Goal: Task Accomplishment & Management: Manage account settings

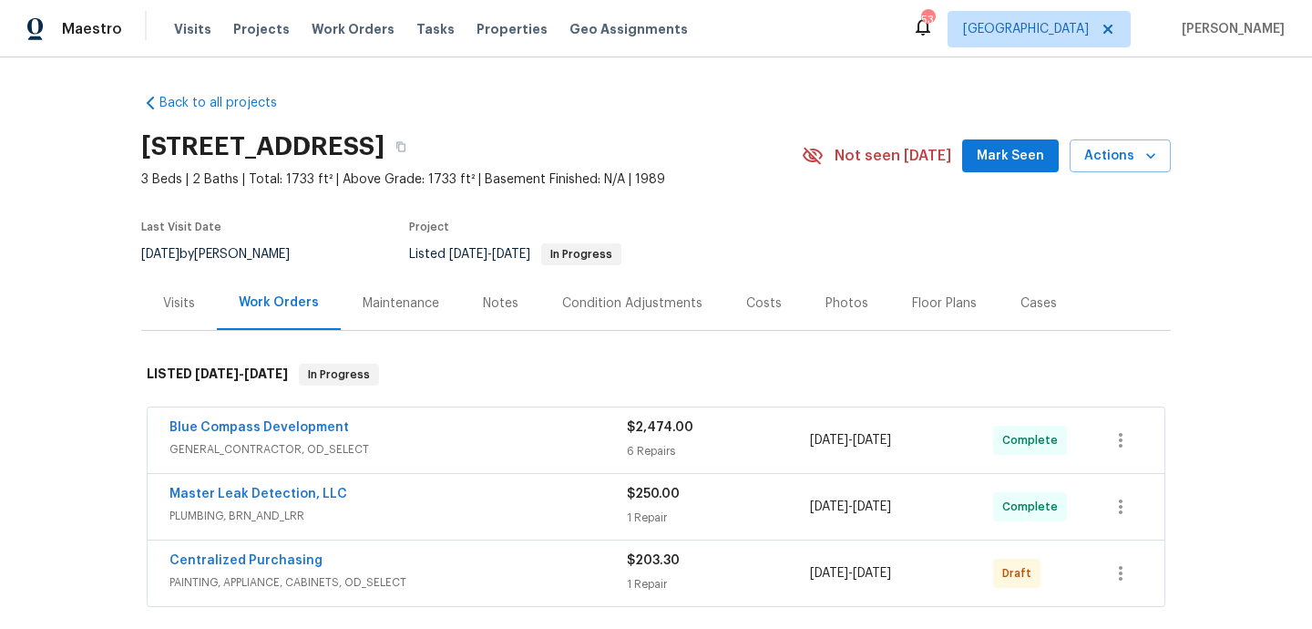
click at [492, 463] on div "Blue Compass Development GENERAL_CONTRACTOR, OD_SELECT $2,474.00 6 Repairs 8/8/…" at bounding box center [656, 440] width 1017 height 66
click at [492, 442] on span "GENERAL_CONTRACTOR, OD_SELECT" at bounding box center [397, 449] width 457 height 18
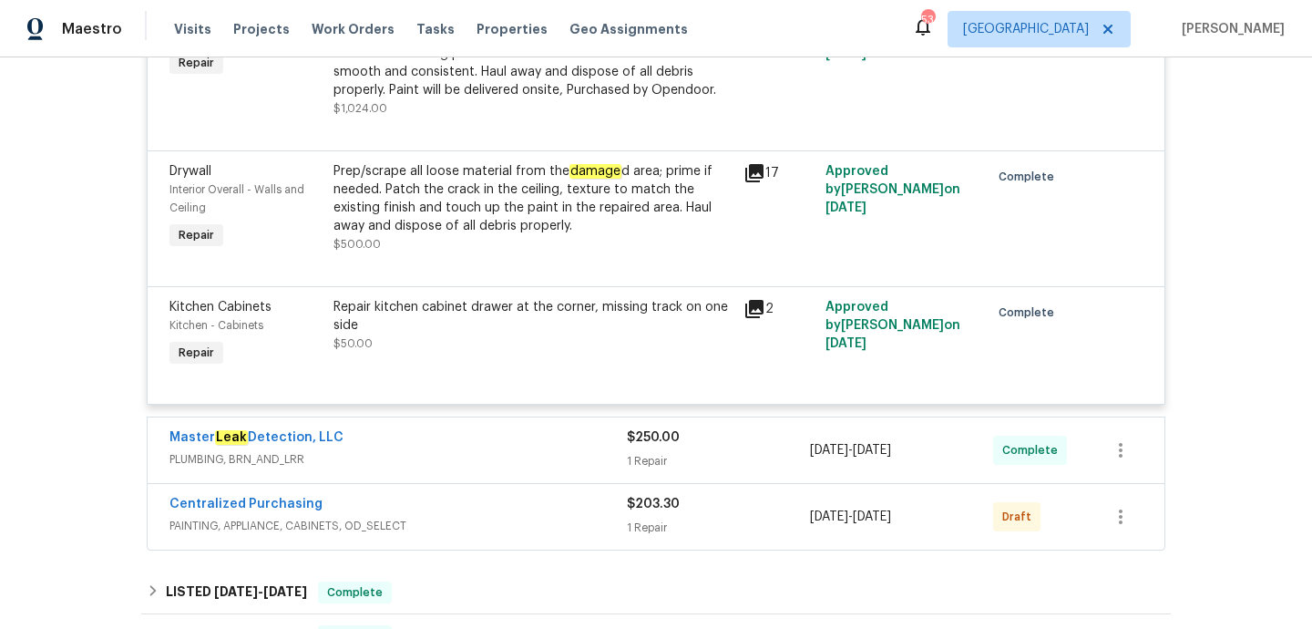
scroll to position [1280, 0]
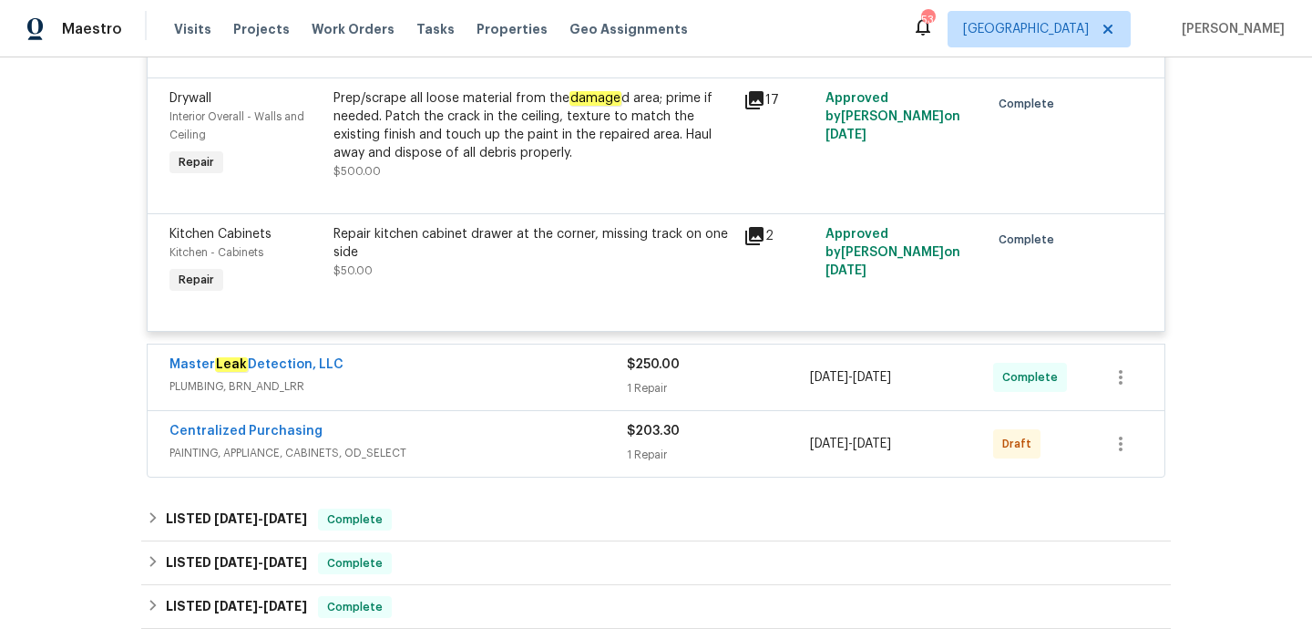
click at [504, 370] on div "Master Leak Detection, LLC" at bounding box center [397, 366] width 457 height 22
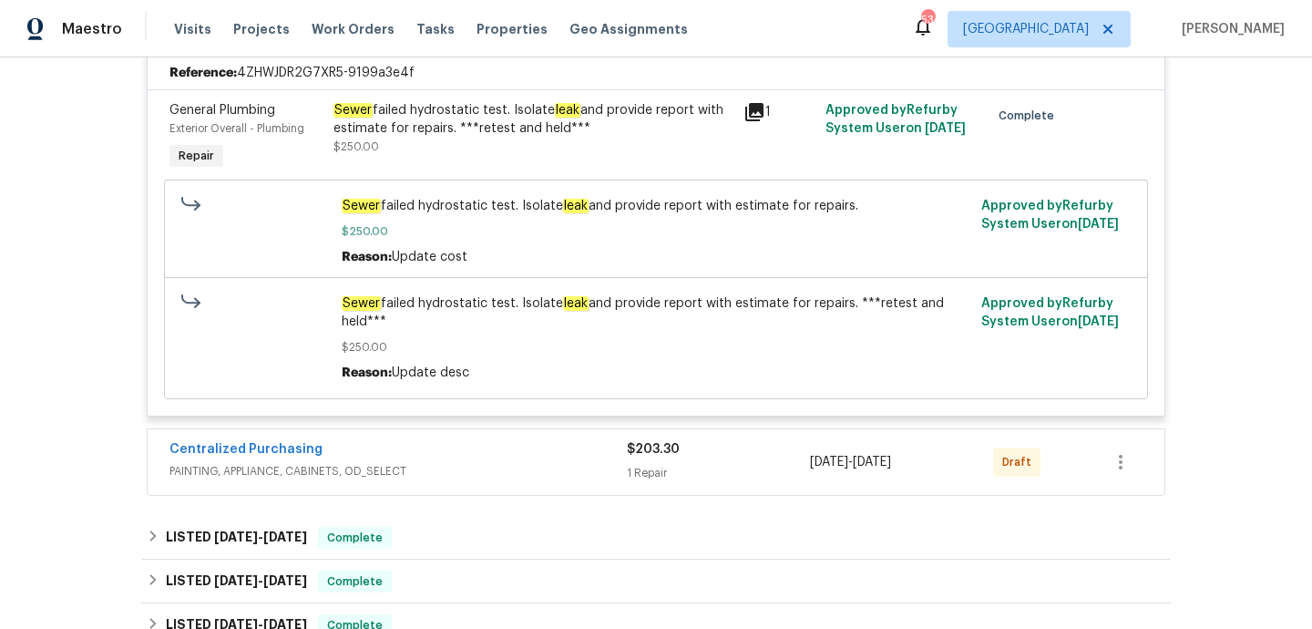
scroll to position [1639, 0]
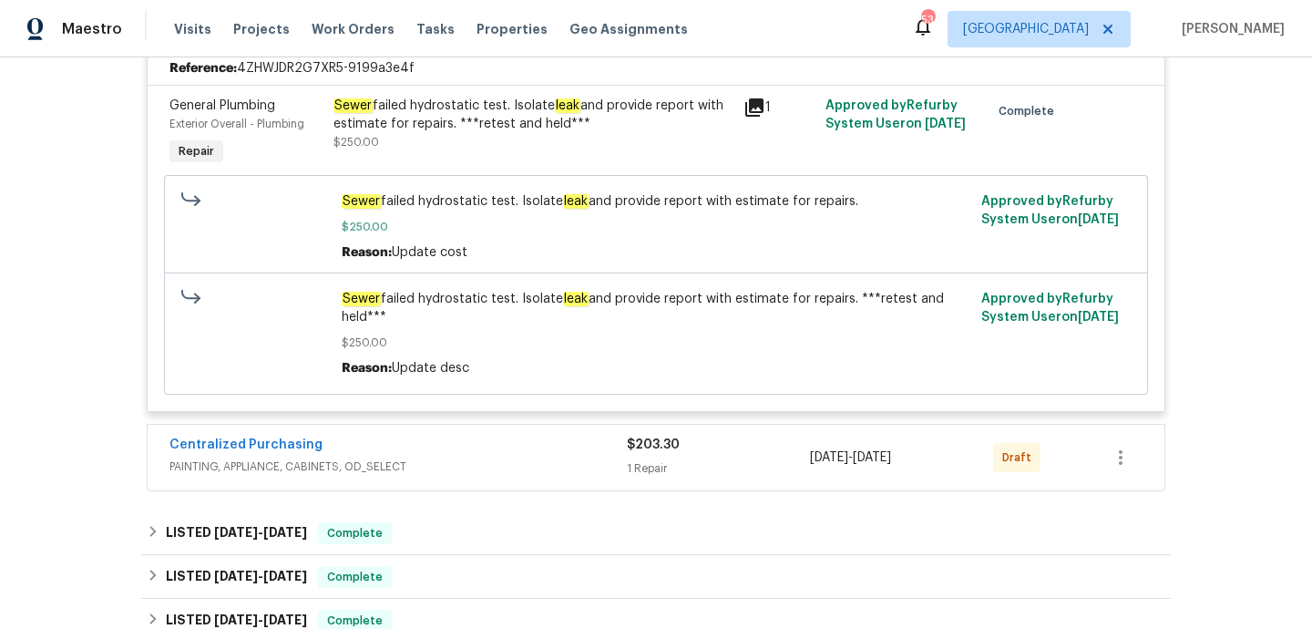
click at [507, 469] on span "PAINTING, APPLIANCE, CABINETS, OD_SELECT" at bounding box center [397, 466] width 457 height 18
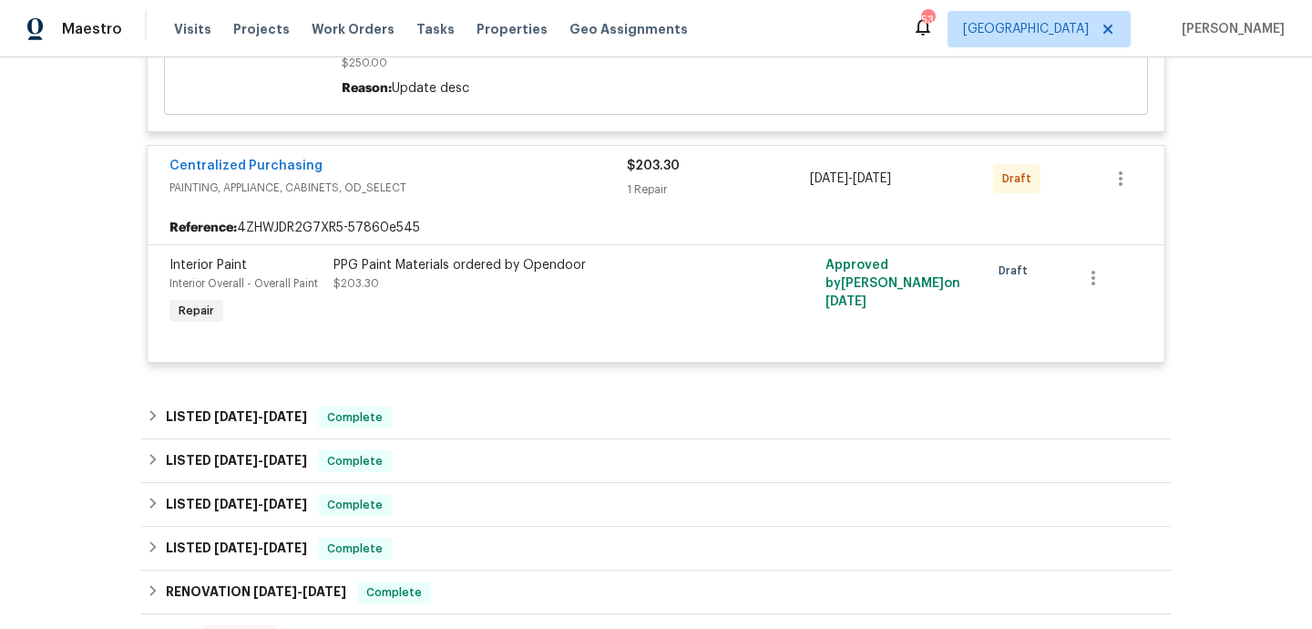
scroll to position [1939, 0]
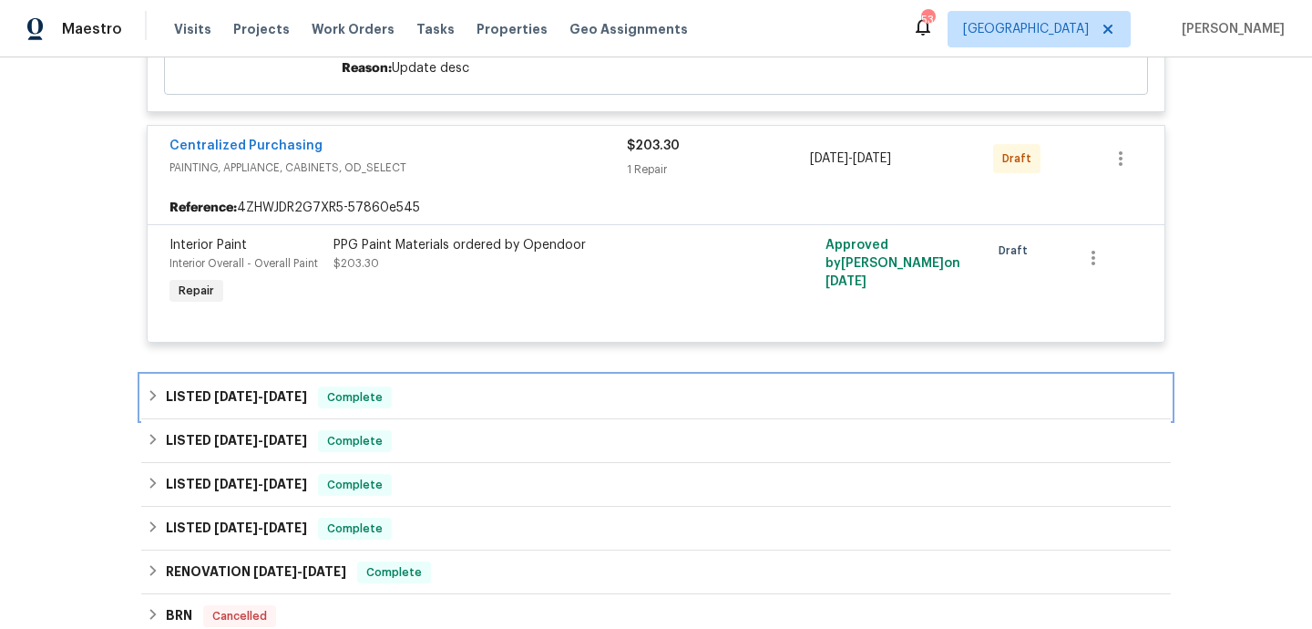
click at [486, 408] on div "LISTED 7/15/25 - 8/7/25 Complete" at bounding box center [656, 397] width 1019 height 22
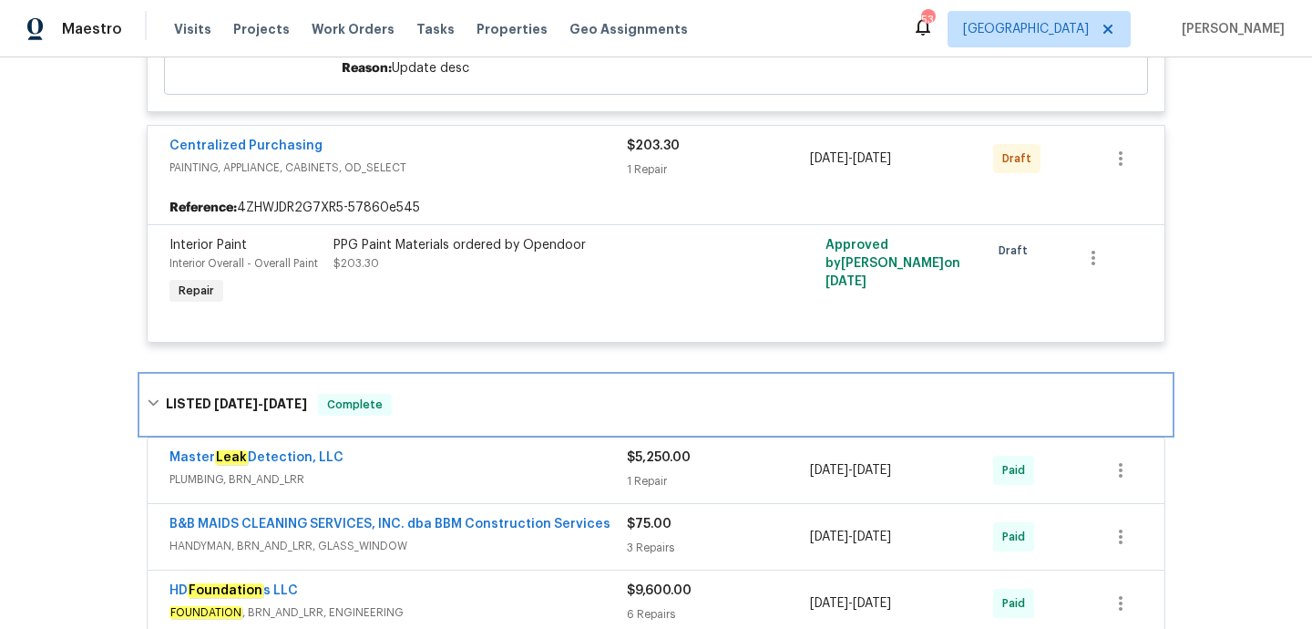
scroll to position [2052, 0]
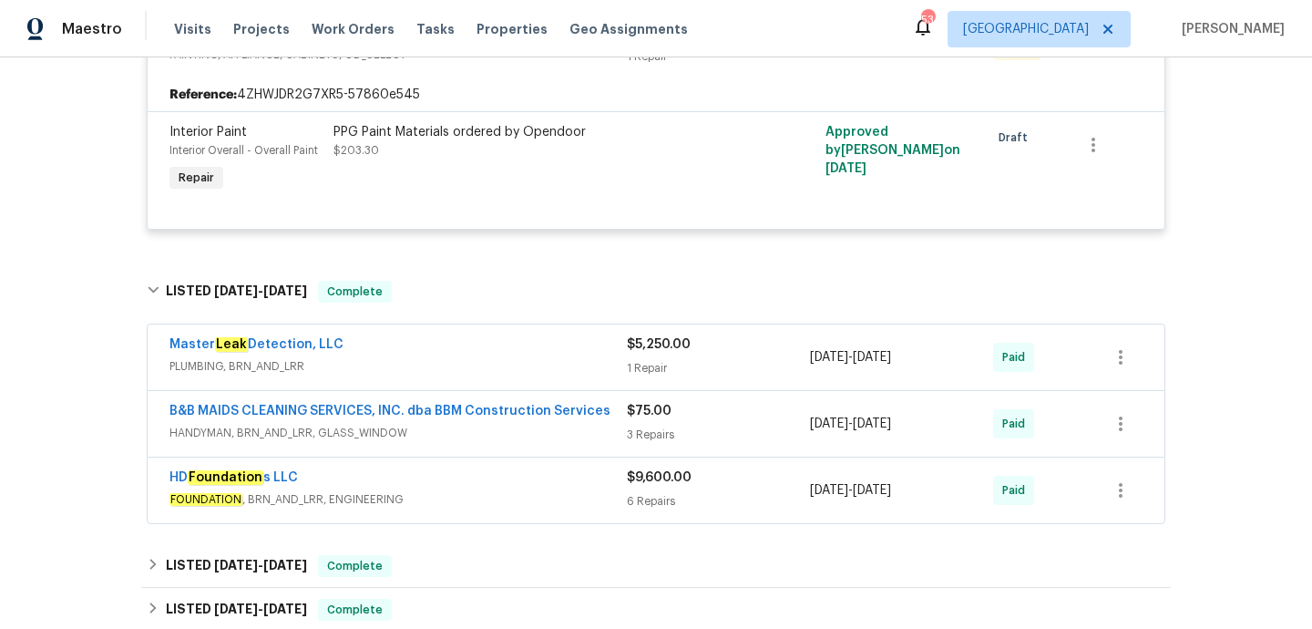
click at [498, 497] on span "FOUNDATION , BRN_AND_LRR, ENGINEERING" at bounding box center [397, 499] width 457 height 18
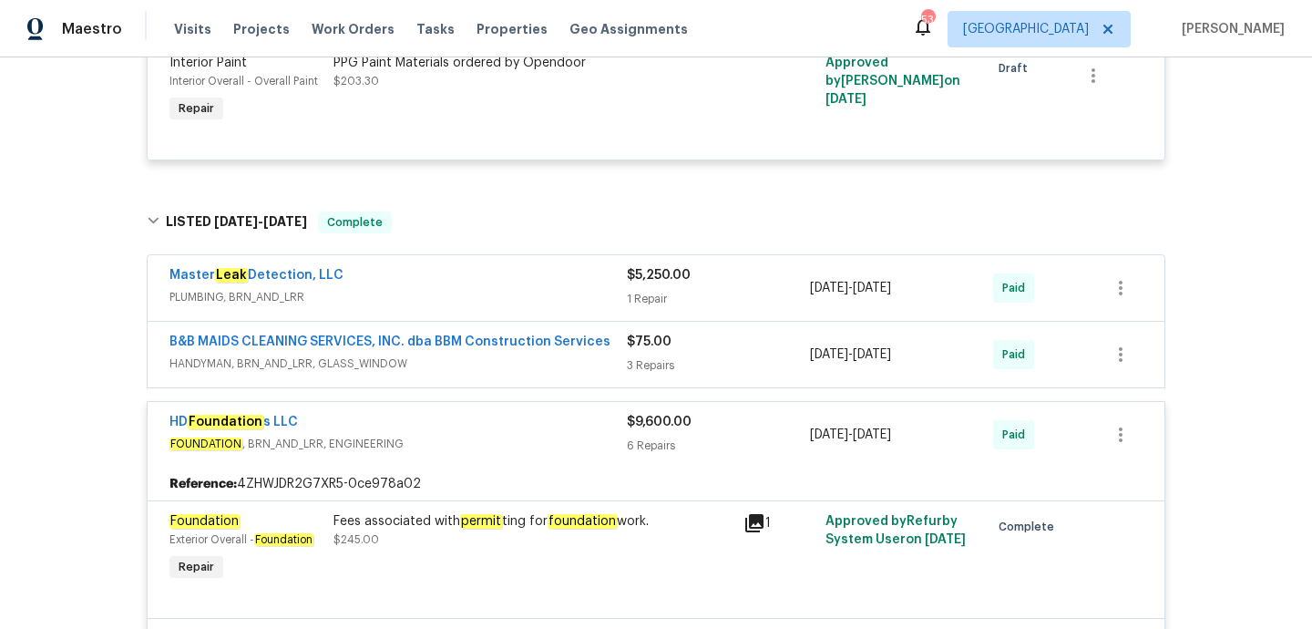
scroll to position [2106, 0]
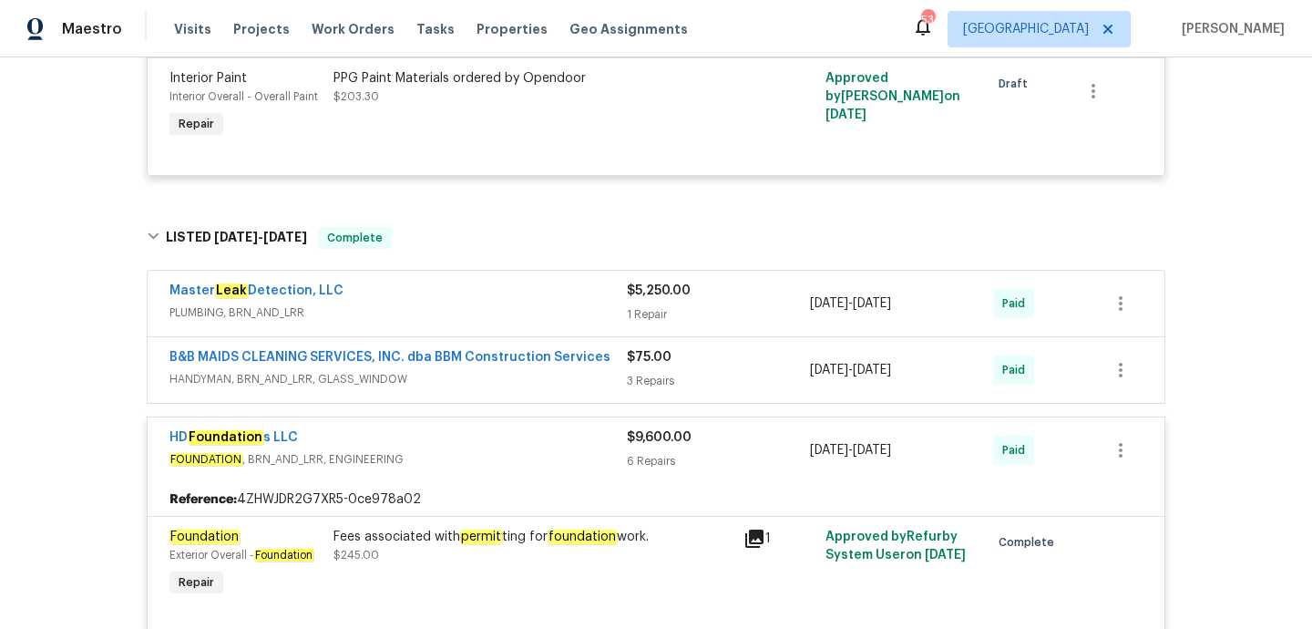
click at [510, 388] on span "HANDYMAN, BRN_AND_LRR, GLASS_WINDOW" at bounding box center [397, 379] width 457 height 18
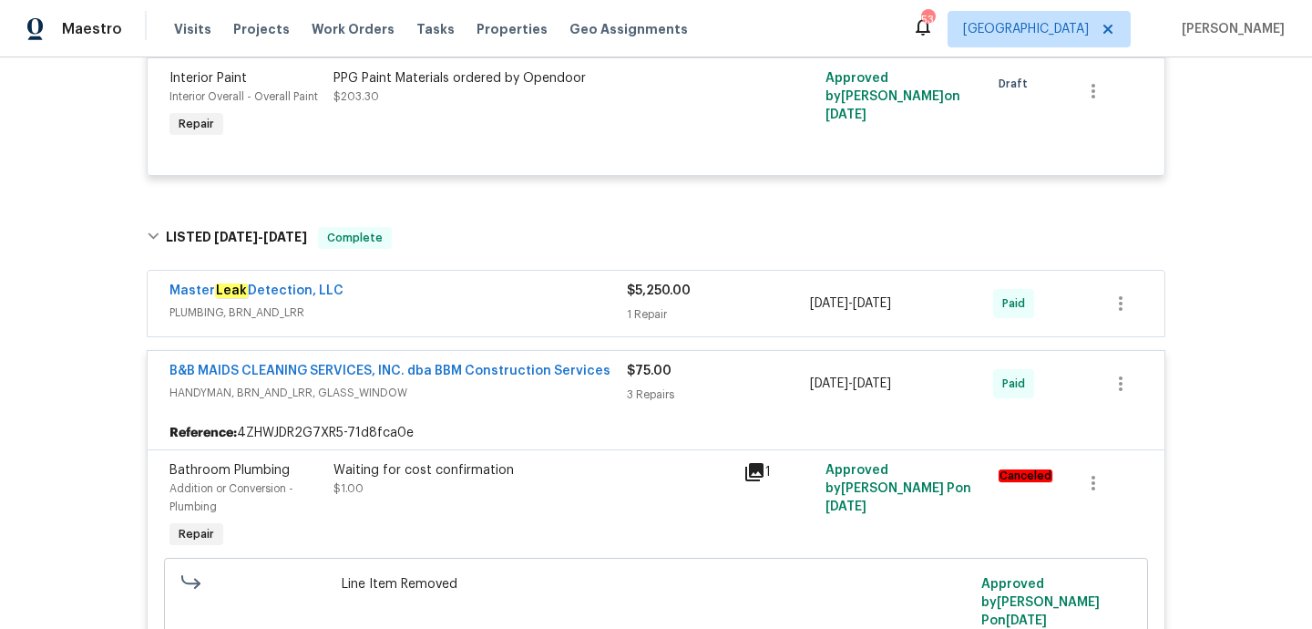
click at [499, 322] on span "PLUMBING, BRN_AND_LRR" at bounding box center [397, 312] width 457 height 18
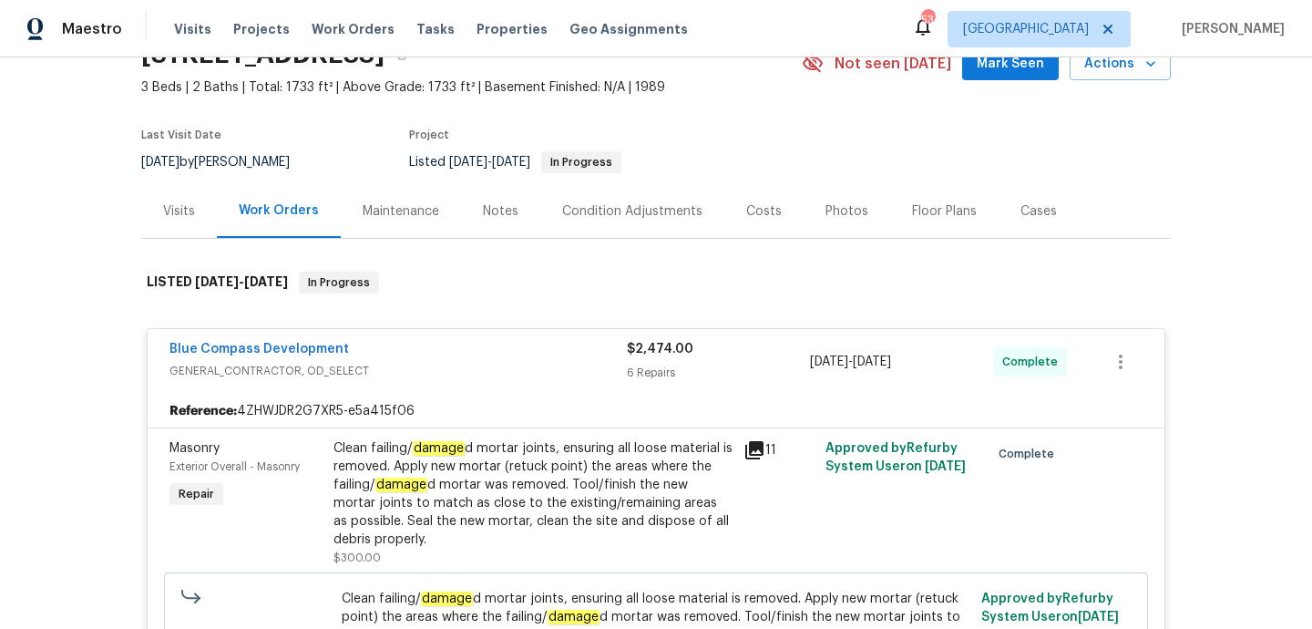
scroll to position [0, 0]
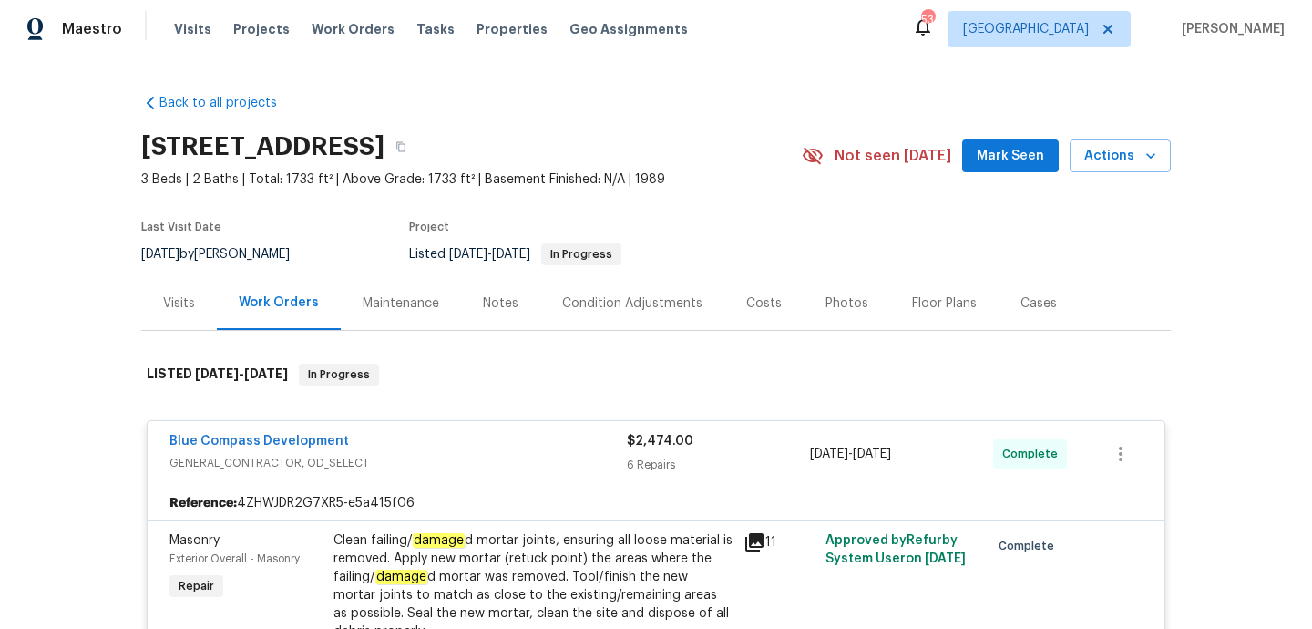
click at [173, 328] on div "Visits" at bounding box center [179, 303] width 76 height 54
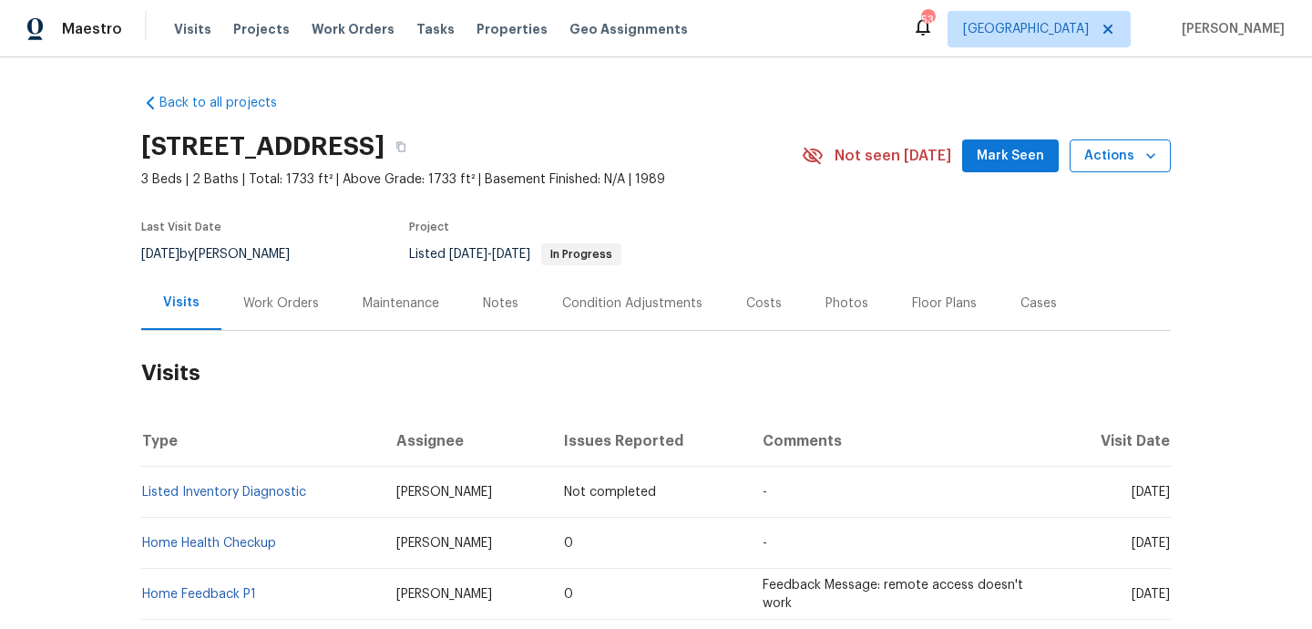
click at [1133, 160] on span "Actions" at bounding box center [1120, 156] width 72 height 23
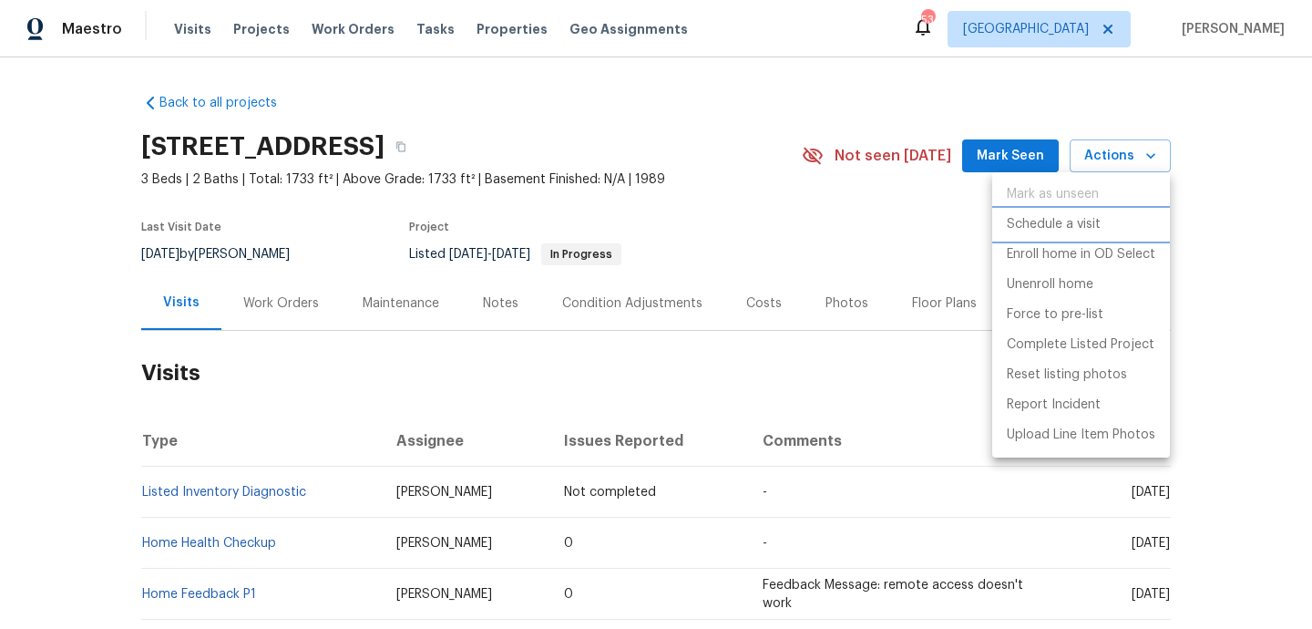
click at [1072, 220] on p "Schedule a visit" at bounding box center [1054, 224] width 94 height 19
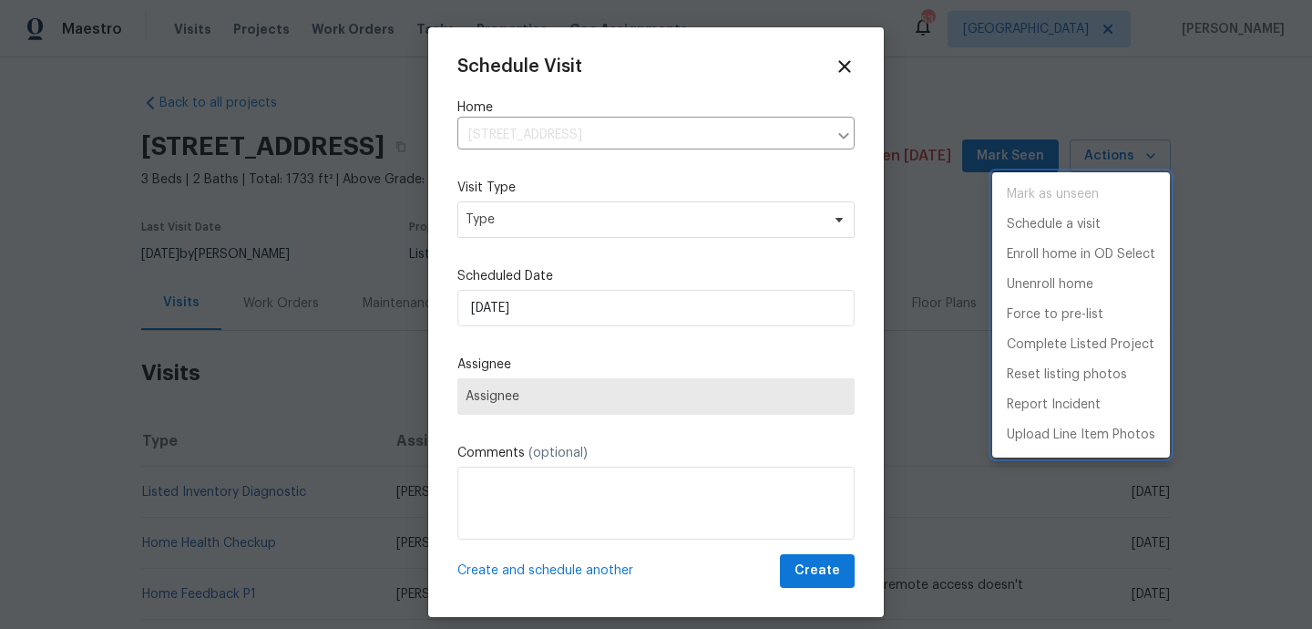
click at [607, 232] on div at bounding box center [656, 314] width 1312 height 629
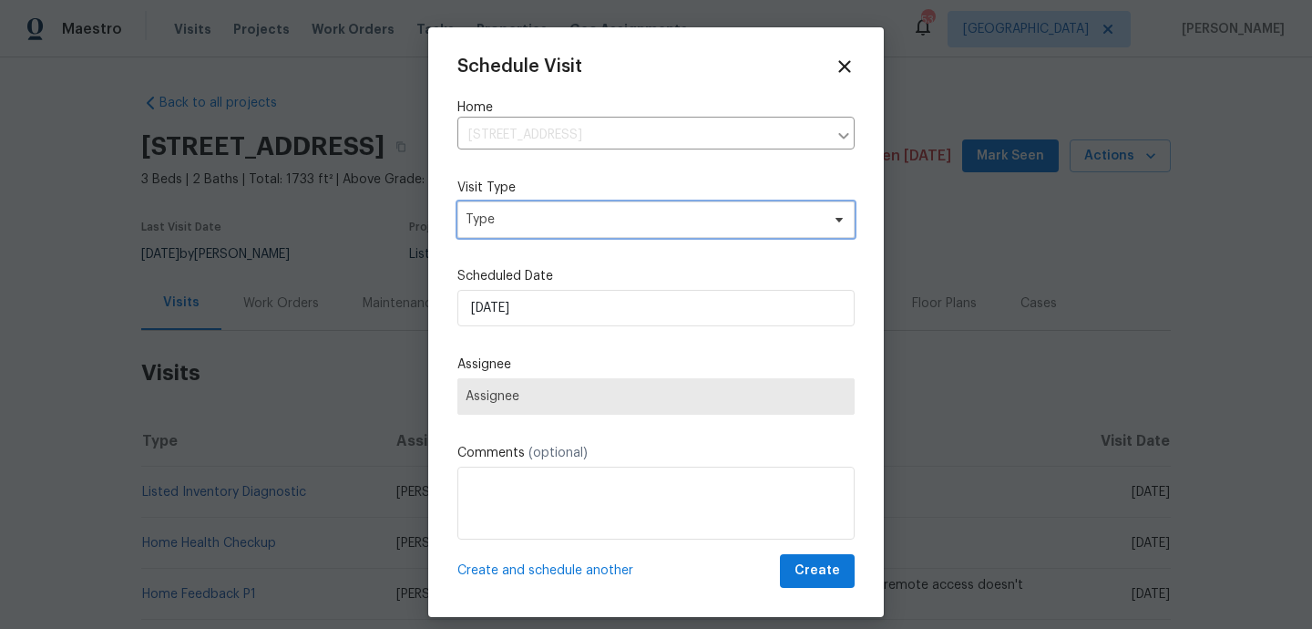
click at [604, 226] on span "Type" at bounding box center [643, 219] width 354 height 18
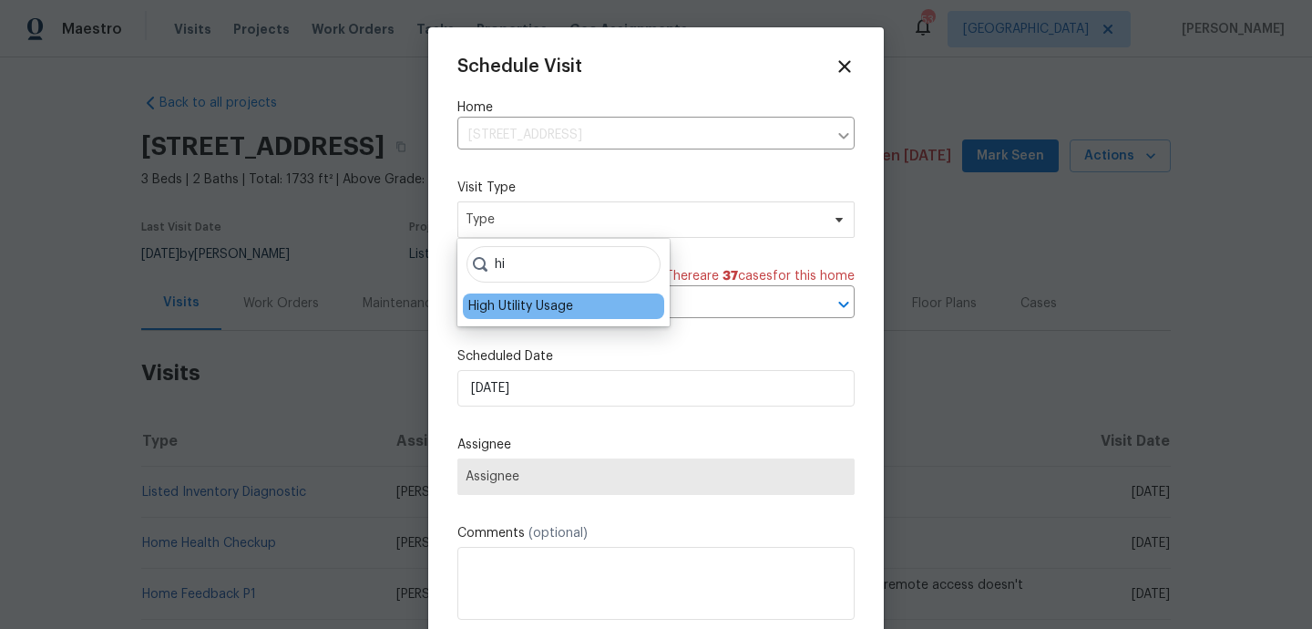
type input "hi"
click at [548, 305] on div "High Utility Usage" at bounding box center [520, 306] width 105 height 18
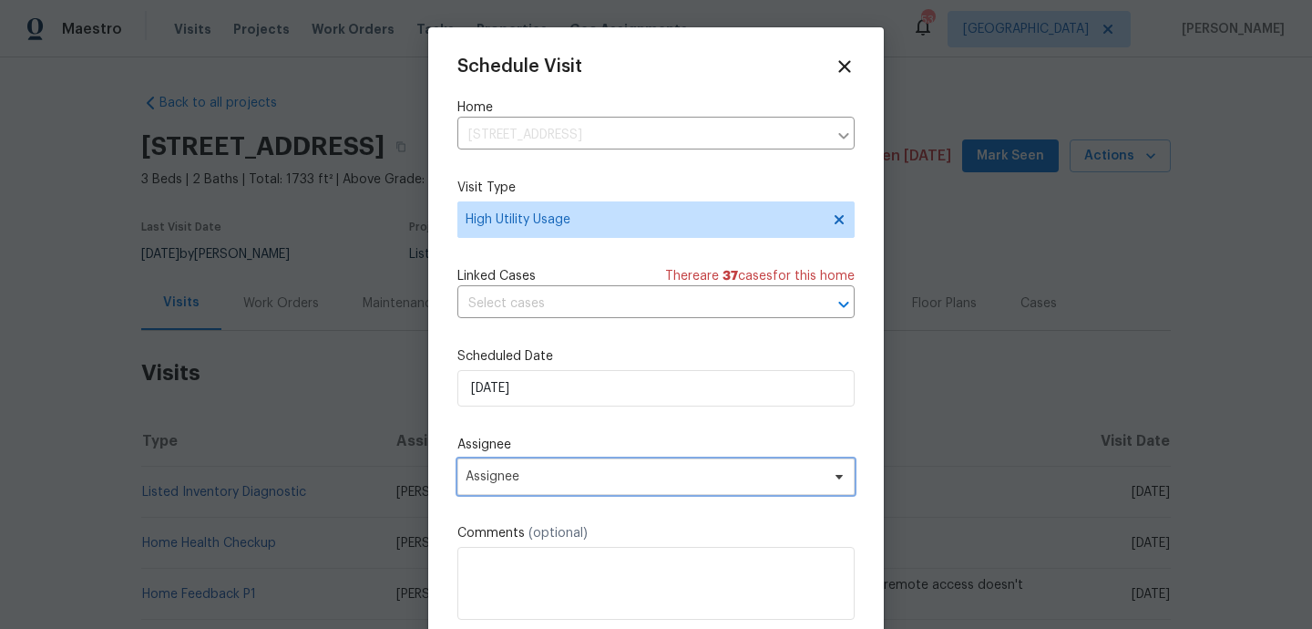
click at [554, 476] on span "Assignee" at bounding box center [644, 476] width 357 height 15
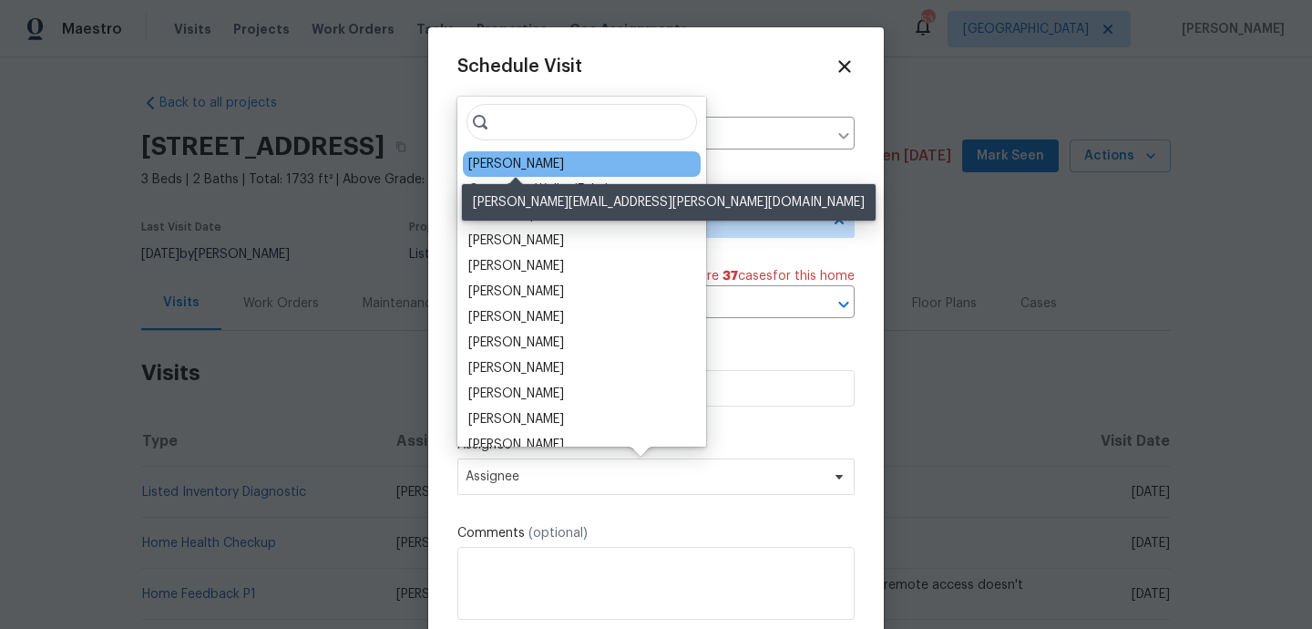
click at [517, 156] on div "Todd Jorgenson" at bounding box center [516, 164] width 96 height 18
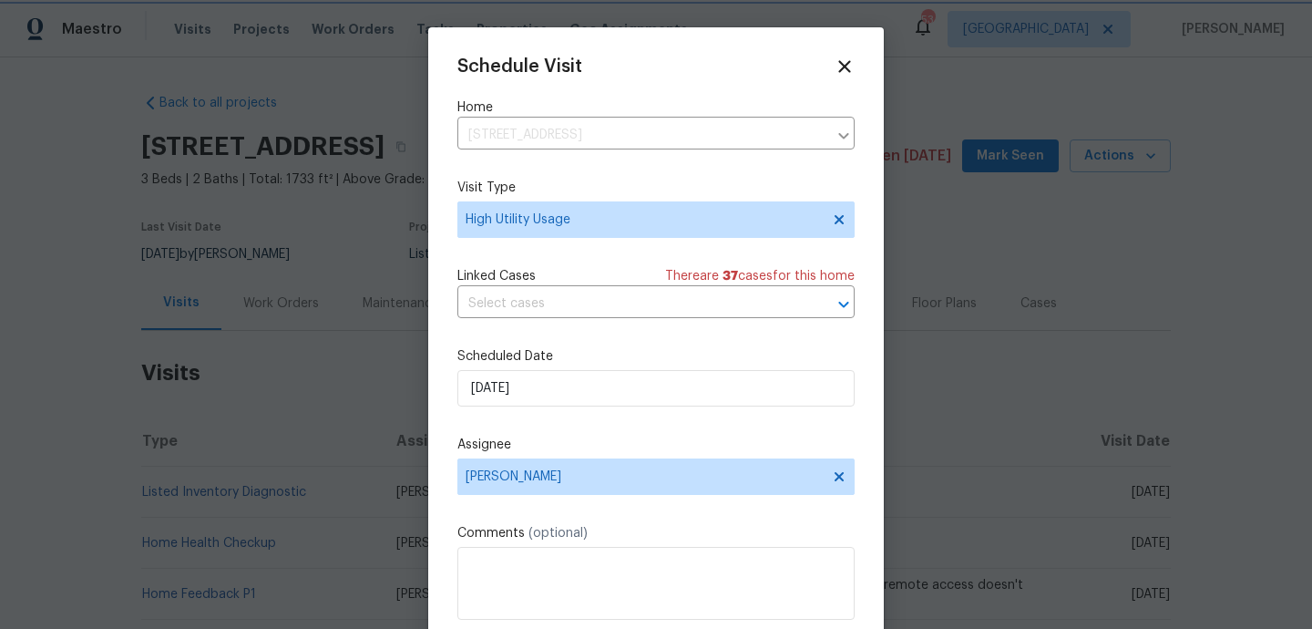
scroll to position [33, 0]
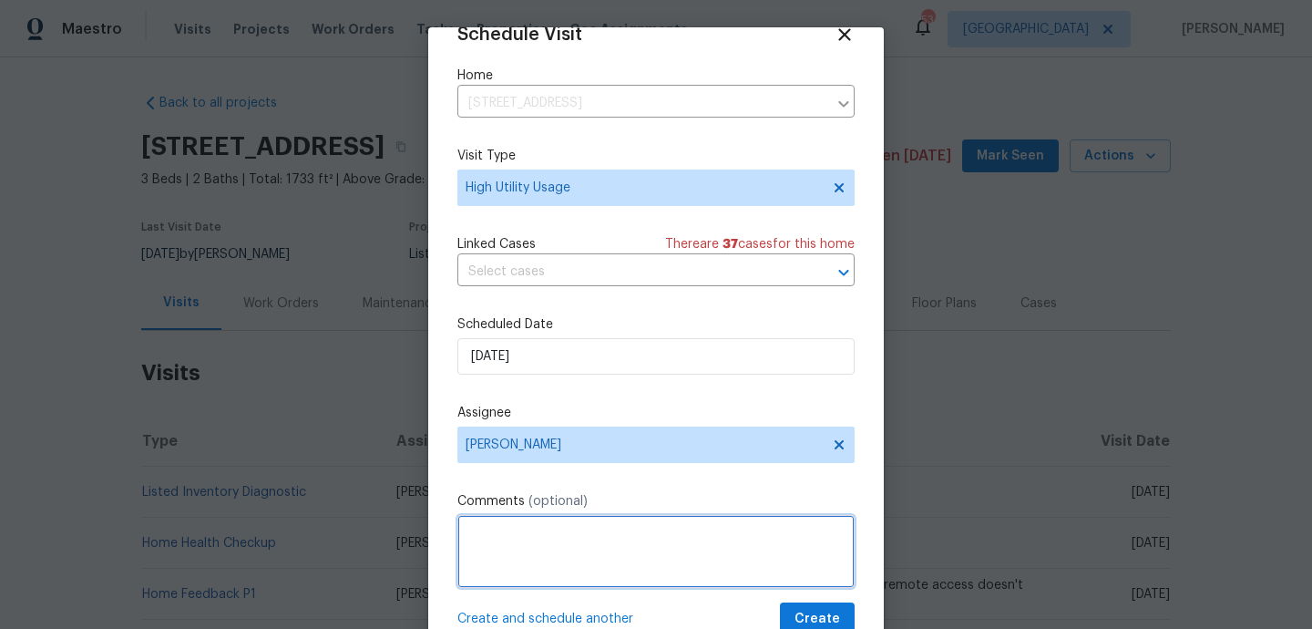
click at [589, 548] on textarea at bounding box center [655, 551] width 397 height 73
paste textarea "Hi team, we received a high-usage electric alert from a utility company for thi…"
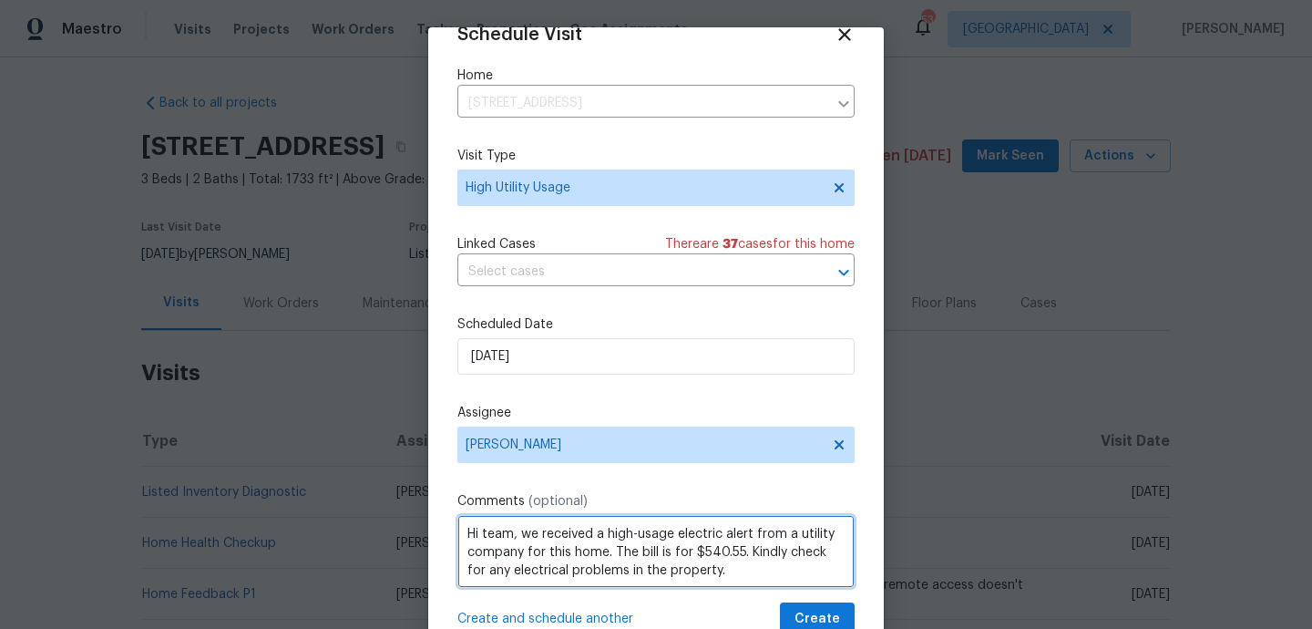
scroll to position [2, 0]
type textarea "Hi team, we received a high-usage electric alert from a utility company for thi…"
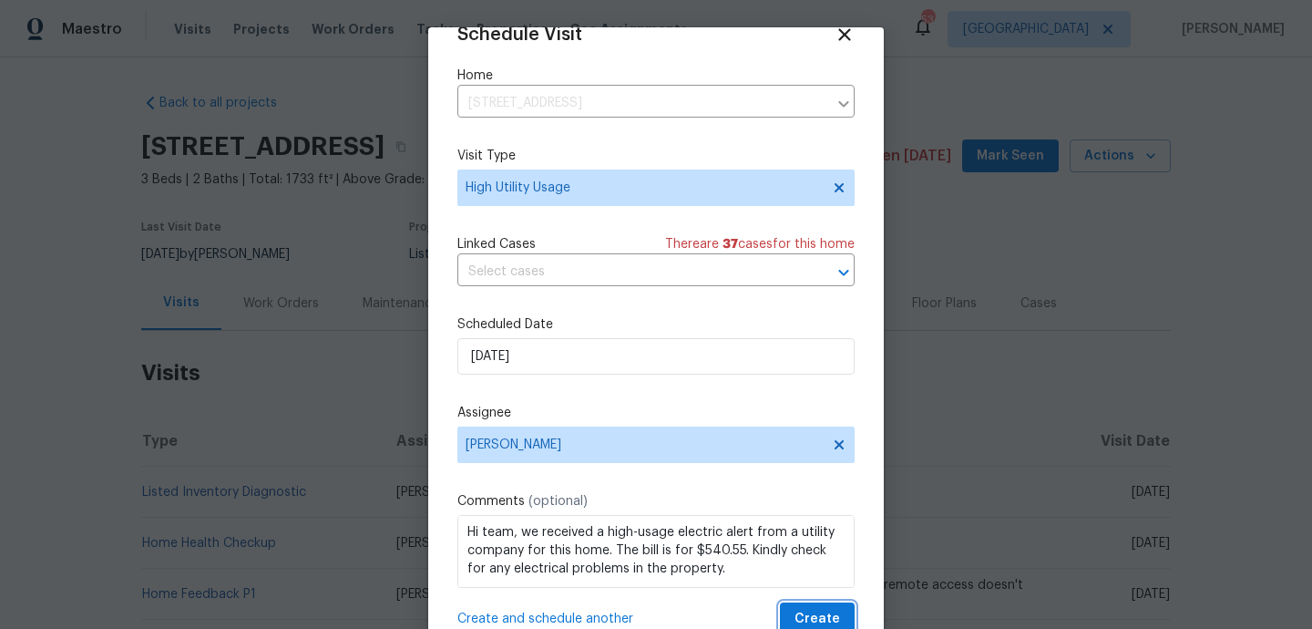
click at [804, 611] on span "Create" at bounding box center [817, 619] width 46 height 23
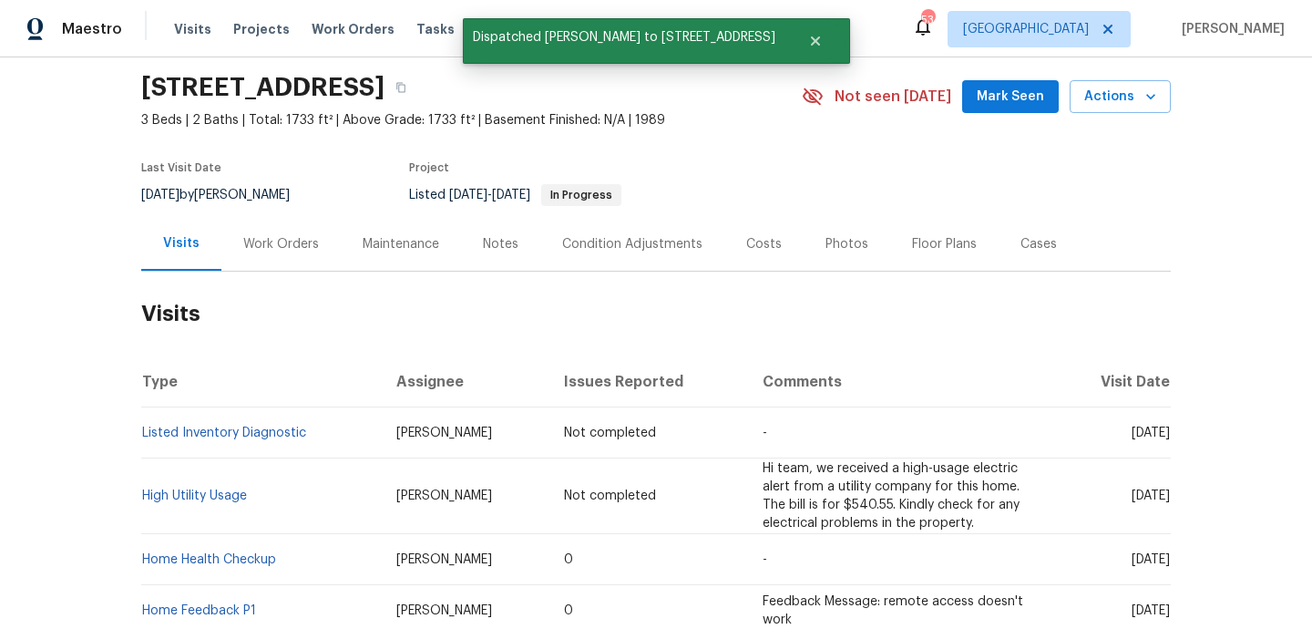
scroll to position [102, 0]
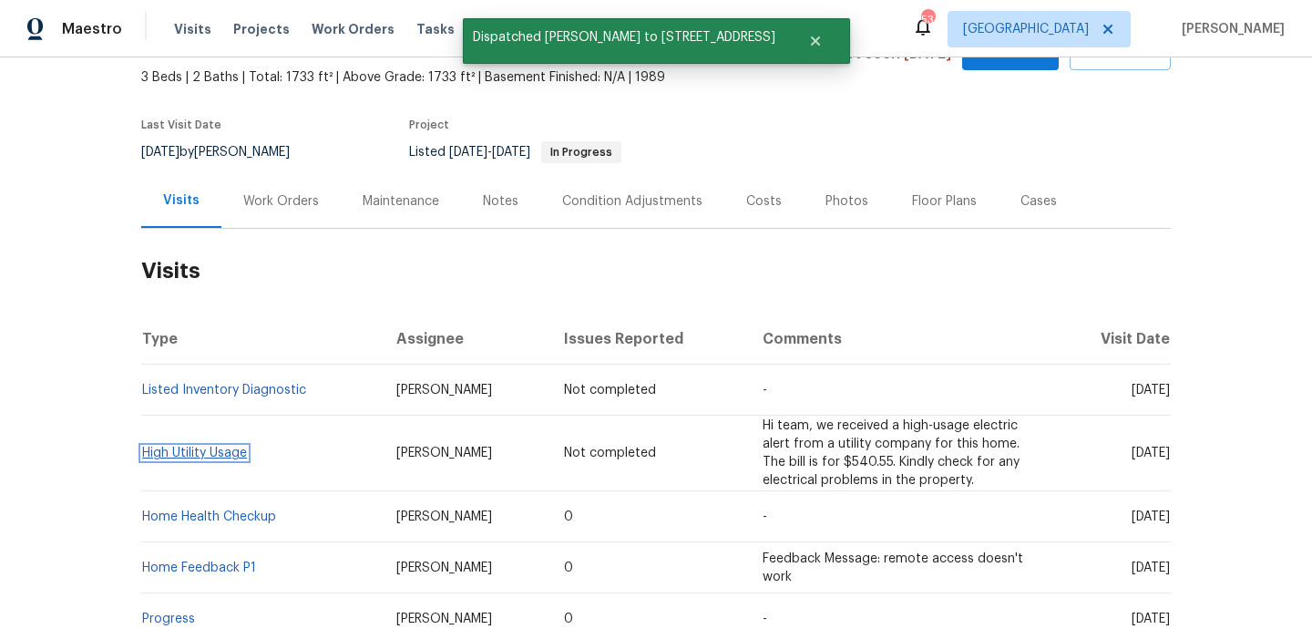
click at [221, 446] on link "High Utility Usage" at bounding box center [194, 452] width 105 height 13
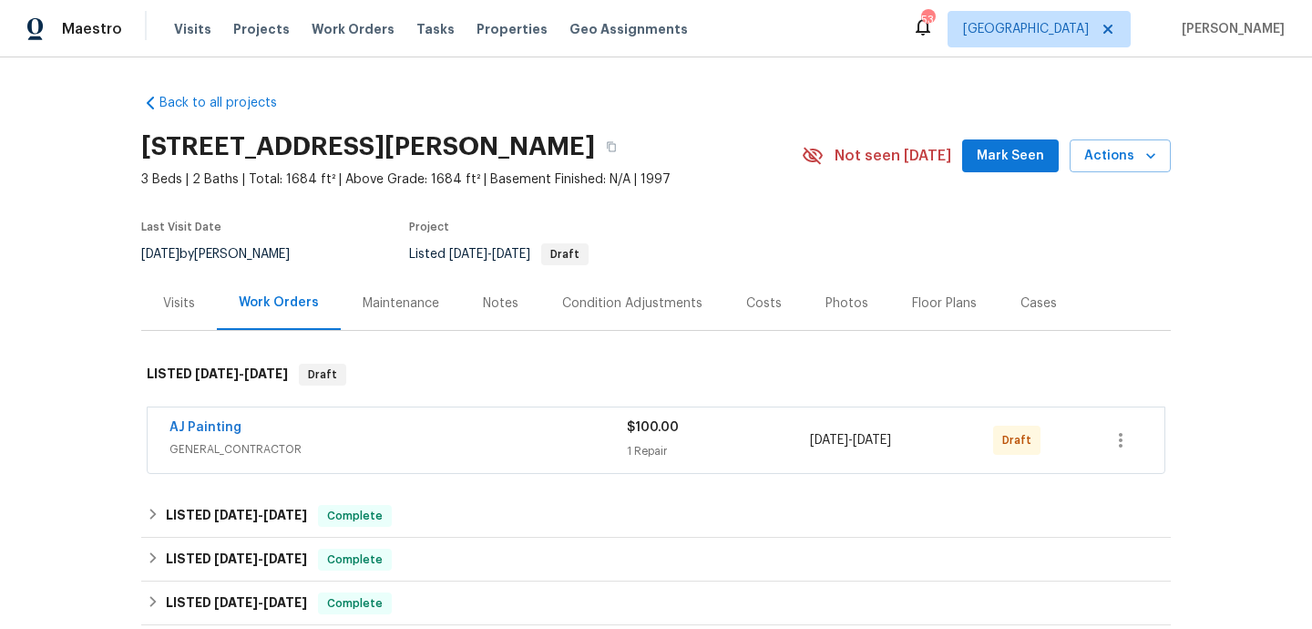
click at [507, 427] on div "AJ Painting" at bounding box center [397, 429] width 457 height 22
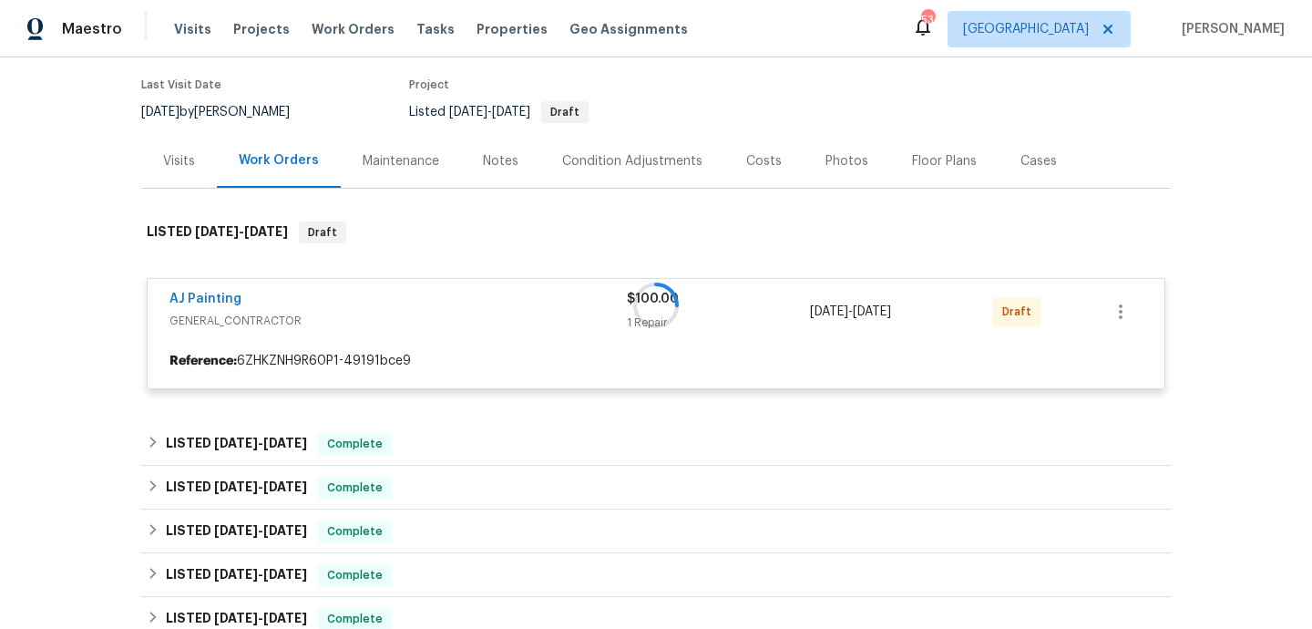
scroll to position [172, 0]
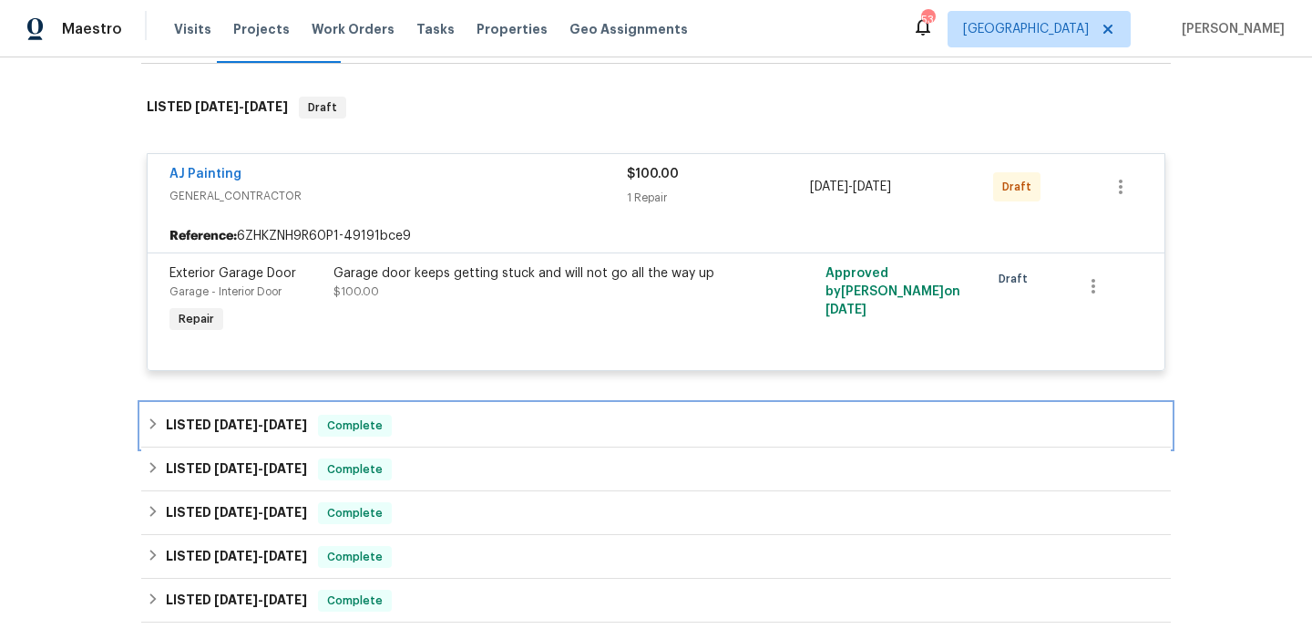
click at [508, 426] on div "LISTED 6/13/25 - 6/20/25 Complete" at bounding box center [656, 426] width 1019 height 22
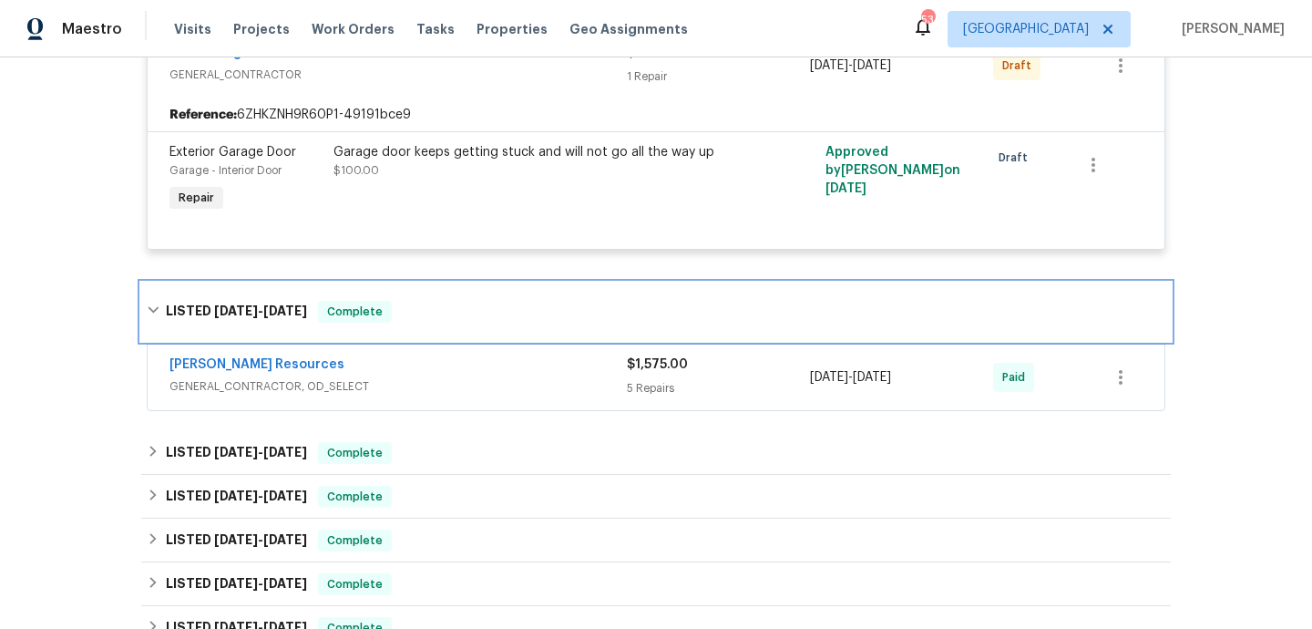
scroll to position [405, 0]
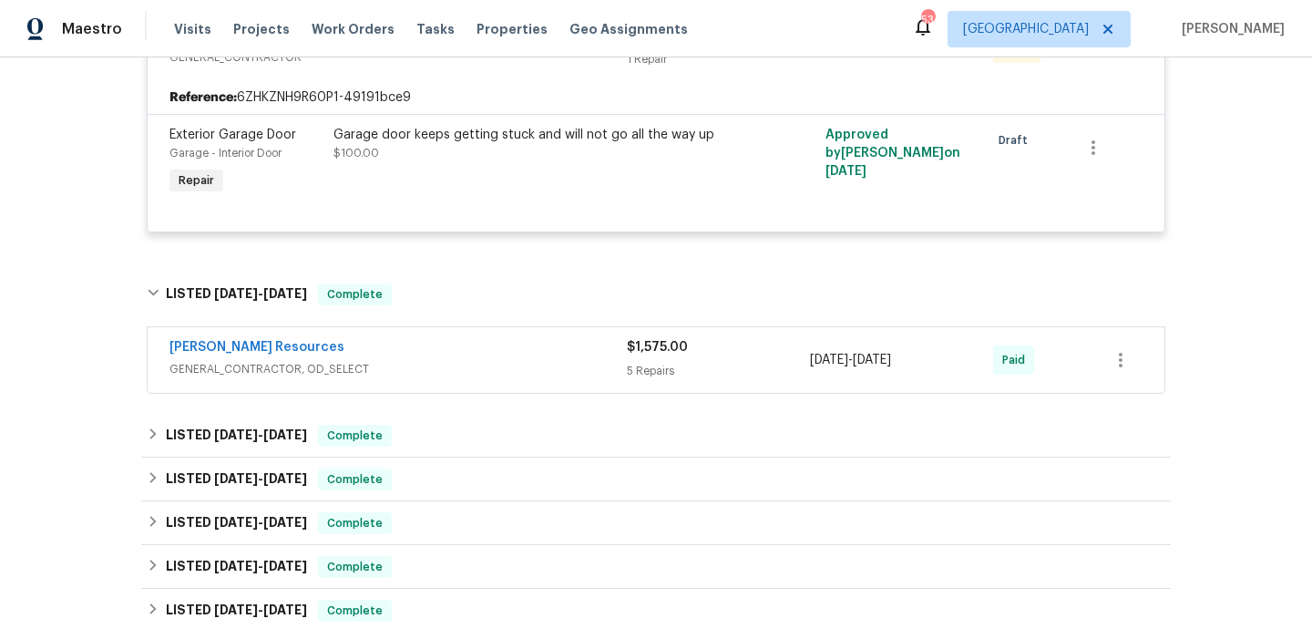
click at [511, 383] on div "Lawrence Resources GENERAL_CONTRACTOR, OD_SELECT $1,575.00 5 Repairs 6/13/2025 …" at bounding box center [656, 360] width 1017 height 66
click at [510, 365] on span "GENERAL_CONTRACTOR, OD_SELECT" at bounding box center [397, 369] width 457 height 18
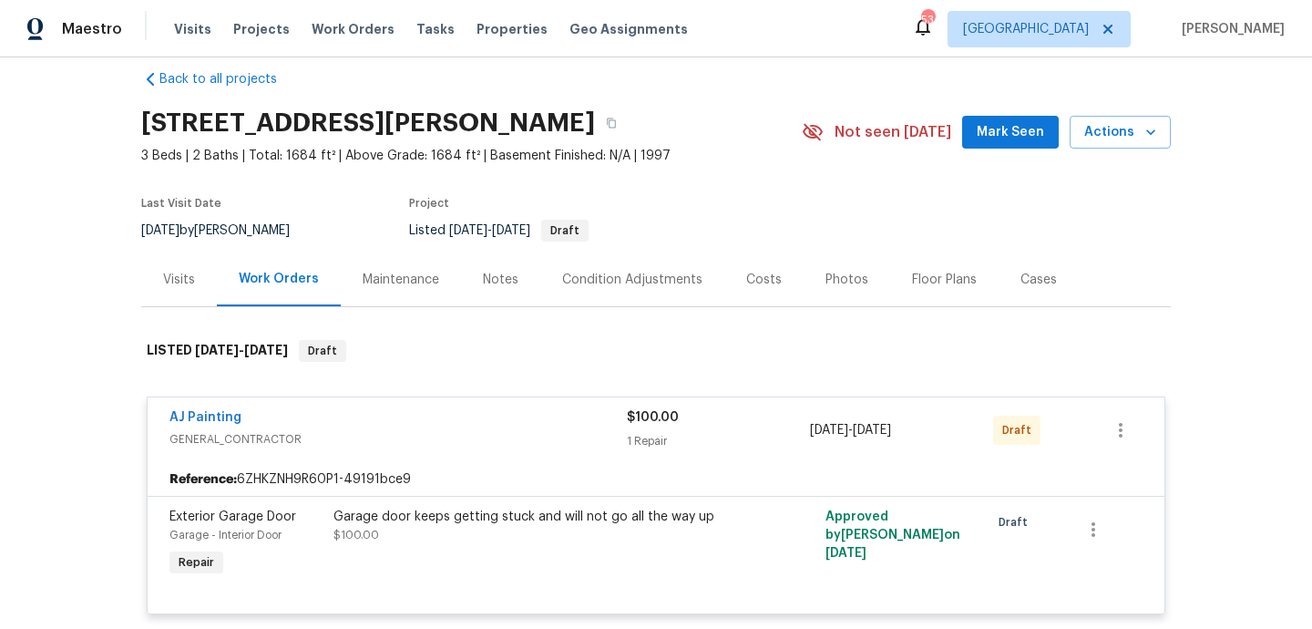
scroll to position [0, 0]
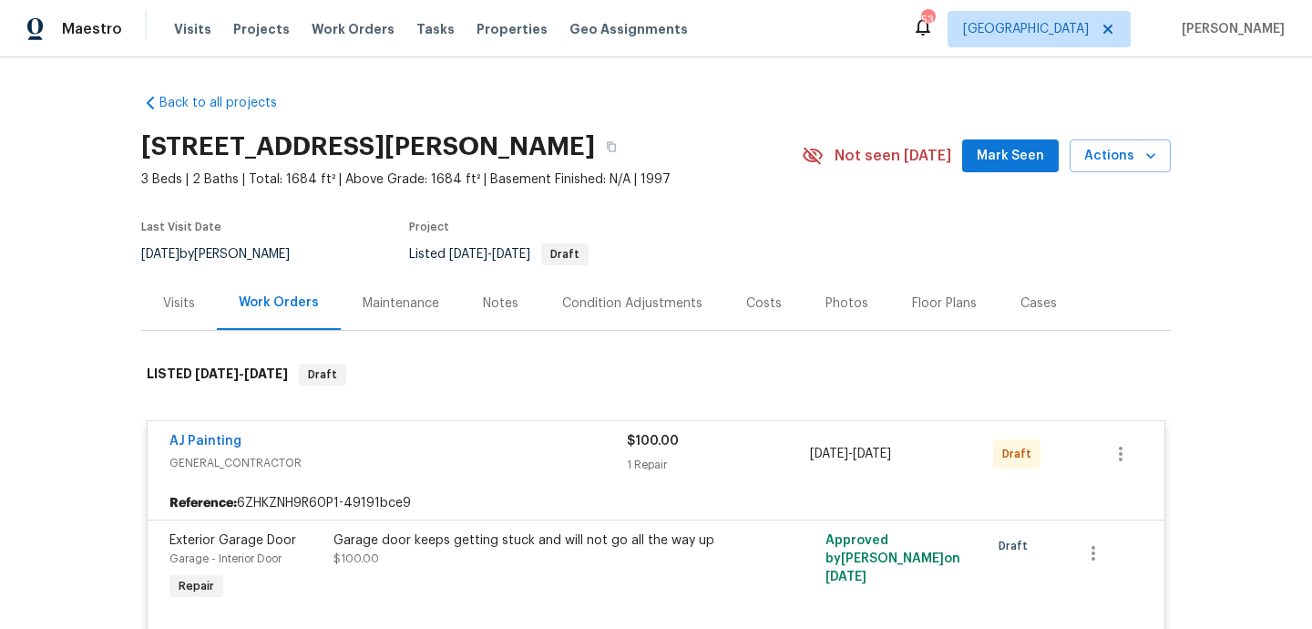
click at [159, 294] on div "Visits" at bounding box center [179, 303] width 76 height 54
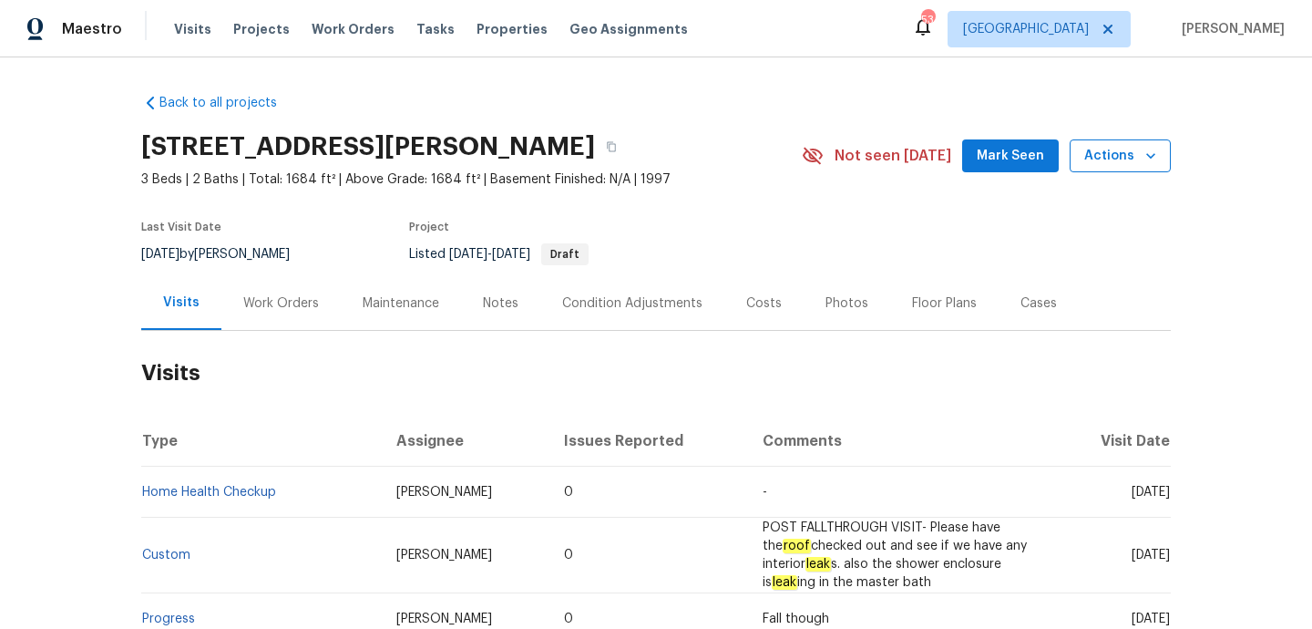
click at [1132, 145] on span "Actions" at bounding box center [1120, 156] width 72 height 23
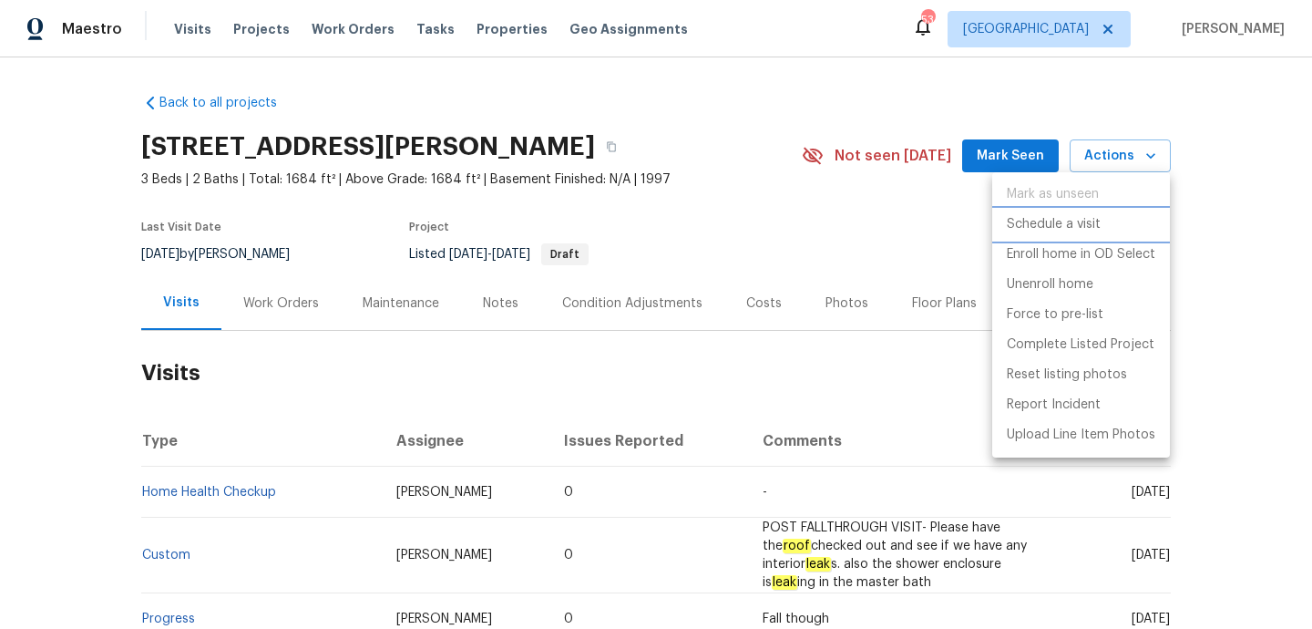
click at [1051, 222] on p "Schedule a visit" at bounding box center [1054, 224] width 94 height 19
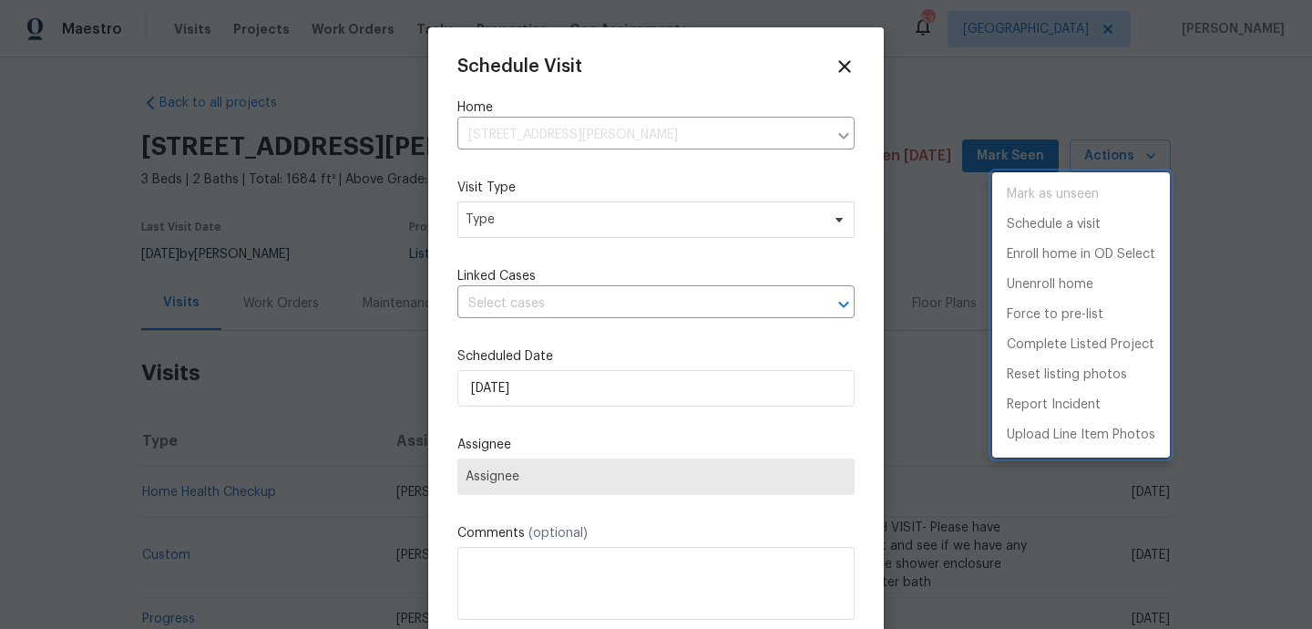
click at [545, 229] on div at bounding box center [656, 314] width 1312 height 629
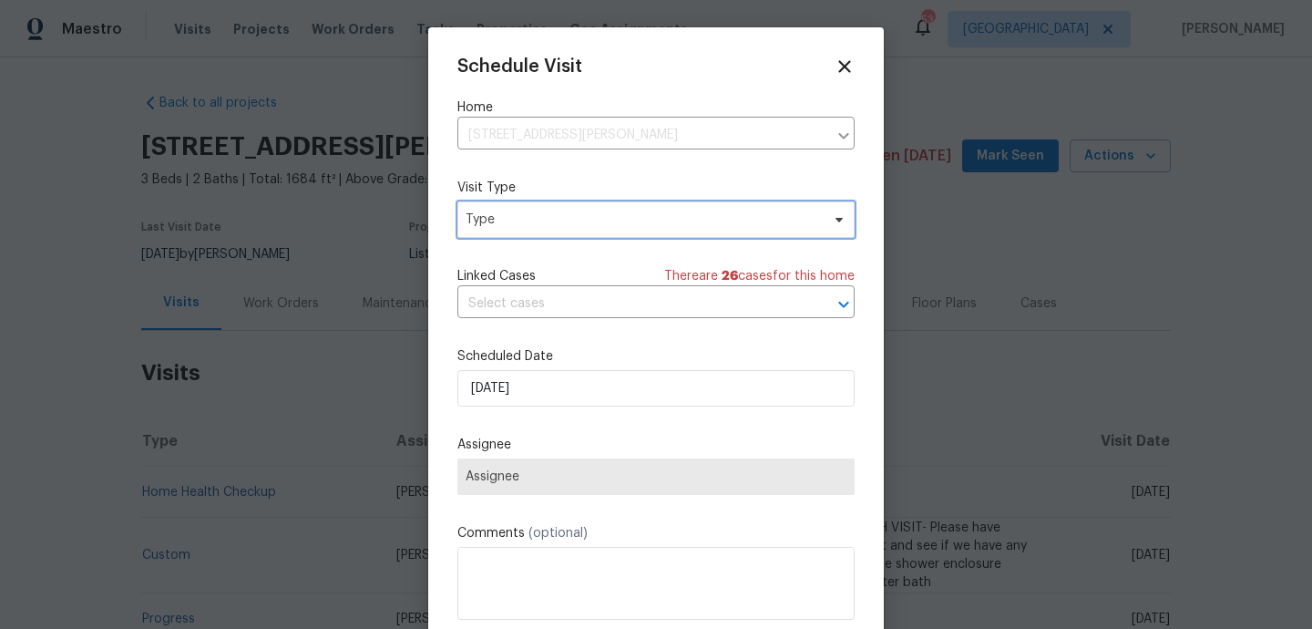
click at [539, 220] on span "Type" at bounding box center [643, 219] width 354 height 18
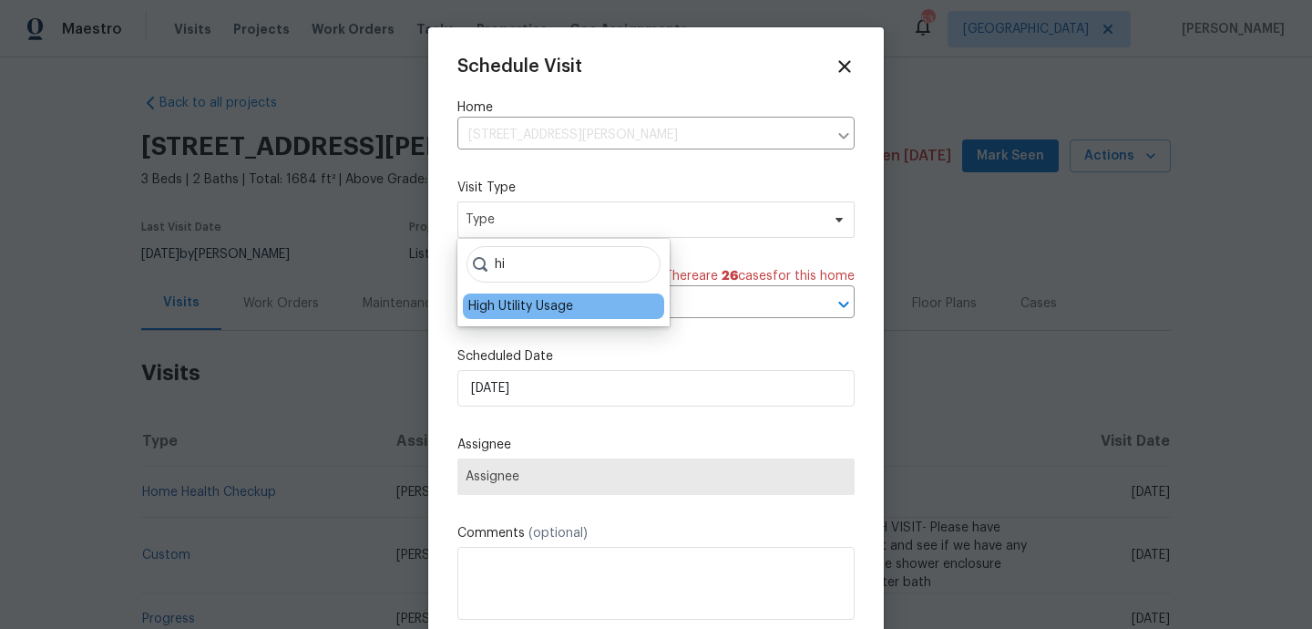
type input "hi"
click at [539, 300] on div "High Utility Usage" at bounding box center [520, 306] width 105 height 18
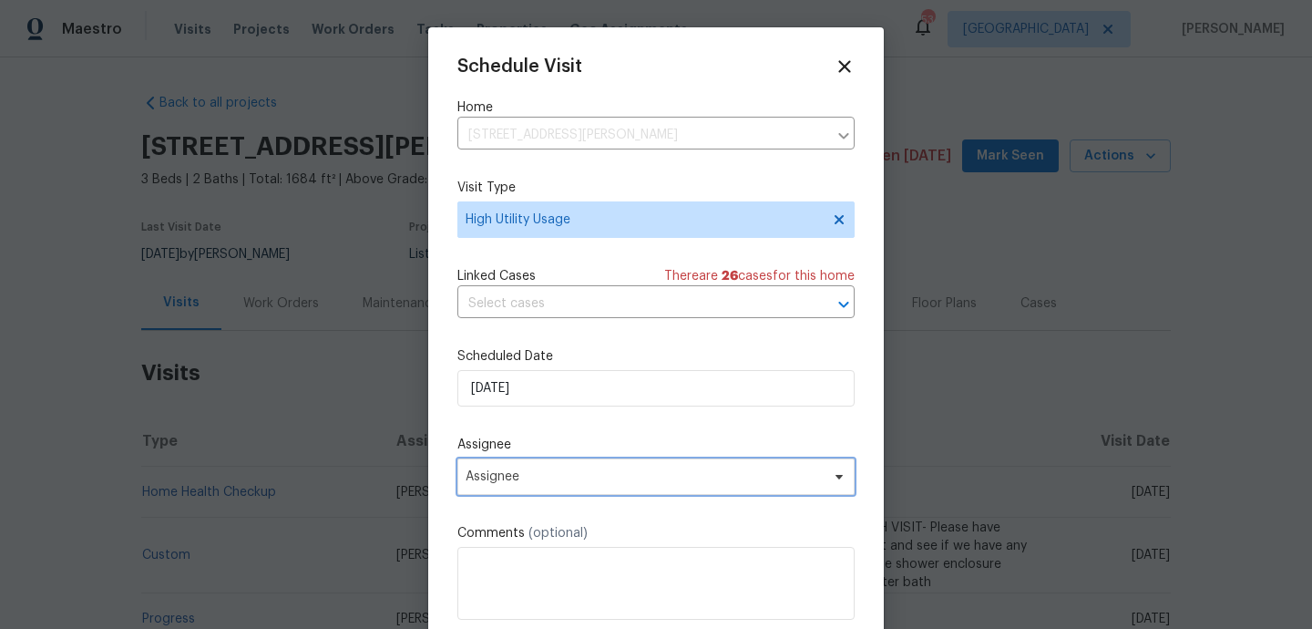
click at [565, 466] on span "Assignee" at bounding box center [655, 476] width 397 height 36
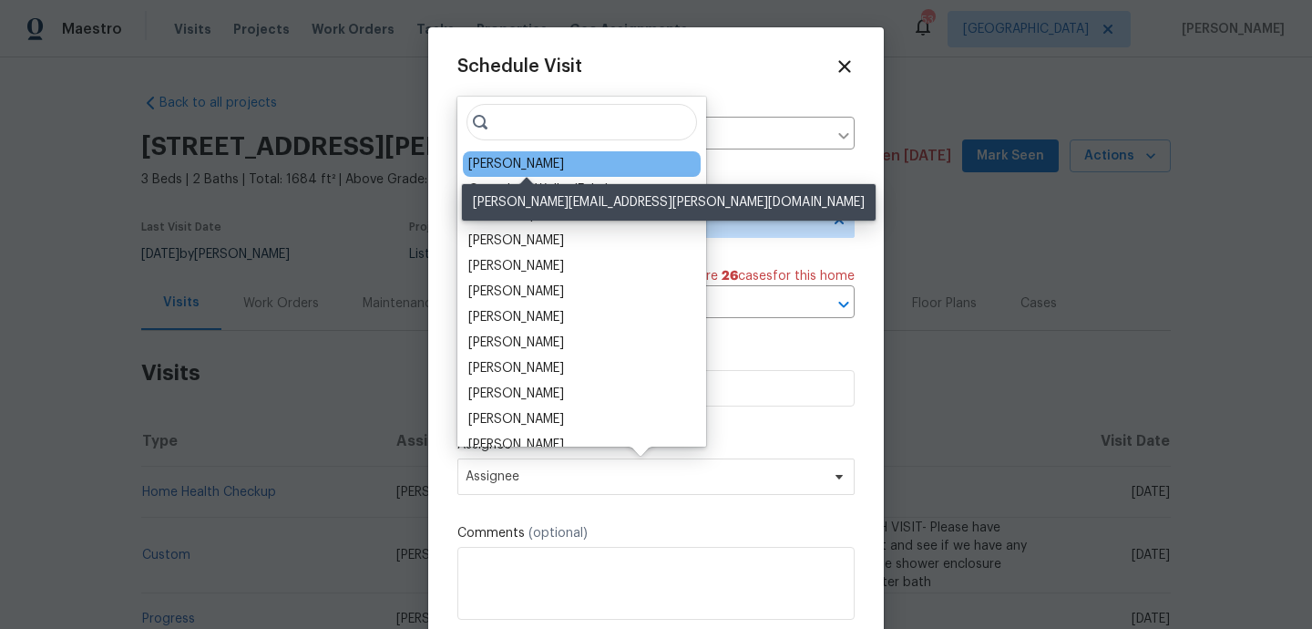
click at [537, 168] on div "RonDerrick Jackson" at bounding box center [516, 164] width 96 height 18
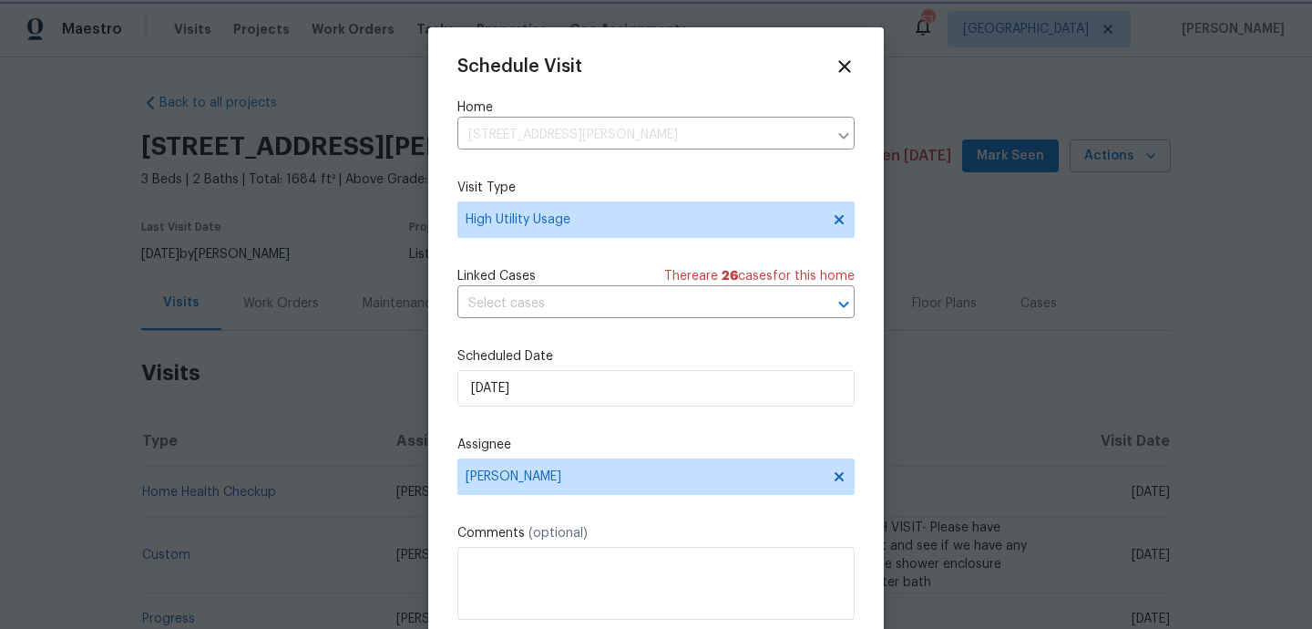
scroll to position [33, 0]
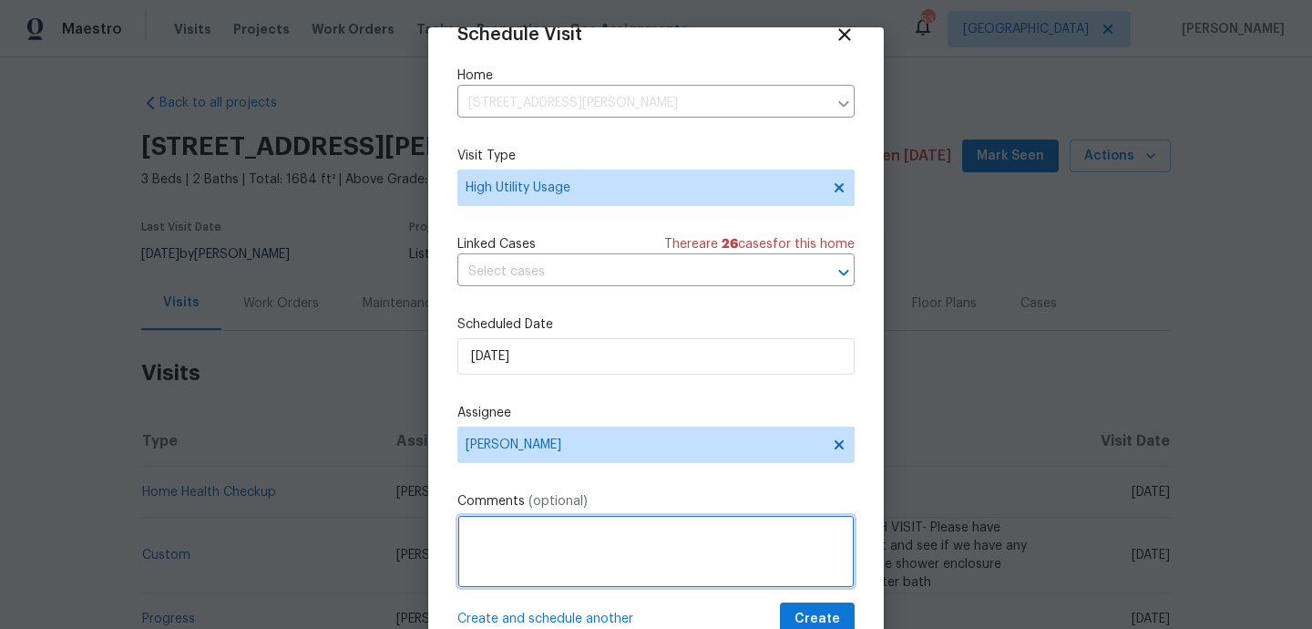
click at [515, 563] on textarea at bounding box center [655, 551] width 397 height 73
paste textarea "Hi team, we received a high-usage electric alert from a utility company for thi…"
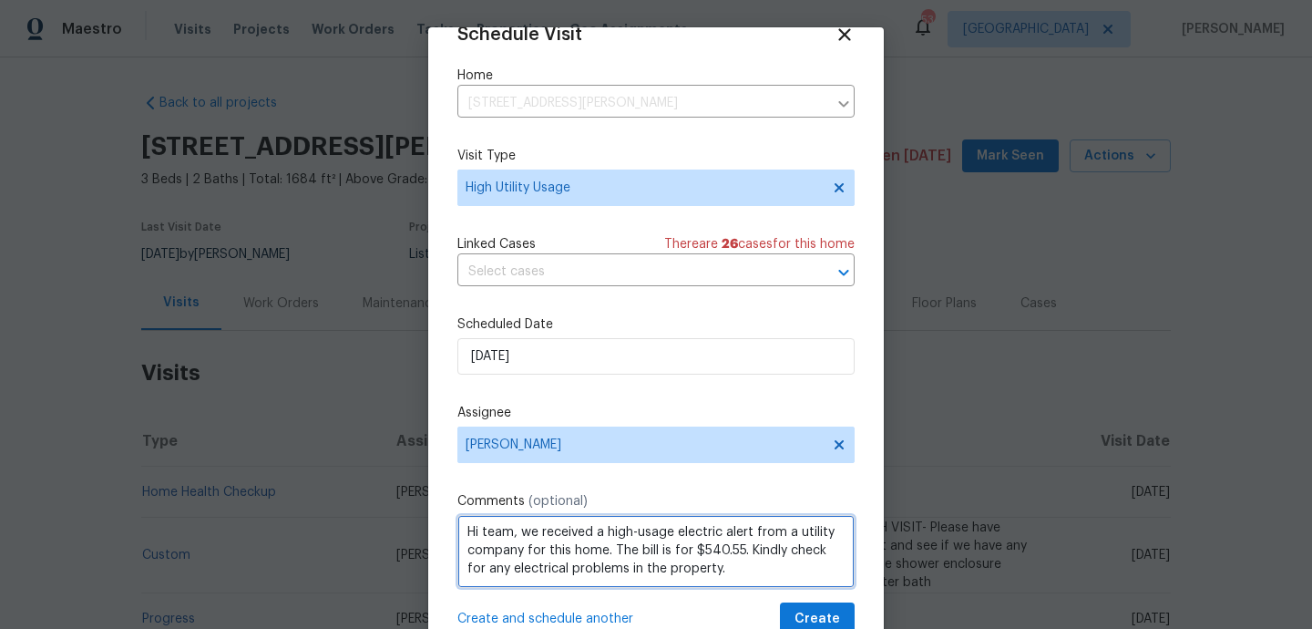
scroll to position [64, 0]
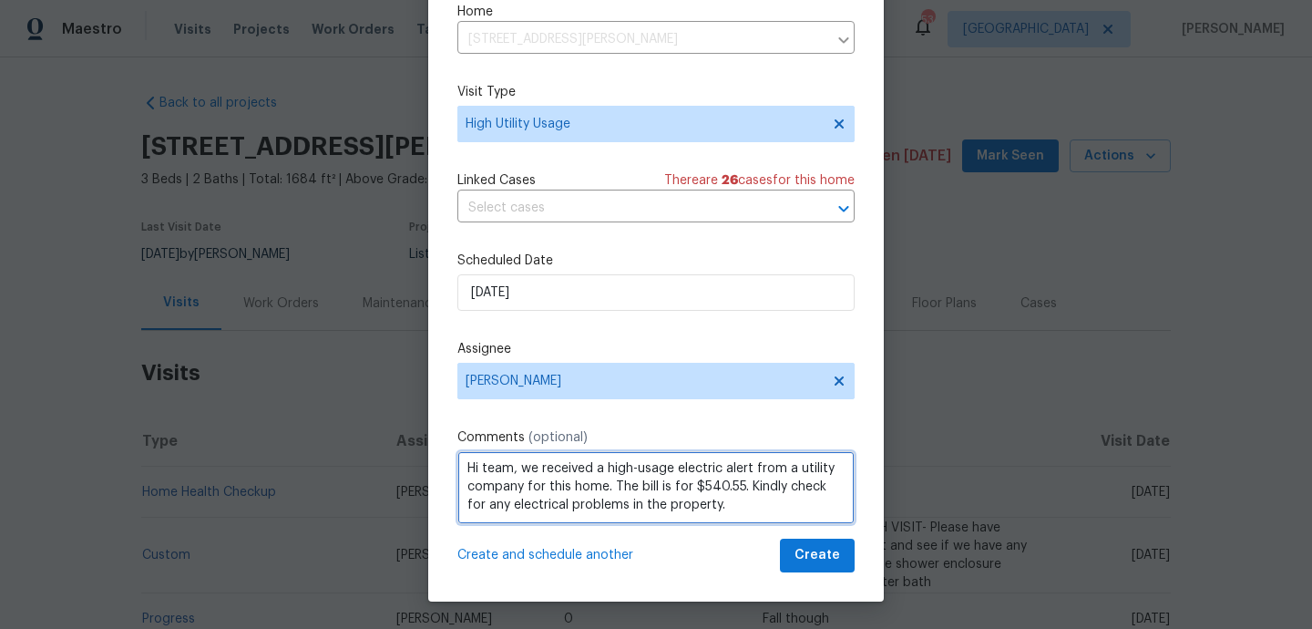
type textarea "Hi team, we received a high-usage electric alert from a utility company for thi…"
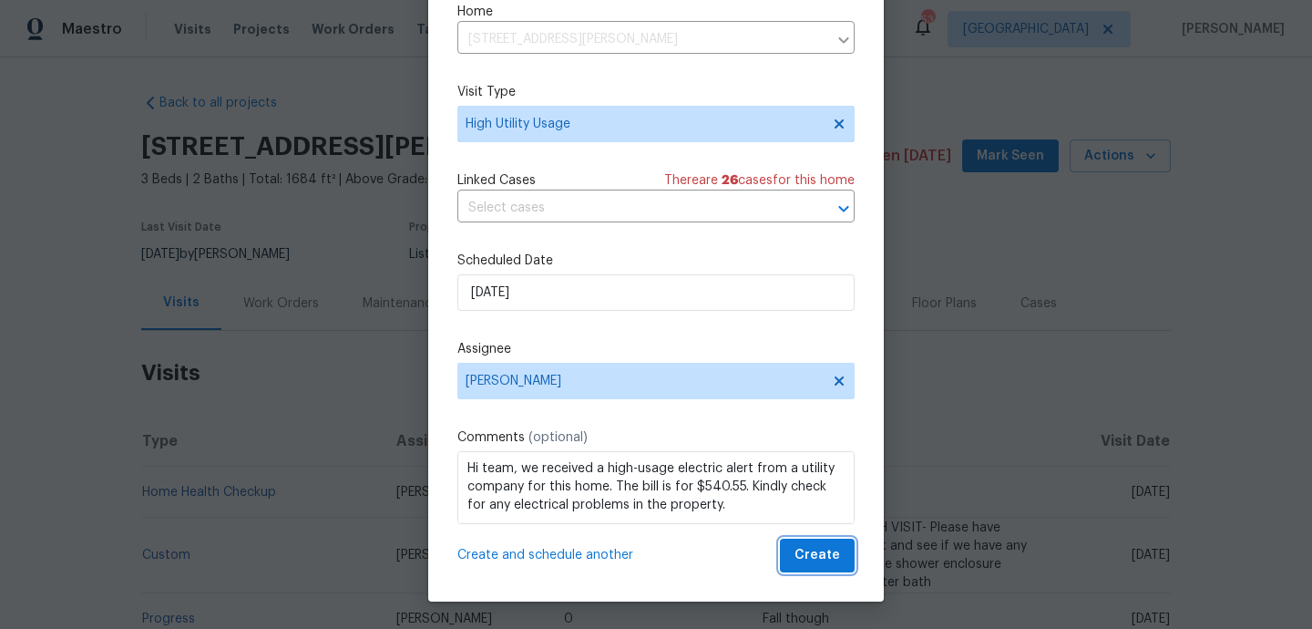
click at [804, 565] on span "Create" at bounding box center [817, 555] width 46 height 23
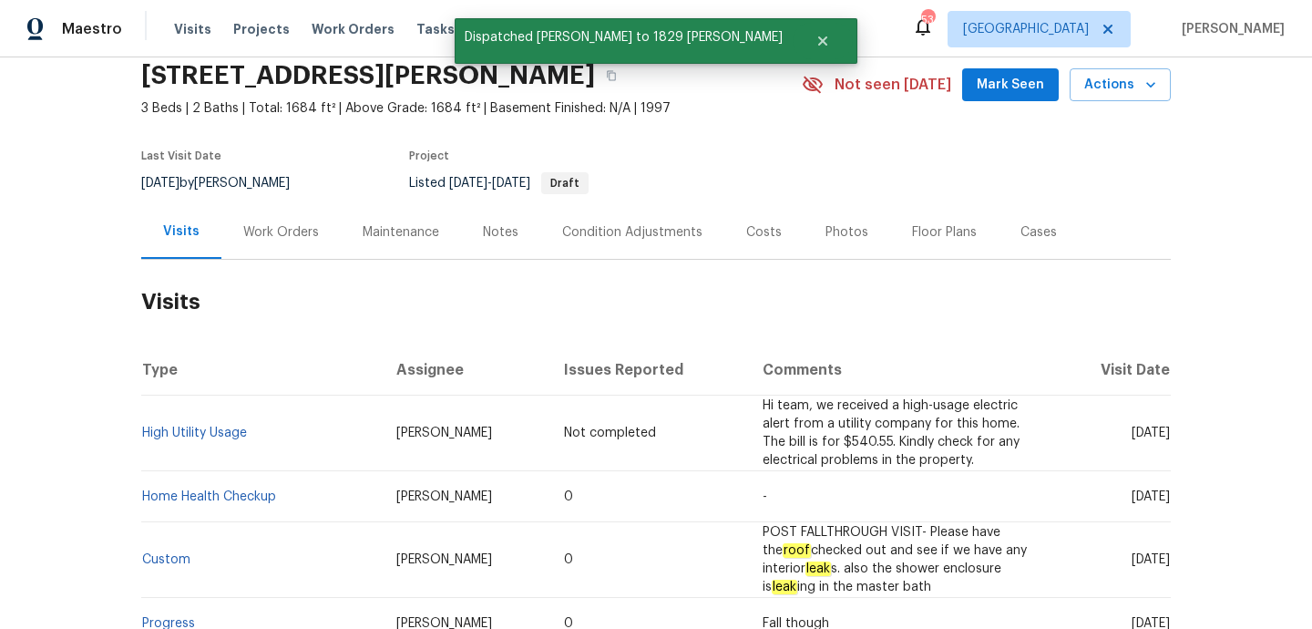
scroll to position [115, 0]
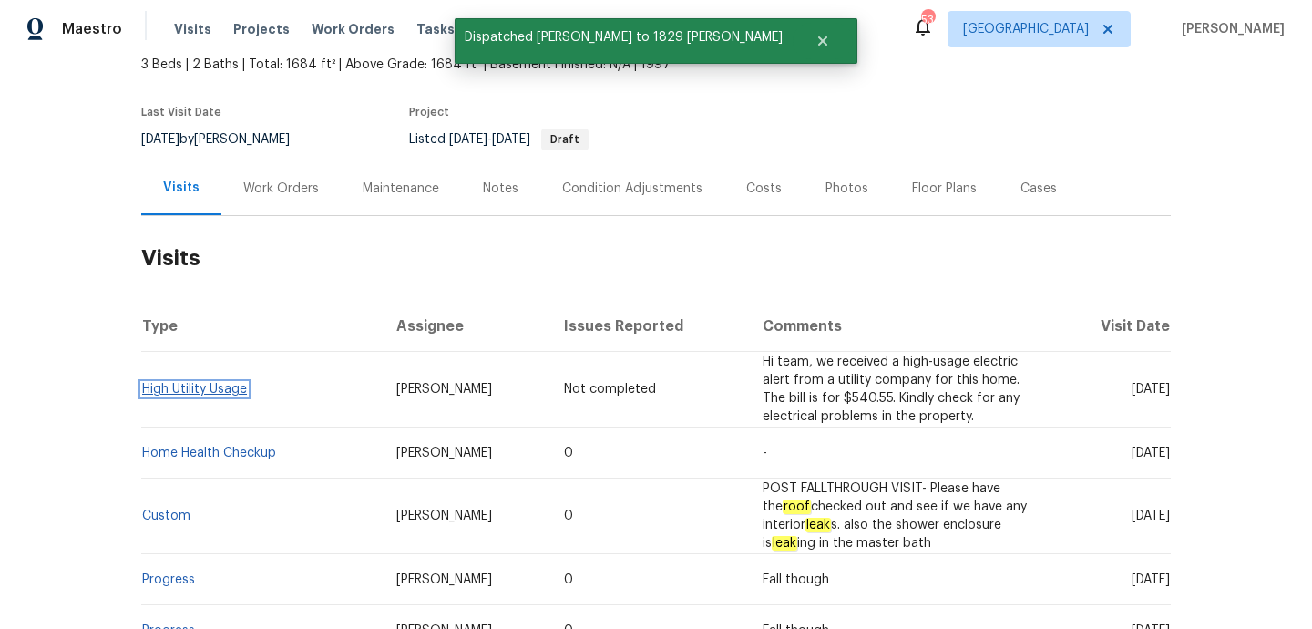
click at [233, 383] on link "High Utility Usage" at bounding box center [194, 389] width 105 height 13
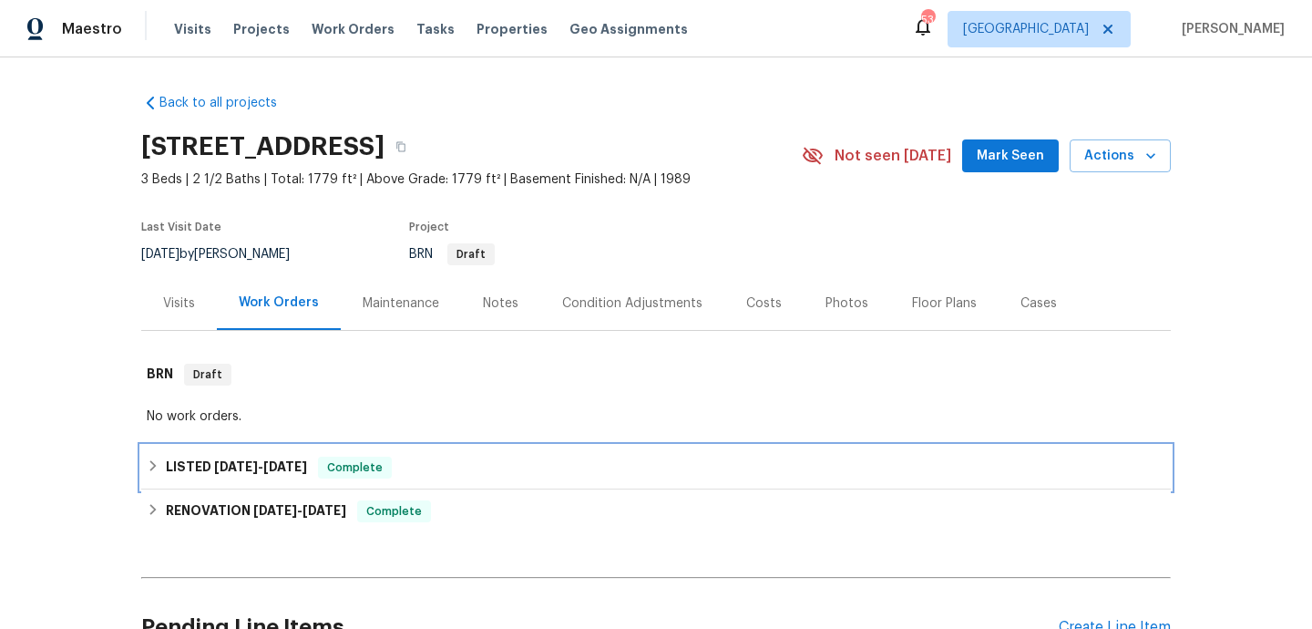
click at [428, 450] on div "LISTED [DATE] - [DATE] Complete" at bounding box center [656, 468] width 1030 height 44
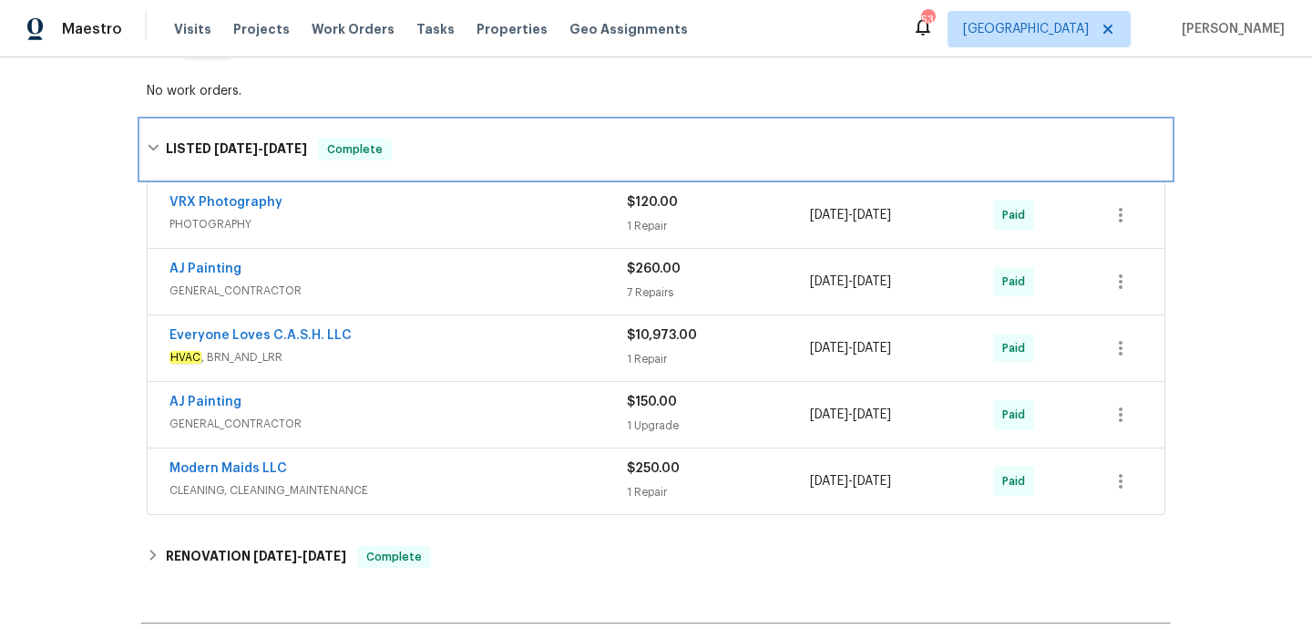
scroll to position [340, 0]
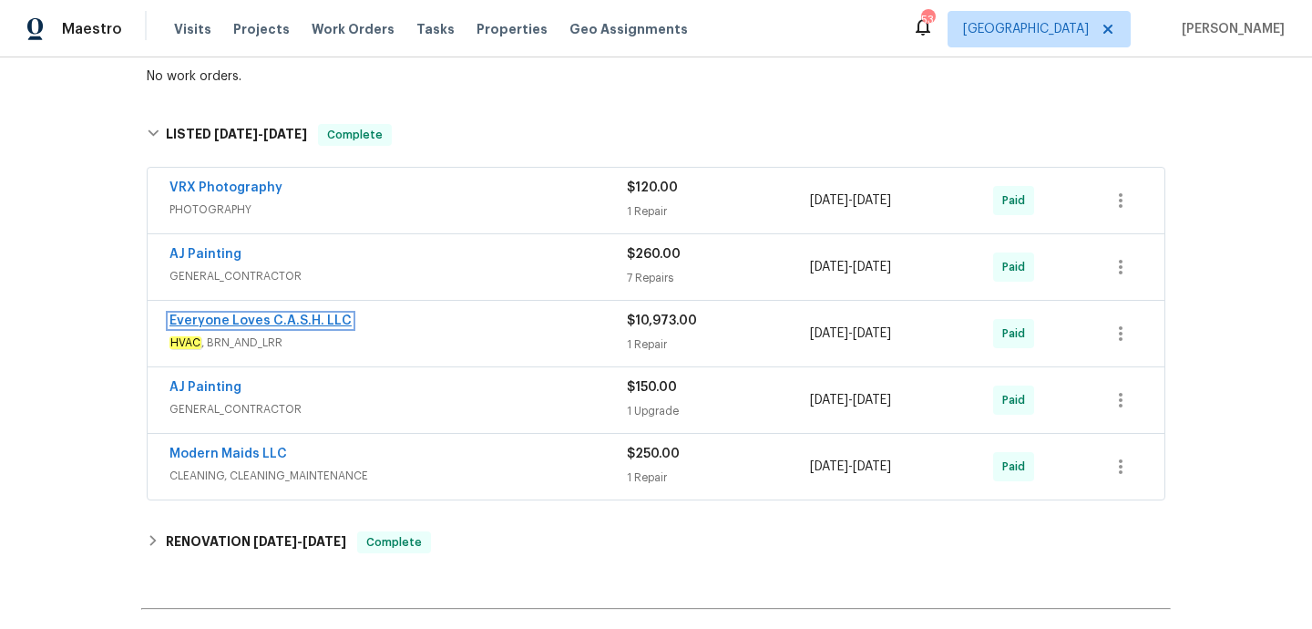
click at [303, 317] on link "Everyone Loves C.A.S.H. LLC" at bounding box center [260, 320] width 182 height 13
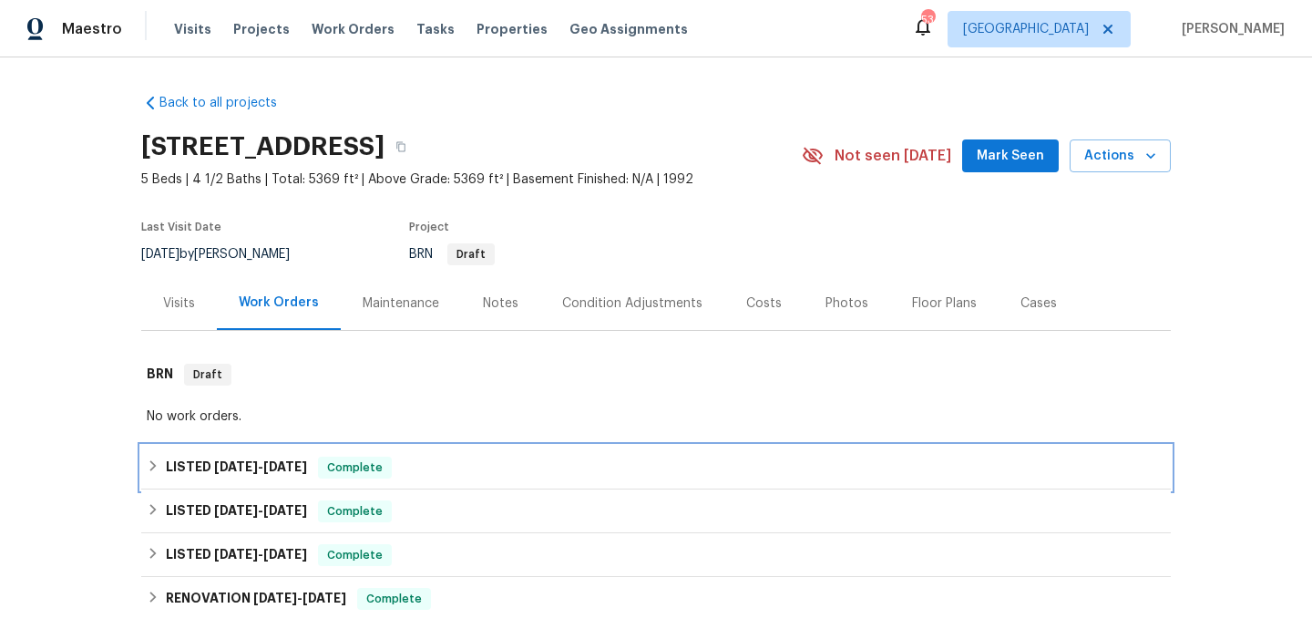
click at [464, 470] on div "LISTED 8/13/25 - 8/20/25 Complete" at bounding box center [656, 467] width 1019 height 22
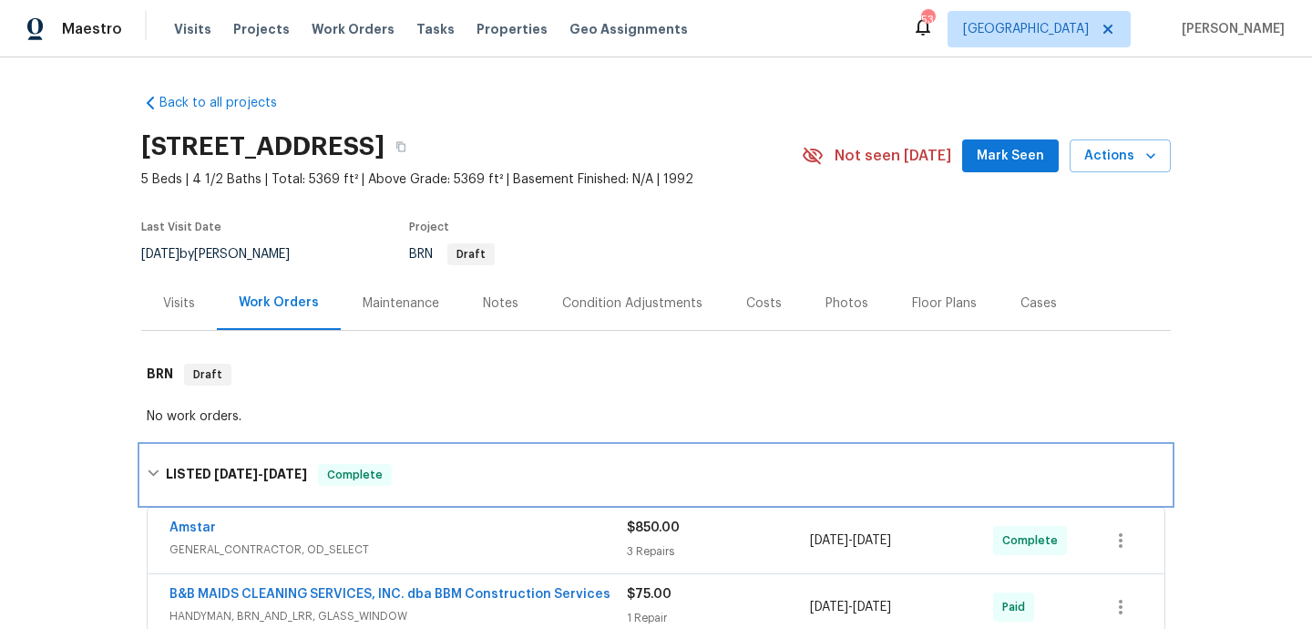
scroll to position [149, 0]
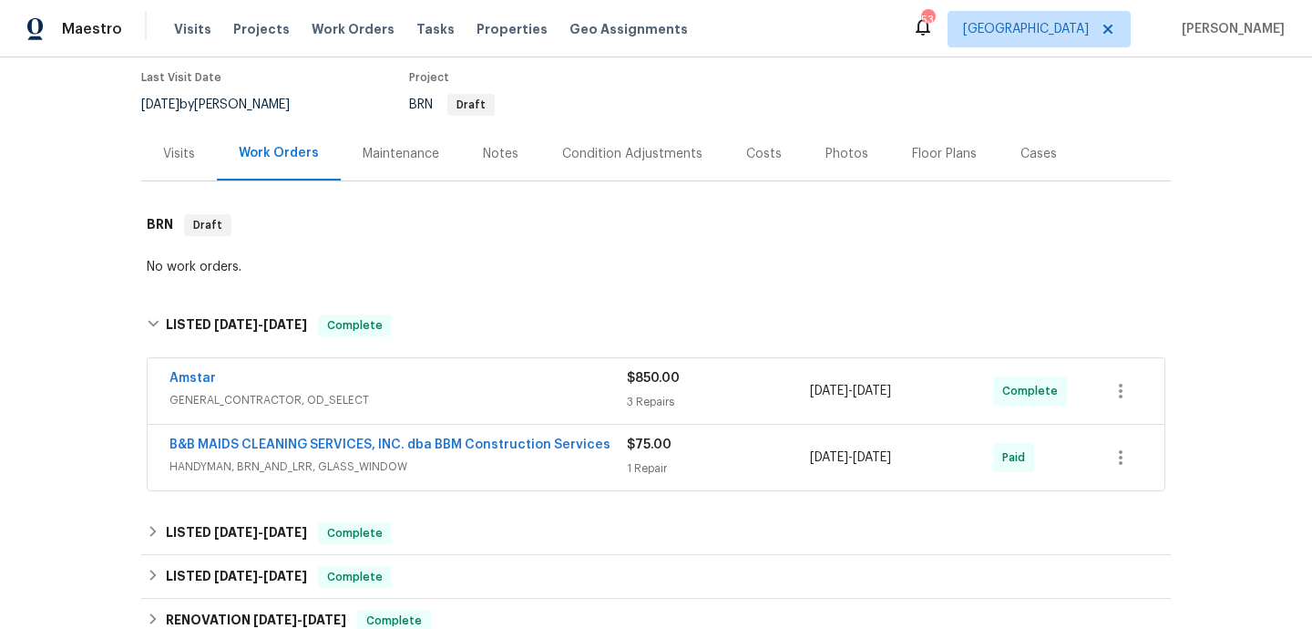
click at [507, 414] on div "Amstar GENERAL_CONTRACTOR, OD_SELECT $850.00 3 Repairs 8/13/2025 - 8/20/2025 Co…" at bounding box center [656, 391] width 1017 height 66
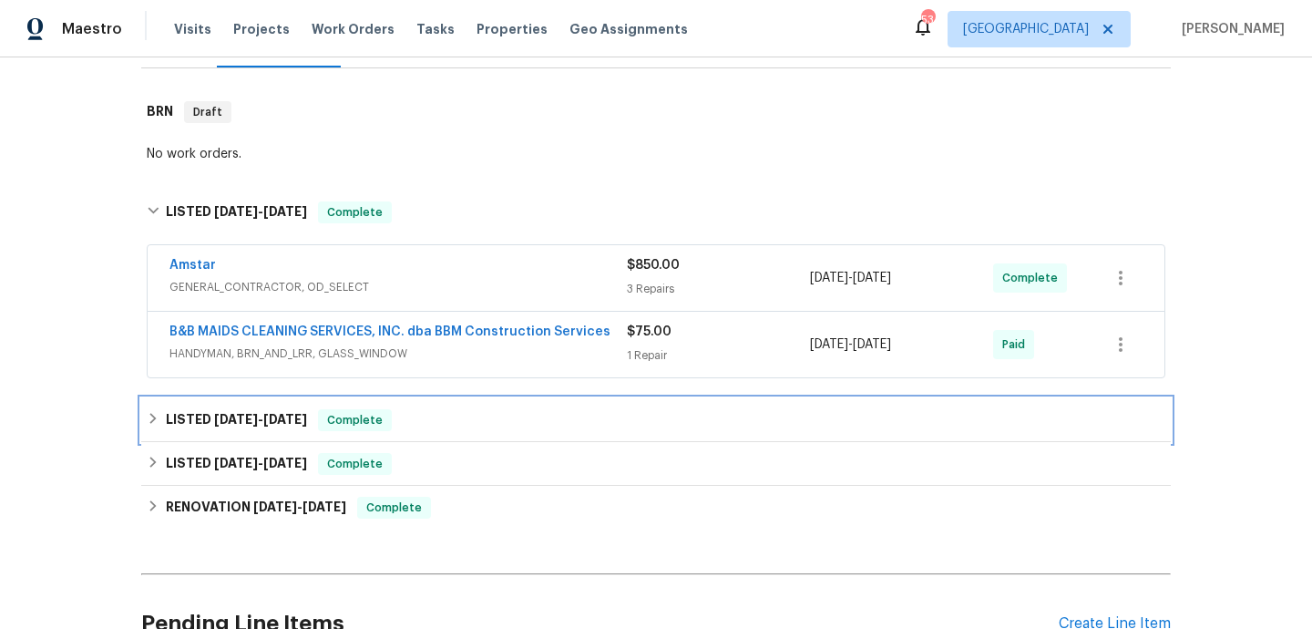
click at [507, 414] on div "LISTED 6/11/25 - 6/13/25 Complete" at bounding box center [656, 420] width 1019 height 22
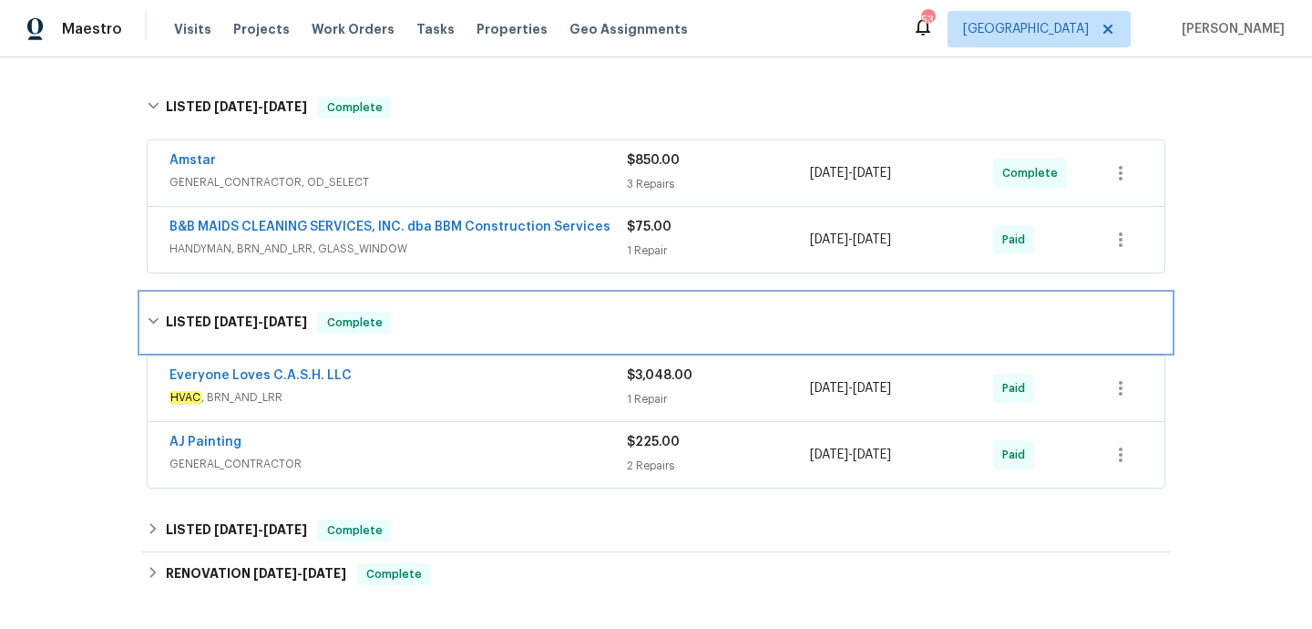
scroll to position [5, 0]
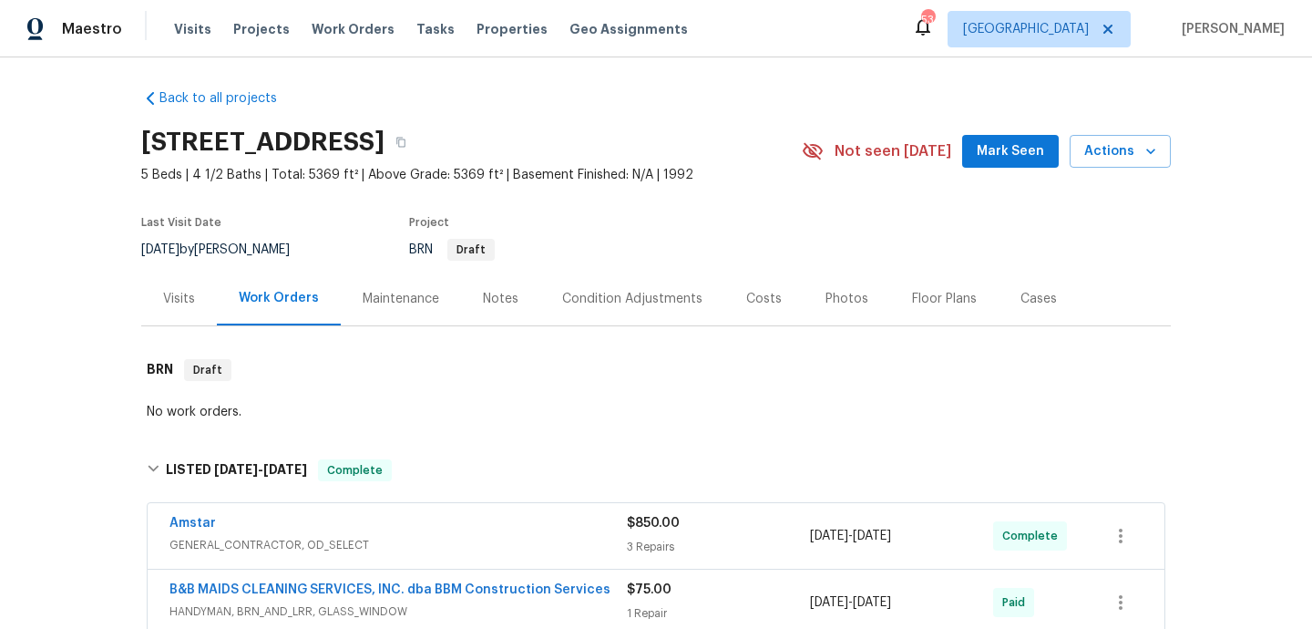
click at [203, 292] on div "Visits" at bounding box center [179, 299] width 76 height 54
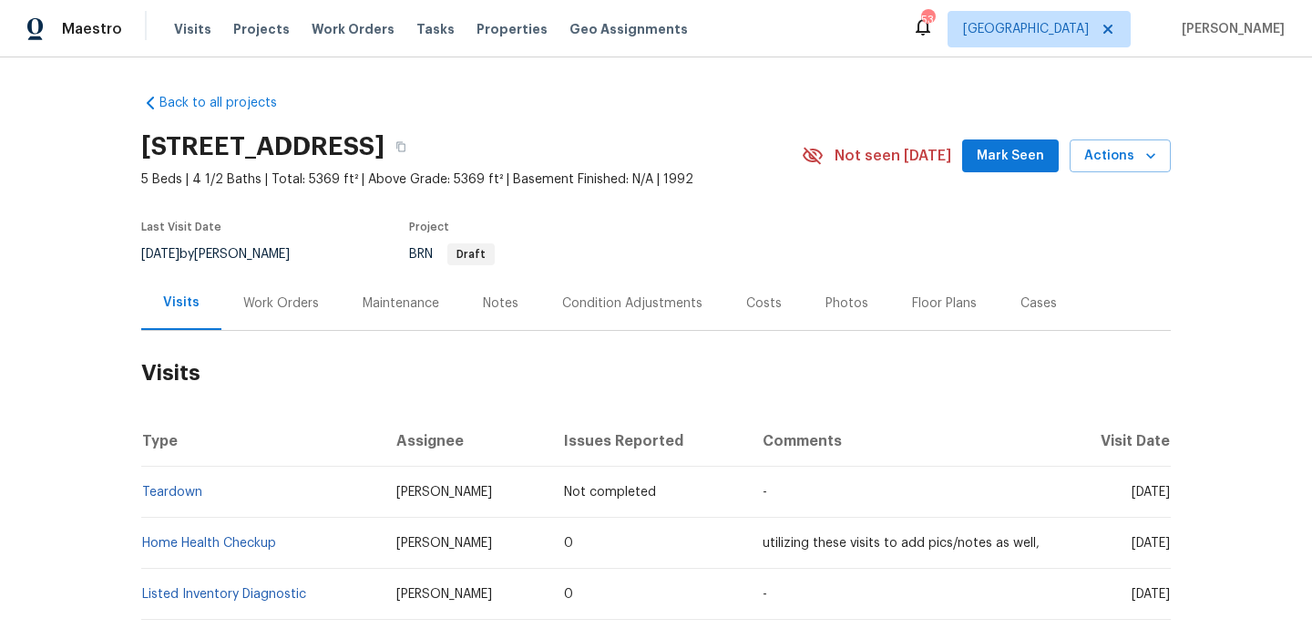
click at [272, 292] on div "Work Orders" at bounding box center [280, 303] width 119 height 54
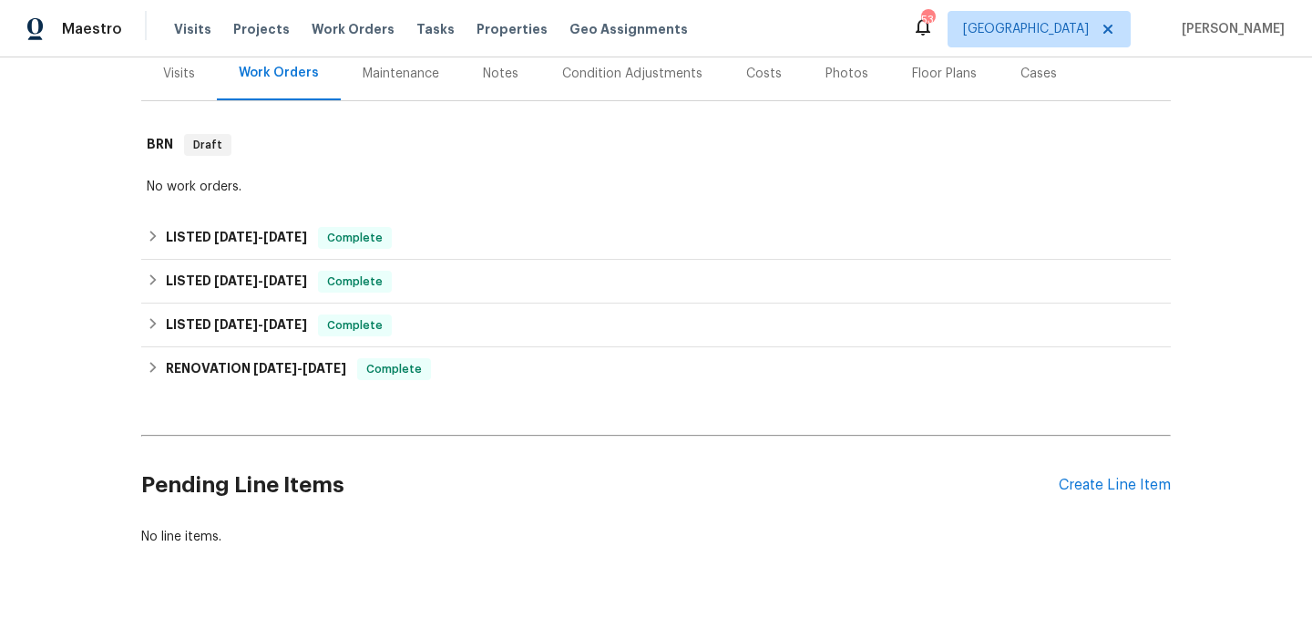
scroll to position [191, 0]
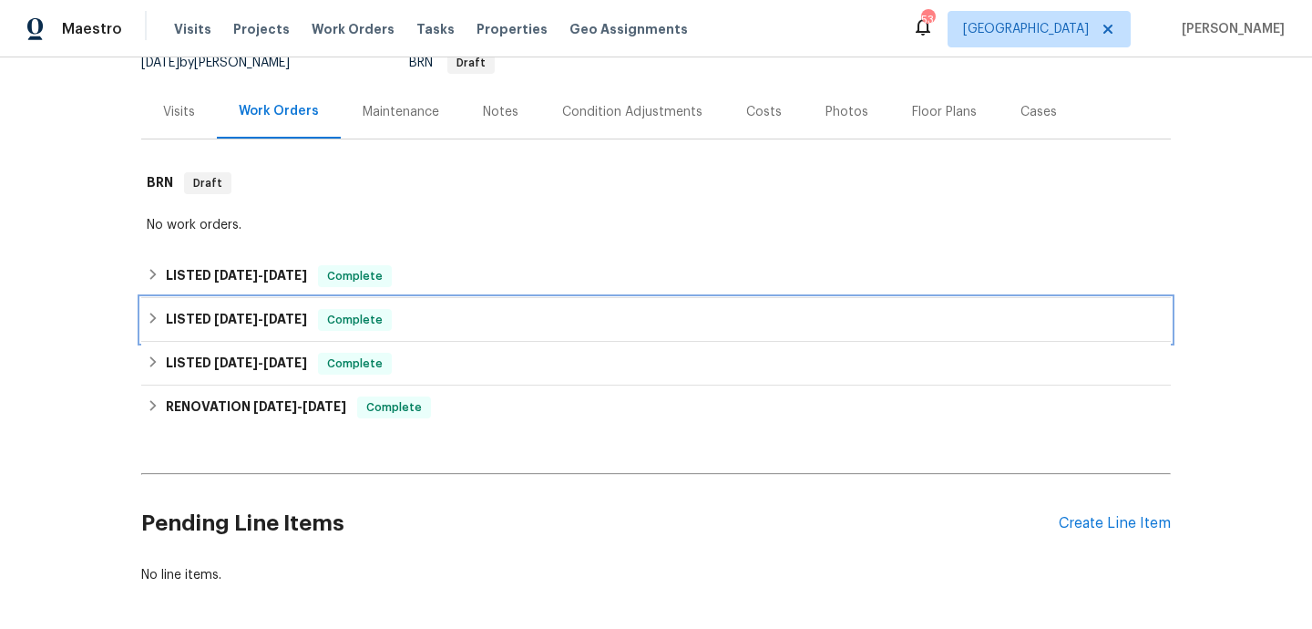
click at [432, 323] on div "LISTED 6/11/25 - 6/13/25 Complete" at bounding box center [656, 320] width 1019 height 22
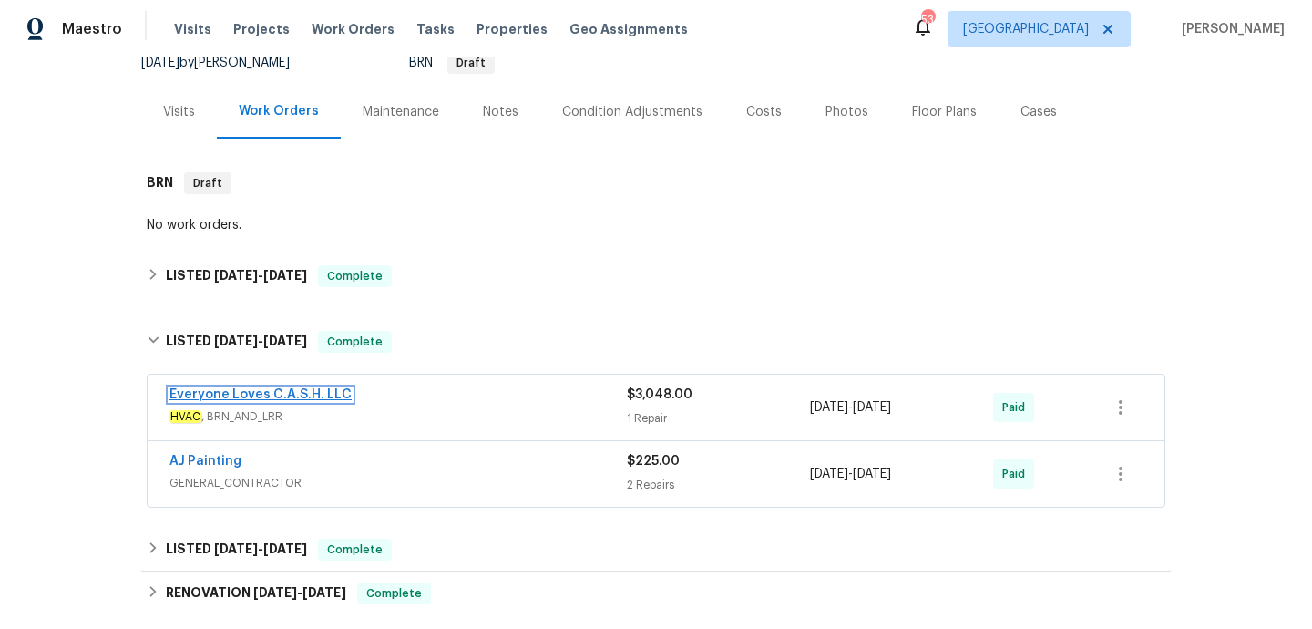
click at [325, 396] on link "Everyone Loves C.A.S.H. LLC" at bounding box center [260, 394] width 182 height 13
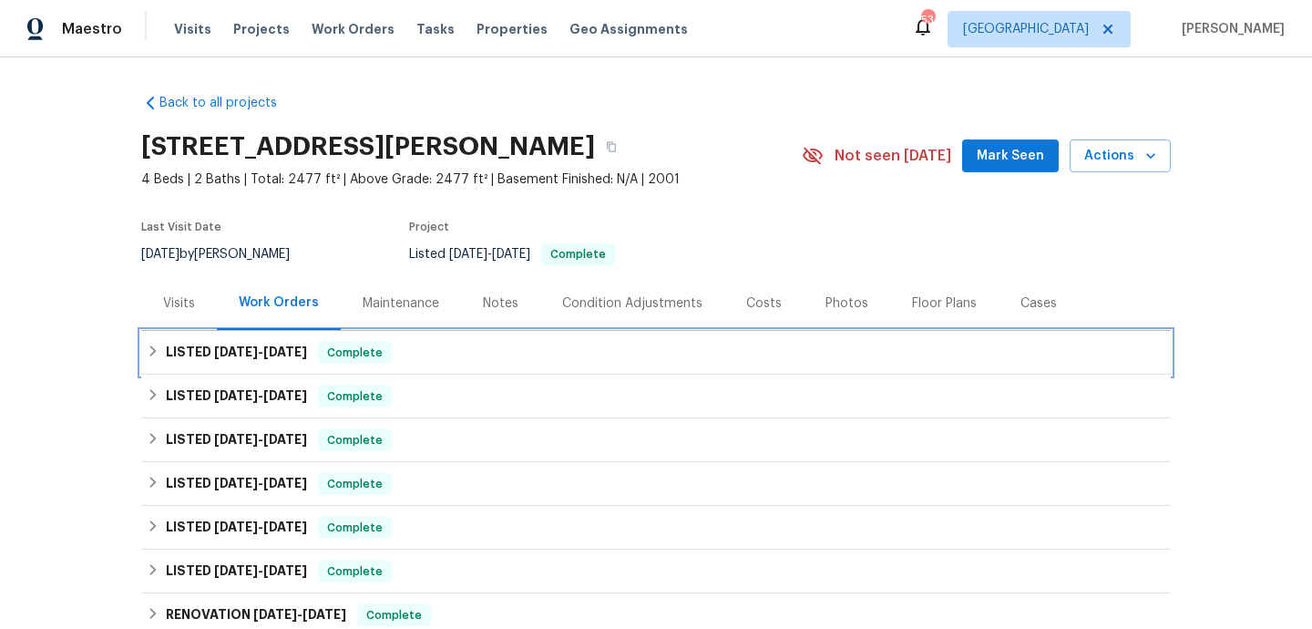
click at [503, 358] on div "LISTED [DATE] - [DATE] Complete" at bounding box center [656, 353] width 1019 height 22
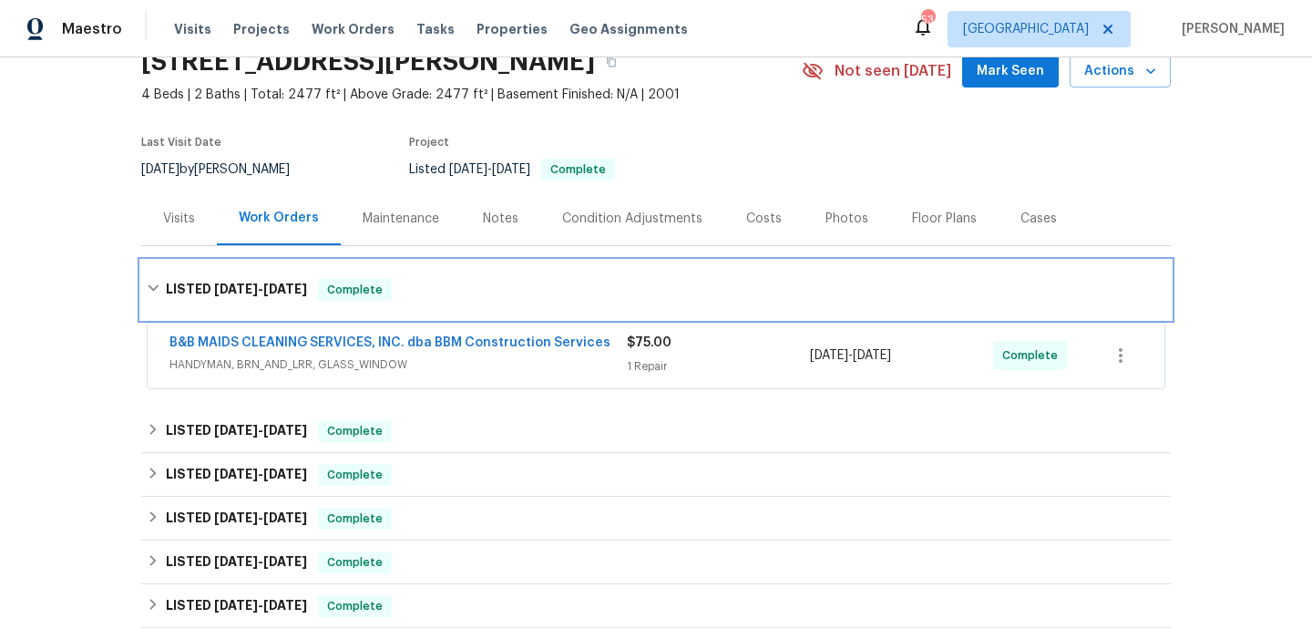
scroll to position [124, 0]
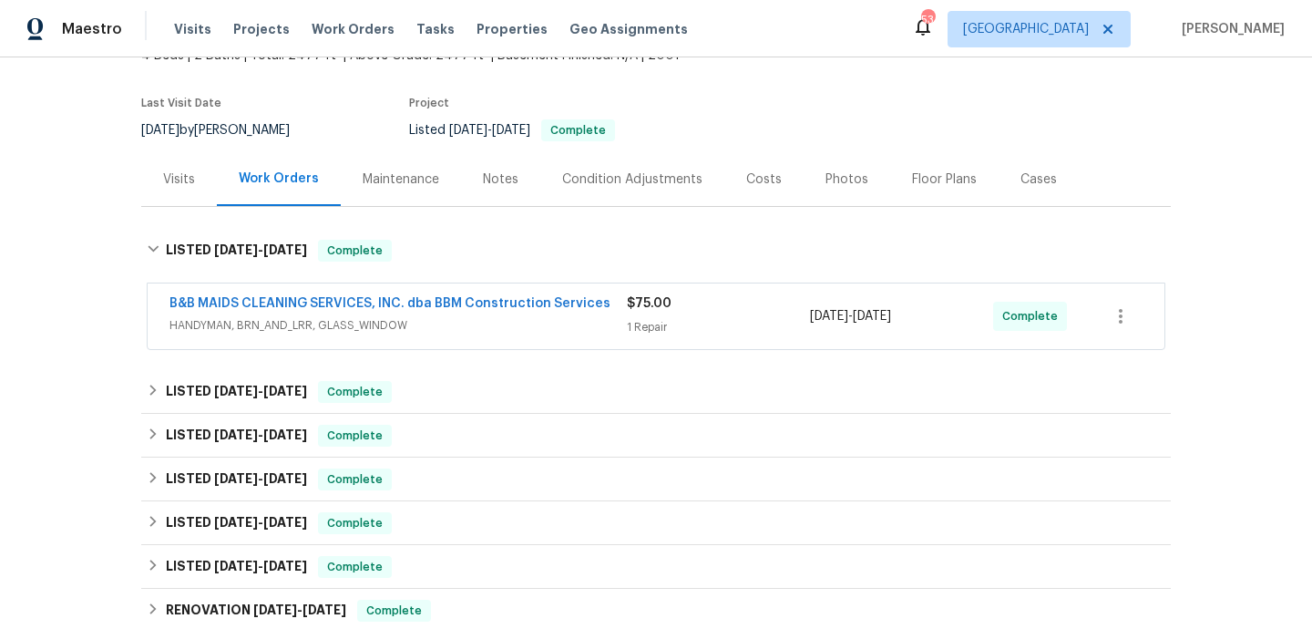
click at [524, 330] on span "HANDYMAN, BRN_AND_LRR, GLASS_WINDOW" at bounding box center [397, 325] width 457 height 18
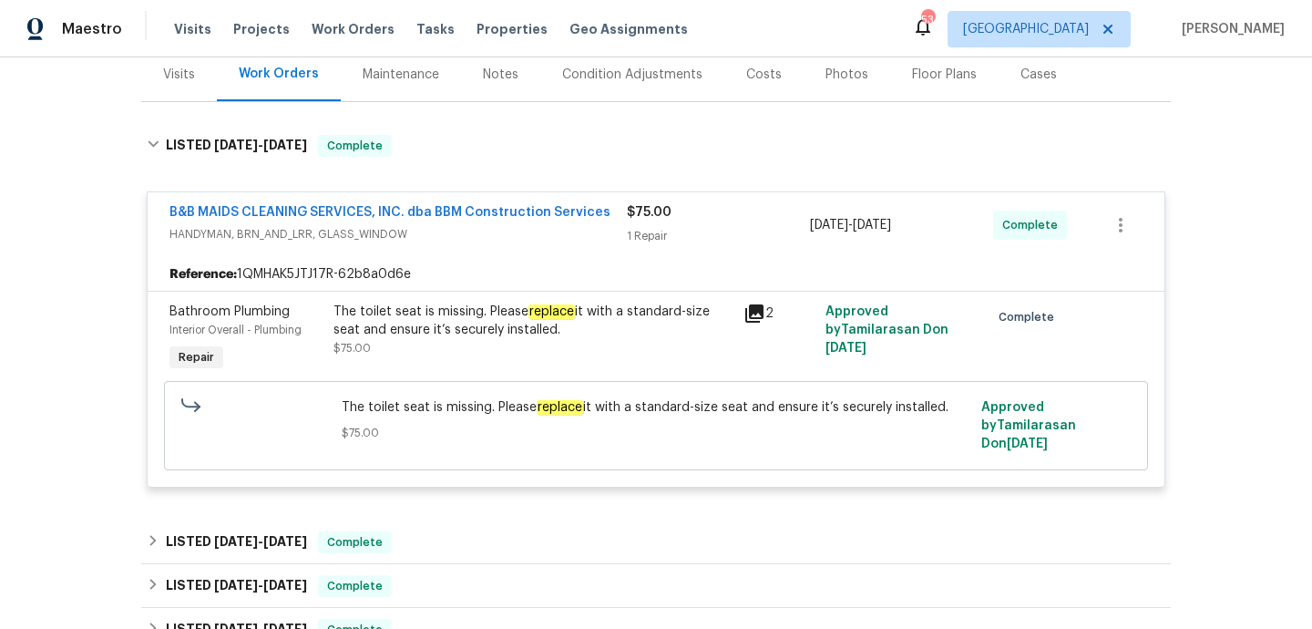
scroll to position [258, 0]
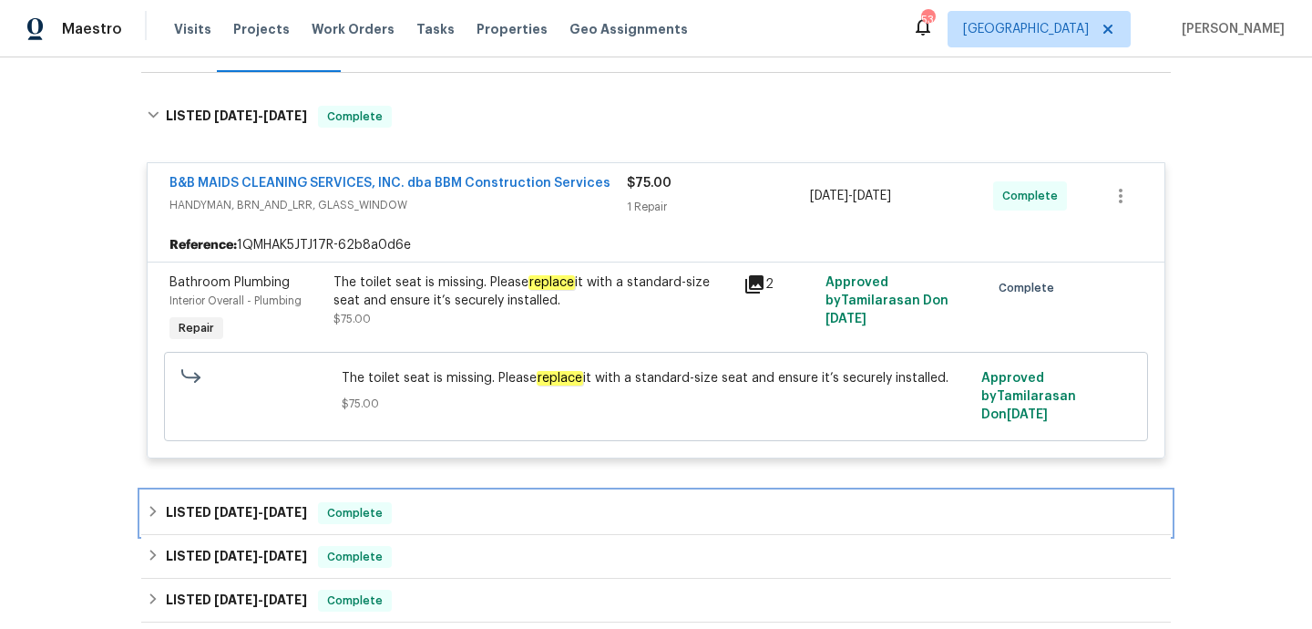
click at [456, 516] on div "LISTED [DATE] - [DATE] Complete" at bounding box center [656, 513] width 1019 height 22
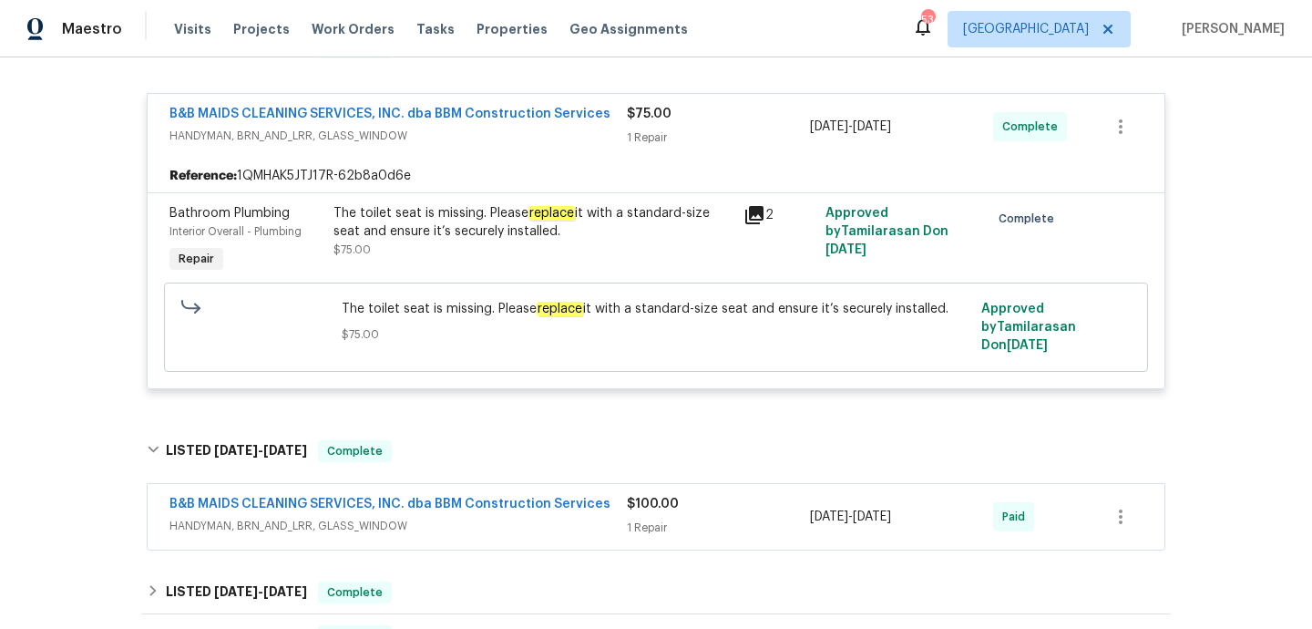
click at [459, 521] on span "HANDYMAN, BRN_AND_LRR, GLASS_WINDOW" at bounding box center [397, 526] width 457 height 18
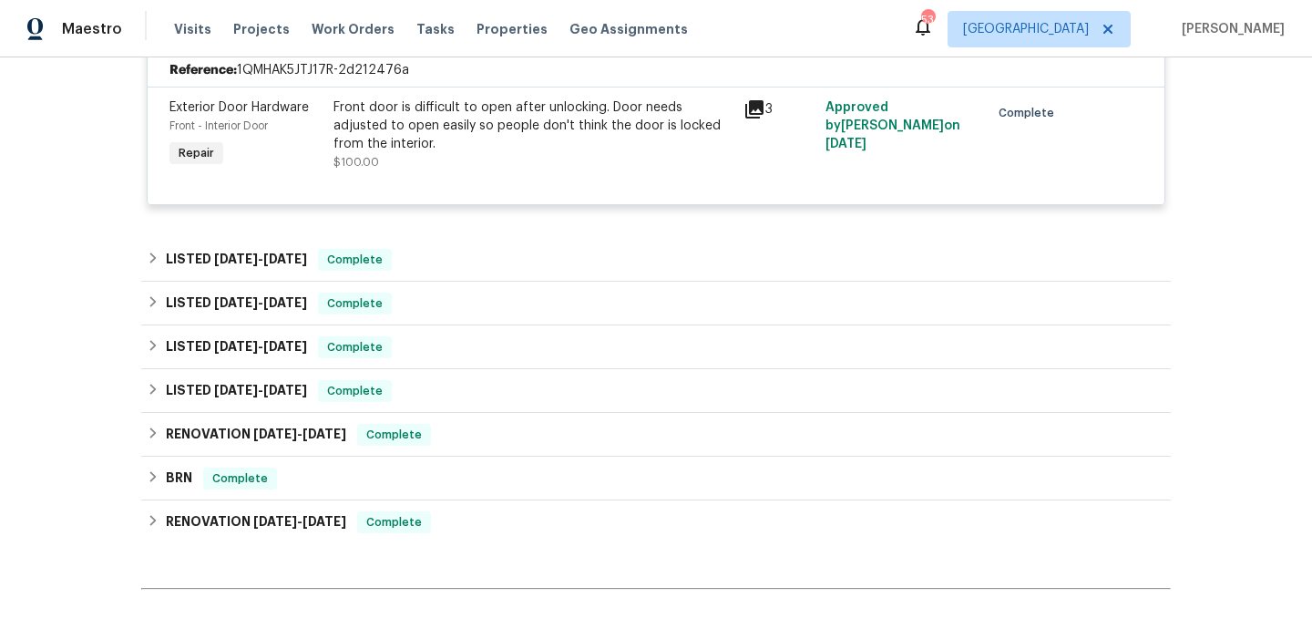
scroll to position [904, 0]
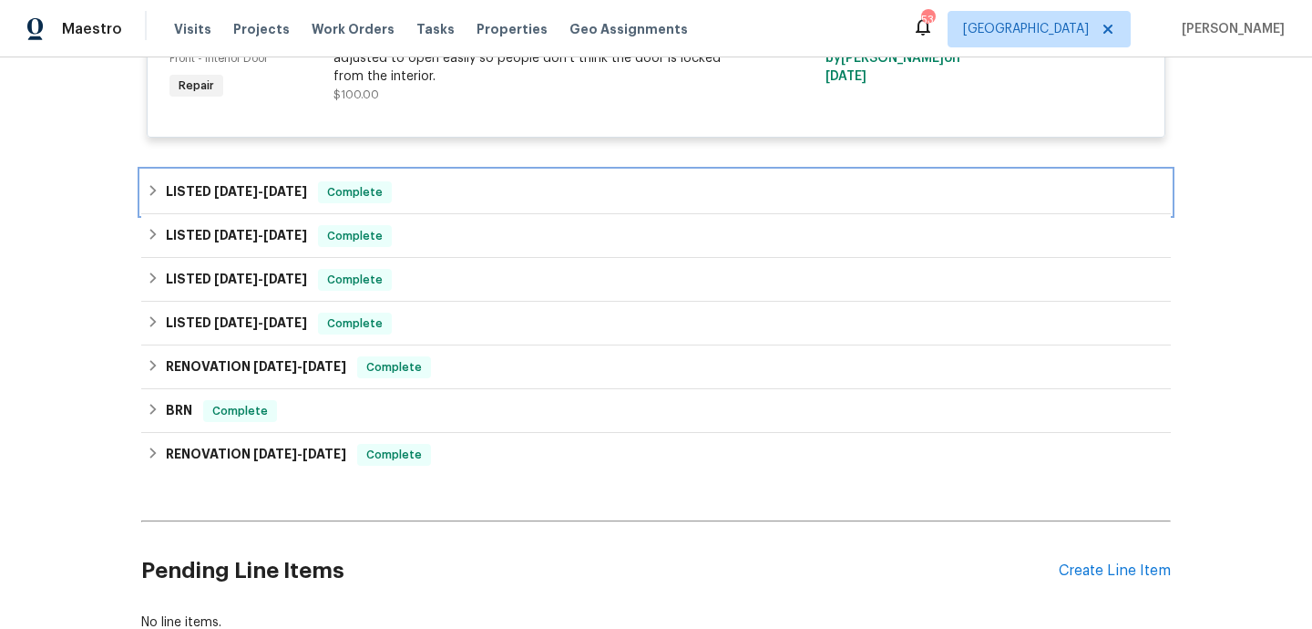
click at [429, 189] on div "LISTED [DATE] - [DATE] Complete" at bounding box center [656, 192] width 1019 height 22
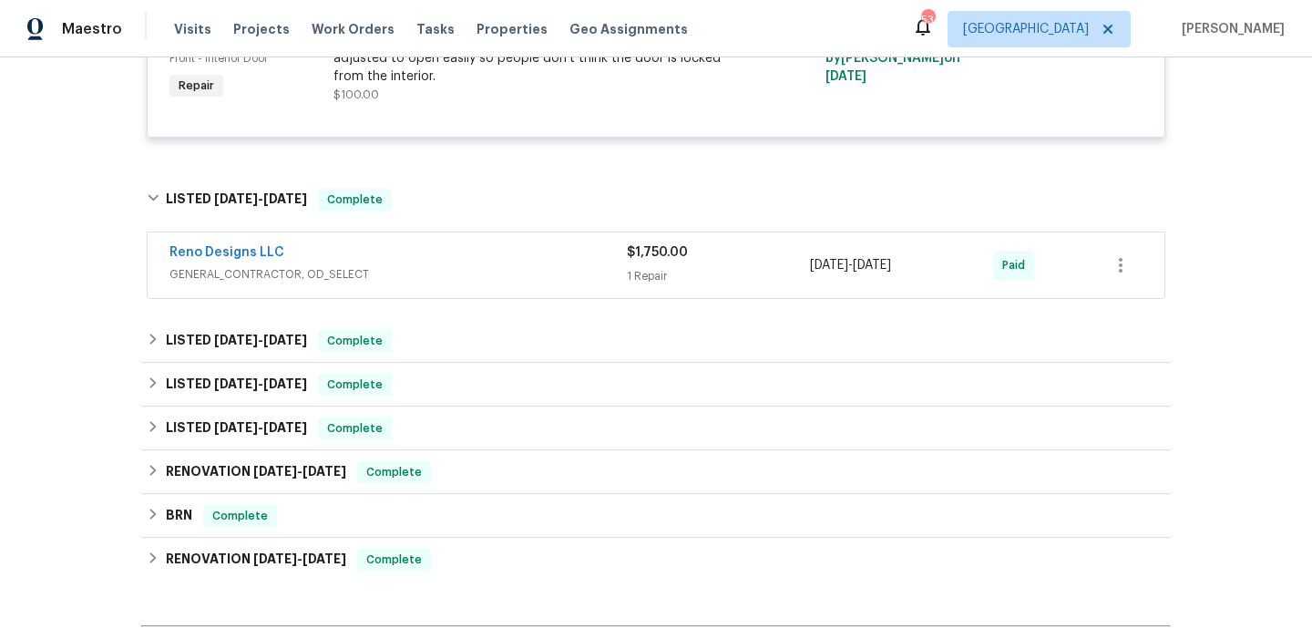
click at [457, 294] on div "Reno Designs LLC GENERAL_CONTRACTOR, OD_SELECT $1,750.00 1 Repair [DATE] - [DAT…" at bounding box center [656, 265] width 1017 height 66
click at [465, 285] on div "Reno Designs LLC GENERAL_CONTRACTOR, OD_SELECT" at bounding box center [397, 265] width 457 height 44
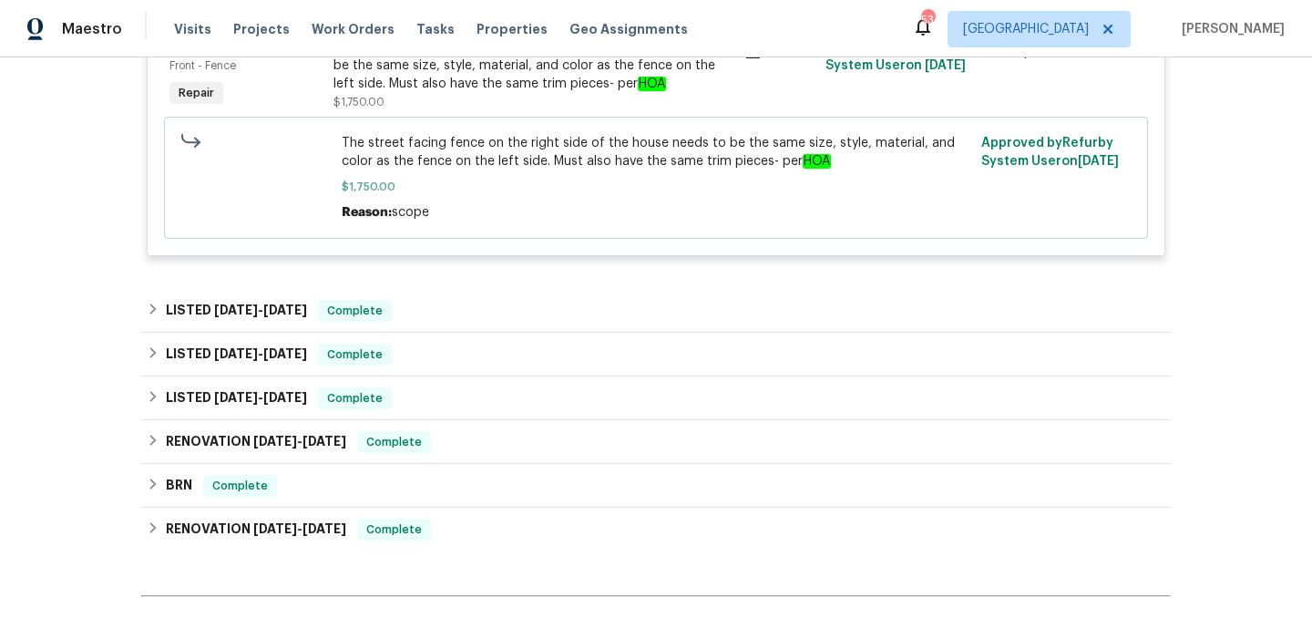
scroll to position [1238, 0]
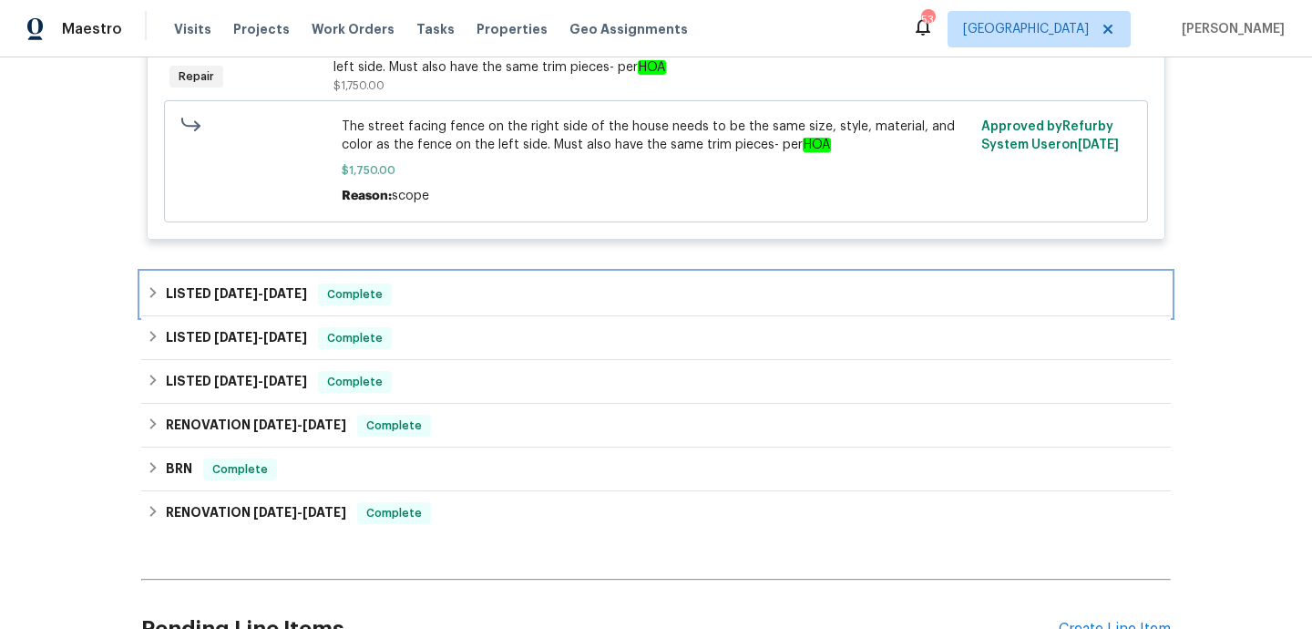
click at [459, 301] on div "LISTED [DATE] - [DATE] Complete" at bounding box center [656, 294] width 1019 height 22
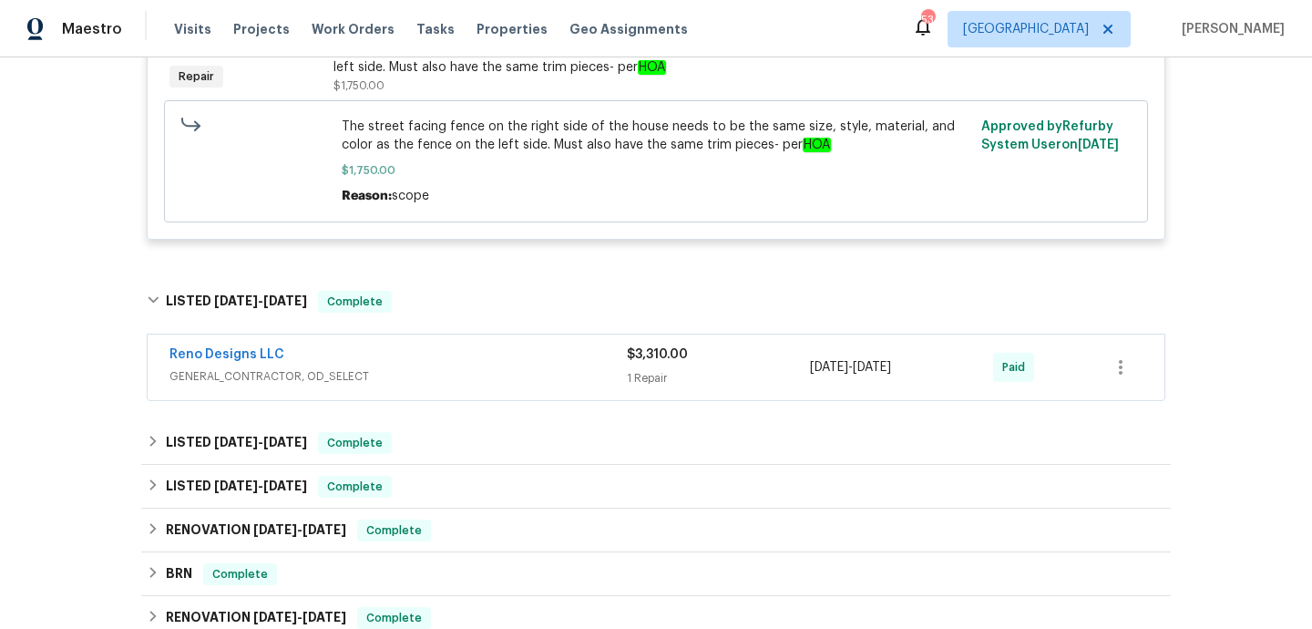
click at [481, 382] on span "GENERAL_CONTRACTOR, OD_SELECT" at bounding box center [397, 376] width 457 height 18
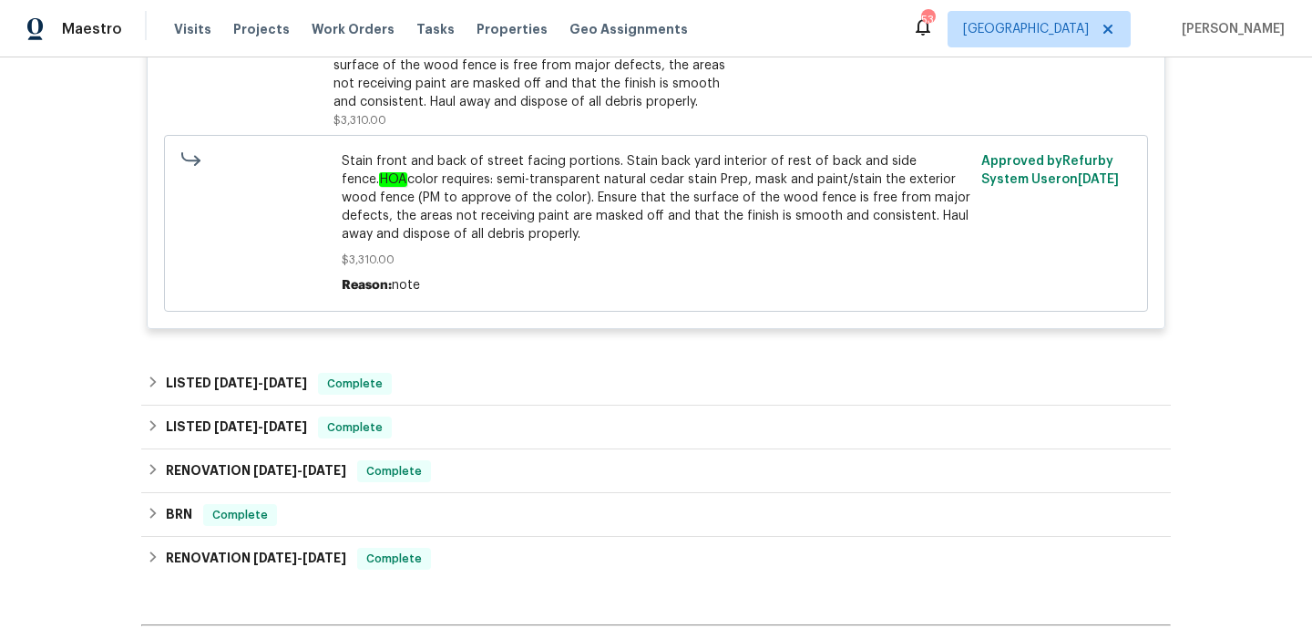
scroll to position [1785, 0]
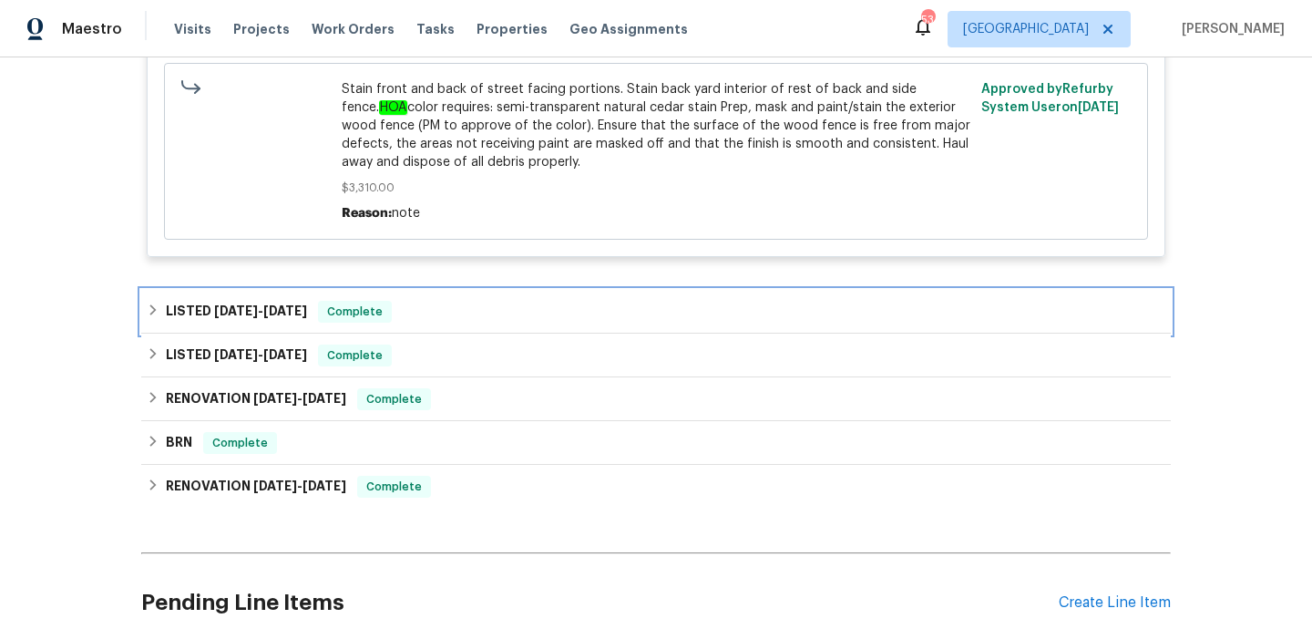
click at [473, 326] on div "LISTED 7/8/25 - 7/9/25 Complete" at bounding box center [656, 312] width 1030 height 44
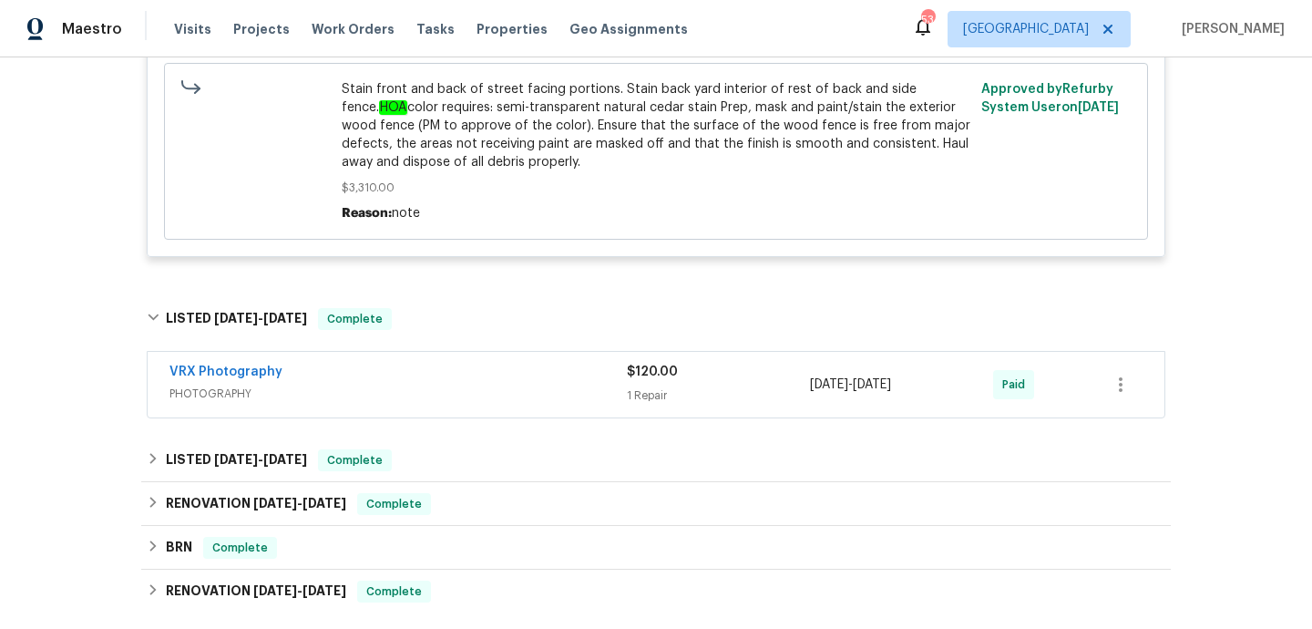
click at [484, 403] on span "PHOTOGRAPHY" at bounding box center [397, 393] width 457 height 18
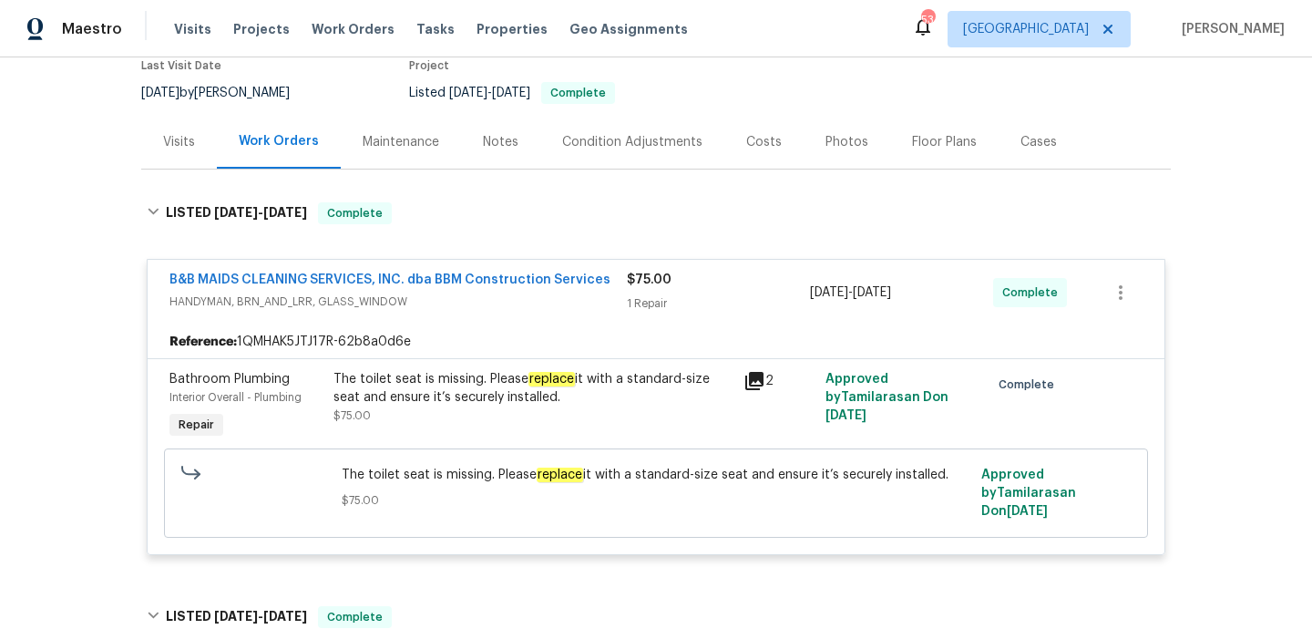
scroll to position [0, 0]
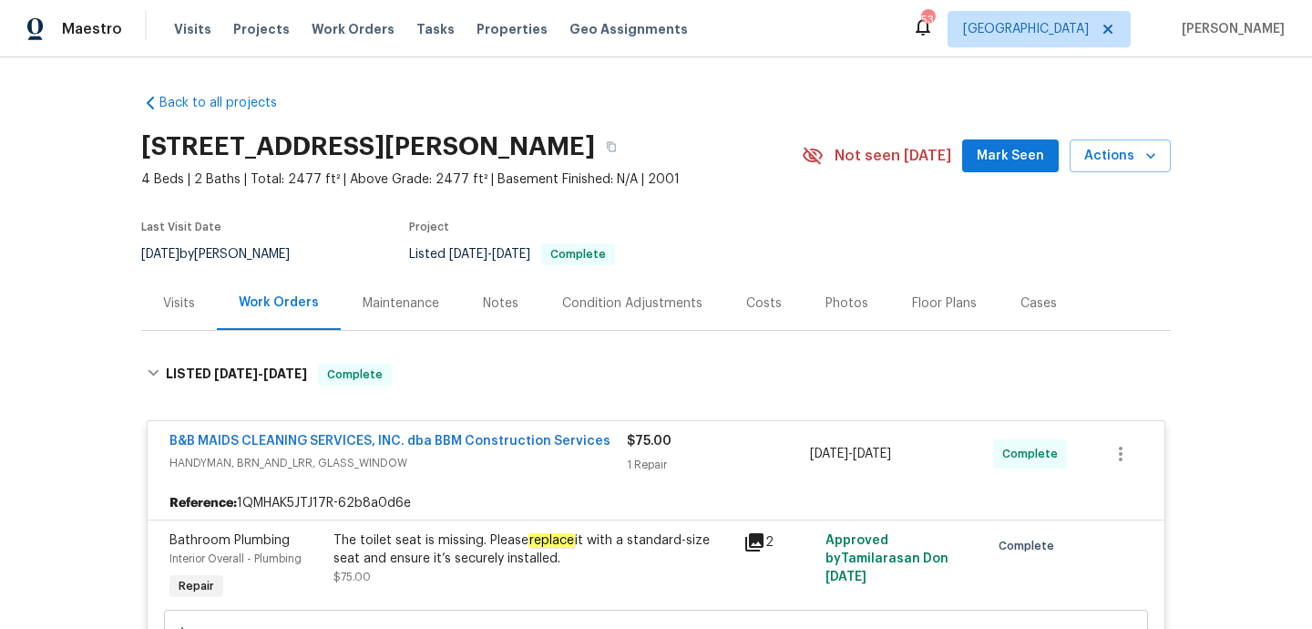
click at [200, 300] on div "Visits" at bounding box center [179, 303] width 76 height 54
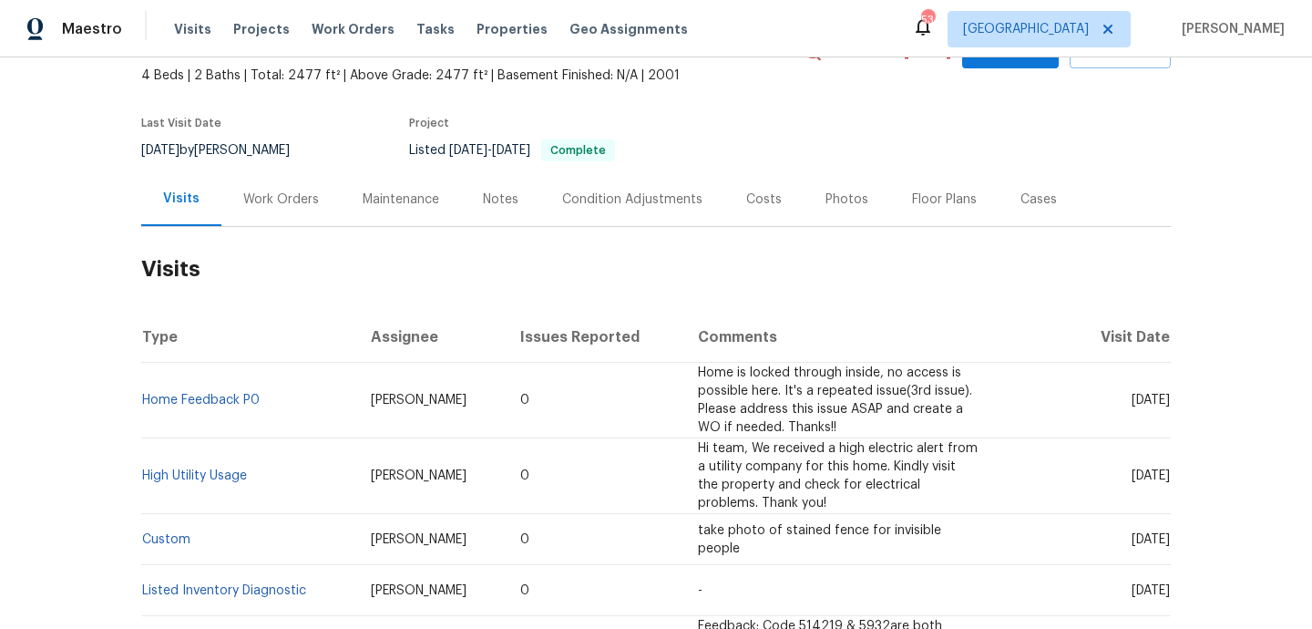
scroll to position [47, 0]
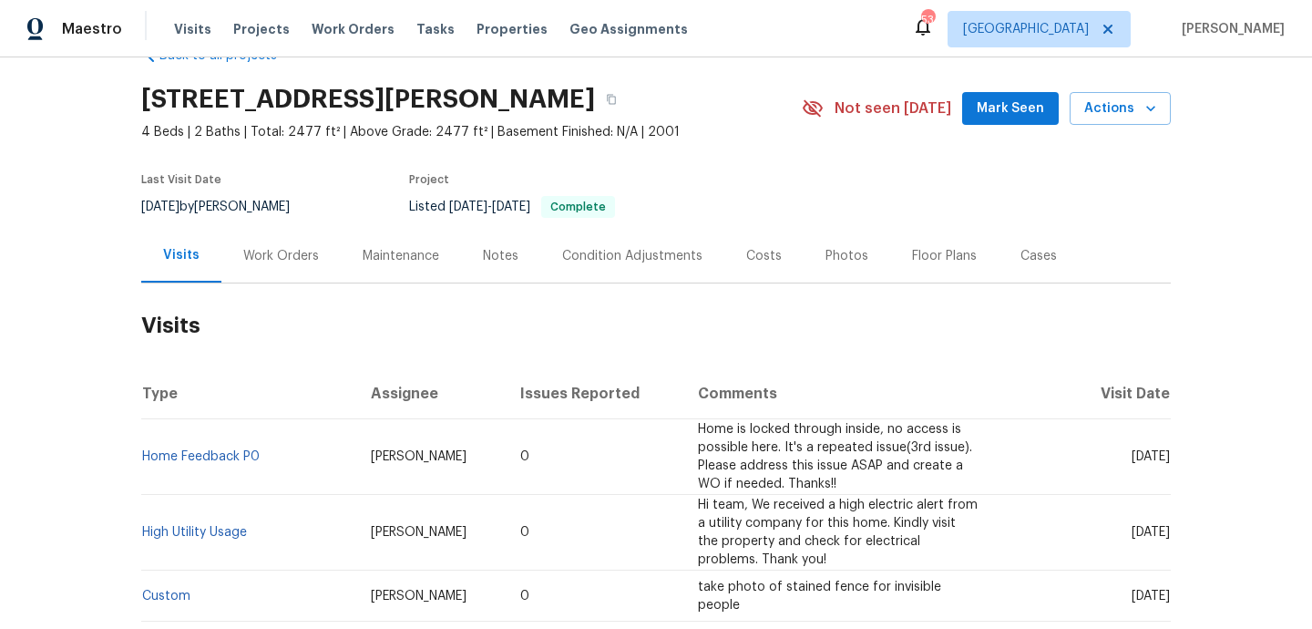
click at [1104, 90] on div "7701 Fern Hill Ln, Rowlett, TX 75089 4 Beds | 2 Baths | Total: 2477 ft² | Above…" at bounding box center [656, 109] width 1030 height 66
click at [1105, 98] on span "Actions" at bounding box center [1120, 108] width 72 height 23
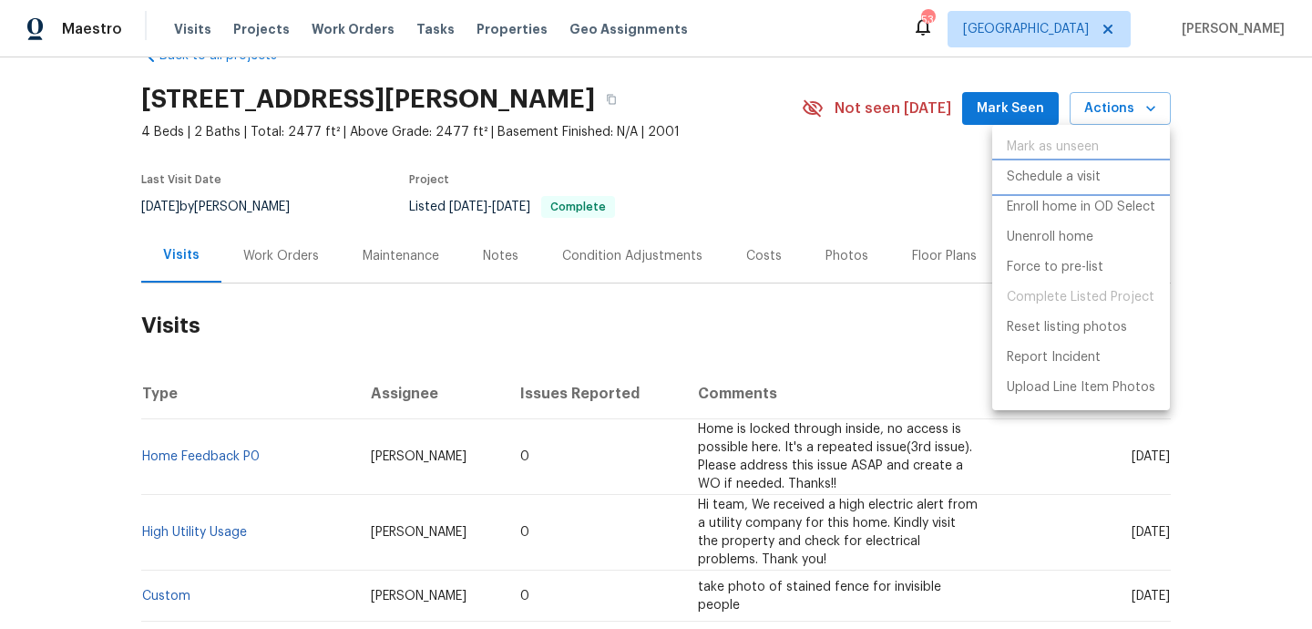
click at [1069, 169] on p "Schedule a visit" at bounding box center [1054, 177] width 94 height 19
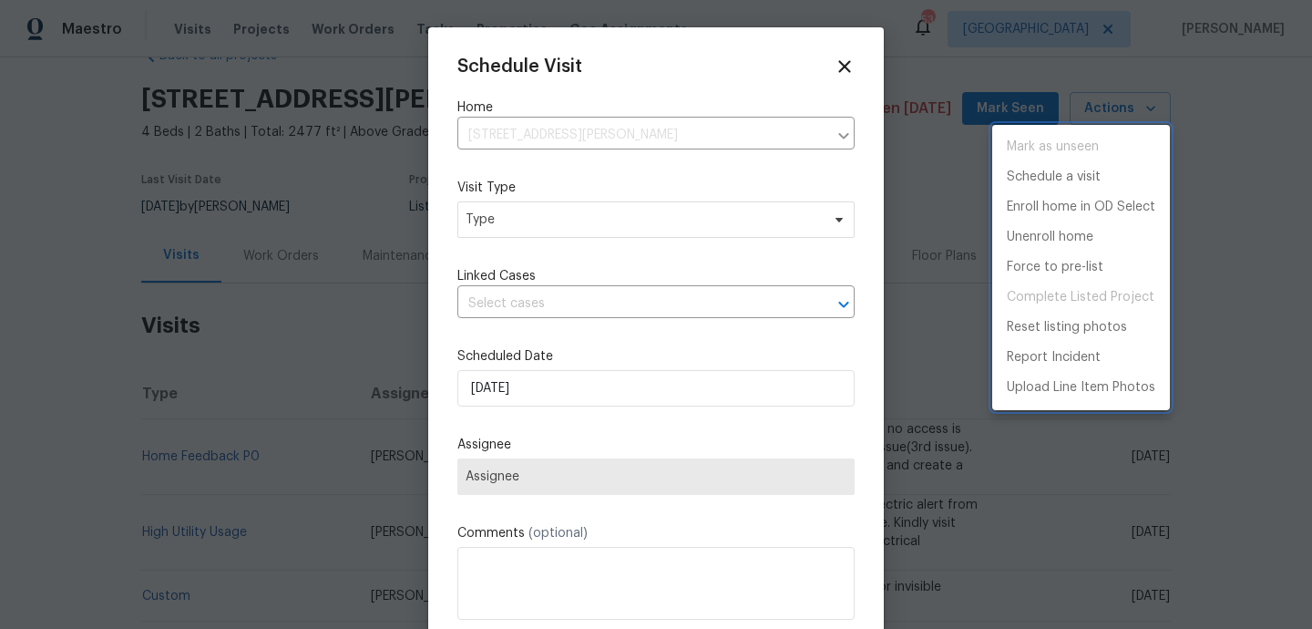
click at [571, 219] on div at bounding box center [656, 314] width 1312 height 629
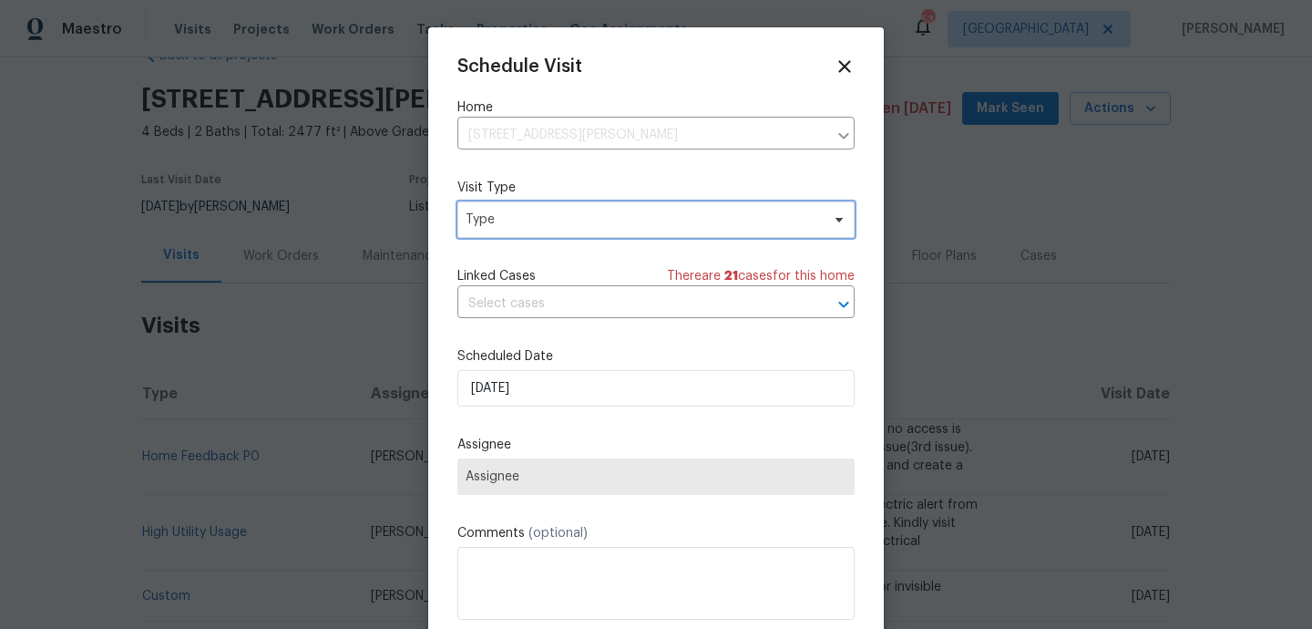
click at [552, 217] on span "Type" at bounding box center [643, 219] width 354 height 18
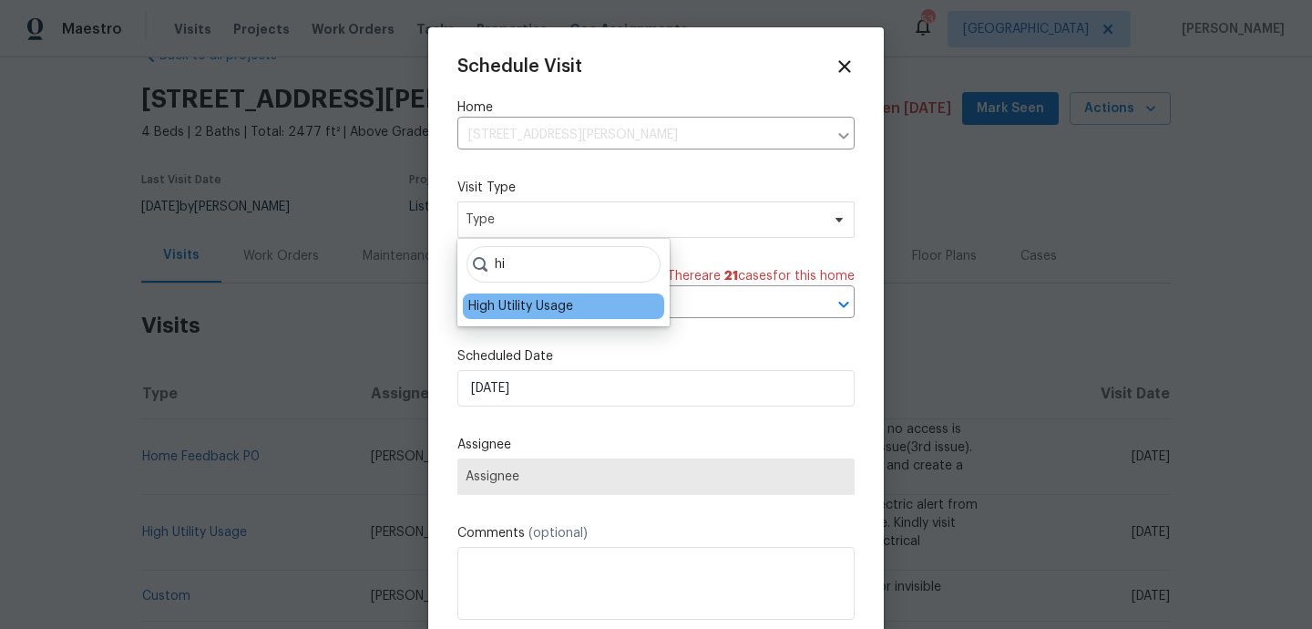
type input "hi"
click at [527, 310] on div "High Utility Usage" at bounding box center [520, 306] width 105 height 18
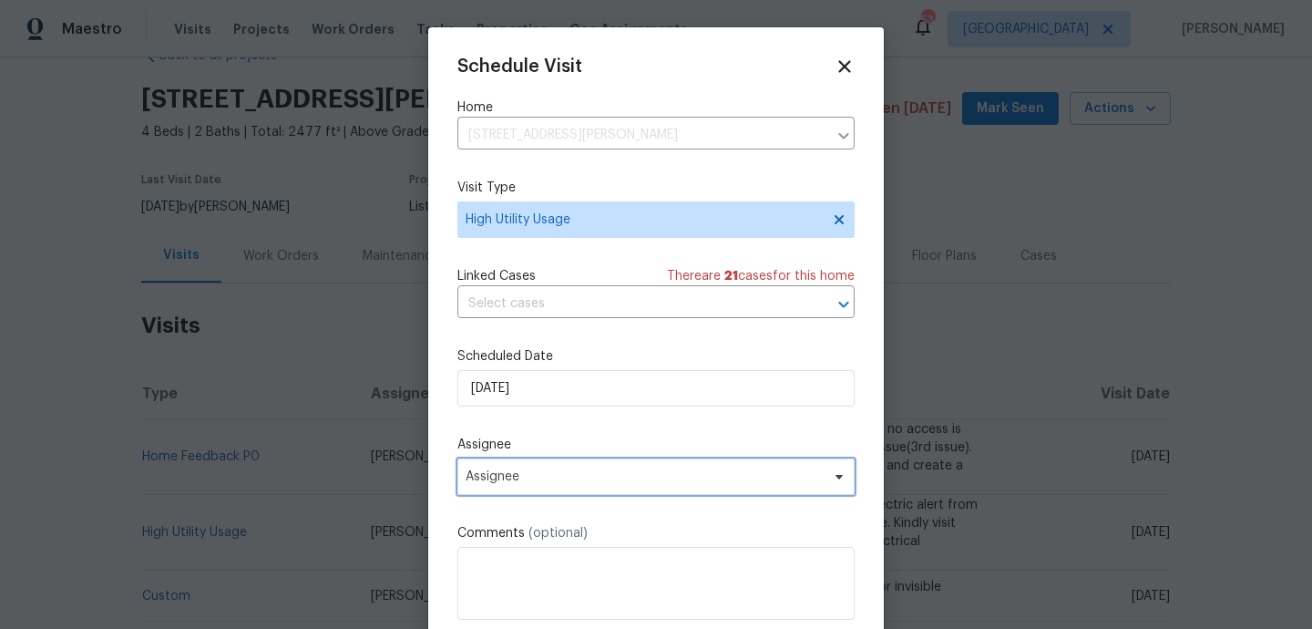
click at [556, 476] on span "Assignee" at bounding box center [644, 476] width 357 height 15
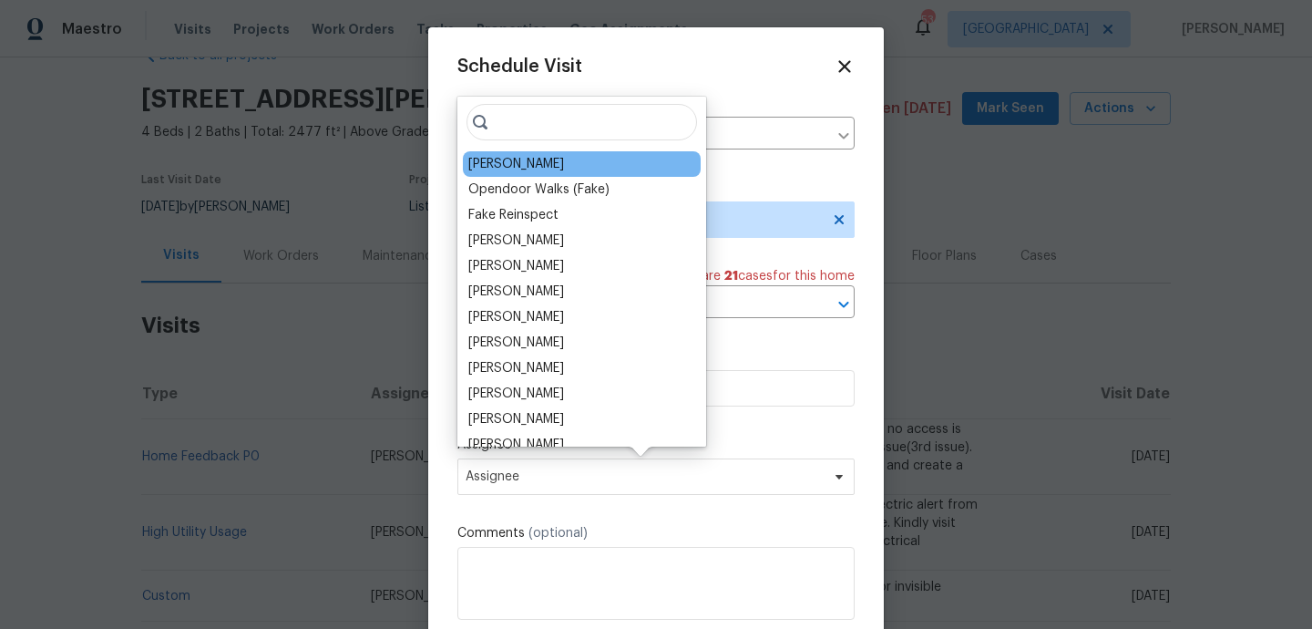
click at [510, 153] on div "[PERSON_NAME]" at bounding box center [582, 164] width 238 height 26
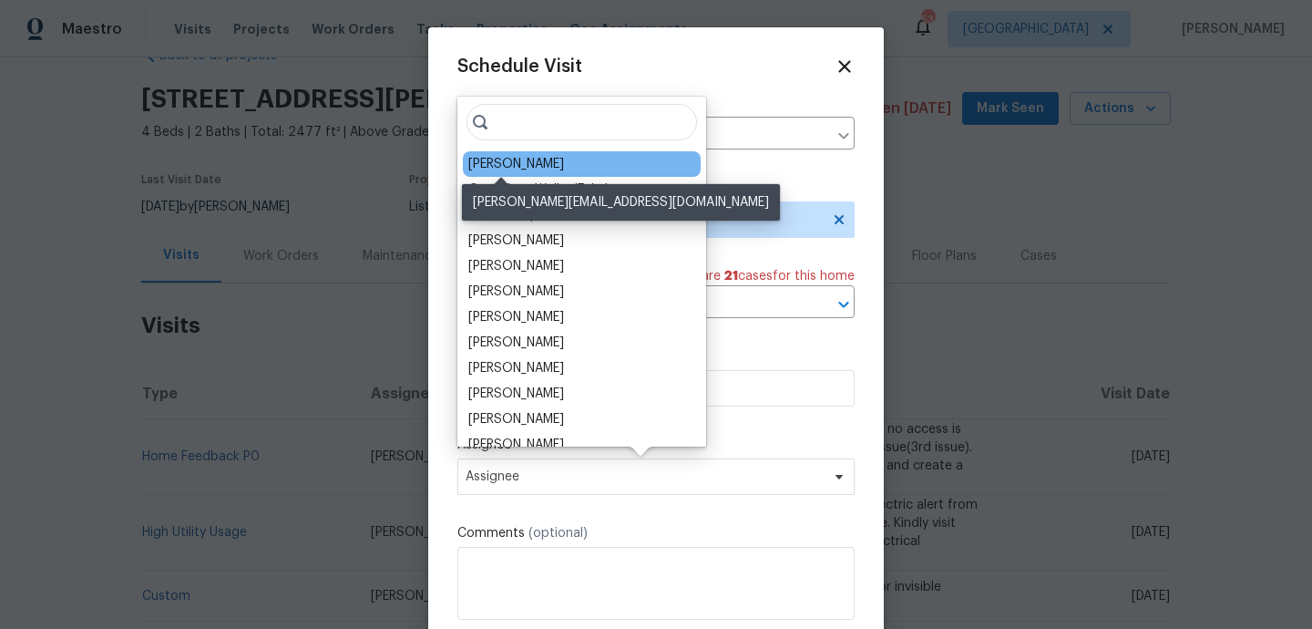
click at [515, 169] on div "[PERSON_NAME]" at bounding box center [516, 164] width 96 height 18
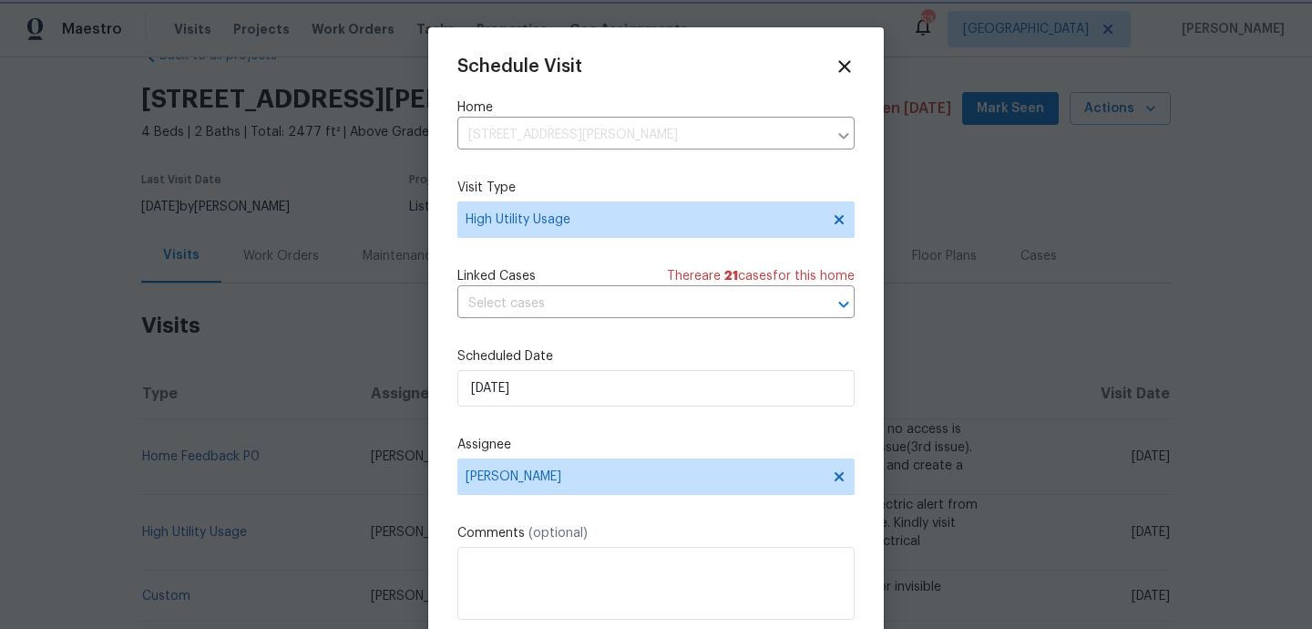
scroll to position [33, 0]
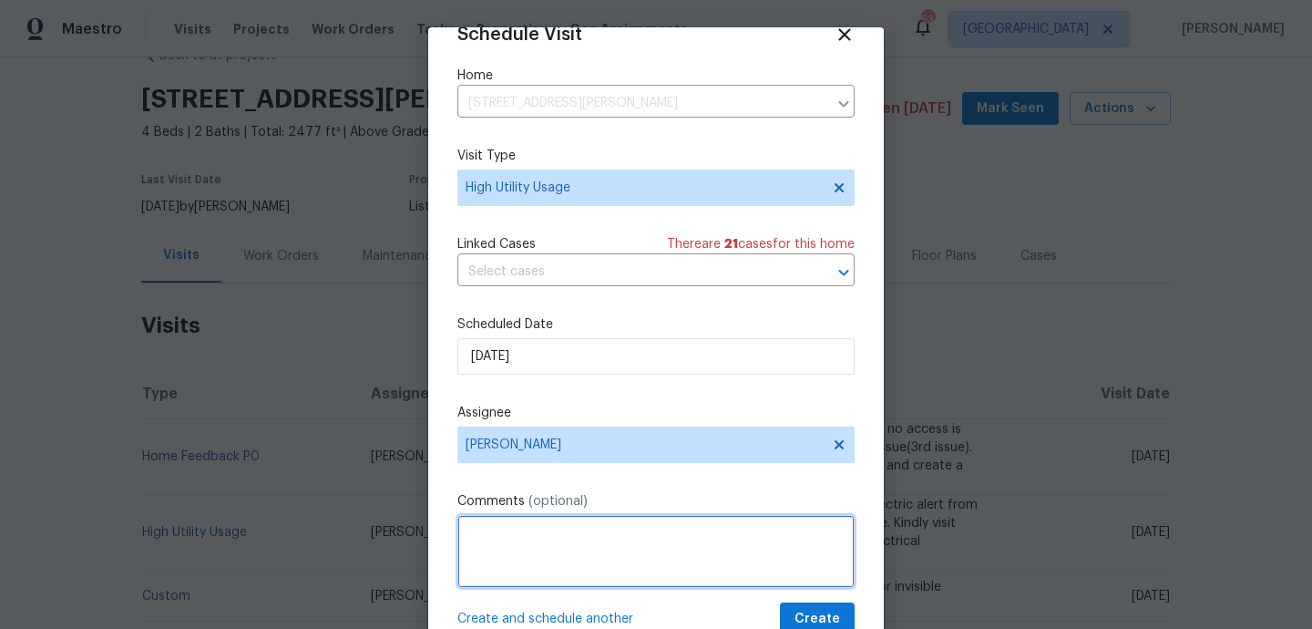
click at [517, 540] on textarea at bounding box center [655, 551] width 397 height 73
paste textarea "Hi team, we received a high-usage electric alert from a utility company for thi…"
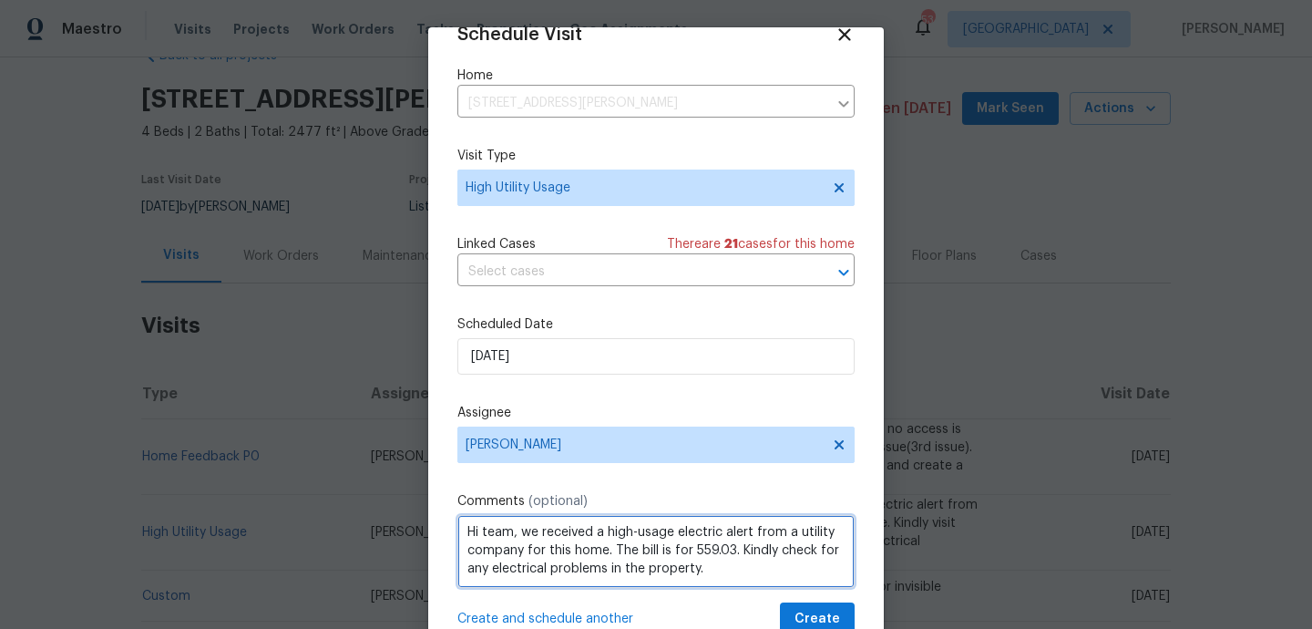
scroll to position [64, 0]
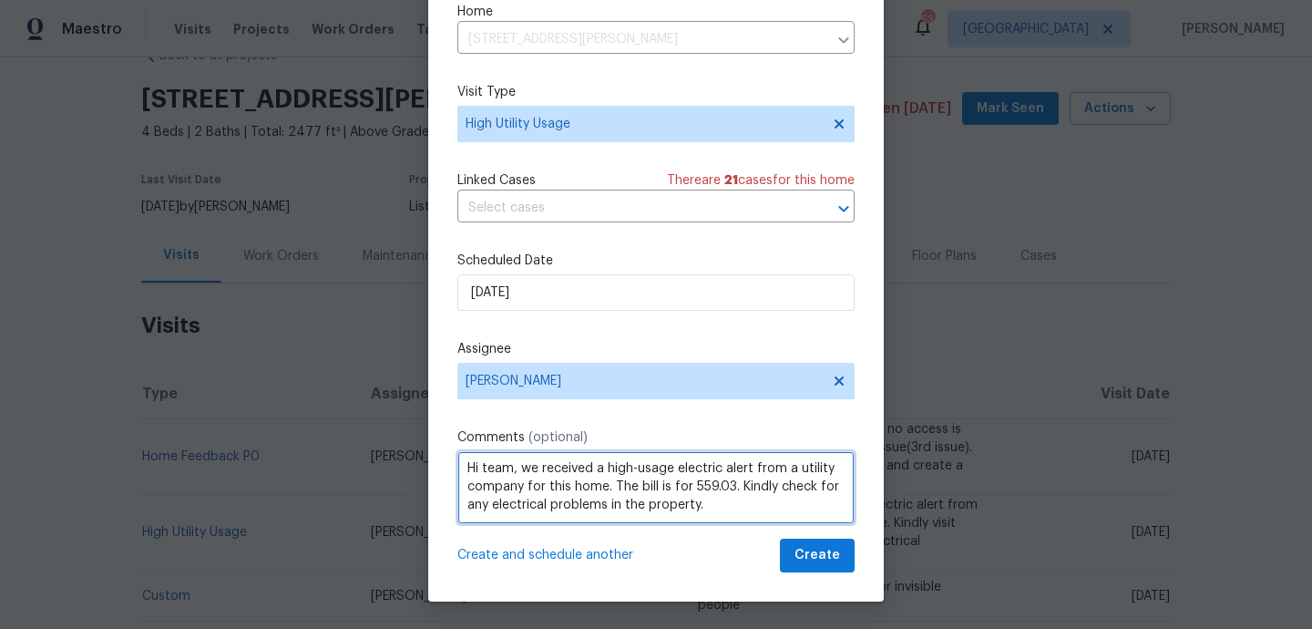
type textarea "Hi team, we received a high-usage electric alert from a utility company for thi…"
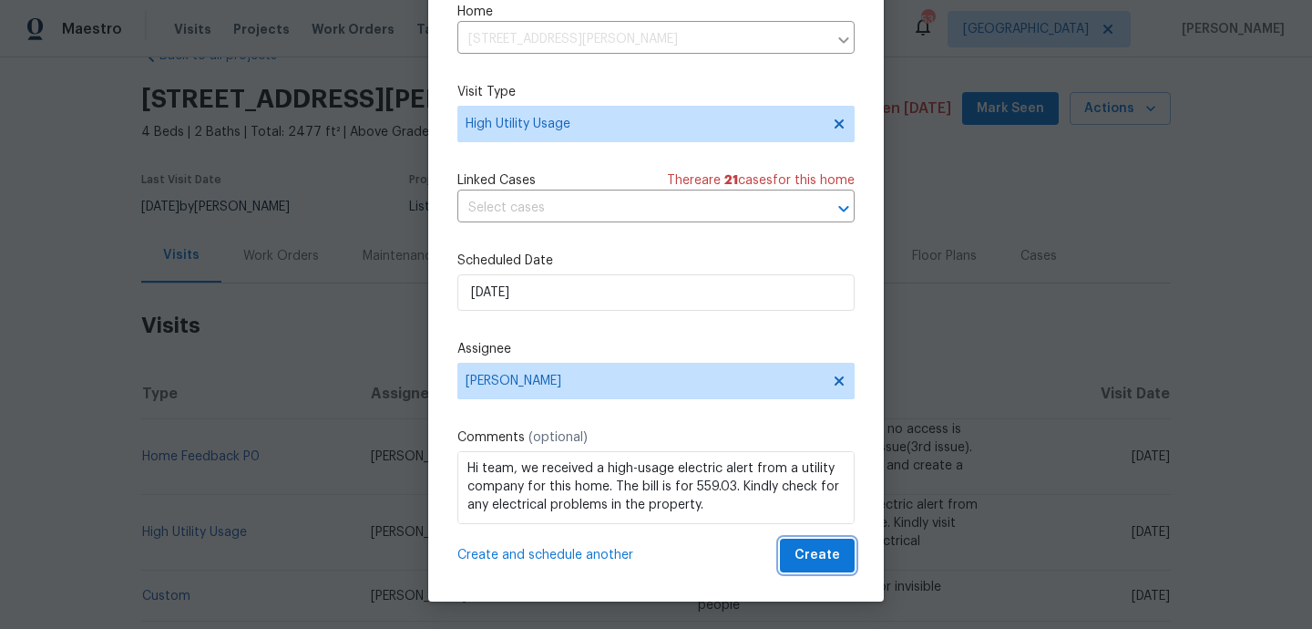
click at [816, 546] on span "Create" at bounding box center [817, 555] width 46 height 23
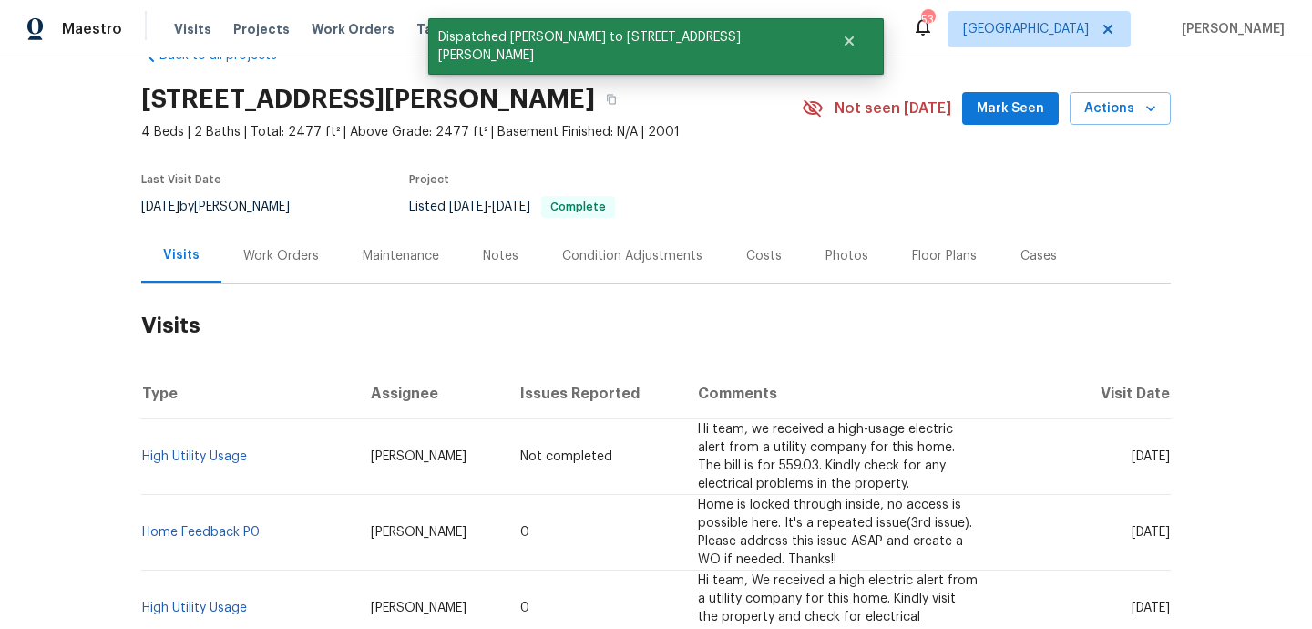
scroll to position [0, 0]
click at [231, 454] on link "High Utility Usage" at bounding box center [194, 456] width 105 height 13
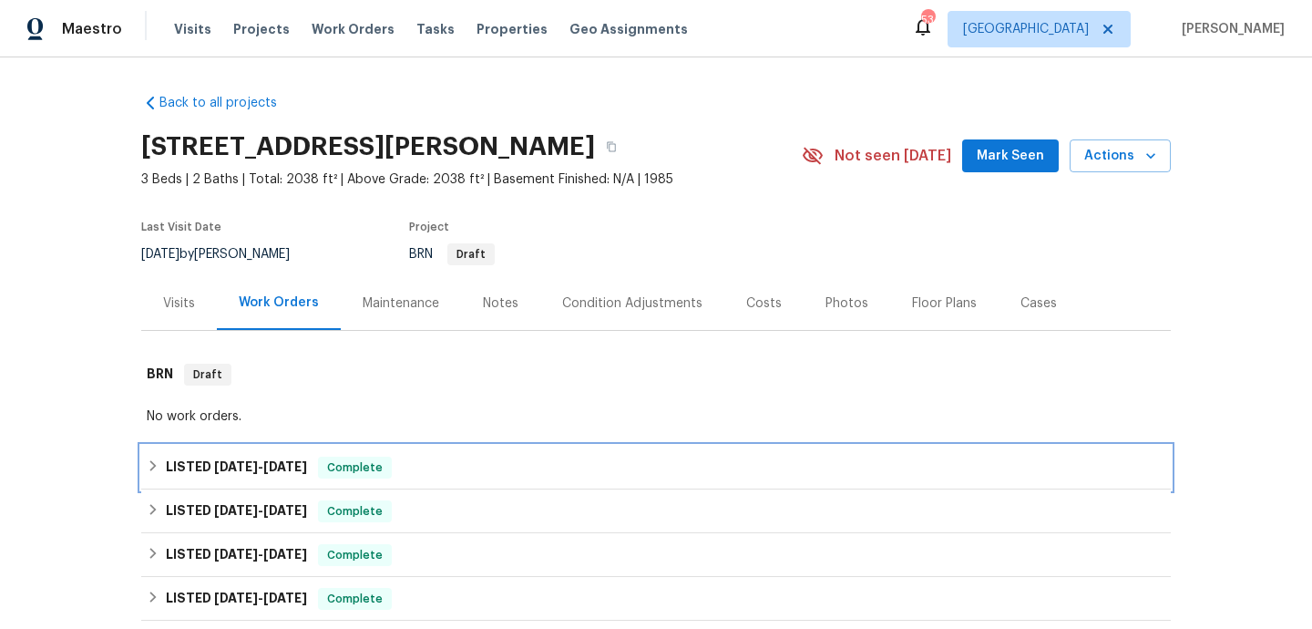
click at [416, 473] on div "LISTED [DATE] - [DATE] Complete" at bounding box center [656, 467] width 1019 height 22
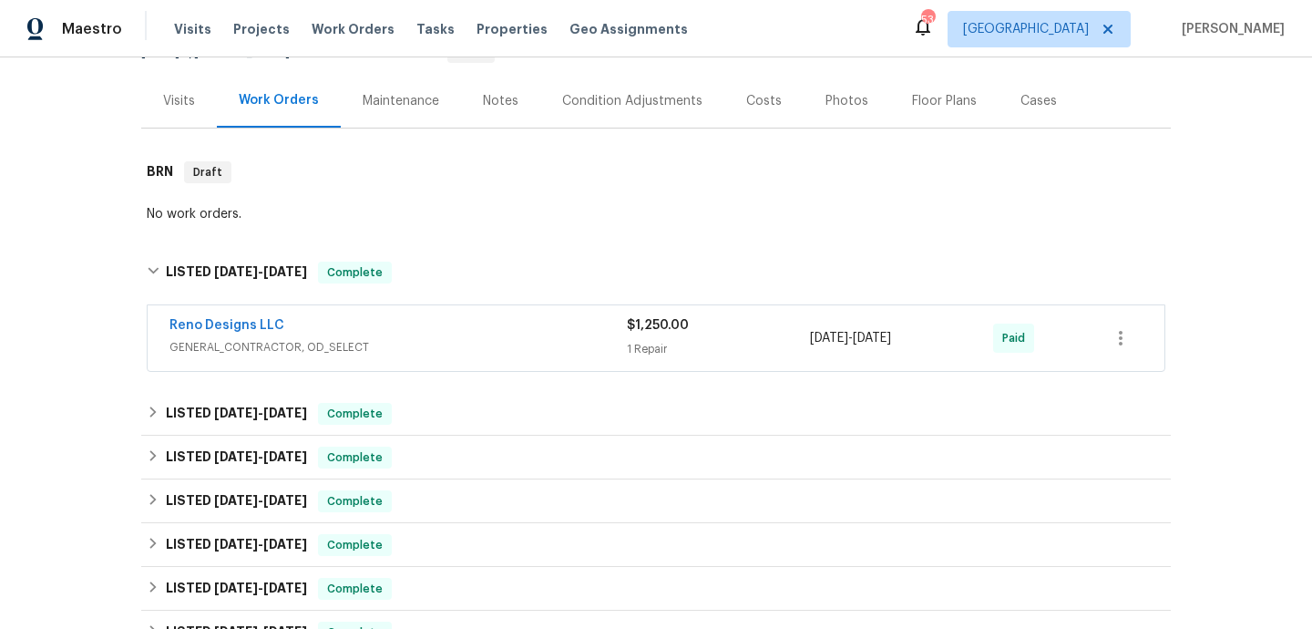
click at [458, 336] on div "Reno Designs LLC" at bounding box center [397, 327] width 457 height 22
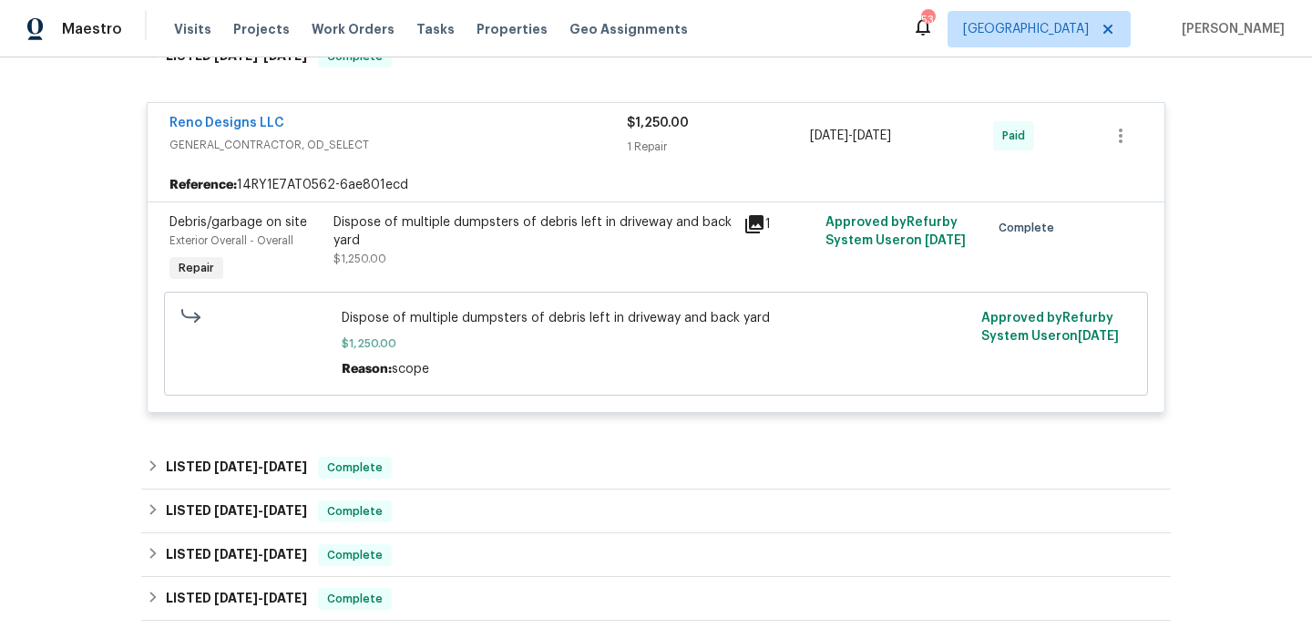
scroll to position [486, 0]
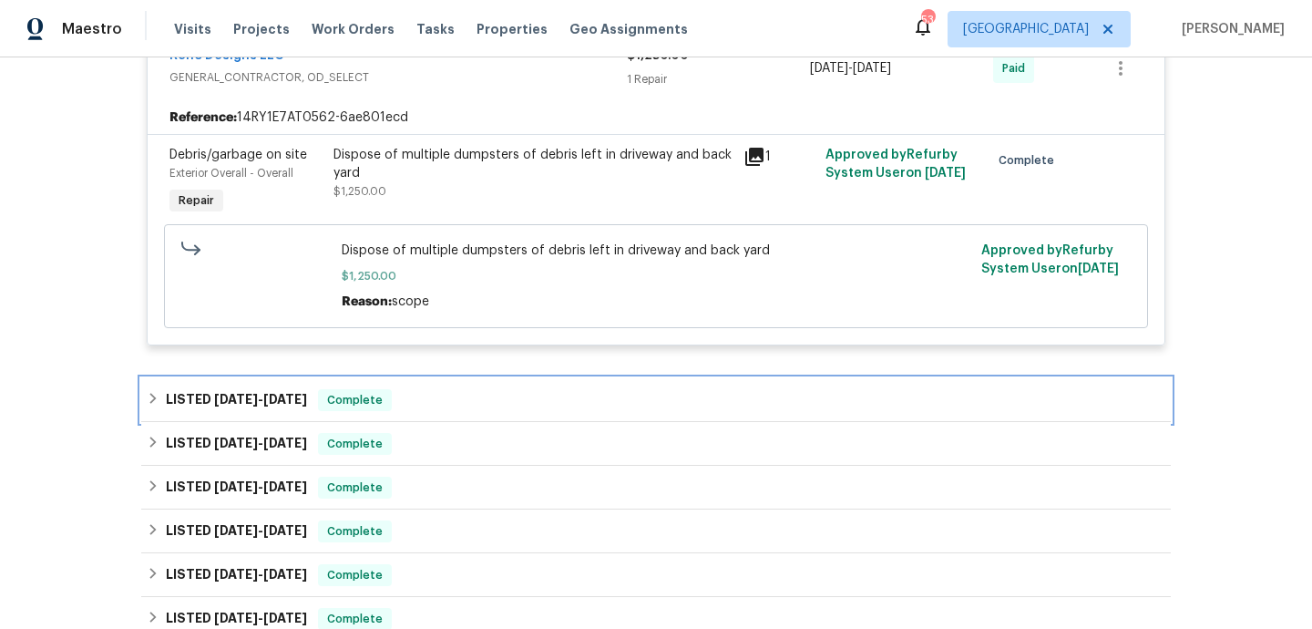
click at [456, 397] on div "LISTED [DATE] - [DATE] Complete" at bounding box center [656, 400] width 1019 height 22
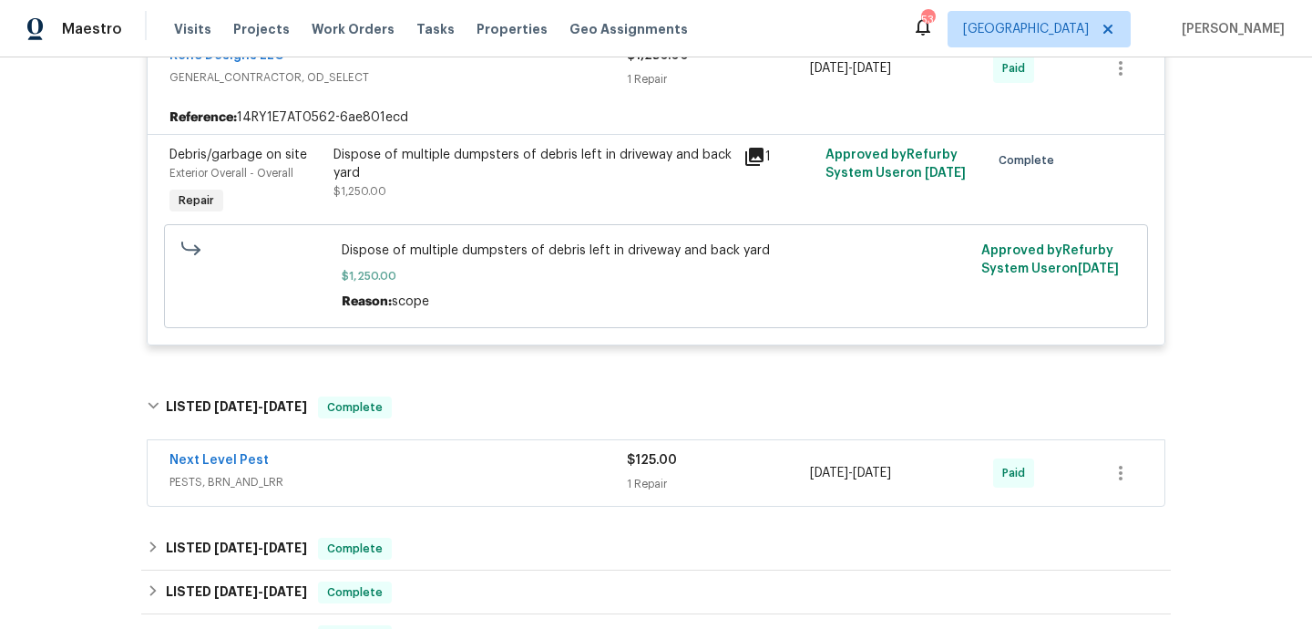
click at [466, 487] on span "PESTS, BRN_AND_LRR" at bounding box center [397, 482] width 457 height 18
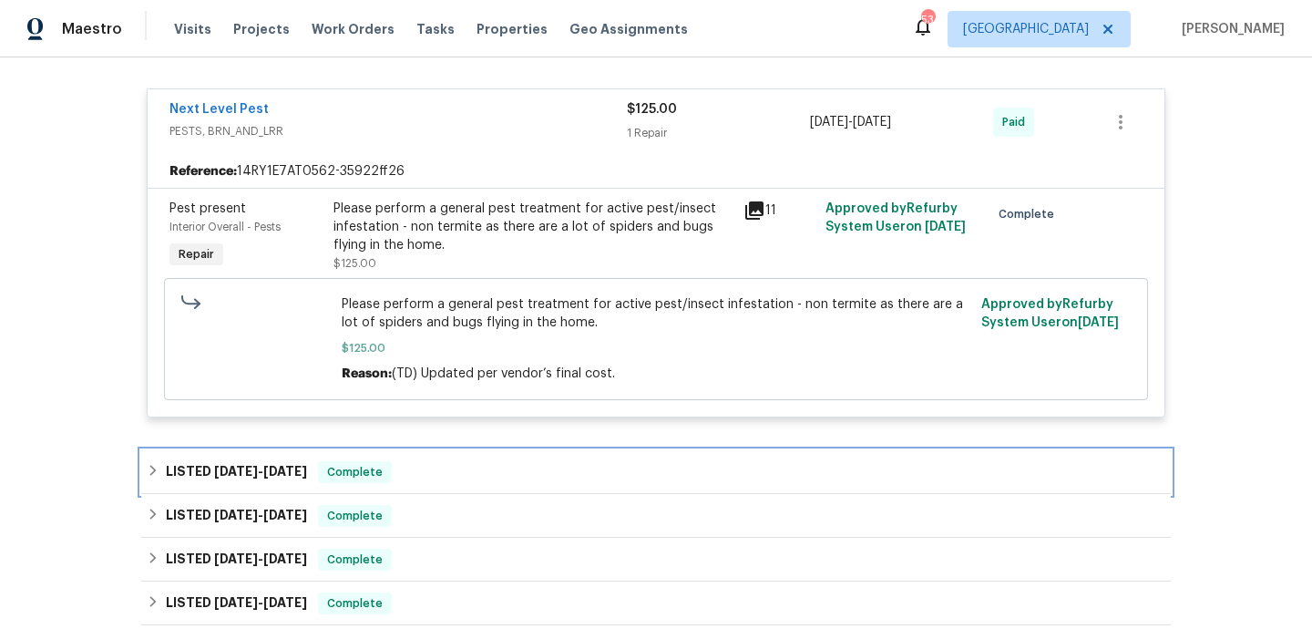
click at [466, 487] on div "LISTED [DATE] - [DATE] Complete" at bounding box center [656, 472] width 1030 height 44
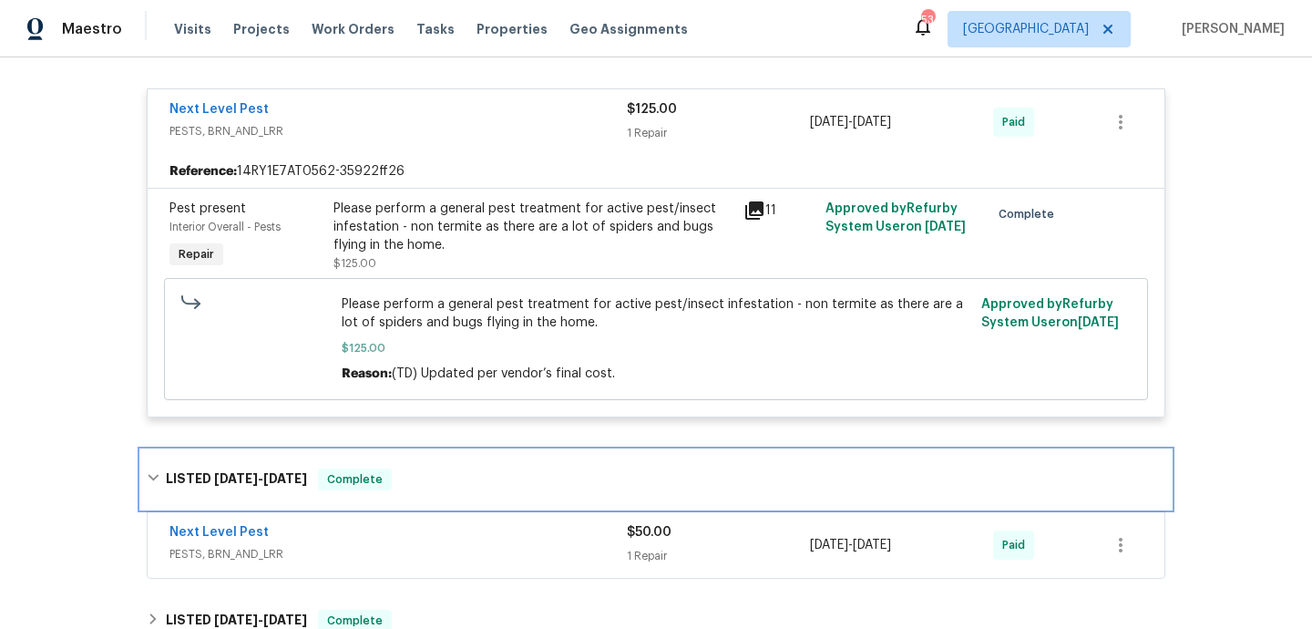
scroll to position [1165, 0]
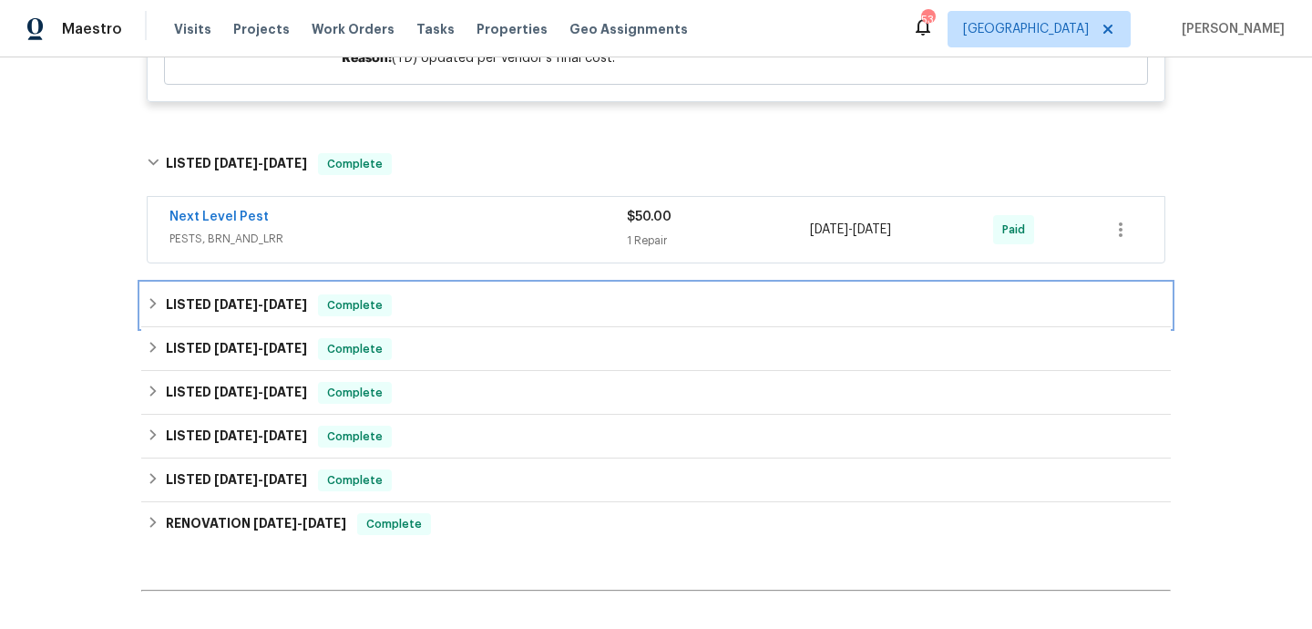
click at [464, 313] on div "LISTED [DATE] - [DATE] Complete" at bounding box center [656, 305] width 1019 height 22
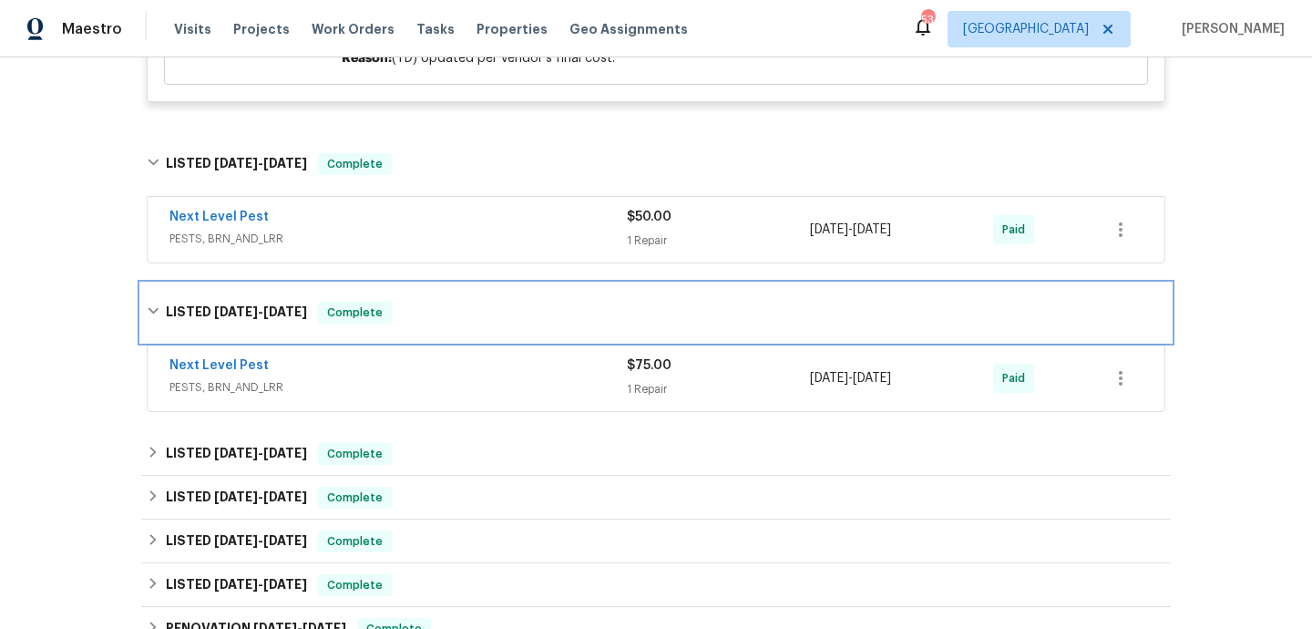
scroll to position [0, 0]
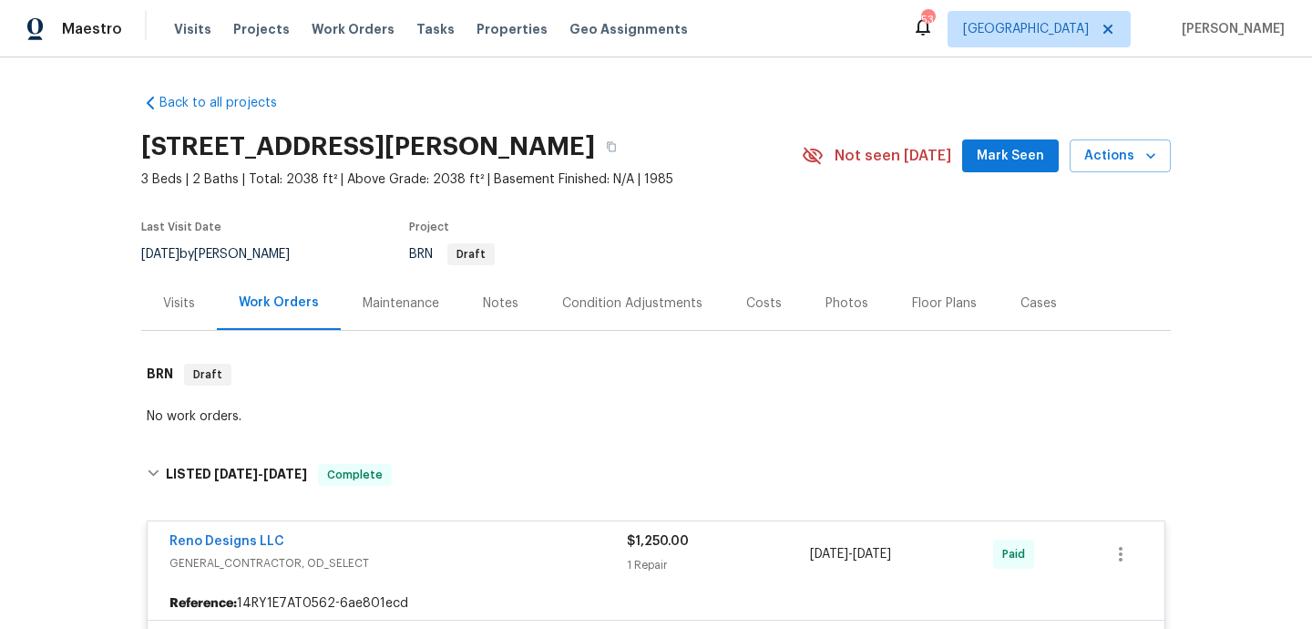
click at [197, 313] on div "Visits" at bounding box center [179, 303] width 76 height 54
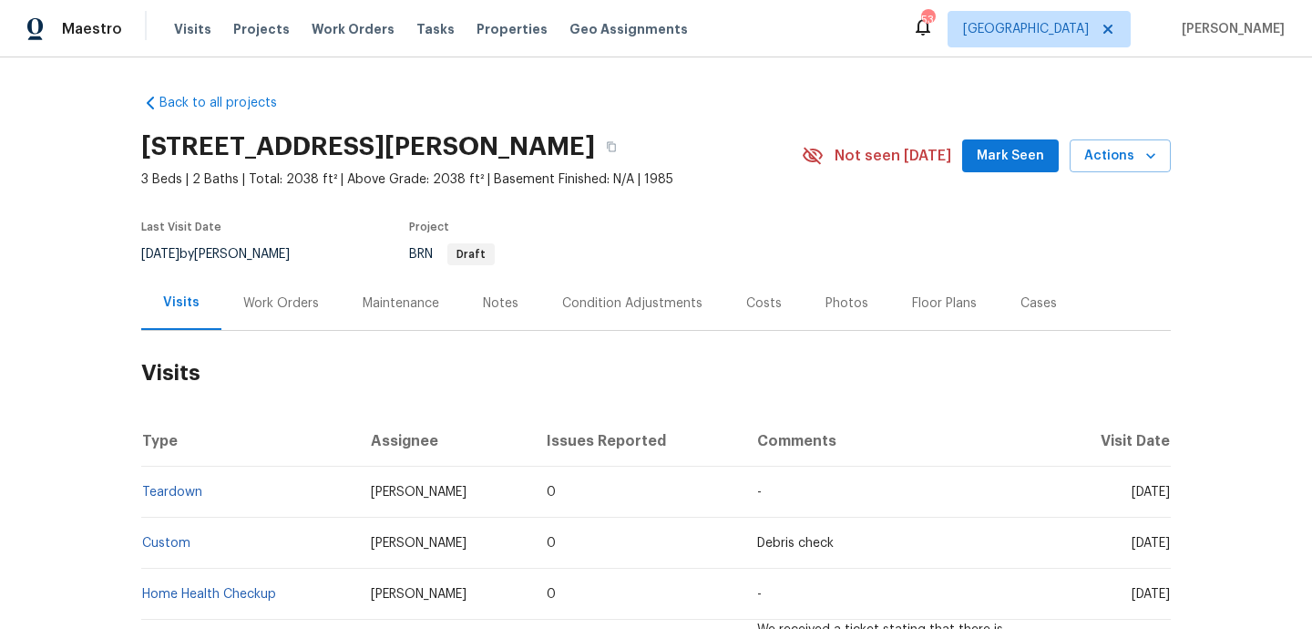
click at [273, 324] on div "Work Orders" at bounding box center [280, 303] width 119 height 54
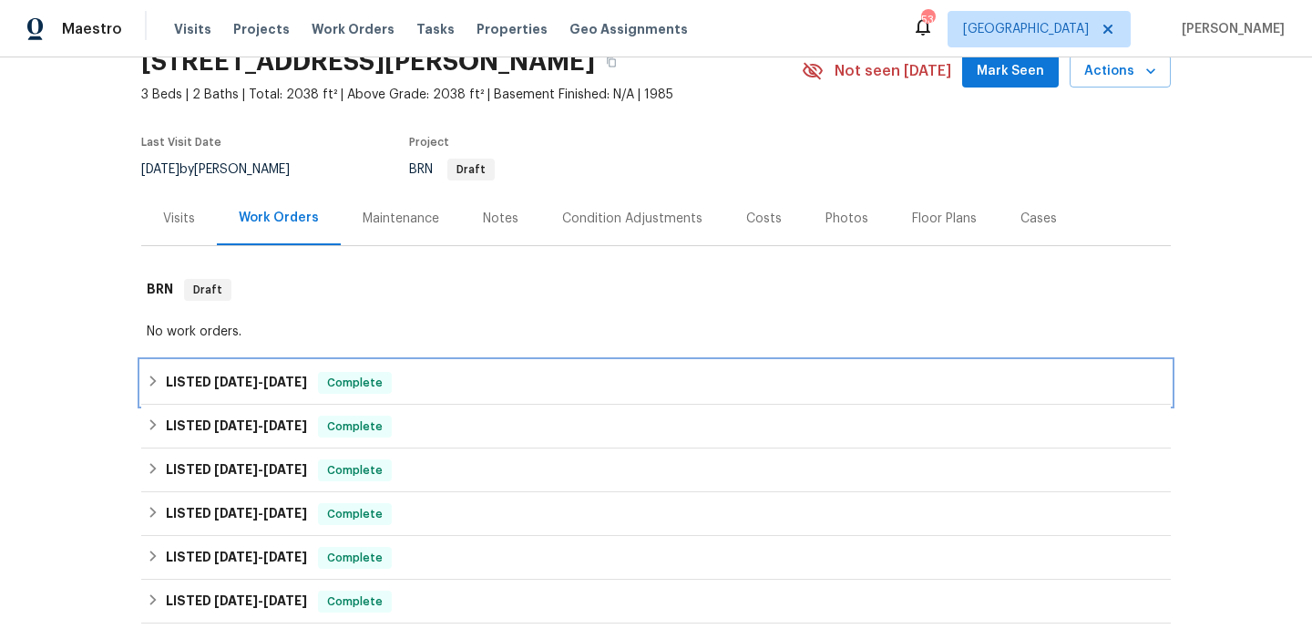
click at [467, 385] on div "LISTED [DATE] - [DATE] Complete" at bounding box center [656, 383] width 1019 height 22
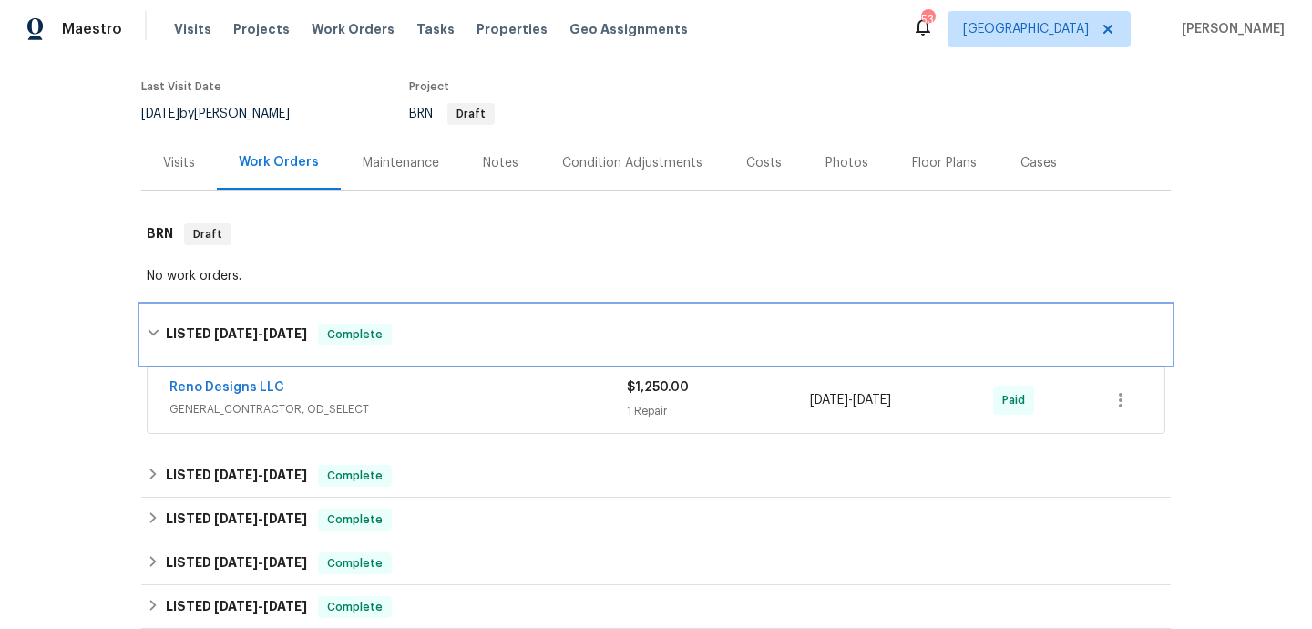
scroll to position [189, 0]
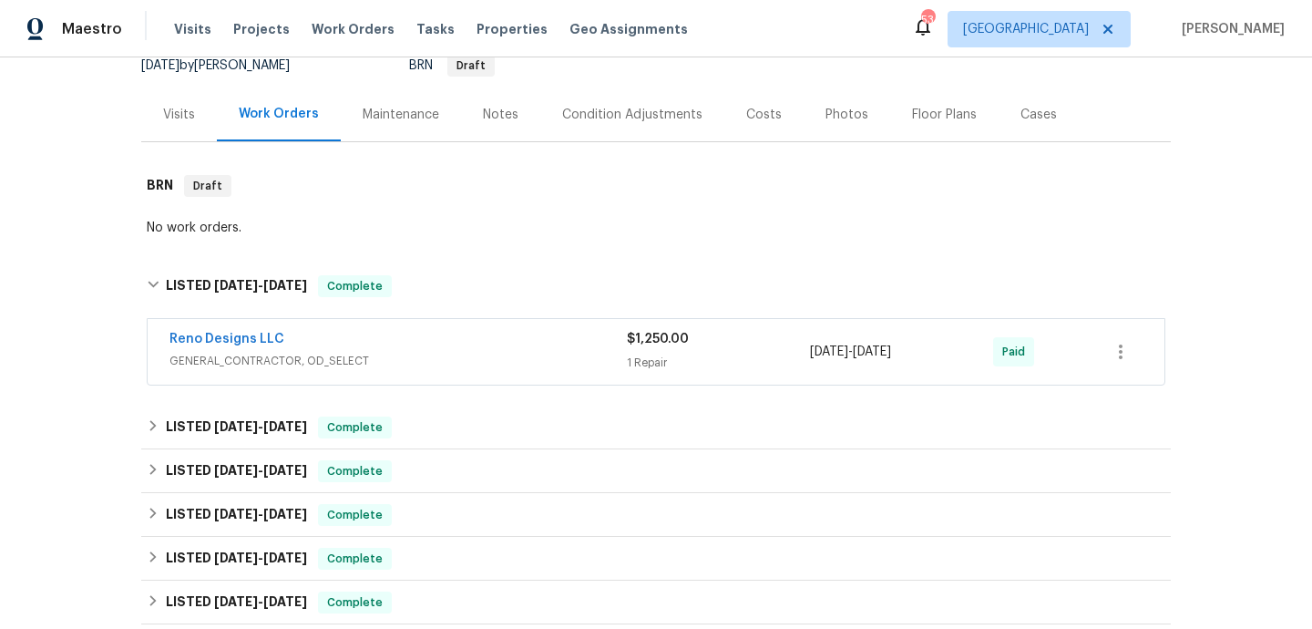
click at [467, 385] on div "Reno Designs LLC GENERAL_CONTRACTOR, OD_SELECT $1,250.00 1 Repair [DATE] - [DAT…" at bounding box center [656, 353] width 1030 height 76
click at [471, 368] on span "GENERAL_CONTRACTOR, OD_SELECT" at bounding box center [397, 361] width 457 height 18
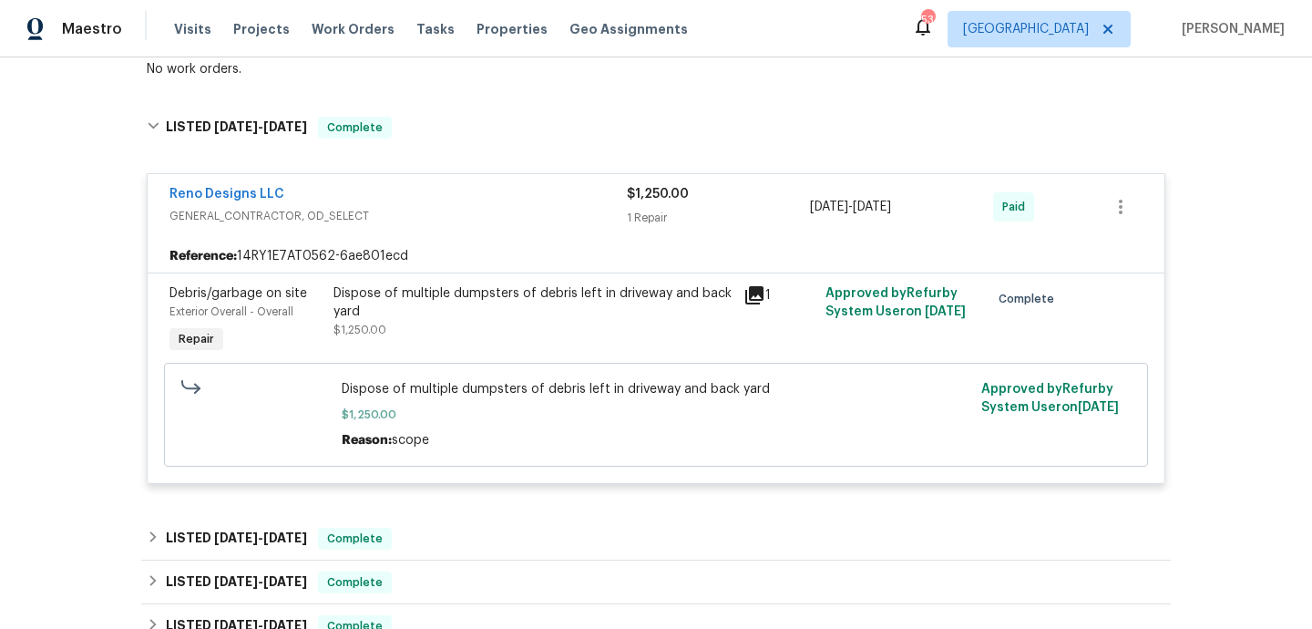
scroll to position [543, 0]
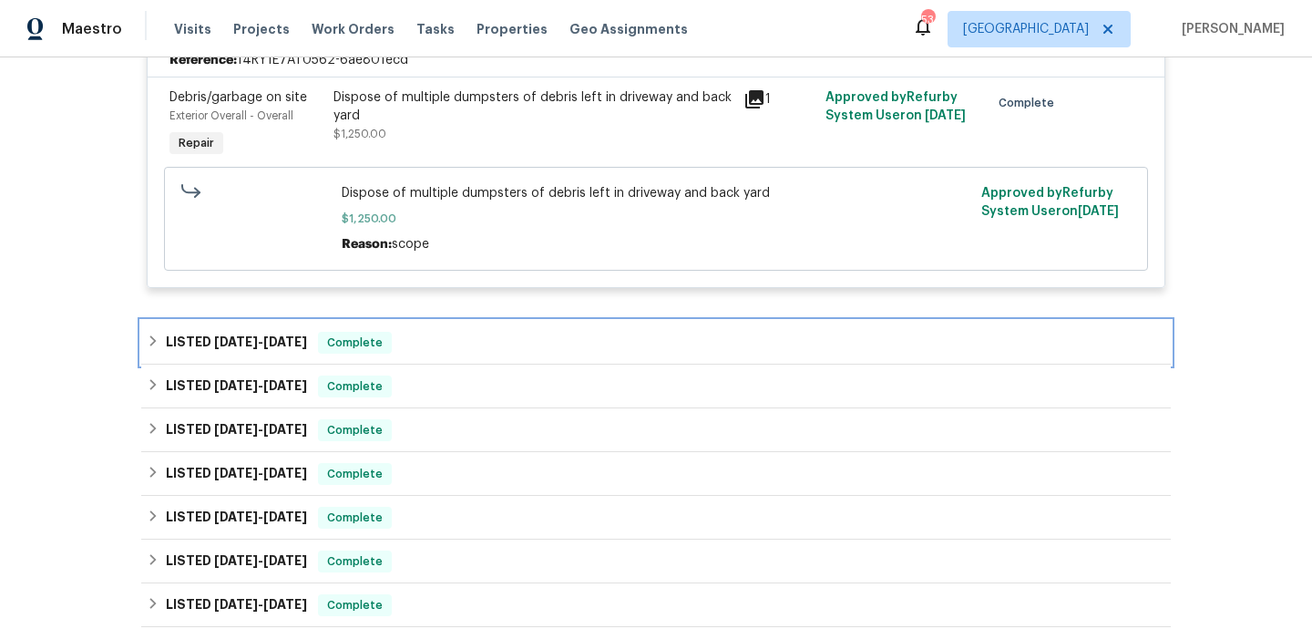
click at [463, 339] on div "LISTED [DATE] - [DATE] Complete" at bounding box center [656, 343] width 1019 height 22
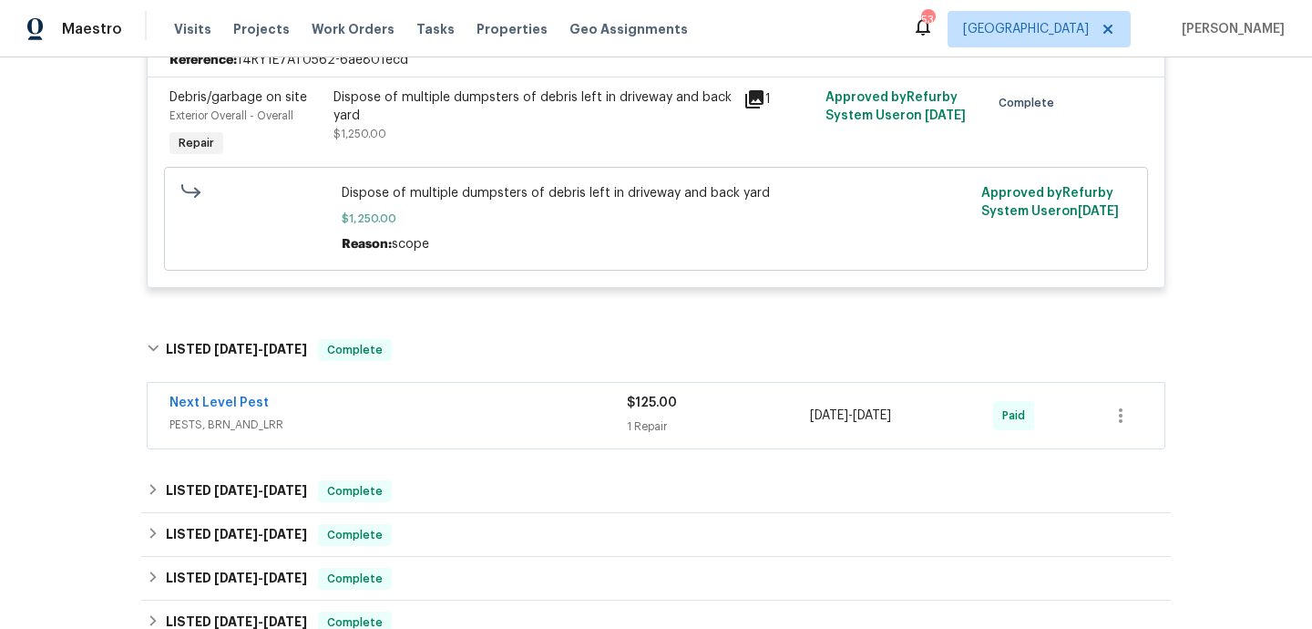
click at [487, 435] on div "Next Level Pest PESTS, BRN_AND_LRR" at bounding box center [397, 416] width 457 height 44
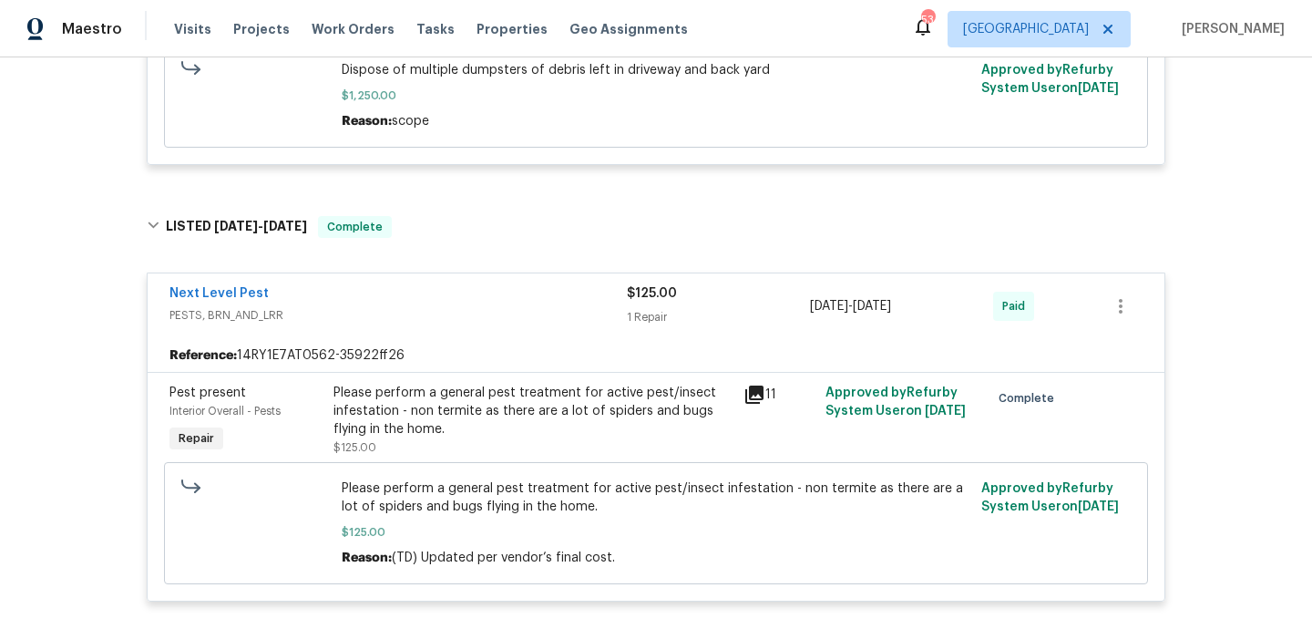
scroll to position [1131, 0]
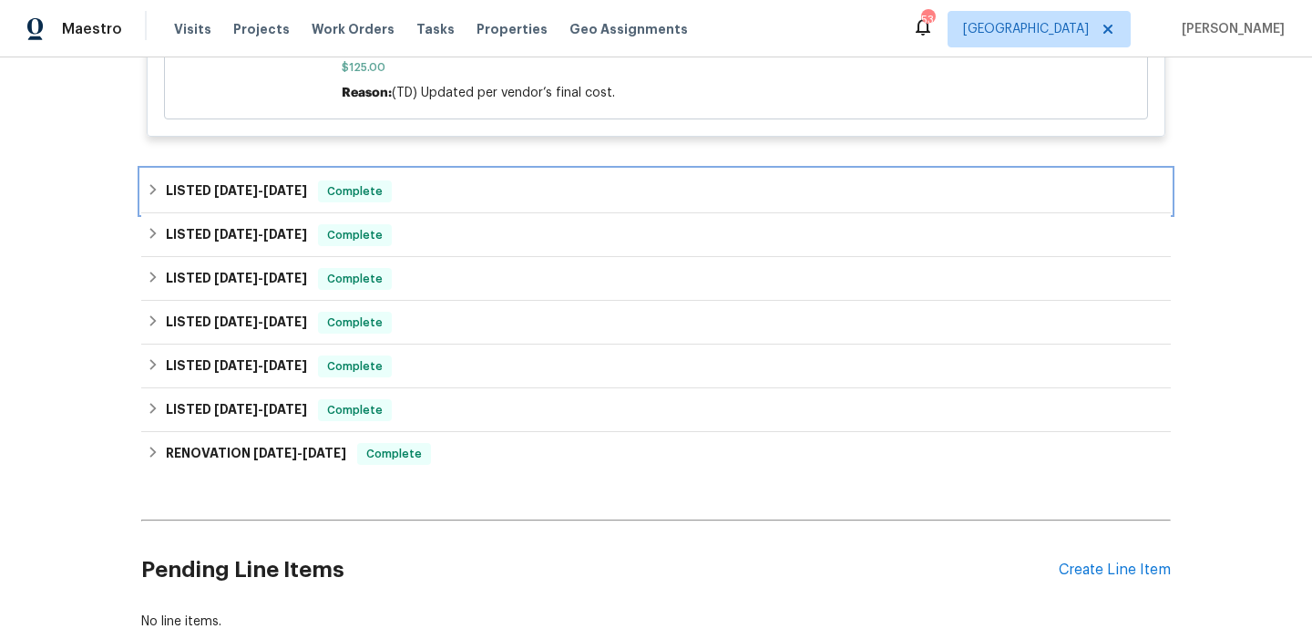
click at [446, 188] on div "LISTED [DATE] - [DATE] Complete" at bounding box center [656, 191] width 1019 height 22
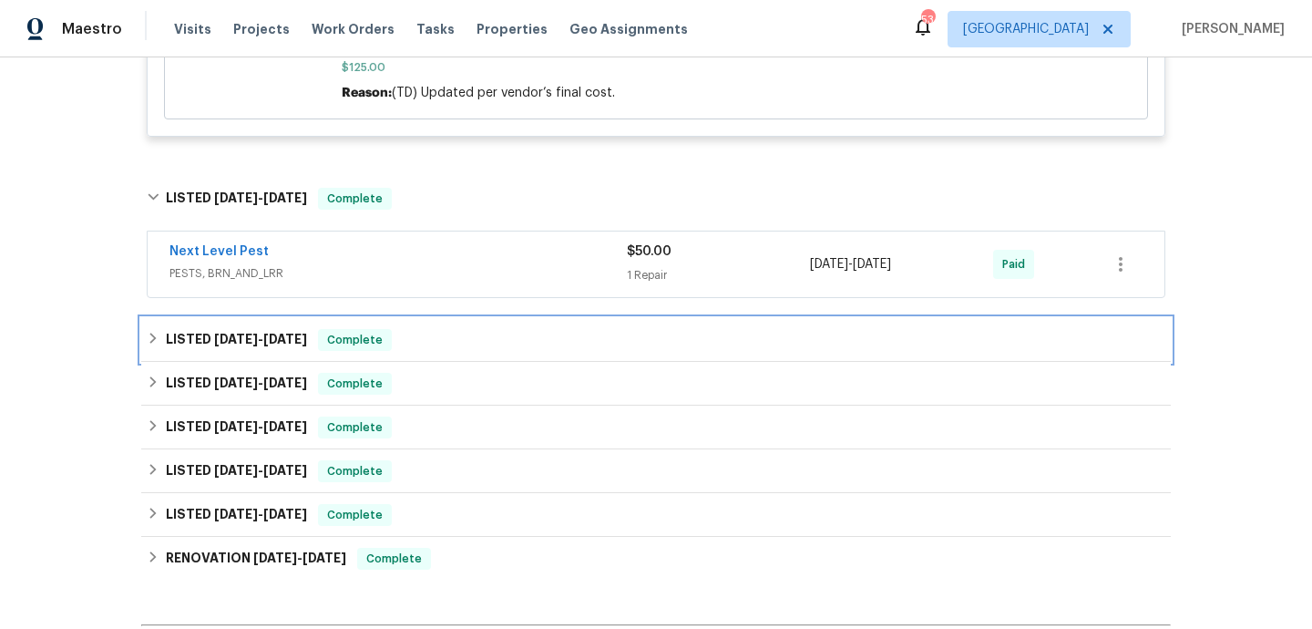
click at [469, 331] on div "LISTED [DATE] - [DATE] Complete" at bounding box center [656, 340] width 1019 height 22
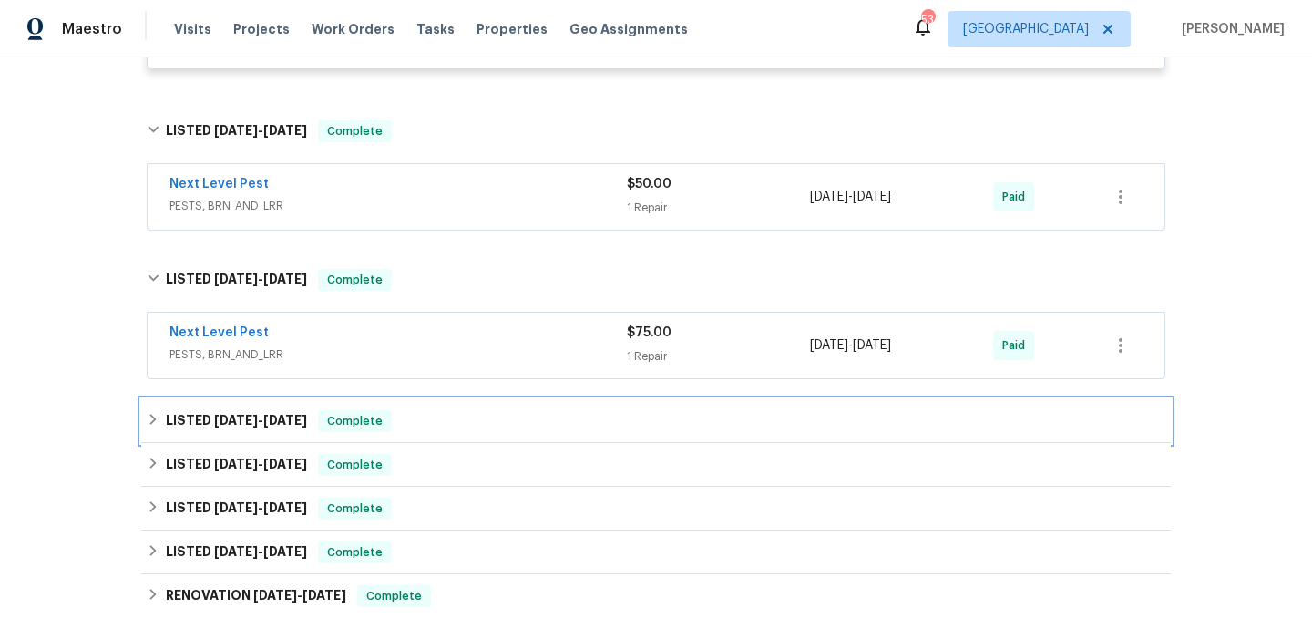
click at [474, 425] on div "LISTED [DATE] - [DATE] Complete" at bounding box center [656, 421] width 1019 height 22
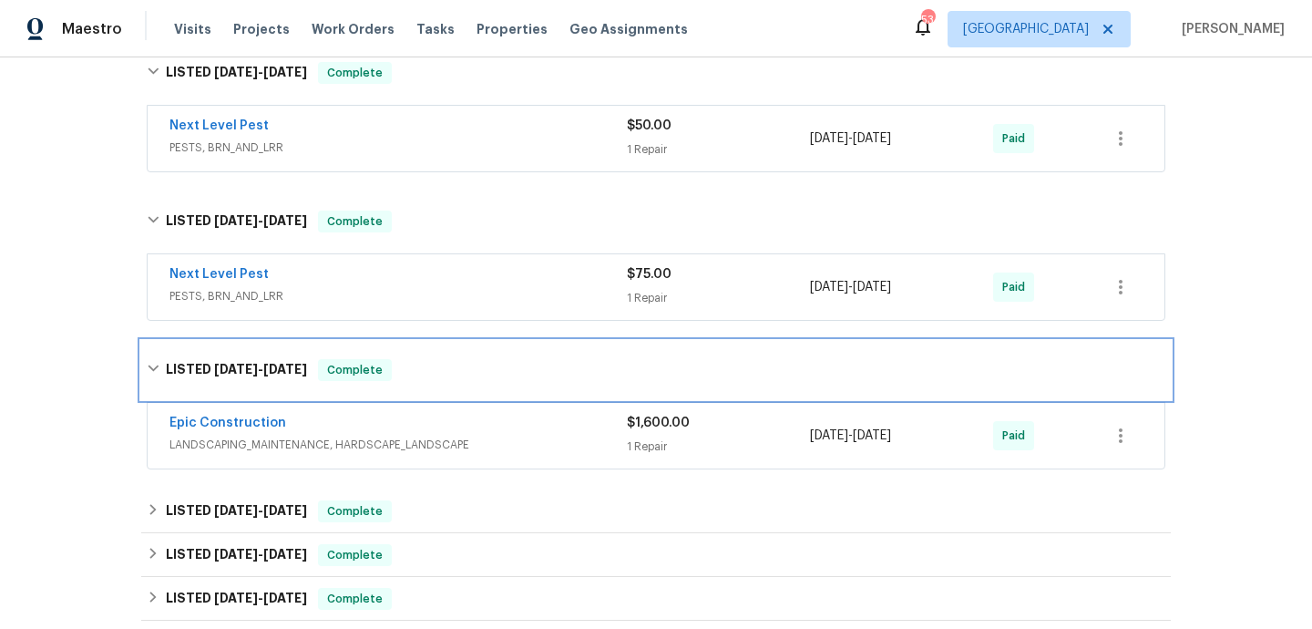
scroll to position [1353, 0]
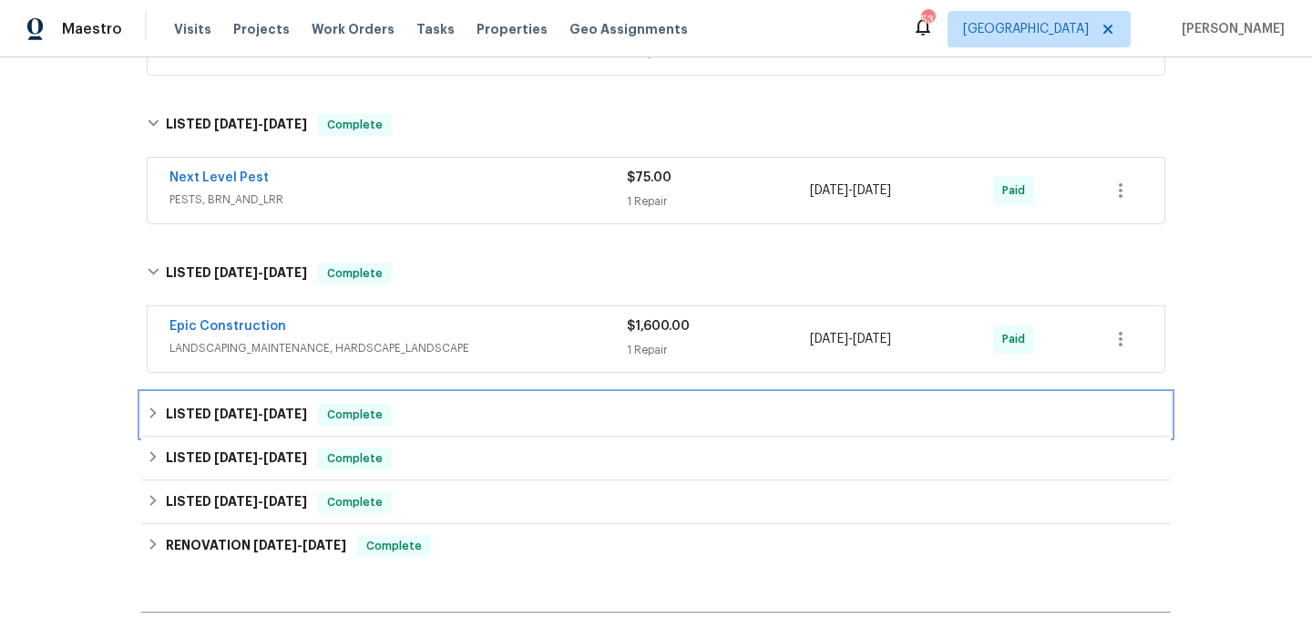
click at [474, 425] on div "LISTED [DATE] - [DATE] Complete" at bounding box center [656, 415] width 1019 height 22
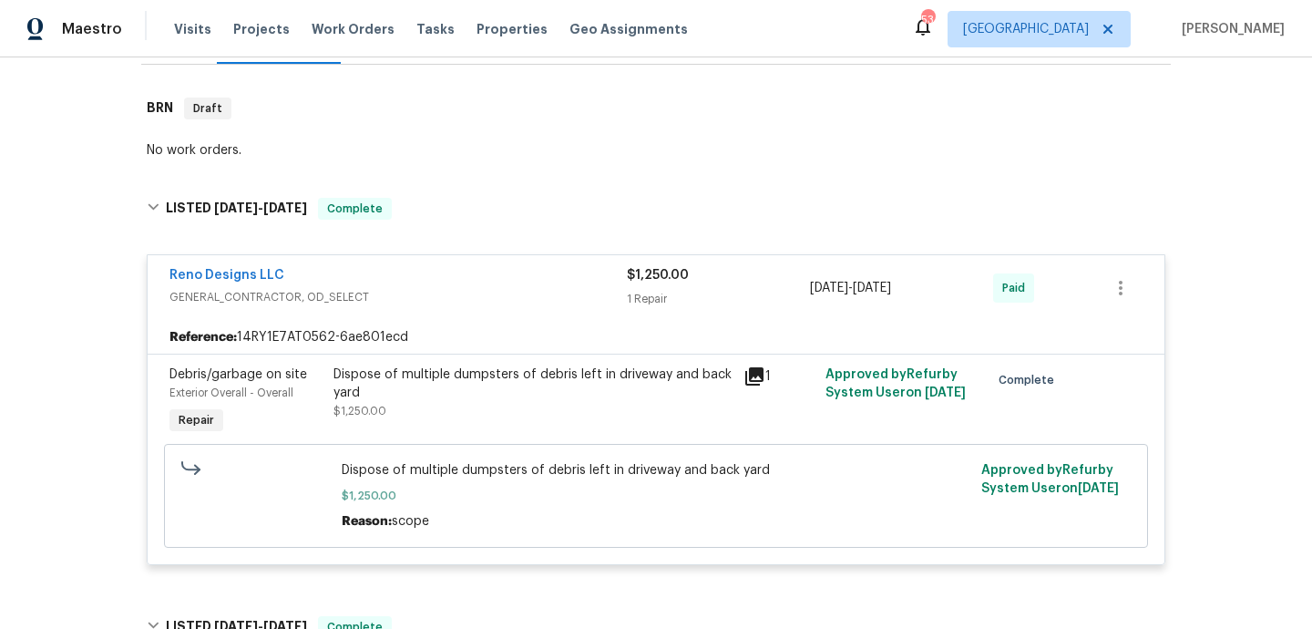
scroll to position [0, 0]
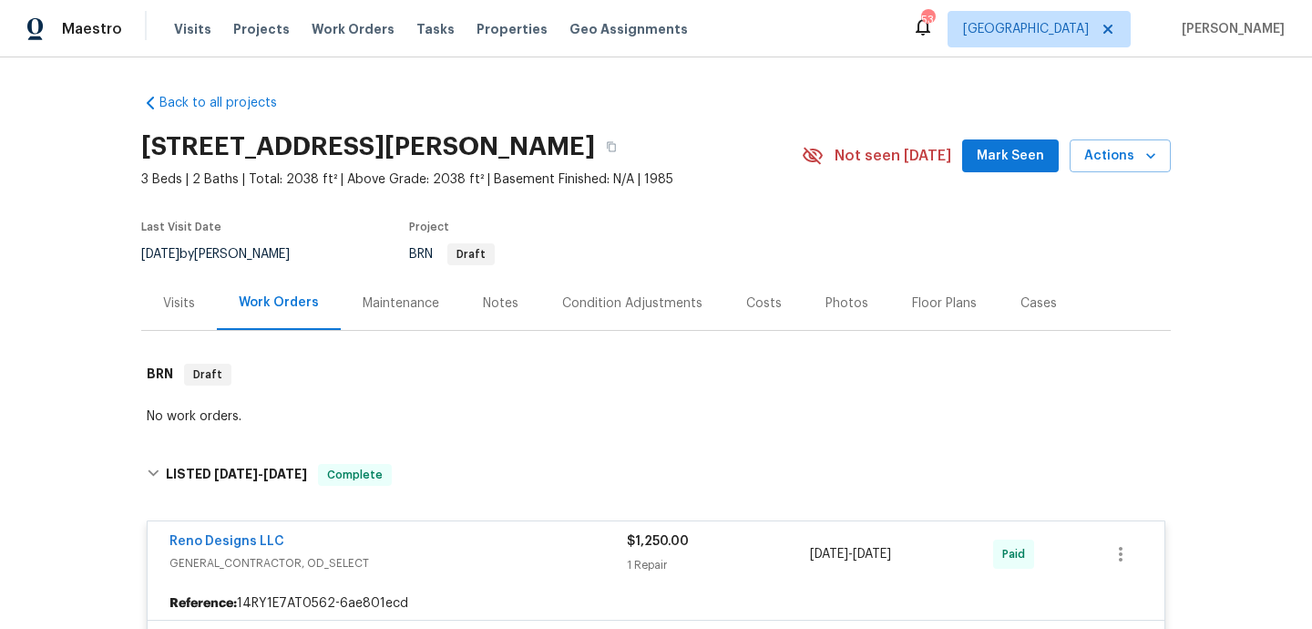
click at [497, 323] on div "Notes" at bounding box center [500, 303] width 79 height 54
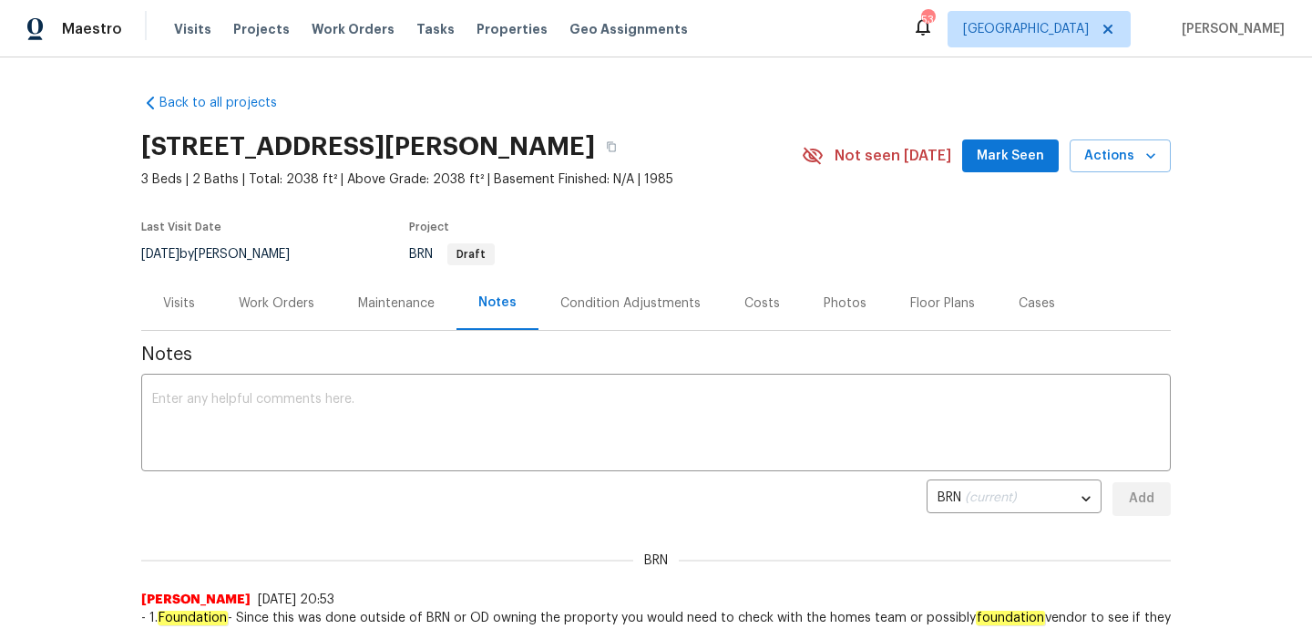
scroll to position [428, 0]
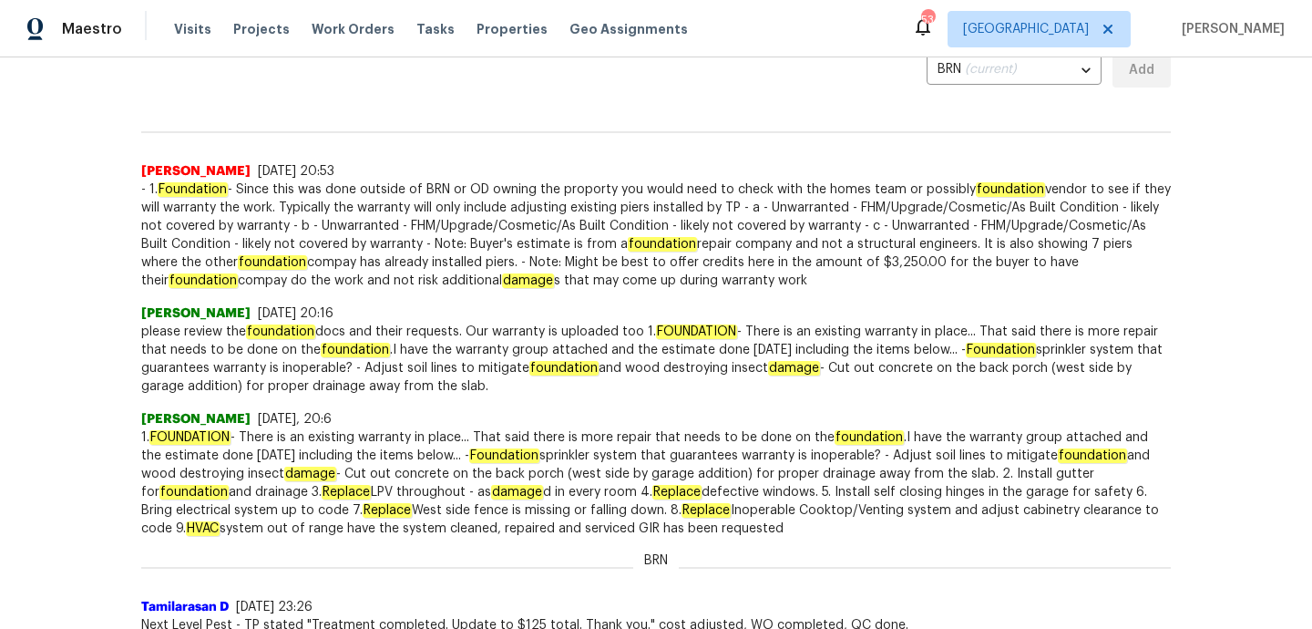
click at [494, 324] on span "please review the foundation docs and their requests. Our warranty is uploaded …" at bounding box center [656, 359] width 1030 height 73
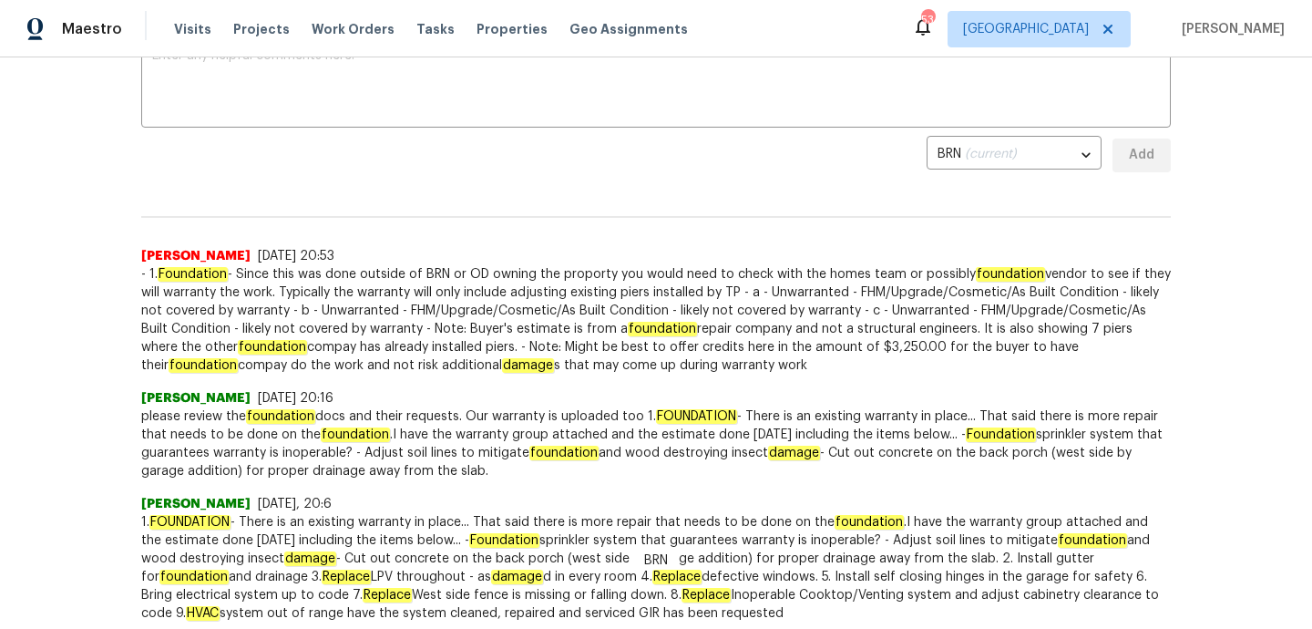
scroll to position [282, 0]
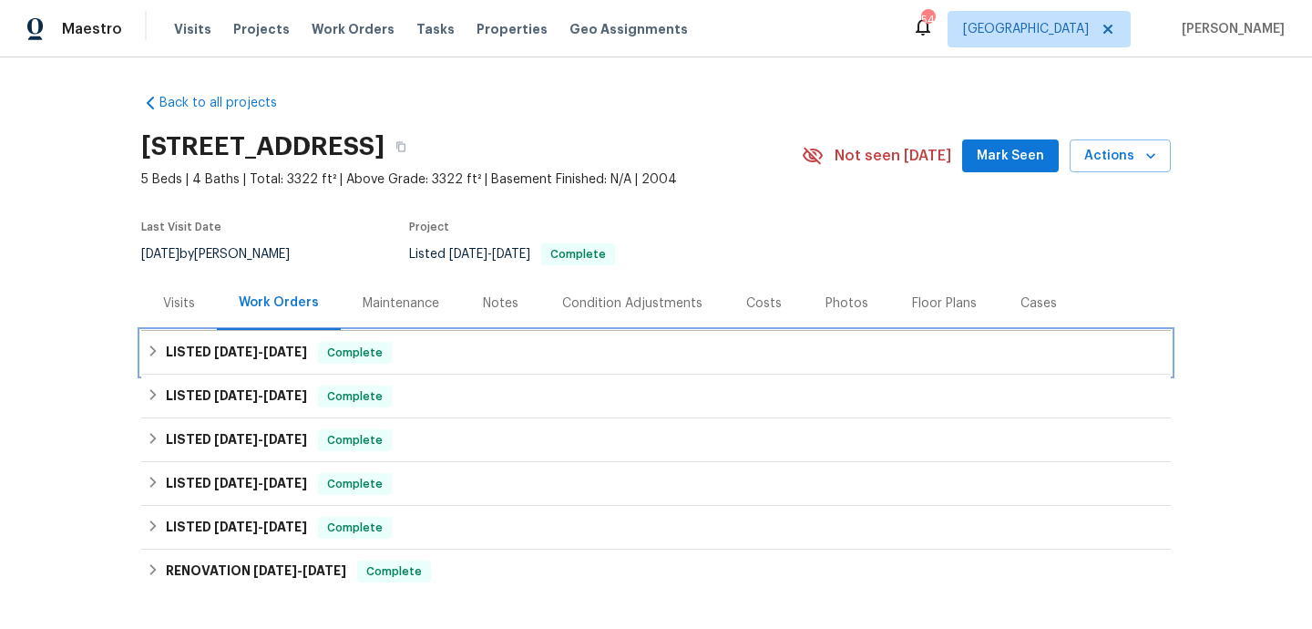
click at [456, 344] on div "LISTED 7/7/25 - 8/18/25 Complete" at bounding box center [656, 353] width 1019 height 22
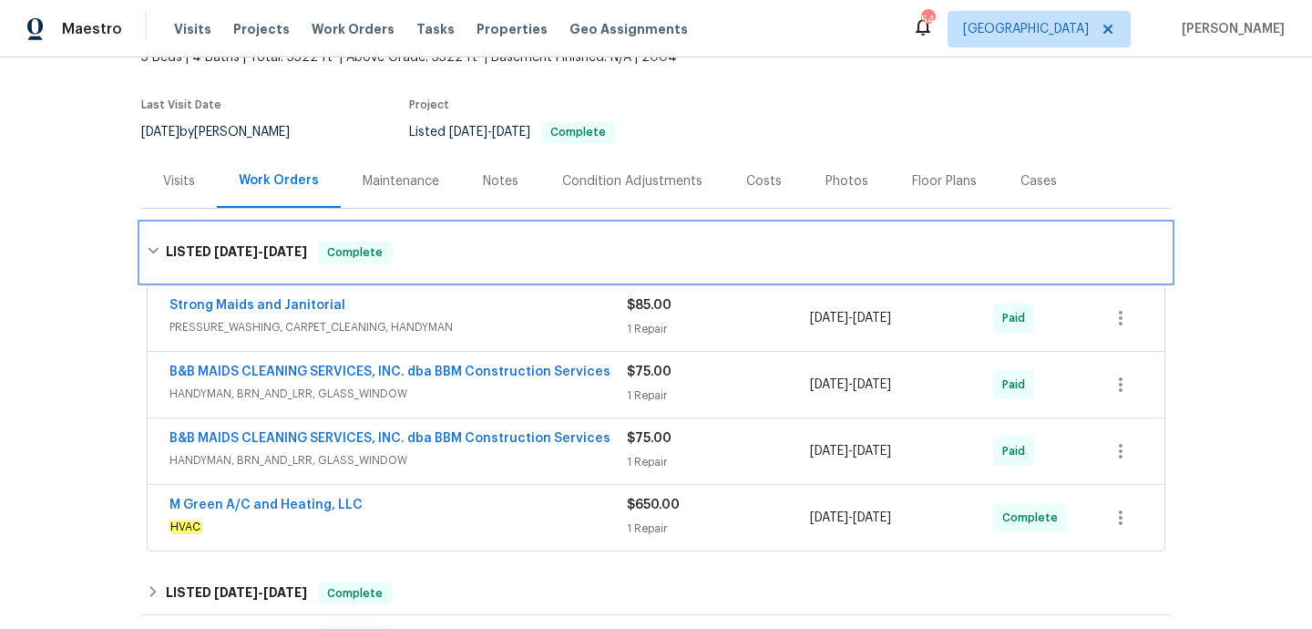
scroll to position [228, 0]
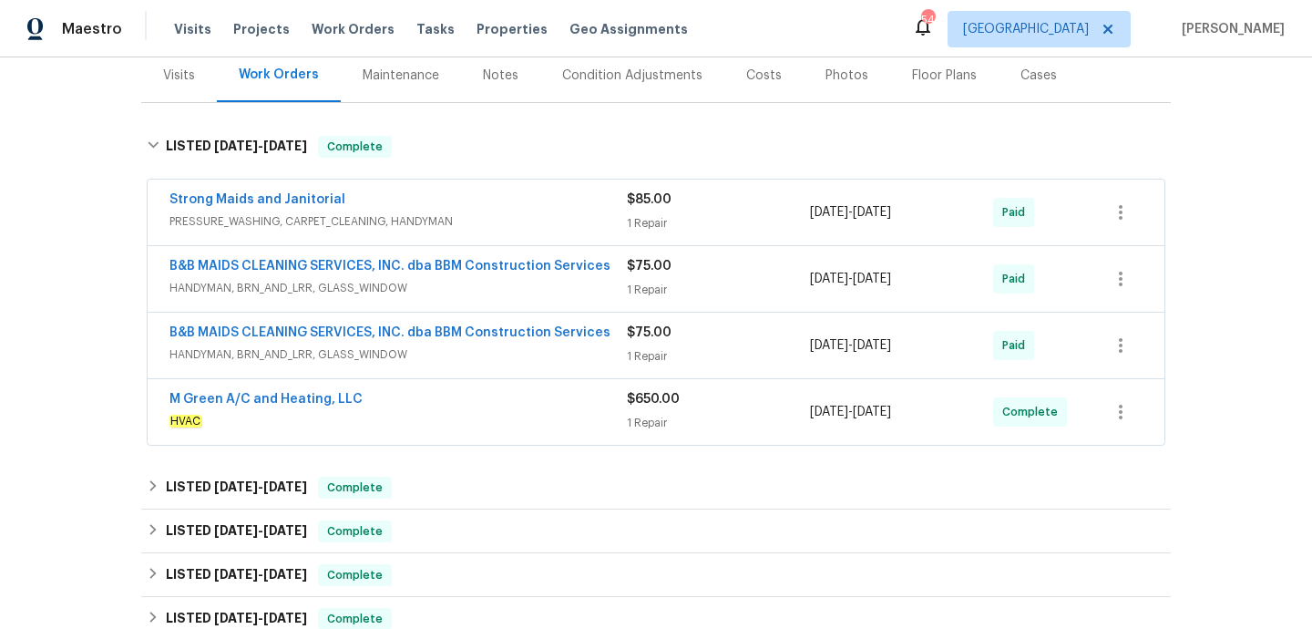
click at [479, 422] on span "HVAC" at bounding box center [397, 421] width 457 height 18
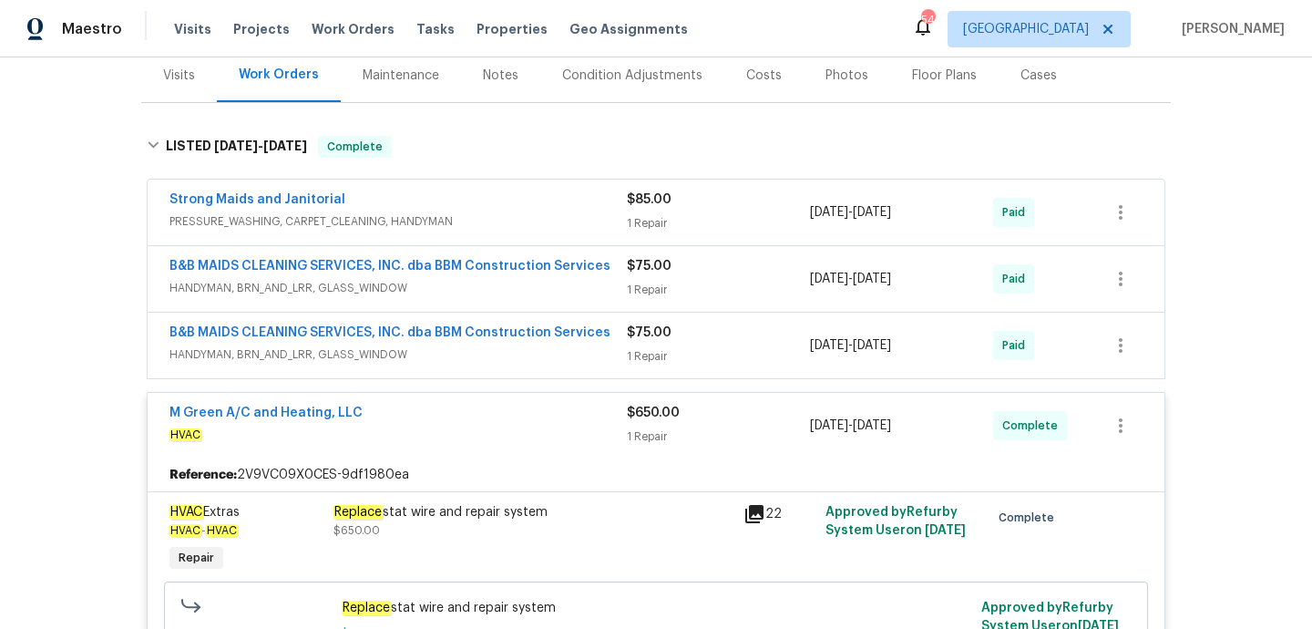
drag, startPoint x: 561, startPoint y: 516, endPoint x: 327, endPoint y: 514, distance: 234.2
click at [327, 514] on div "HVAC Extras HVAC - HVAC Repair Replace stat wire and repair system $650.00 22 A…" at bounding box center [656, 539] width 984 height 84
click at [526, 537] on div "Replace stat wire and repair system $650.00" at bounding box center [532, 521] width 399 height 36
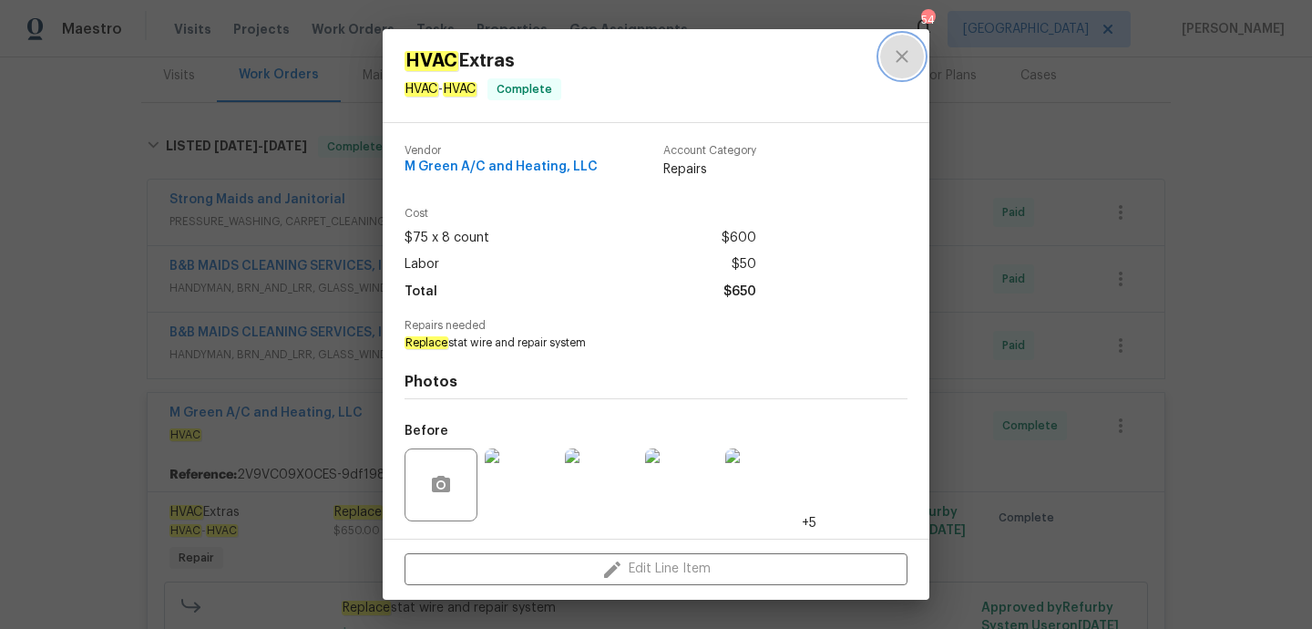
click at [880, 56] on button "close" at bounding box center [902, 57] width 44 height 44
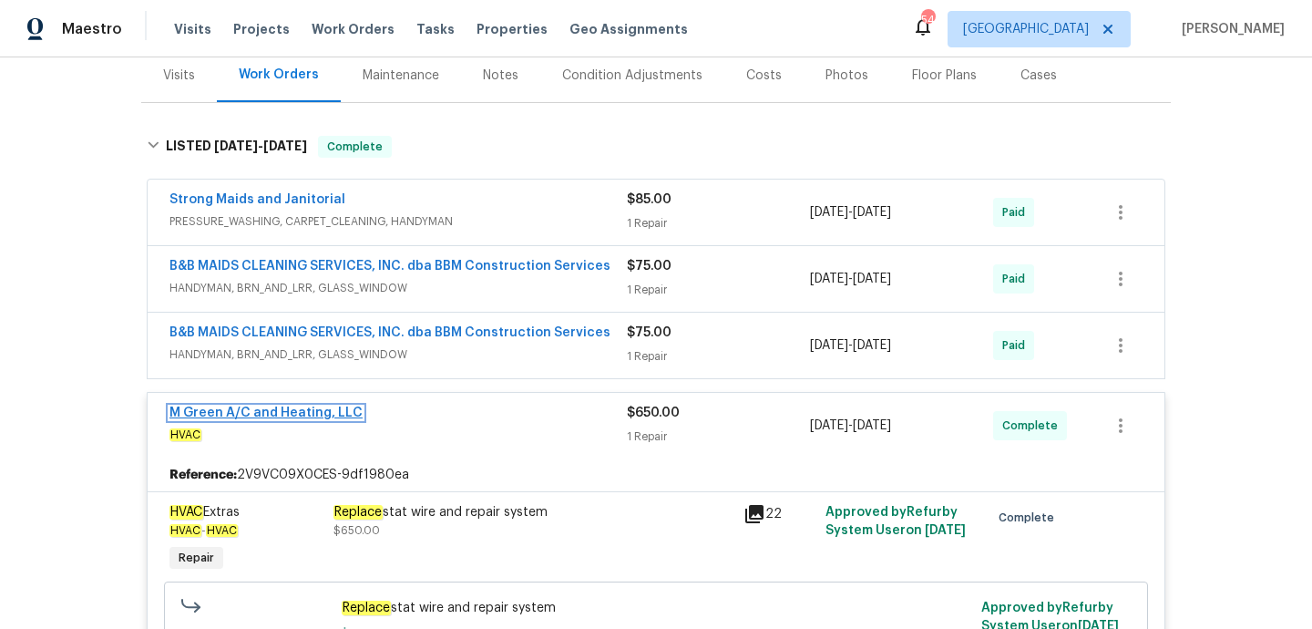
click at [301, 407] on link "M Green A/C and Heating, LLC" at bounding box center [265, 412] width 193 height 13
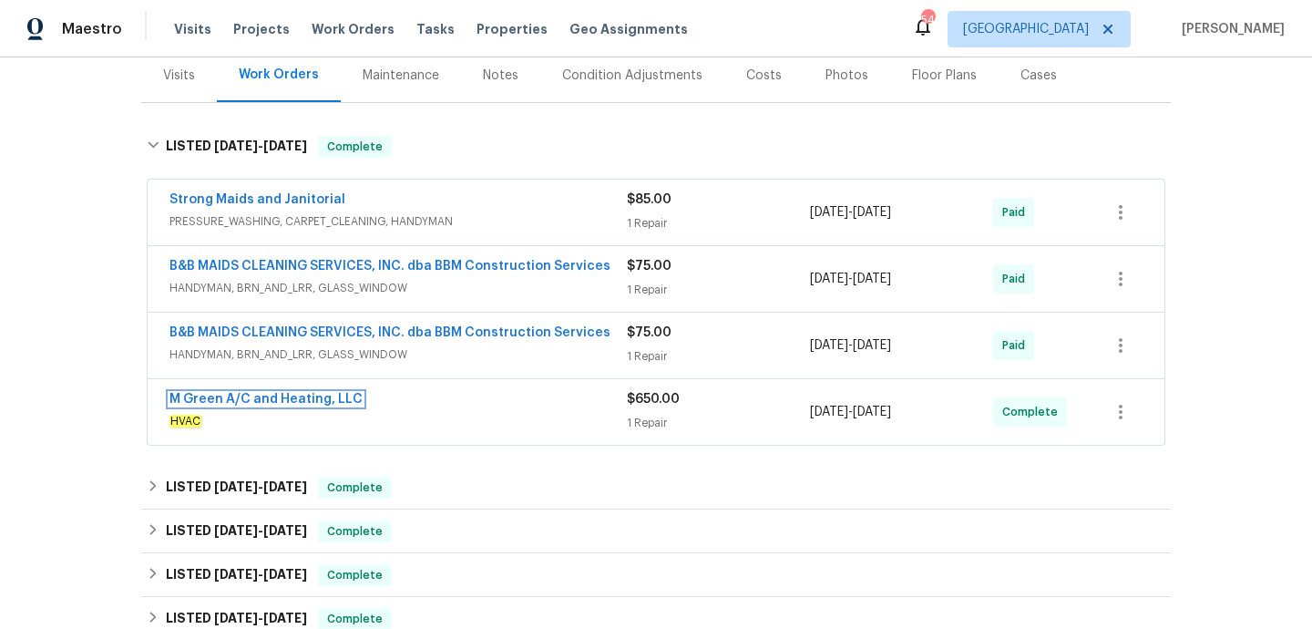
scroll to position [0, 0]
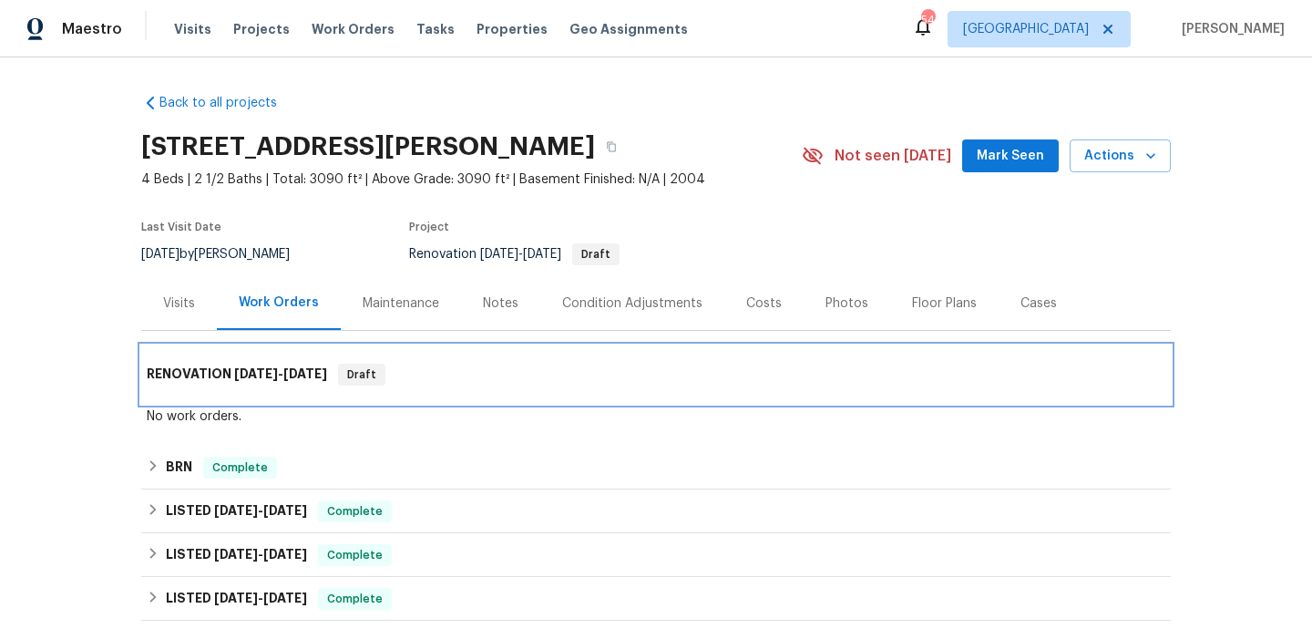
click at [507, 368] on div "RENOVATION [DATE] - [DATE] Draft" at bounding box center [656, 375] width 1019 height 22
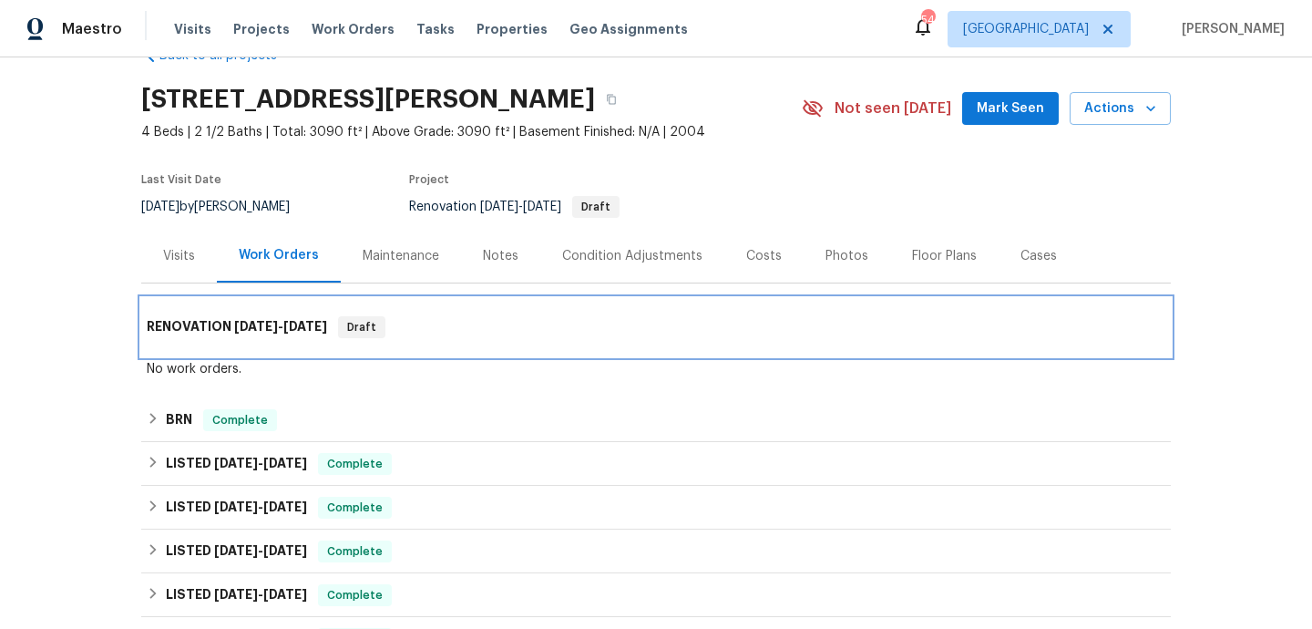
scroll to position [75, 0]
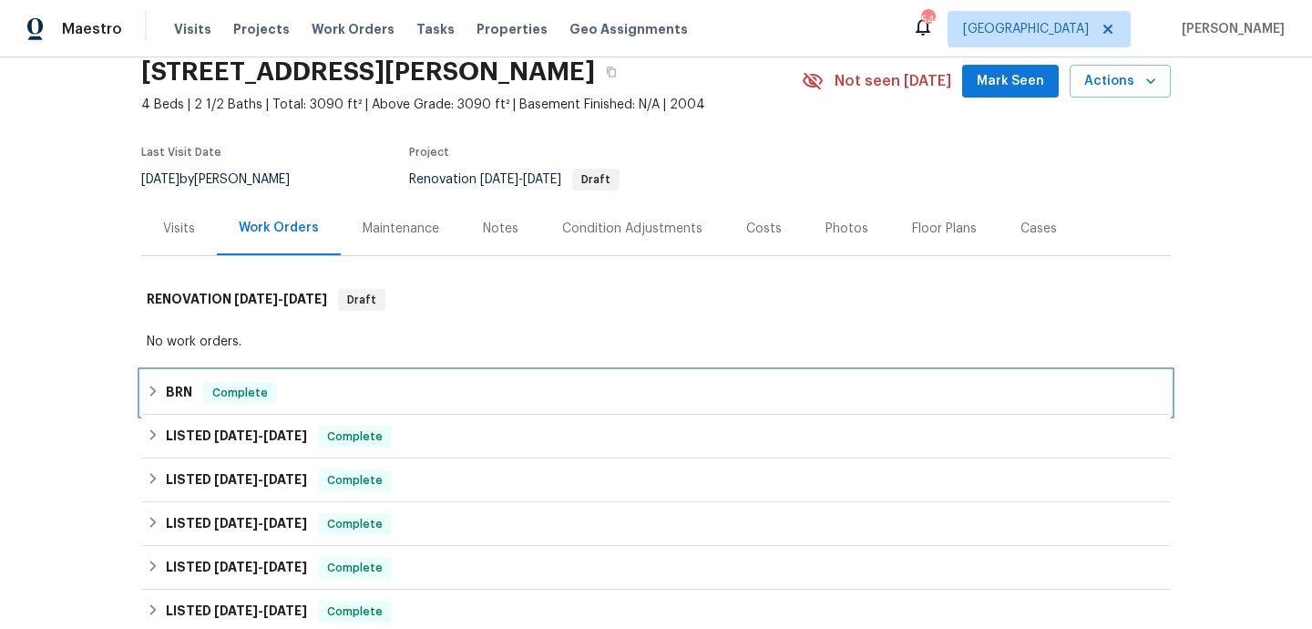
click at [493, 413] on div "BRN Complete" at bounding box center [656, 393] width 1030 height 44
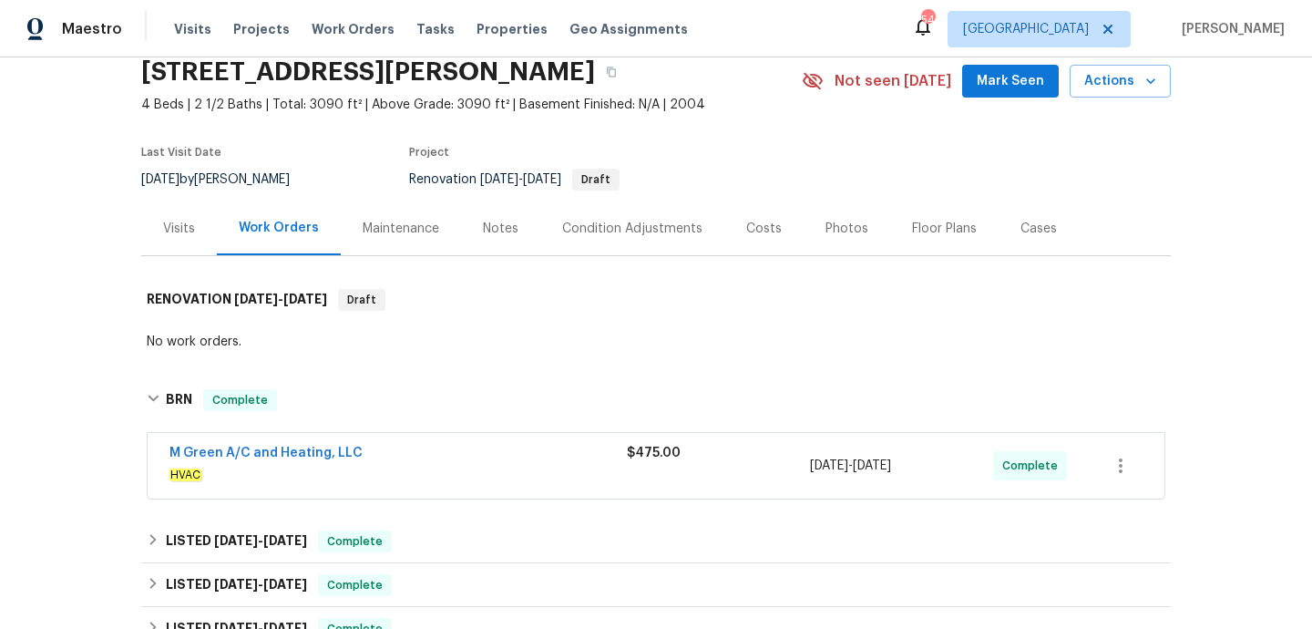
click at [491, 483] on span "HVAC" at bounding box center [397, 475] width 457 height 18
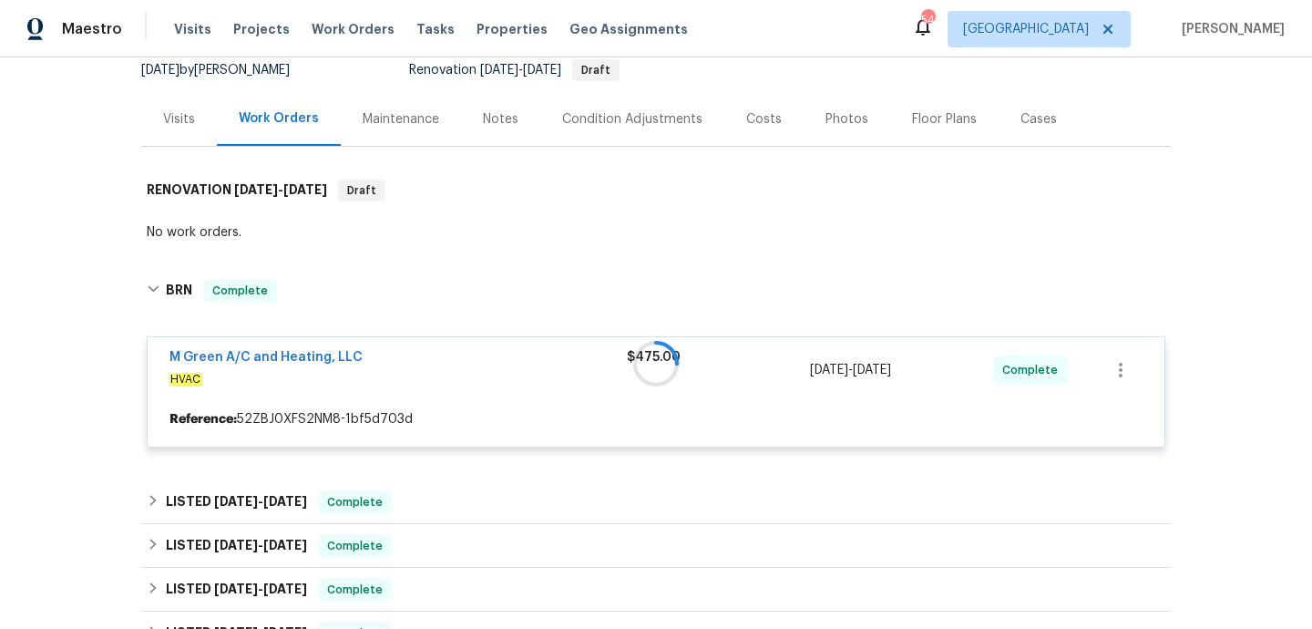
scroll to position [220, 0]
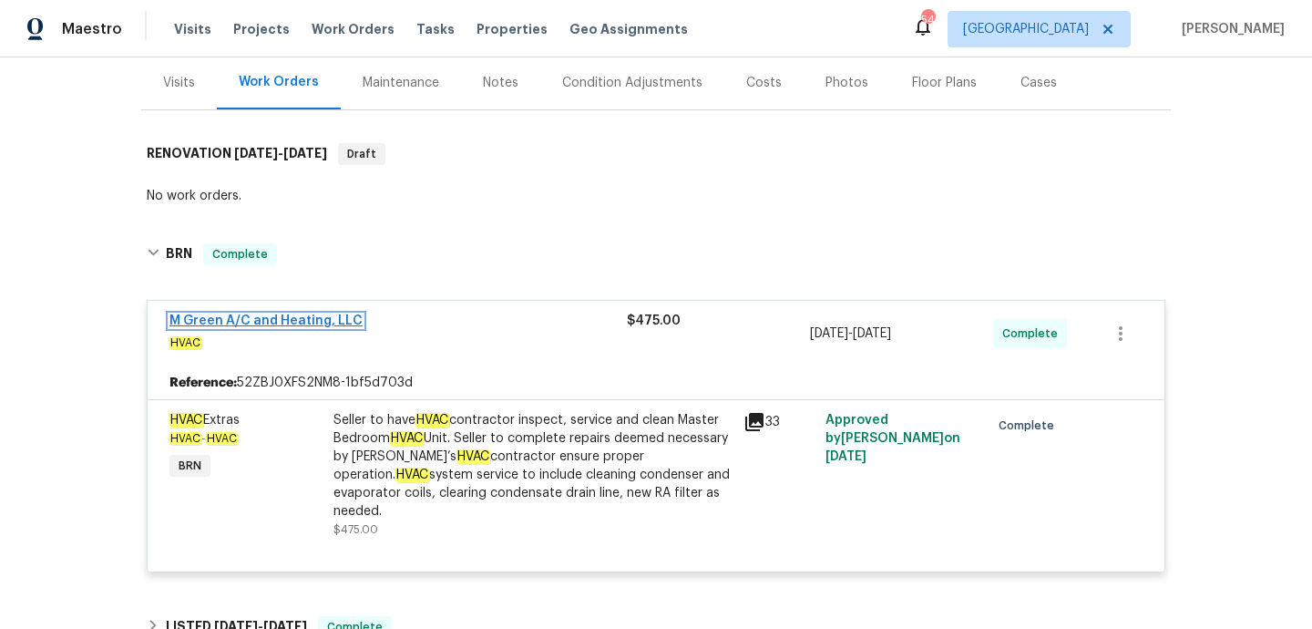
click at [324, 321] on link "M Green A/C and Heating, LLC" at bounding box center [265, 320] width 193 height 13
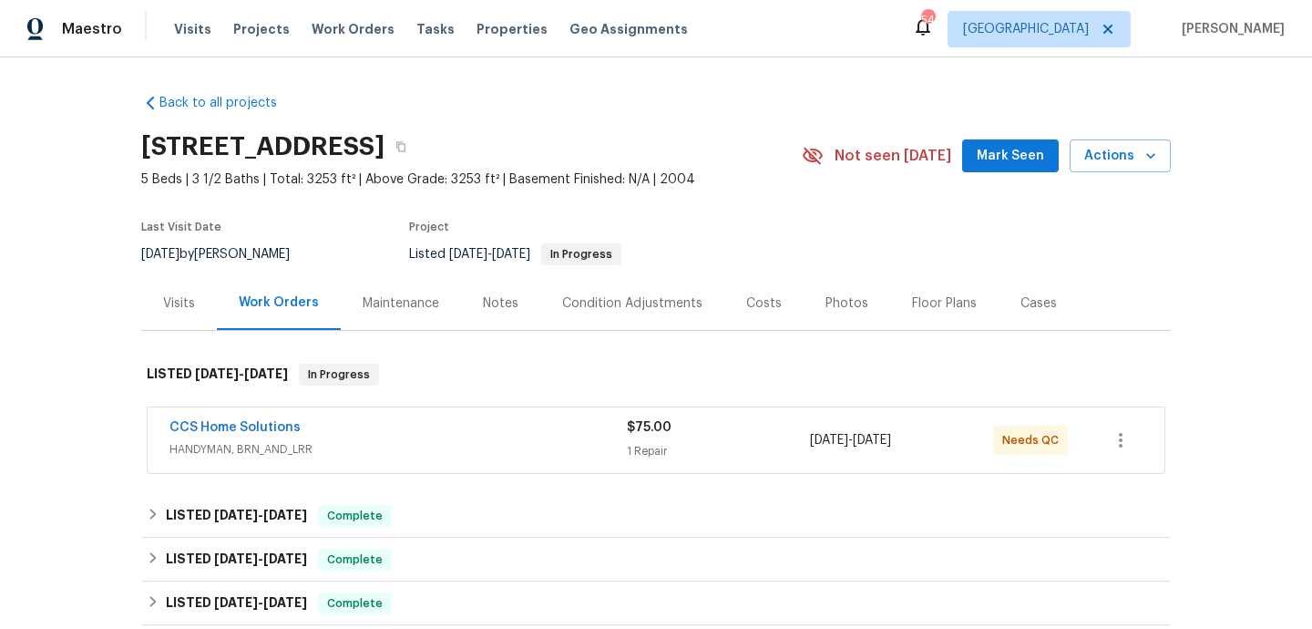
click at [493, 425] on div "CCS Home Solutions" at bounding box center [397, 429] width 457 height 22
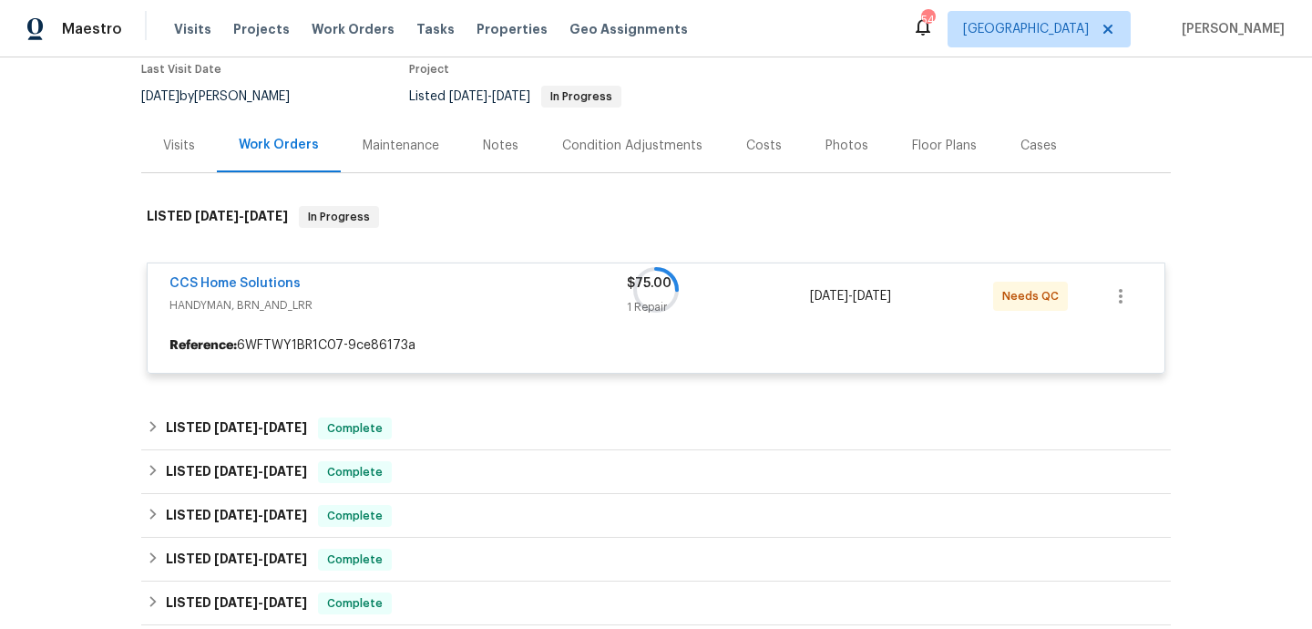
scroll to position [282, 0]
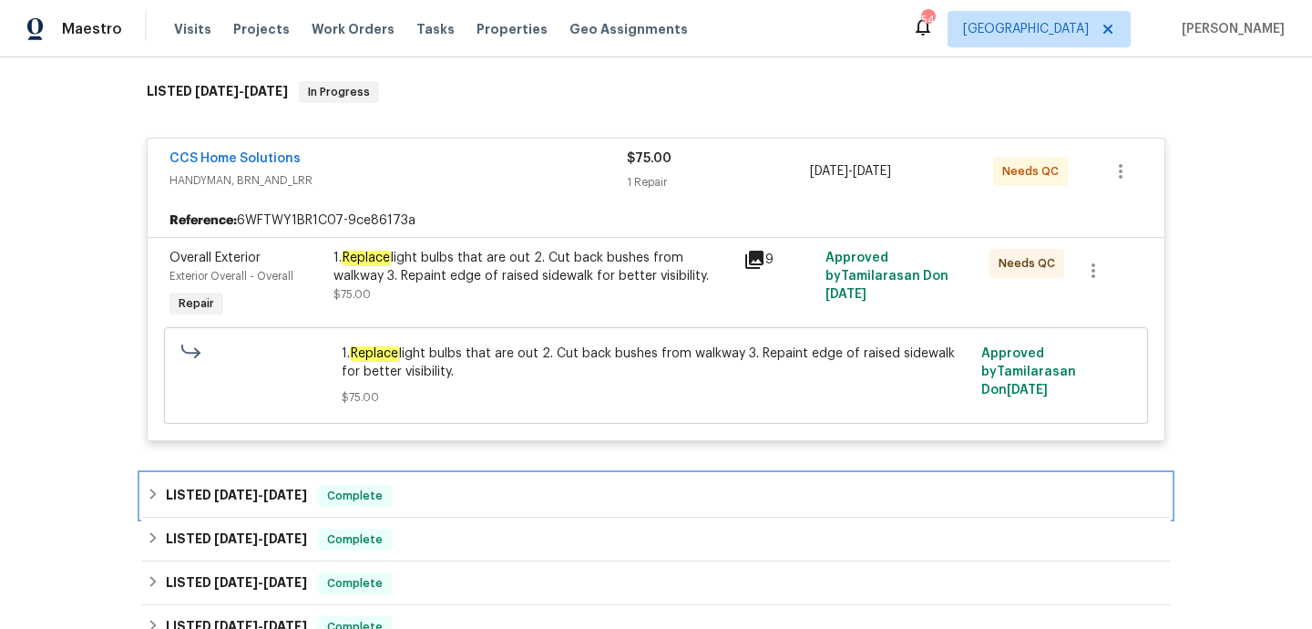
click at [466, 484] on div "LISTED [DATE] - [DATE] Complete" at bounding box center [656, 496] width 1030 height 44
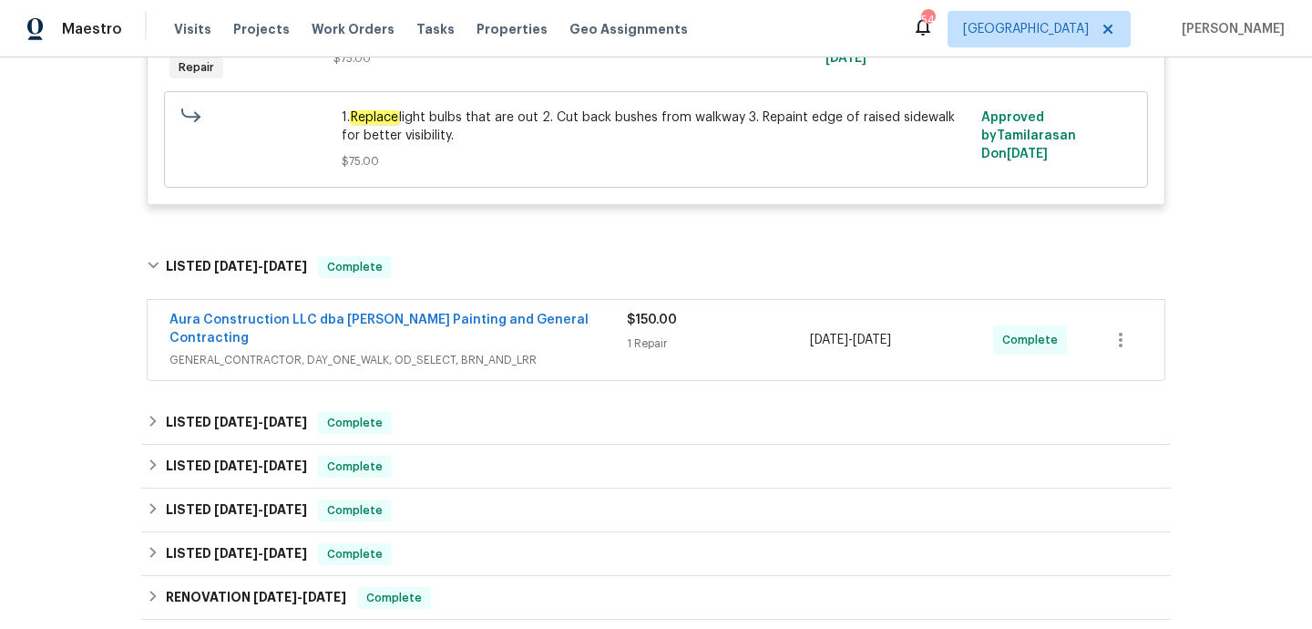
click at [520, 354] on div "Aura Construction LLC dba [PERSON_NAME] Painting and General Contracting GENERA…" at bounding box center [397, 340] width 457 height 58
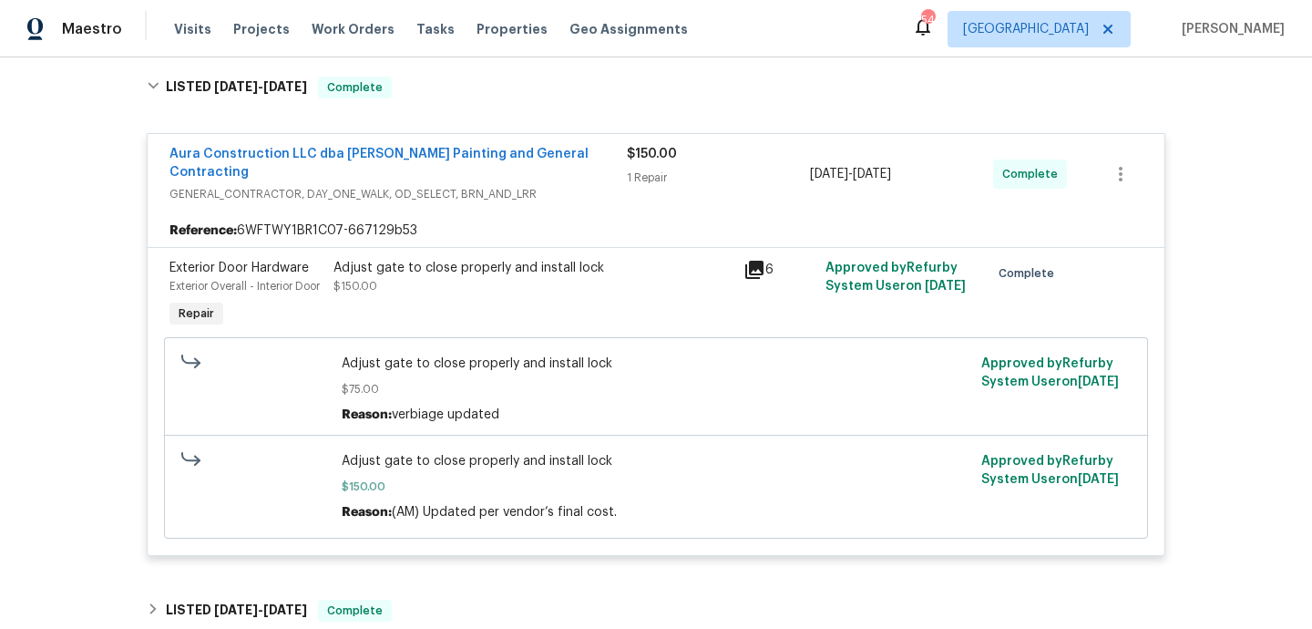
scroll to position [1059, 0]
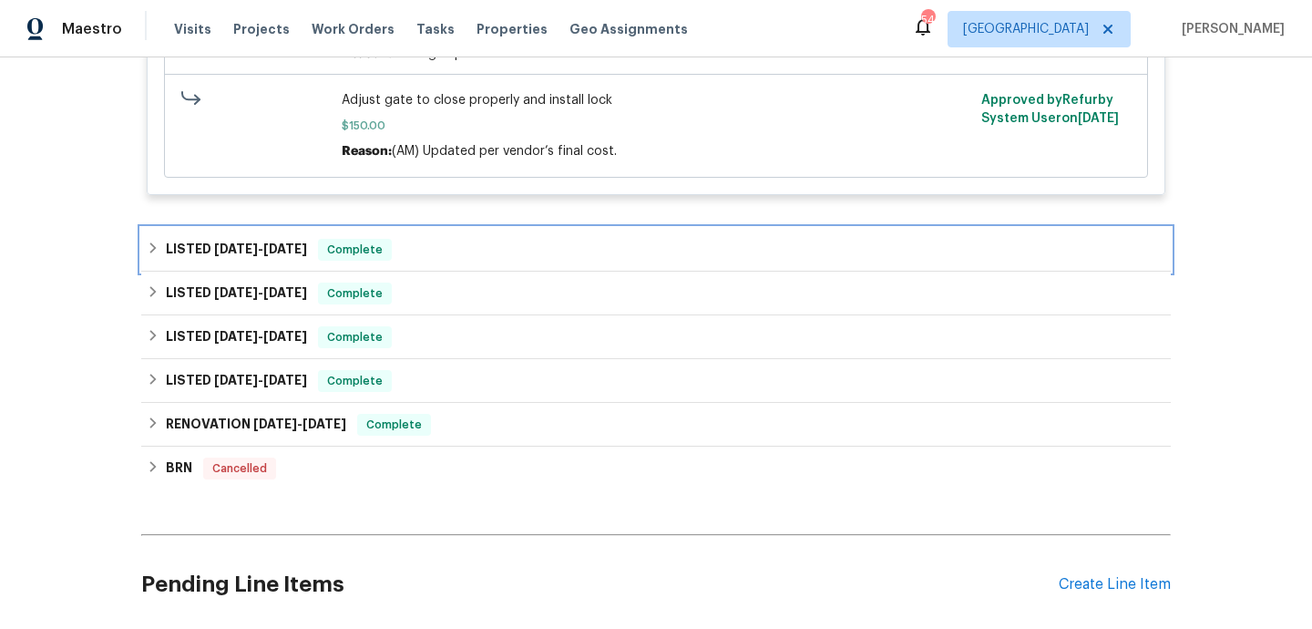
click at [496, 251] on div "LISTED [DATE] - [DATE] Complete" at bounding box center [656, 250] width 1019 height 22
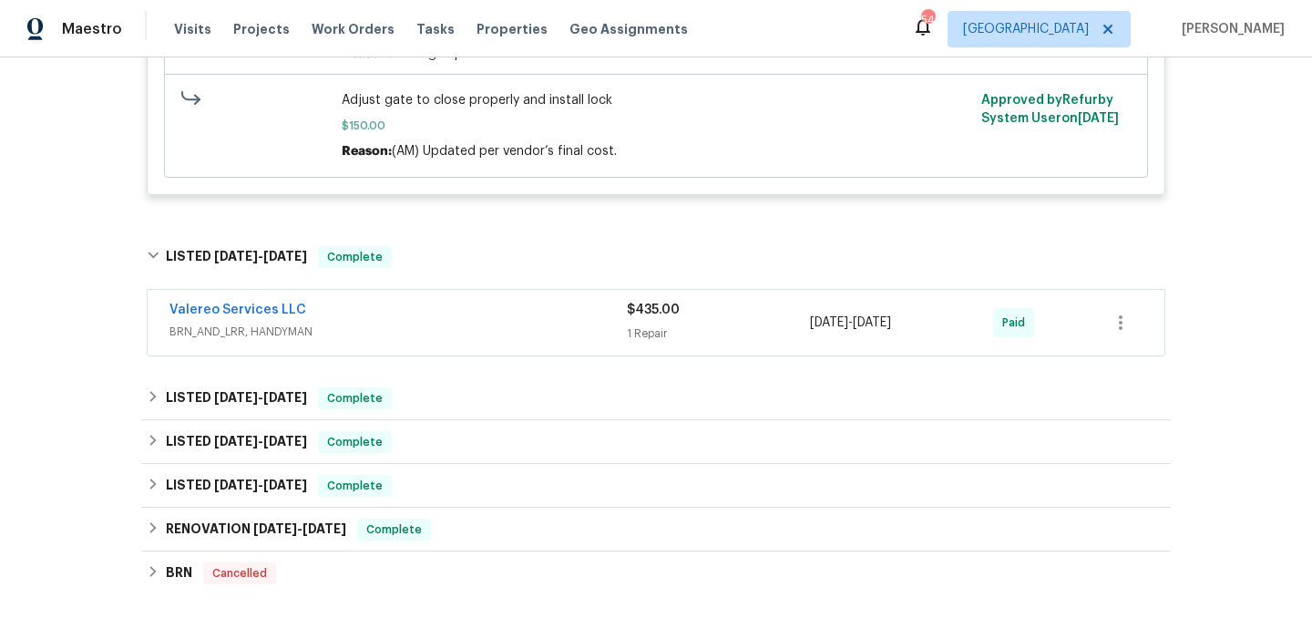
click at [500, 323] on div "Valereo Services LLC" at bounding box center [397, 312] width 457 height 22
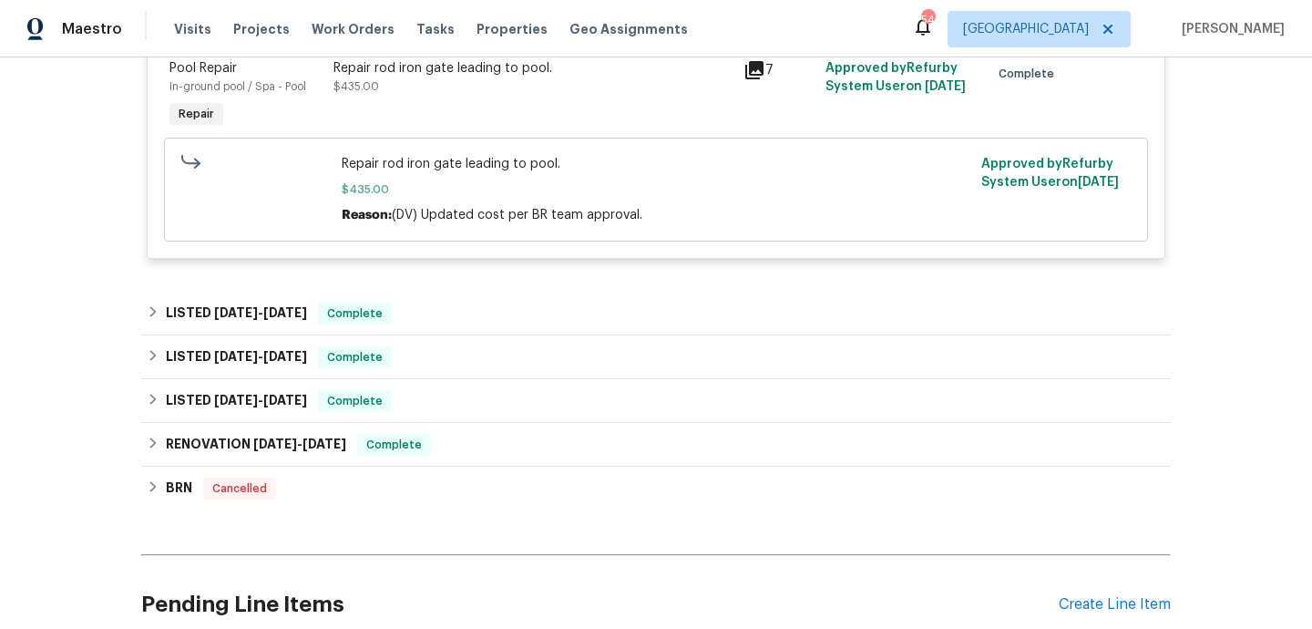
scroll to position [1440, 0]
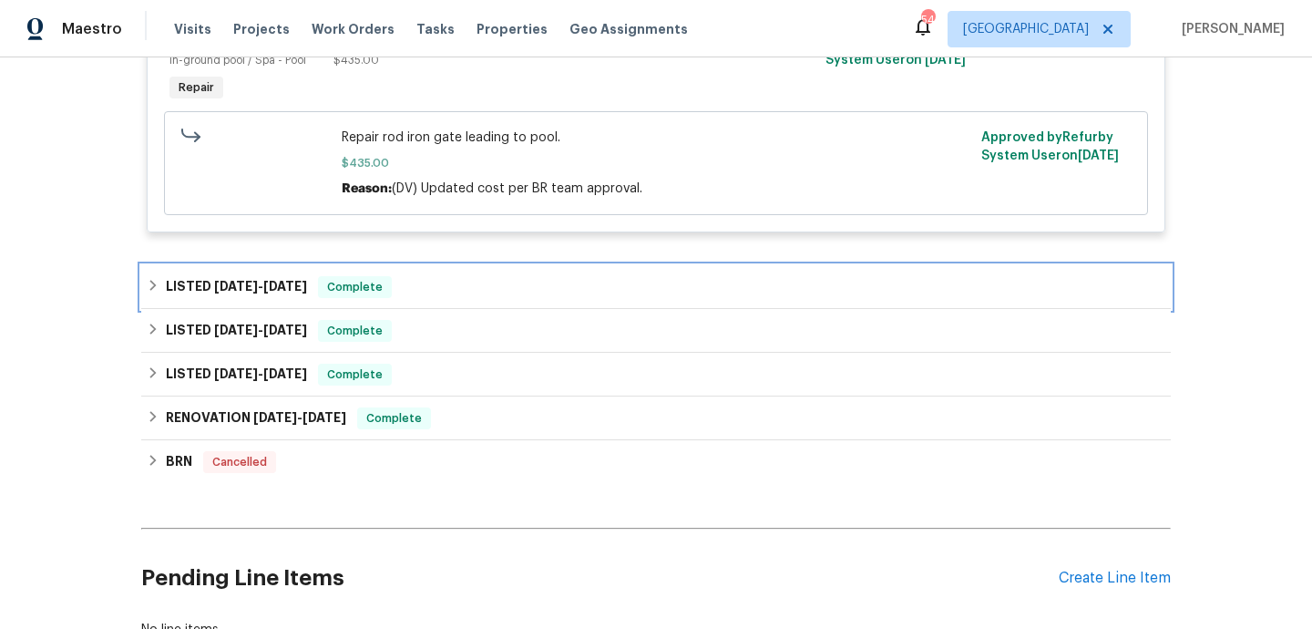
click at [505, 298] on div "LISTED 7/8/25 - 7/10/25 Complete" at bounding box center [656, 287] width 1019 height 22
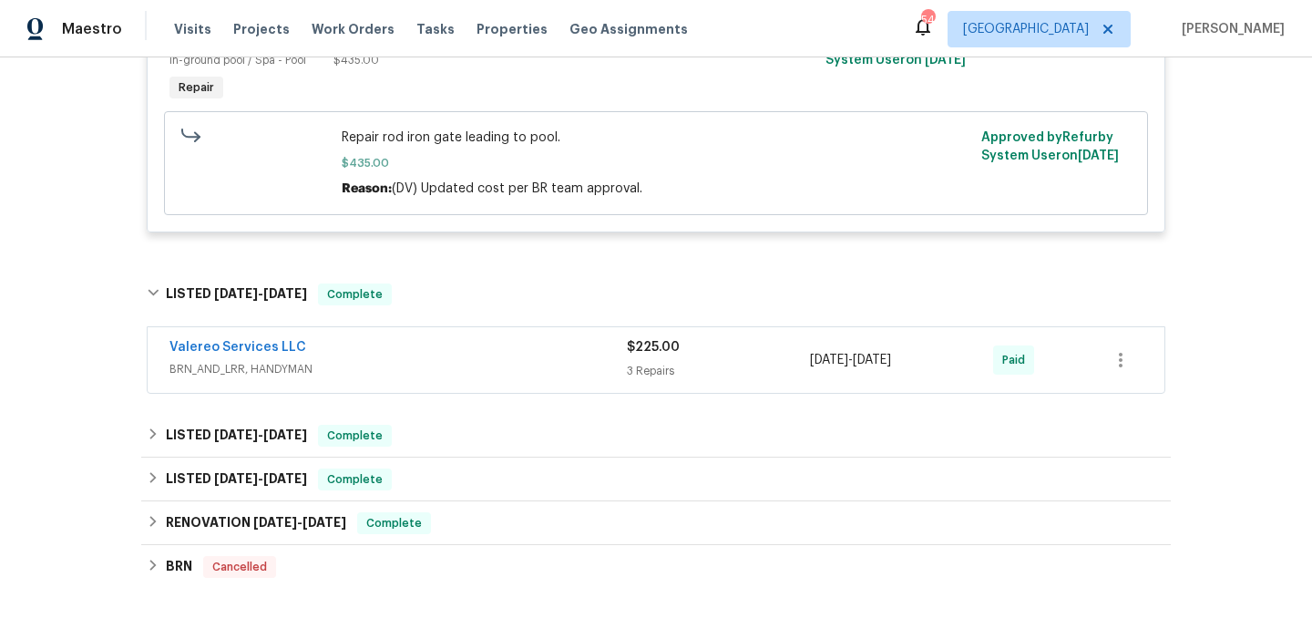
click at [506, 360] on div "Valereo Services LLC" at bounding box center [397, 349] width 457 height 22
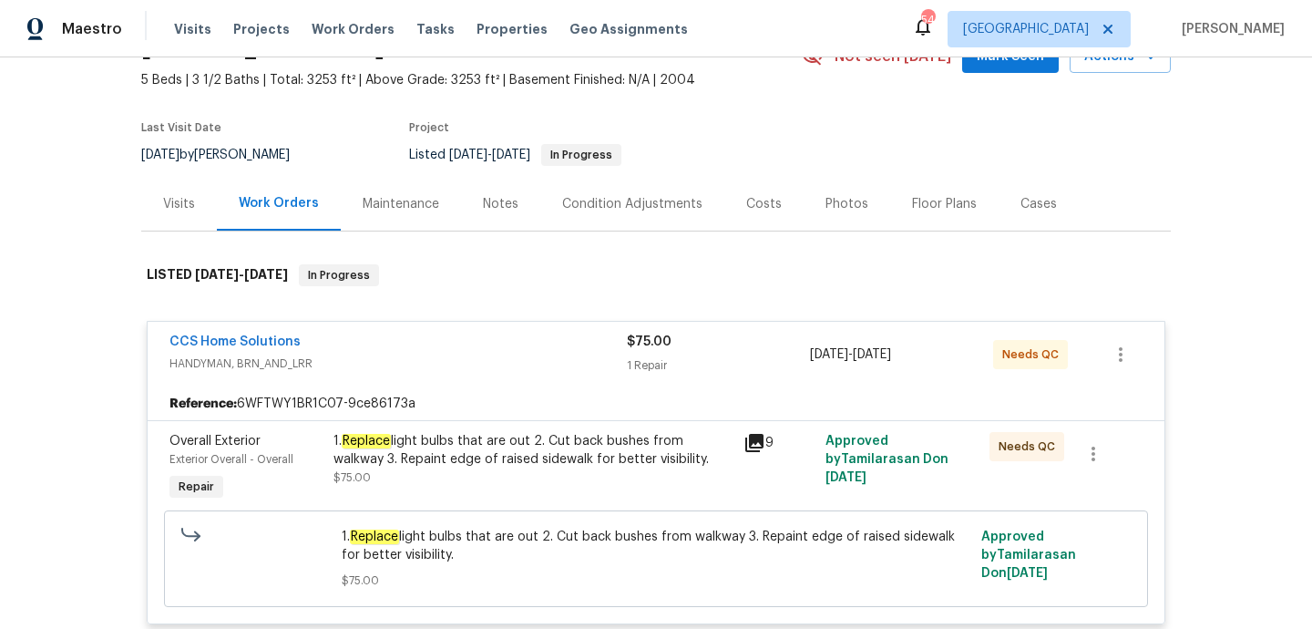
scroll to position [0, 0]
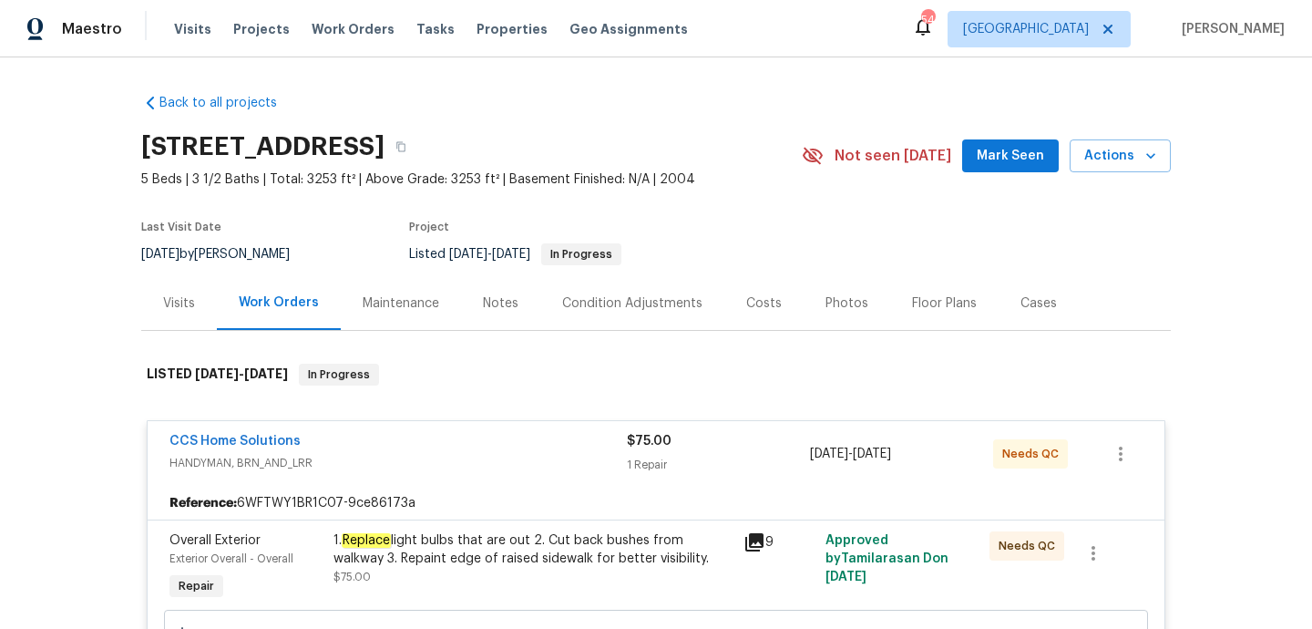
click at [172, 306] on div "Visits" at bounding box center [179, 303] width 32 height 18
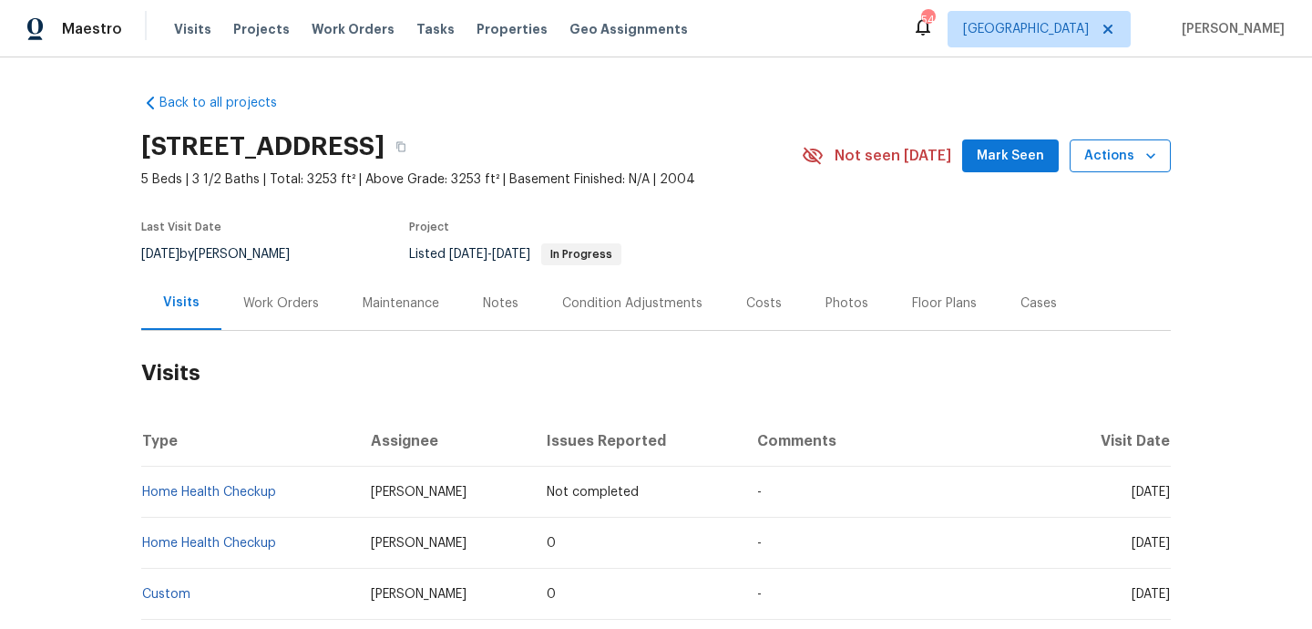
click at [1112, 167] on button "Actions" at bounding box center [1120, 156] width 101 height 34
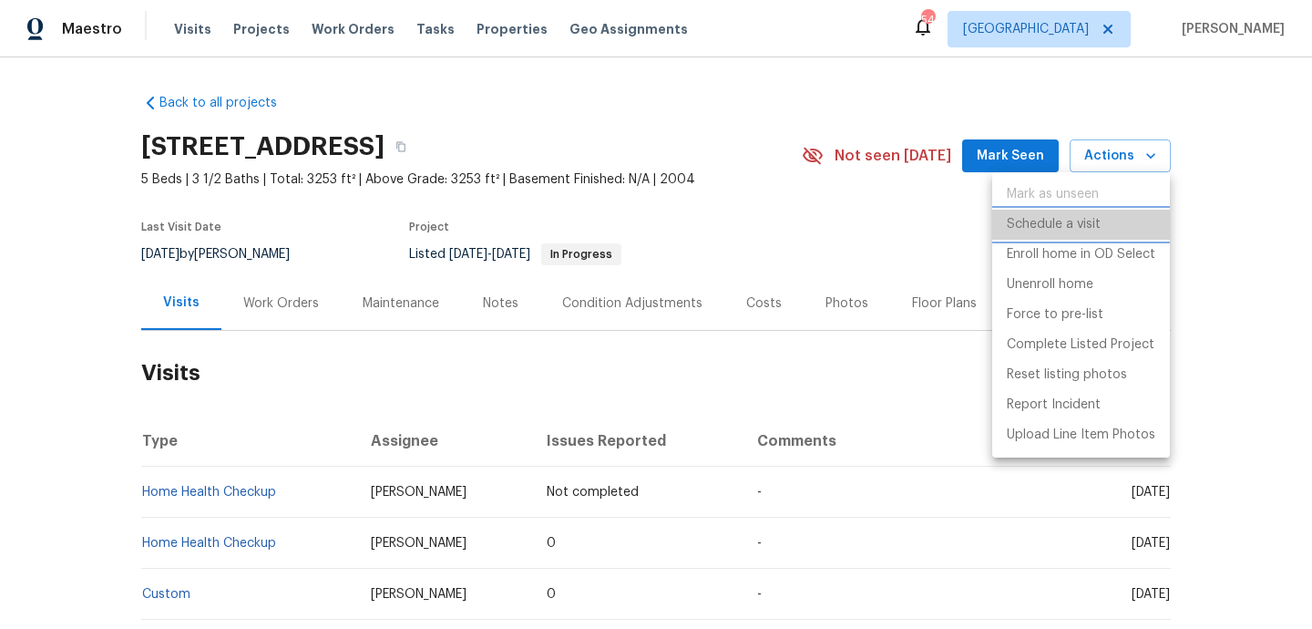
click at [1087, 218] on p "Schedule a visit" at bounding box center [1054, 224] width 94 height 19
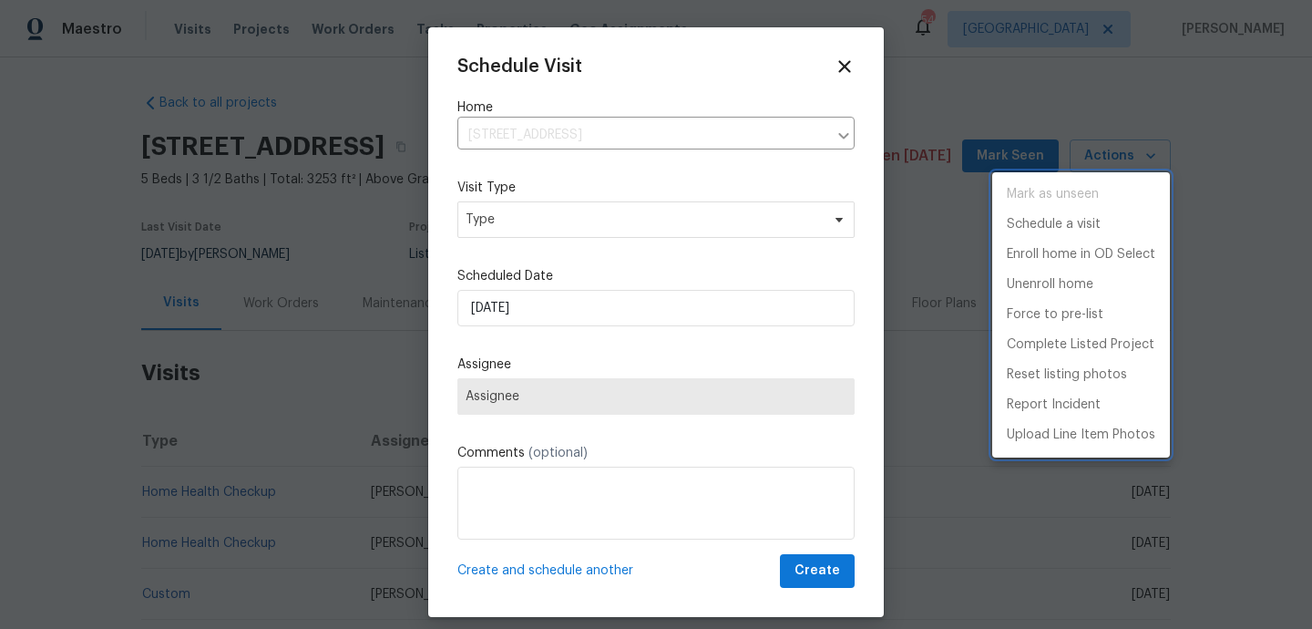
click at [589, 218] on div at bounding box center [656, 314] width 1312 height 629
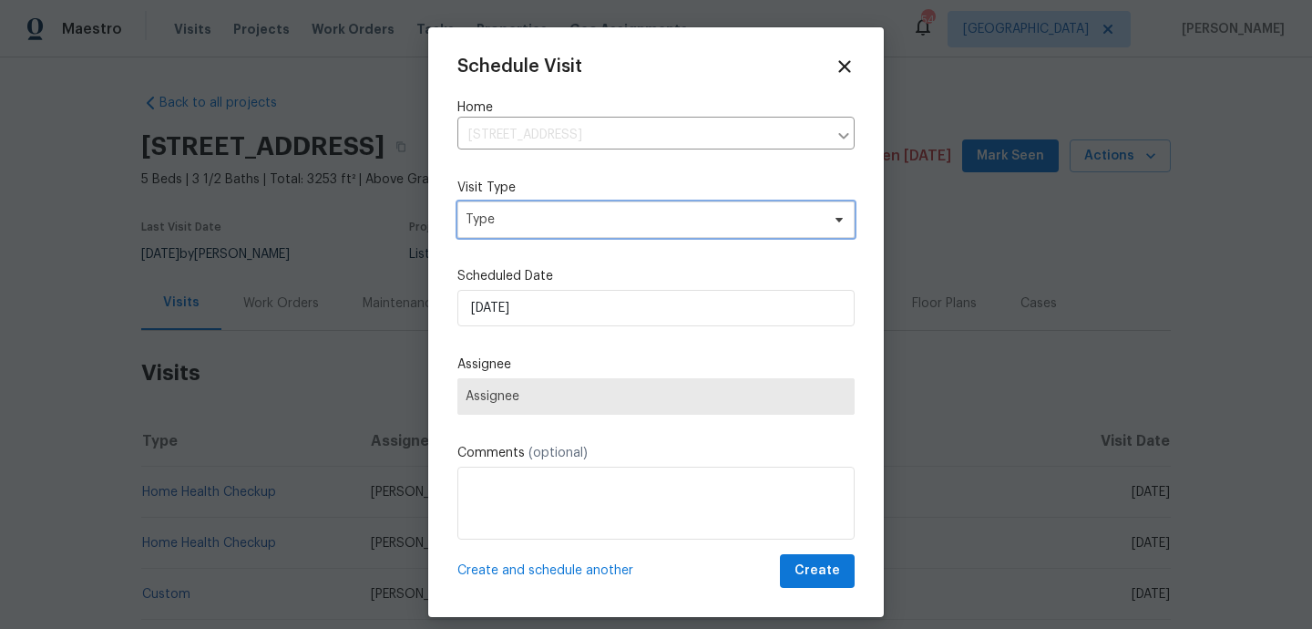
click at [575, 216] on span "Type" at bounding box center [643, 219] width 354 height 18
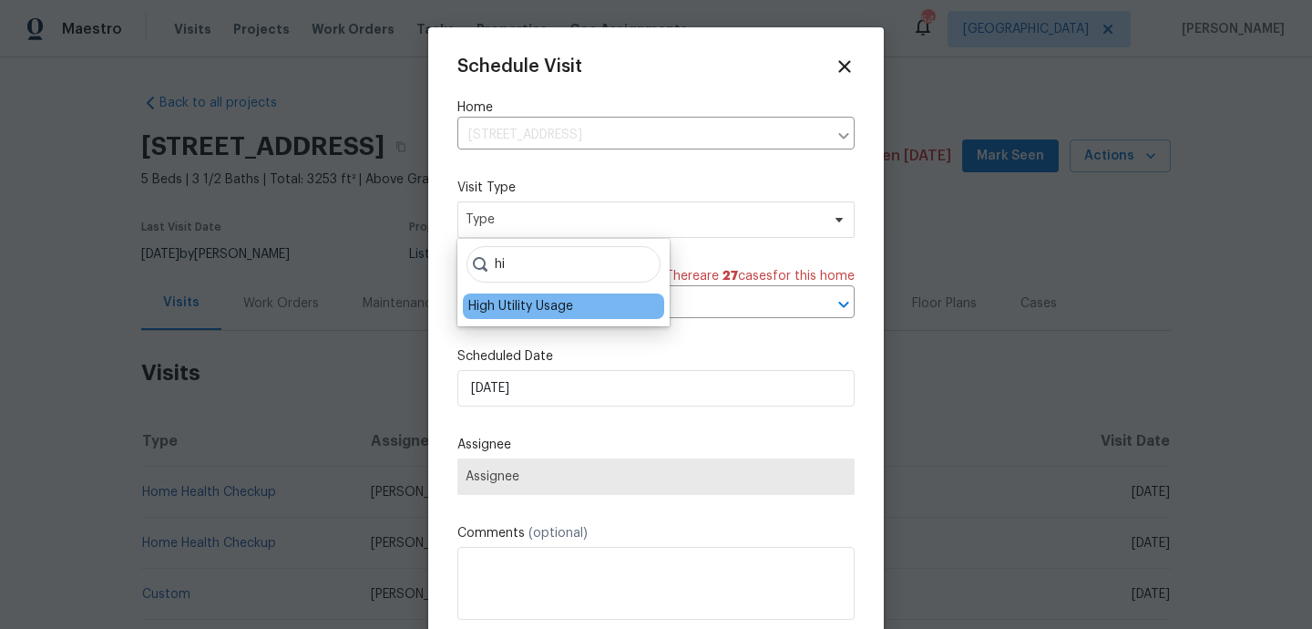
type input "hi"
click at [533, 293] on div "High Utility Usage" at bounding box center [563, 306] width 201 height 26
click at [518, 306] on div "High Utility Usage" at bounding box center [520, 306] width 105 height 18
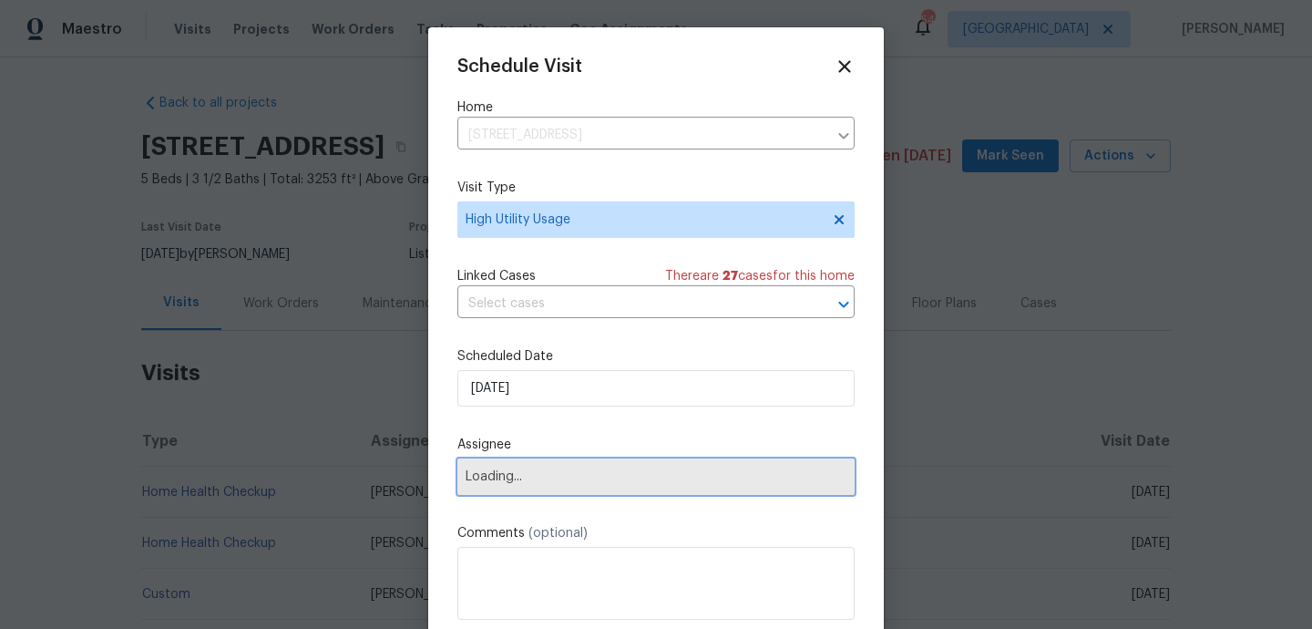
click at [537, 465] on span "Loading..." at bounding box center [655, 476] width 397 height 36
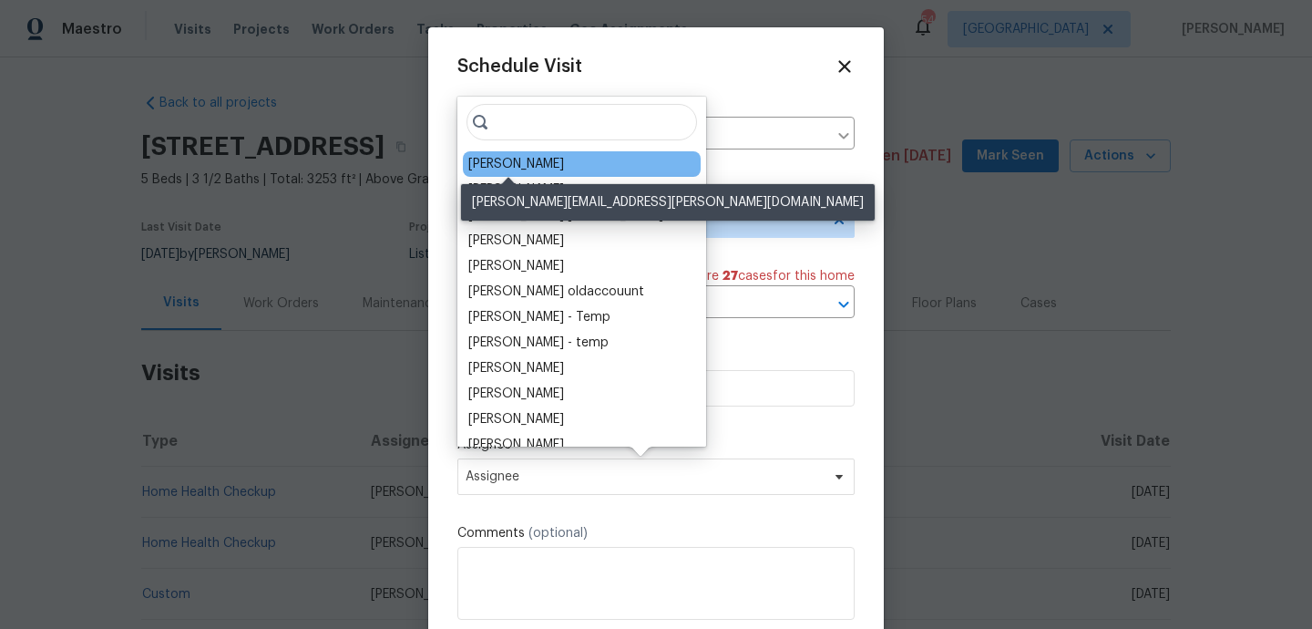
click at [517, 161] on div "[PERSON_NAME]" at bounding box center [516, 164] width 96 height 18
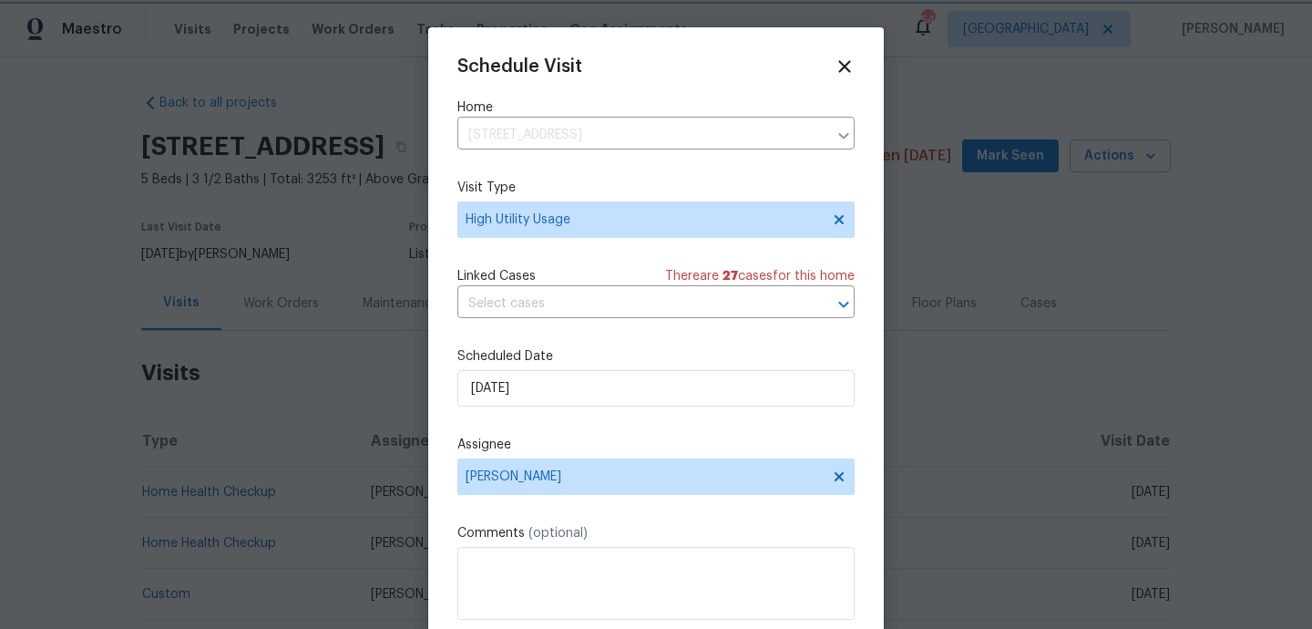
scroll to position [33, 0]
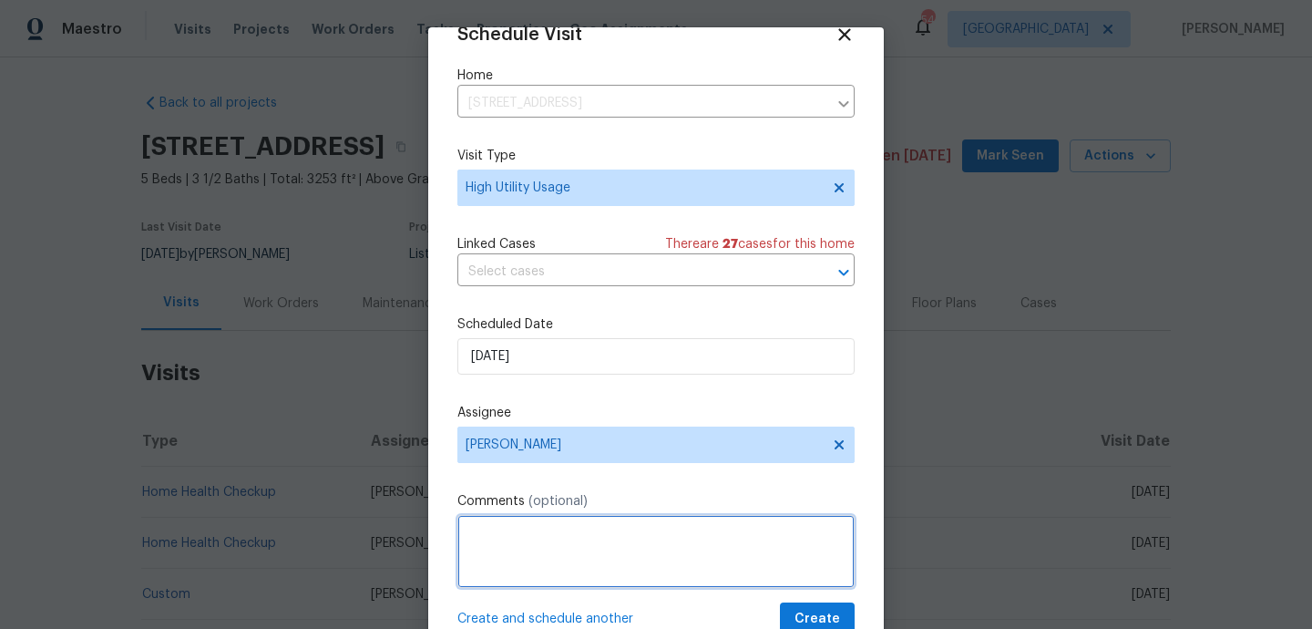
click at [508, 540] on textarea at bounding box center [655, 551] width 397 height 73
paste textarea "Hi team, we received a high-usage electric alert from a utility company for thi…"
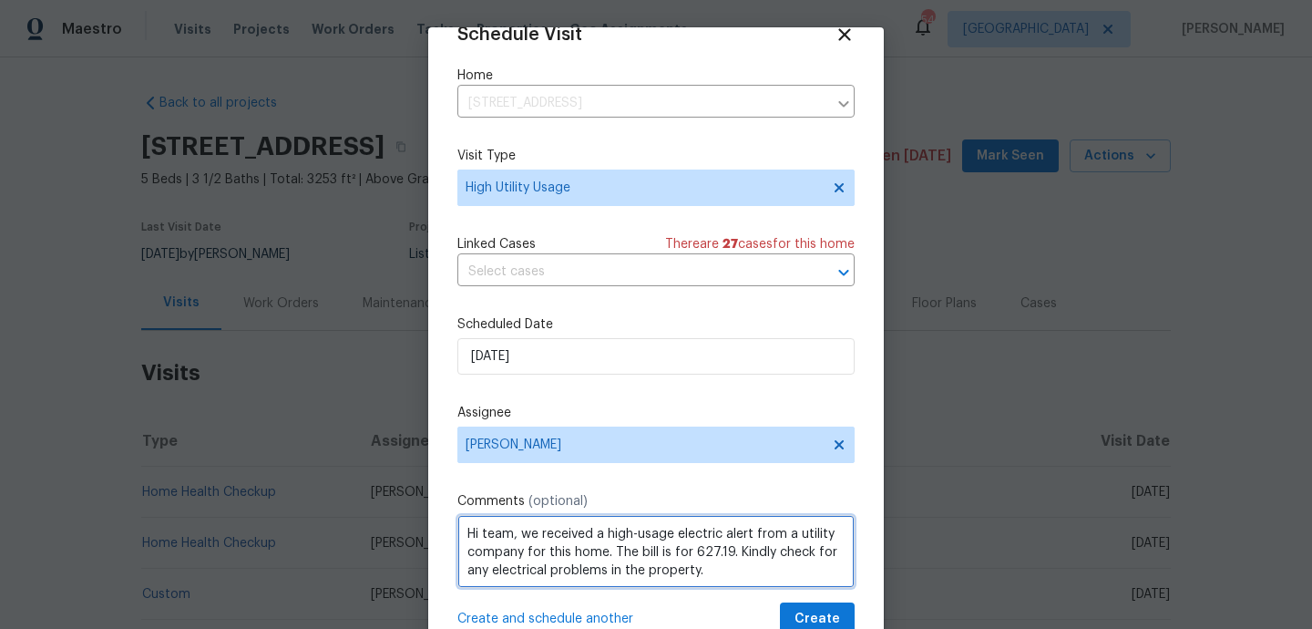
type textarea "Hi team, we received a high-usage electric alert from a utility company for thi…"
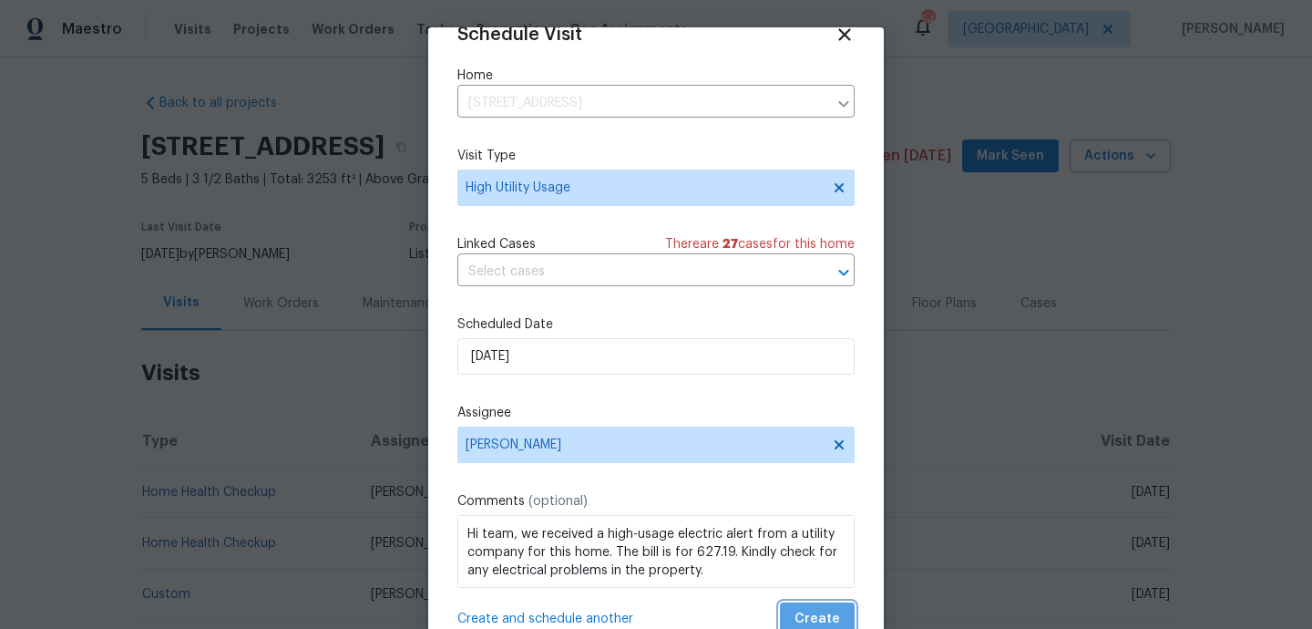
click at [806, 611] on span "Create" at bounding box center [817, 619] width 46 height 23
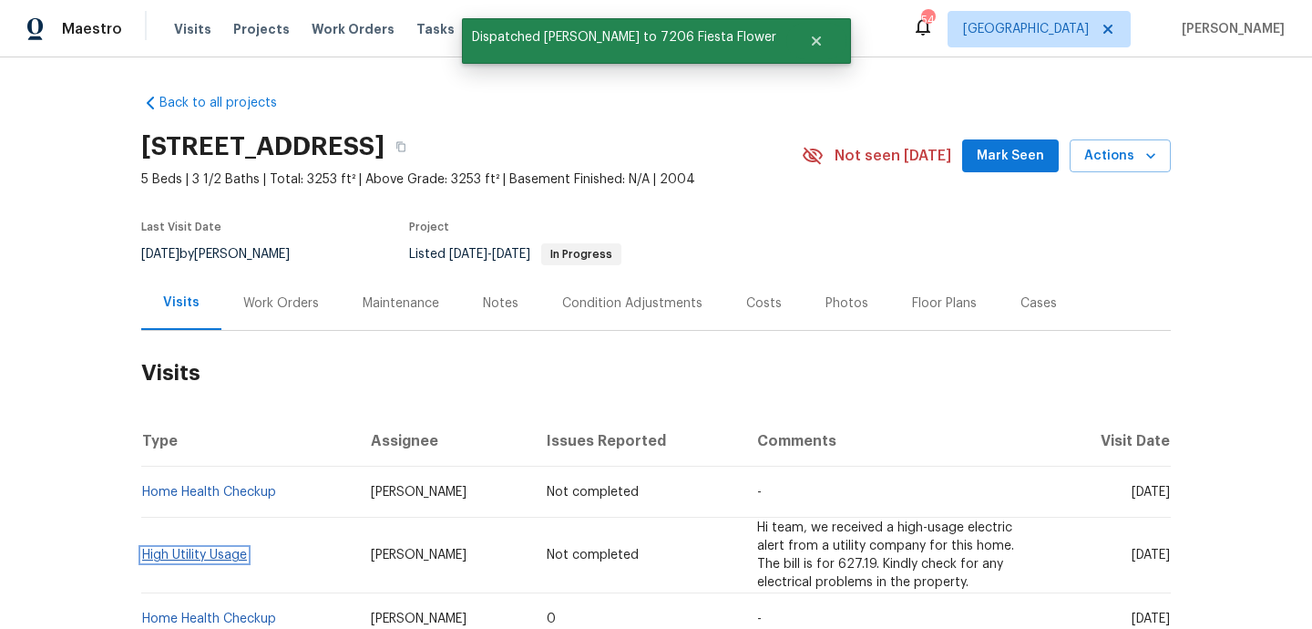
click at [214, 548] on link "High Utility Usage" at bounding box center [194, 554] width 105 height 13
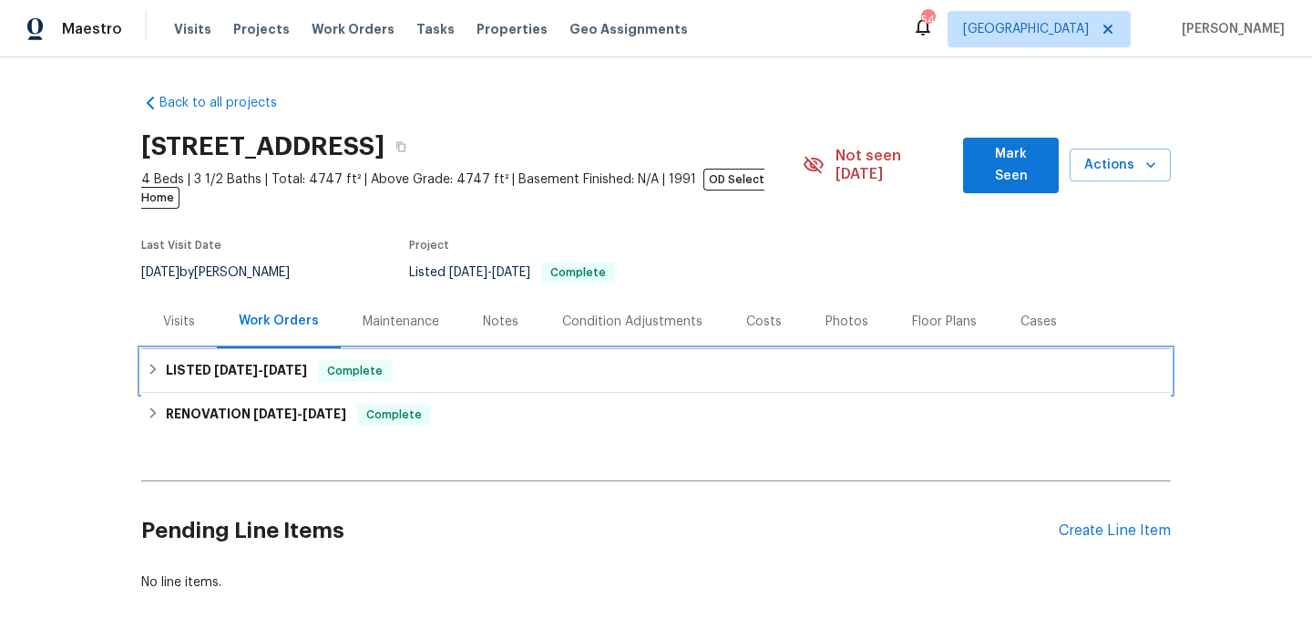
click at [465, 360] on div "LISTED [DATE] - [DATE] Complete" at bounding box center [656, 371] width 1019 height 22
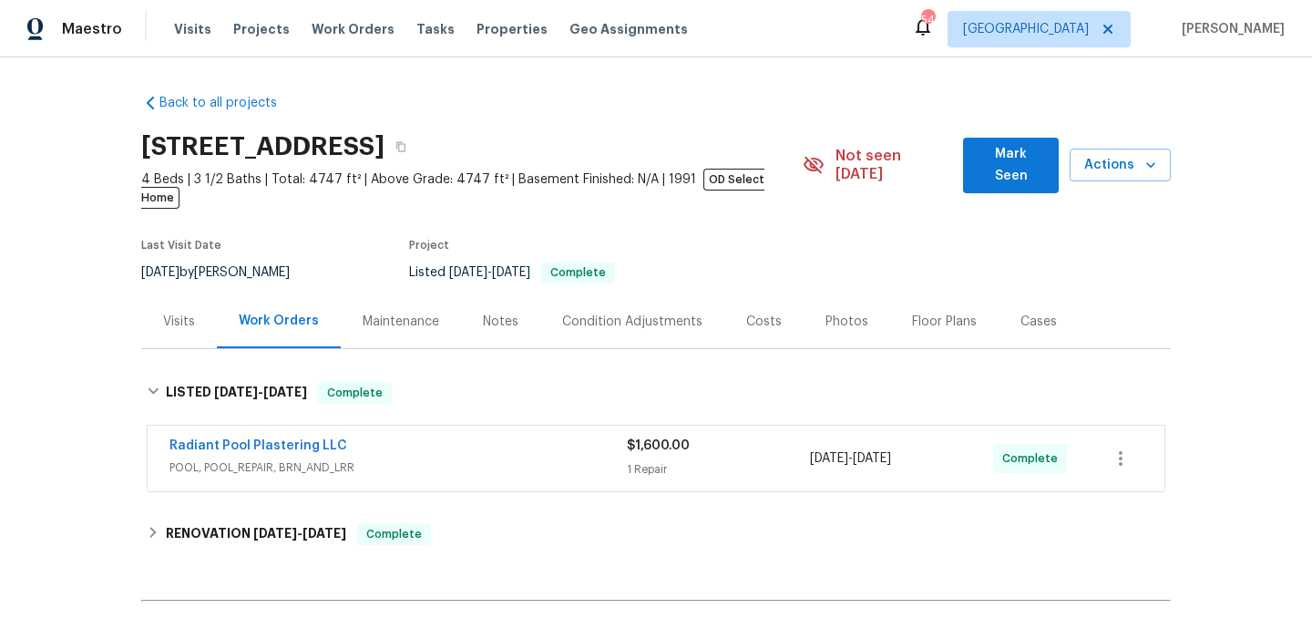
click at [482, 458] on span "POOL, POOL_REPAIR, BRN_AND_LRR" at bounding box center [397, 467] width 457 height 18
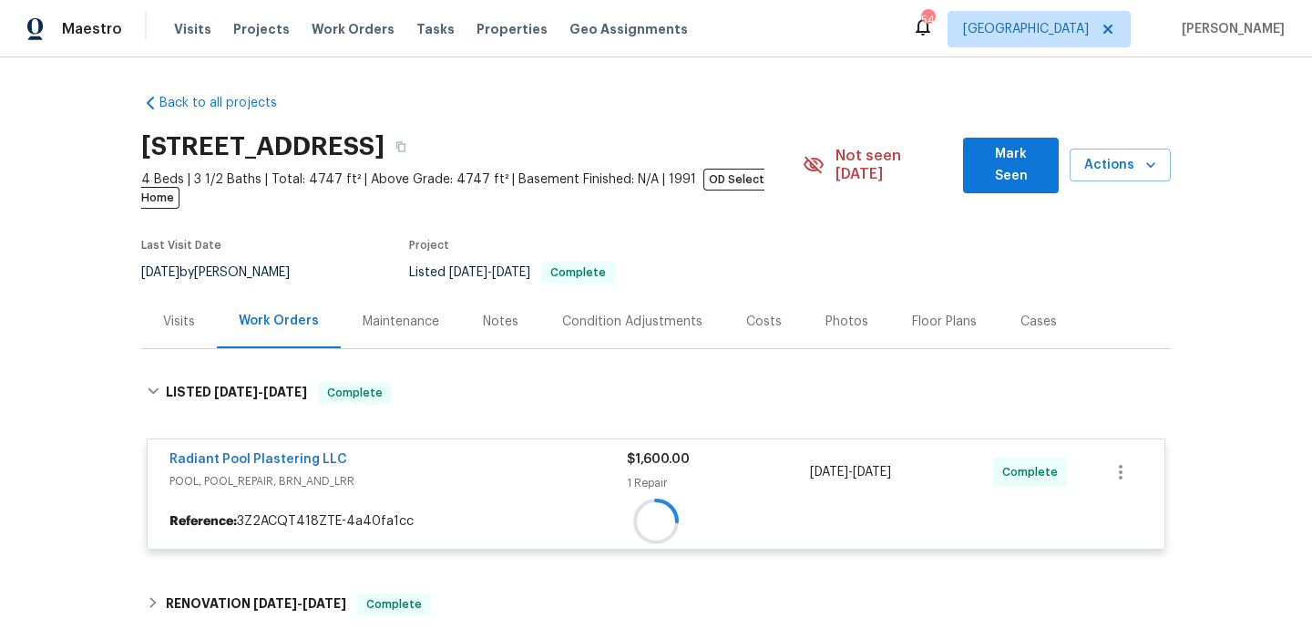
scroll to position [155, 0]
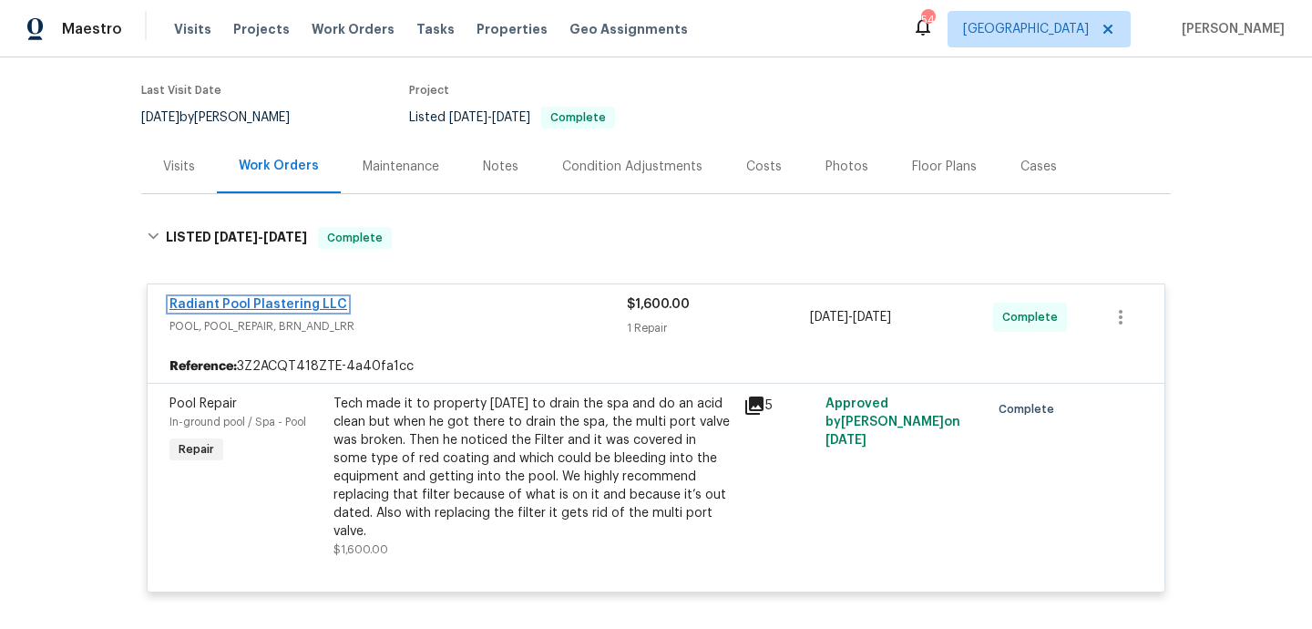
click at [302, 298] on link "Radiant Pool Plastering LLC" at bounding box center [258, 304] width 178 height 13
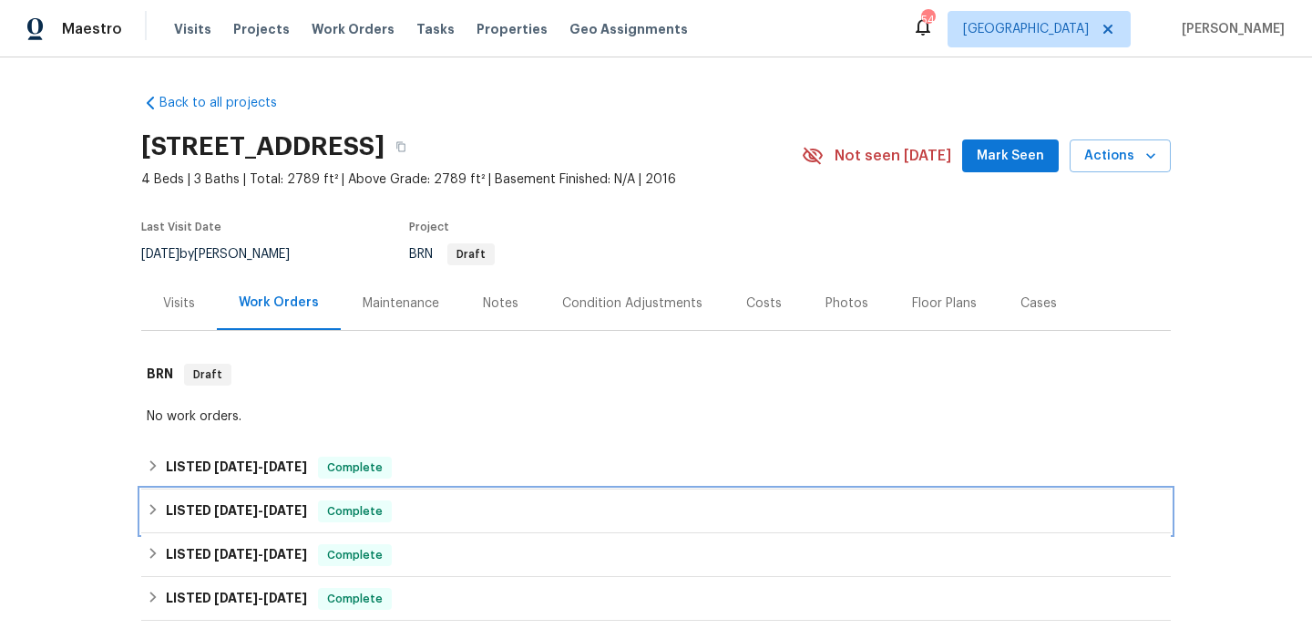
click at [448, 492] on div "LISTED [DATE] - [DATE] Complete" at bounding box center [656, 511] width 1030 height 44
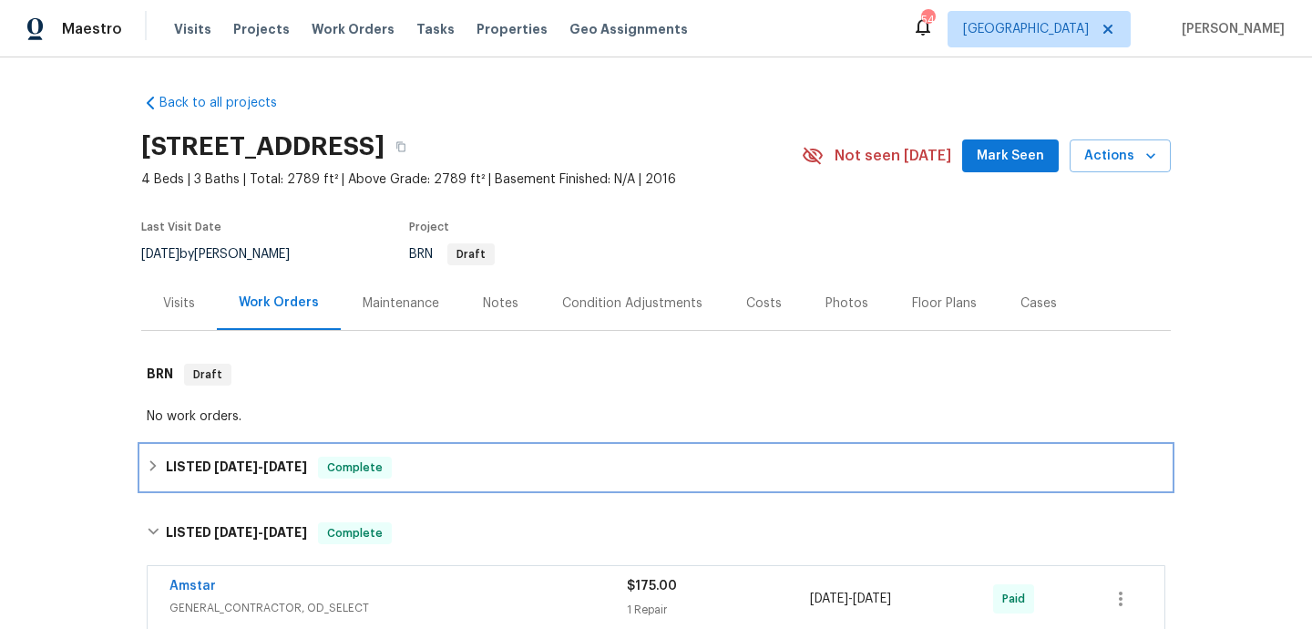
click at [466, 474] on div "LISTED [DATE] - [DATE] Complete" at bounding box center [656, 467] width 1019 height 22
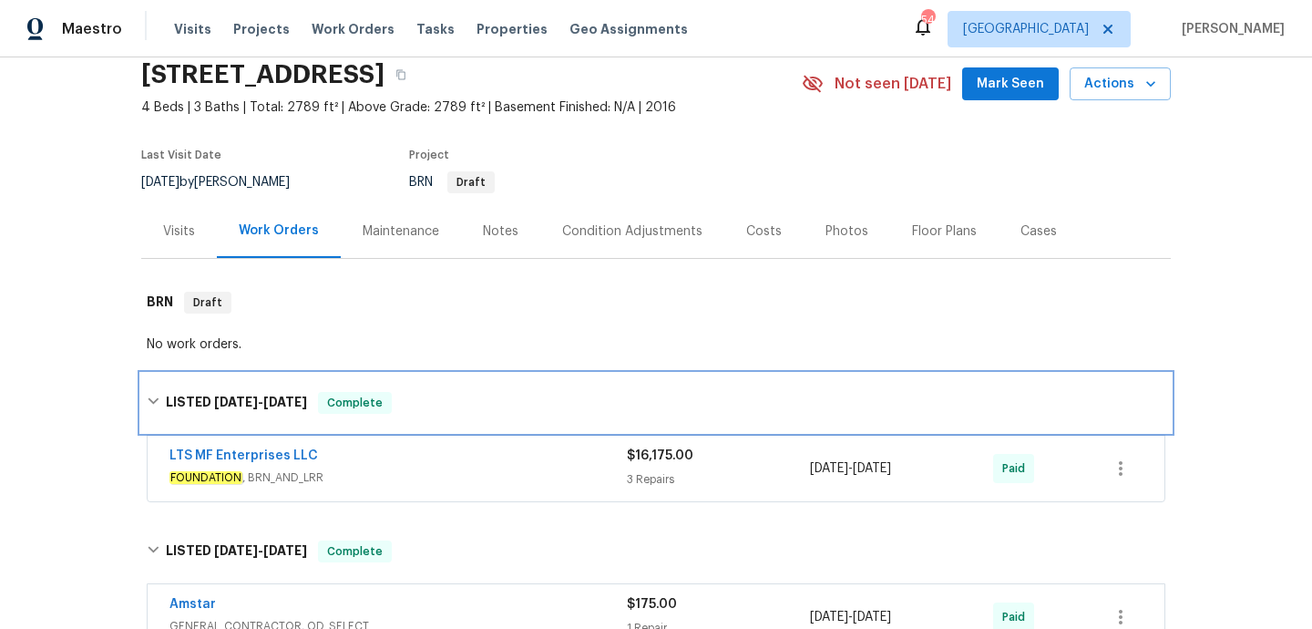
scroll to position [135, 0]
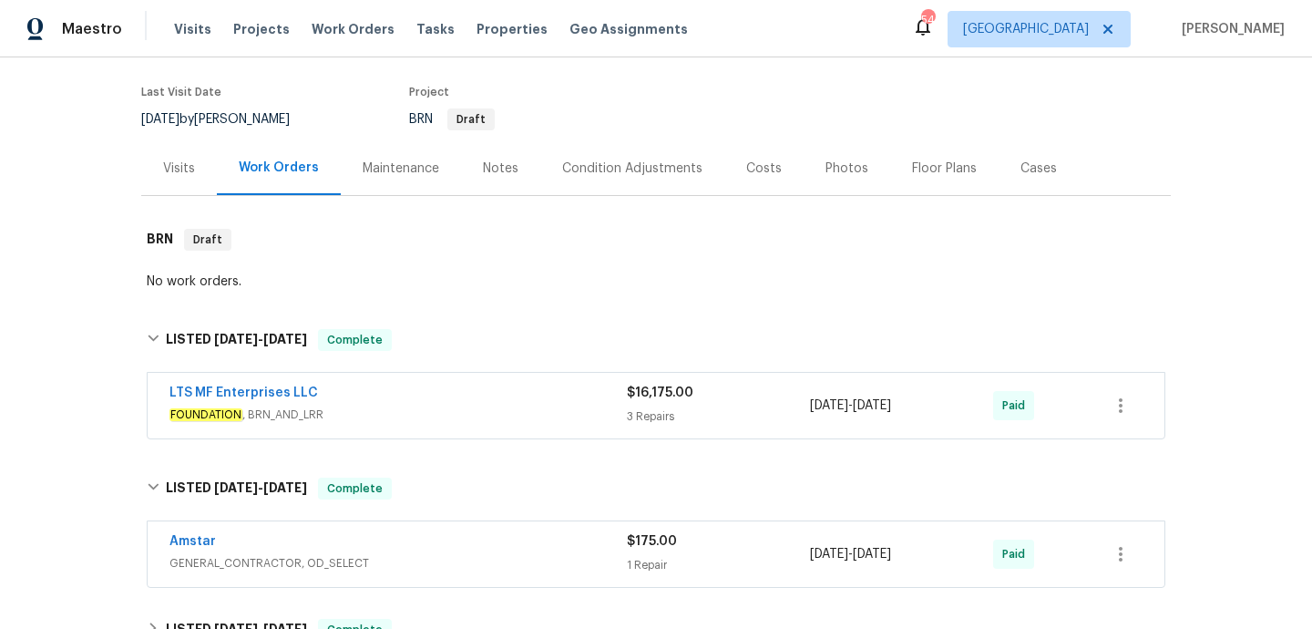
click at [512, 380] on div "LTS MF Enterprises LLC FOUNDATION , BRN_AND_LRR $16,175.00 3 Repairs [DATE] - […" at bounding box center [656, 406] width 1017 height 66
click at [526, 409] on span "FOUNDATION , BRN_AND_LRR" at bounding box center [397, 414] width 457 height 18
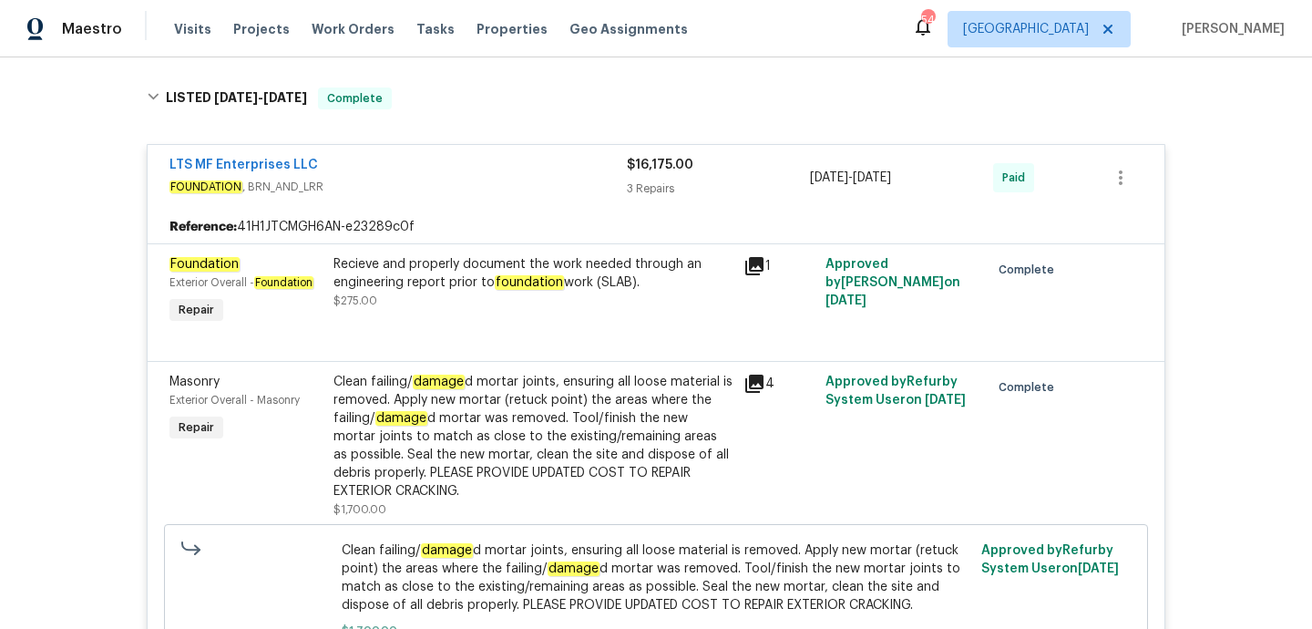
scroll to position [386, 0]
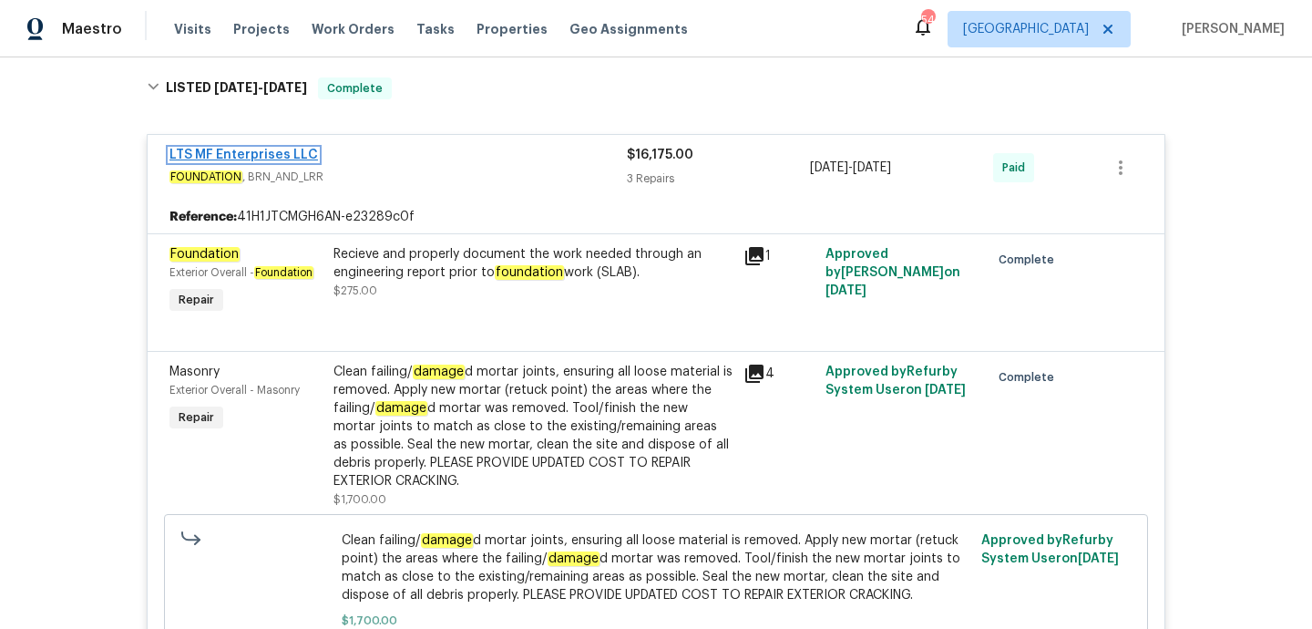
click at [247, 158] on link "LTS MF Enterprises LLC" at bounding box center [243, 155] width 149 height 13
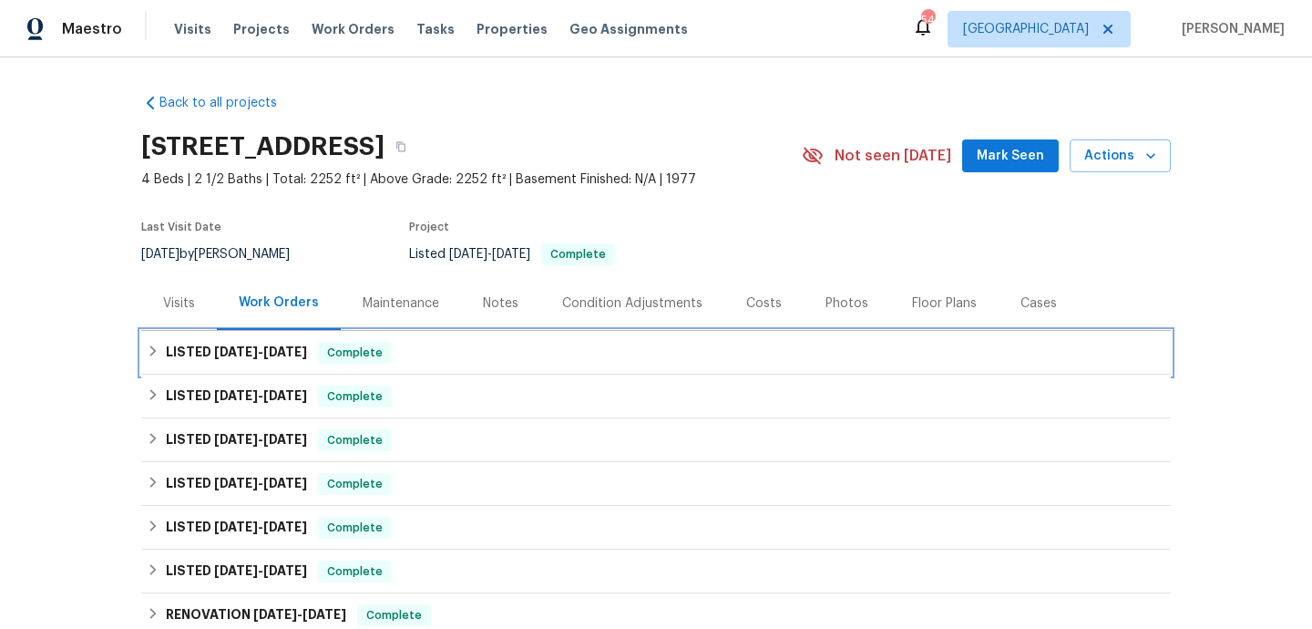
click at [468, 366] on div "LISTED [DATE] - [DATE] Complete" at bounding box center [656, 353] width 1030 height 44
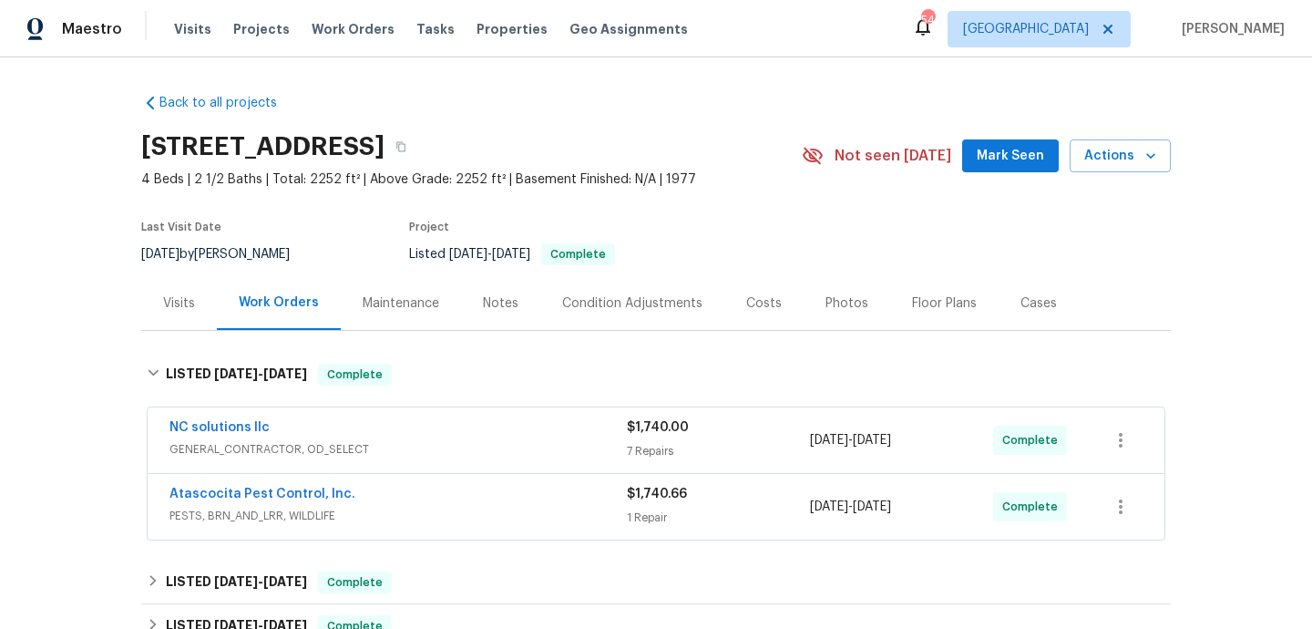
click at [479, 424] on div "NC solutions llc" at bounding box center [397, 429] width 457 height 22
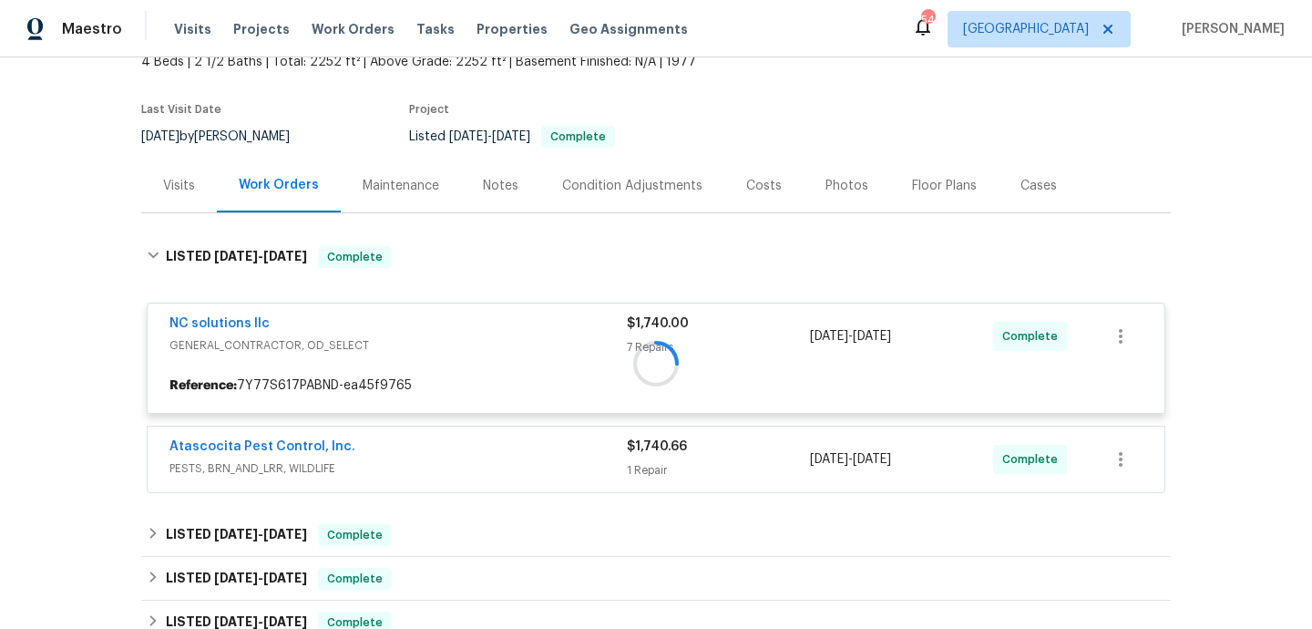
scroll to position [146, 0]
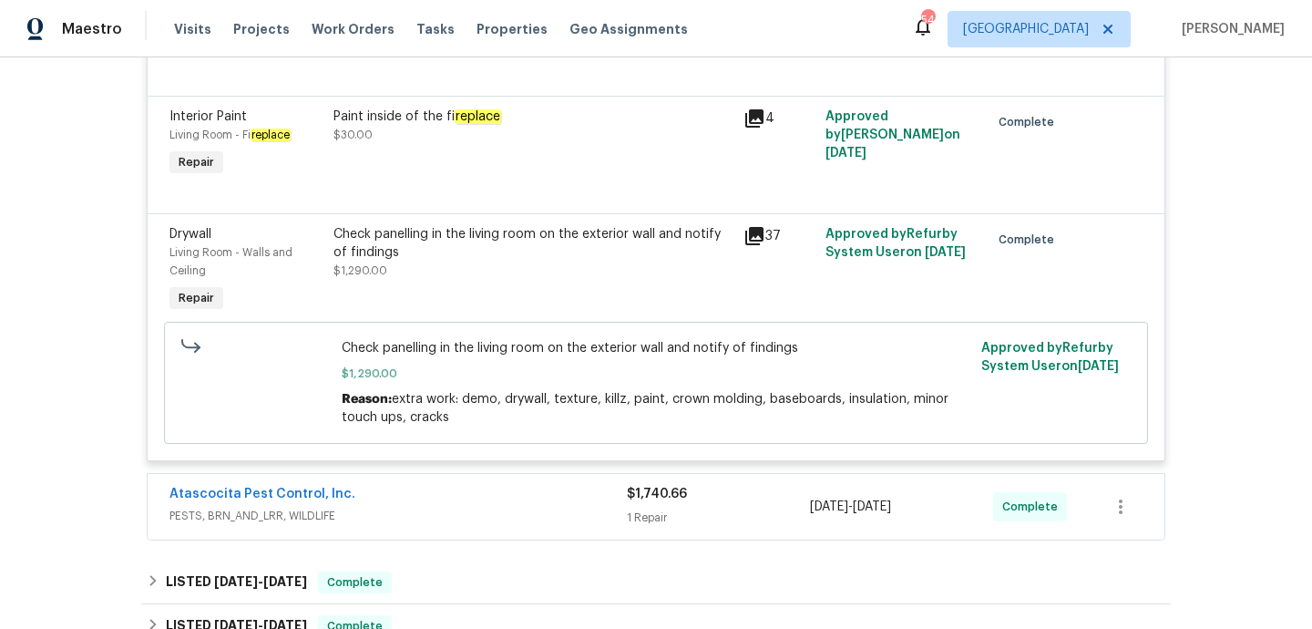
click at [485, 500] on div "Atascocita Pest Control, Inc." at bounding box center [397, 496] width 457 height 22
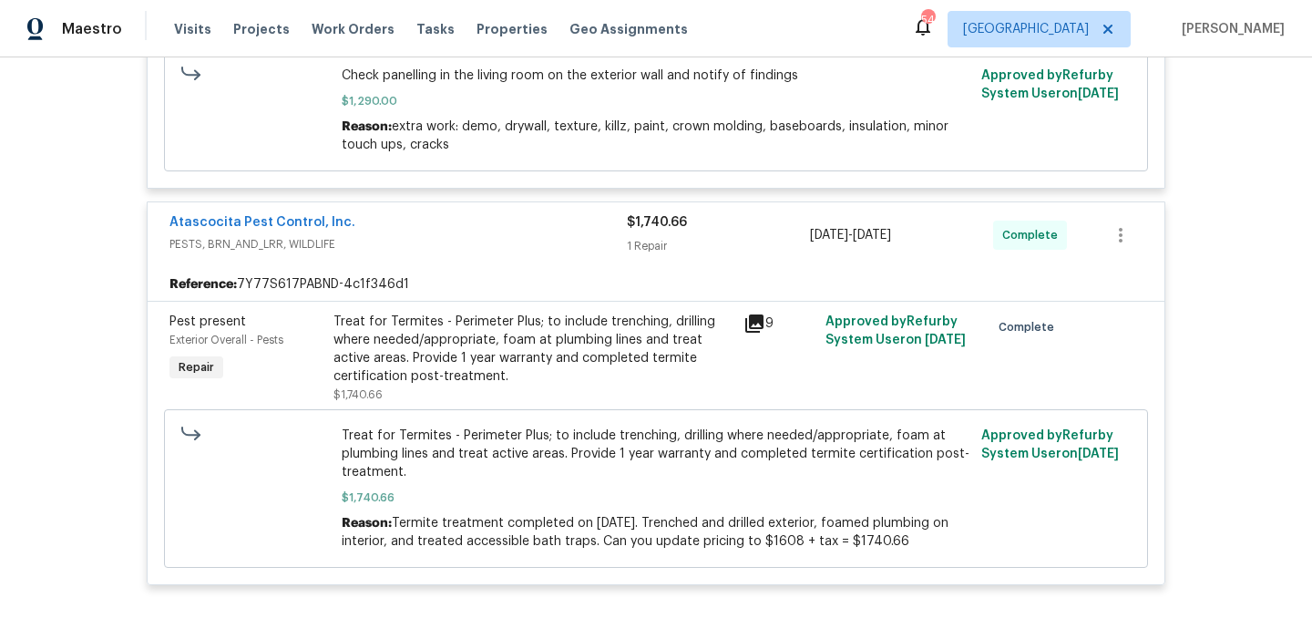
scroll to position [1852, 0]
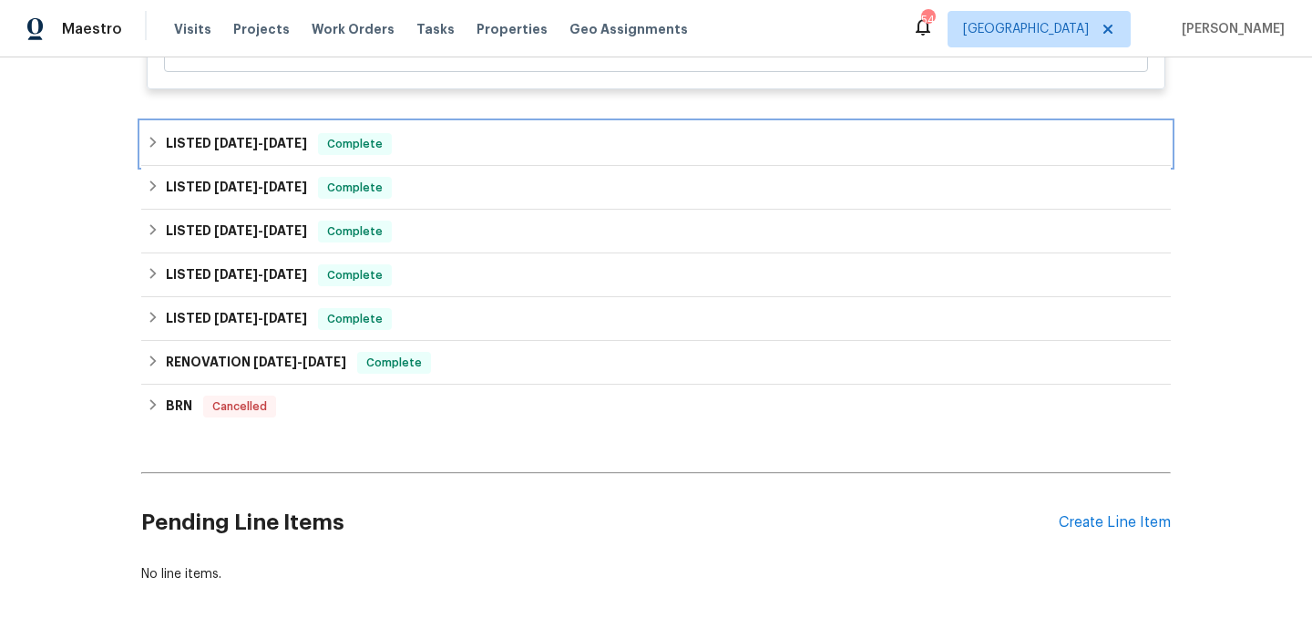
click at [444, 147] on div "LISTED 5/30/25 - 8/20/25 Complete" at bounding box center [656, 144] width 1019 height 22
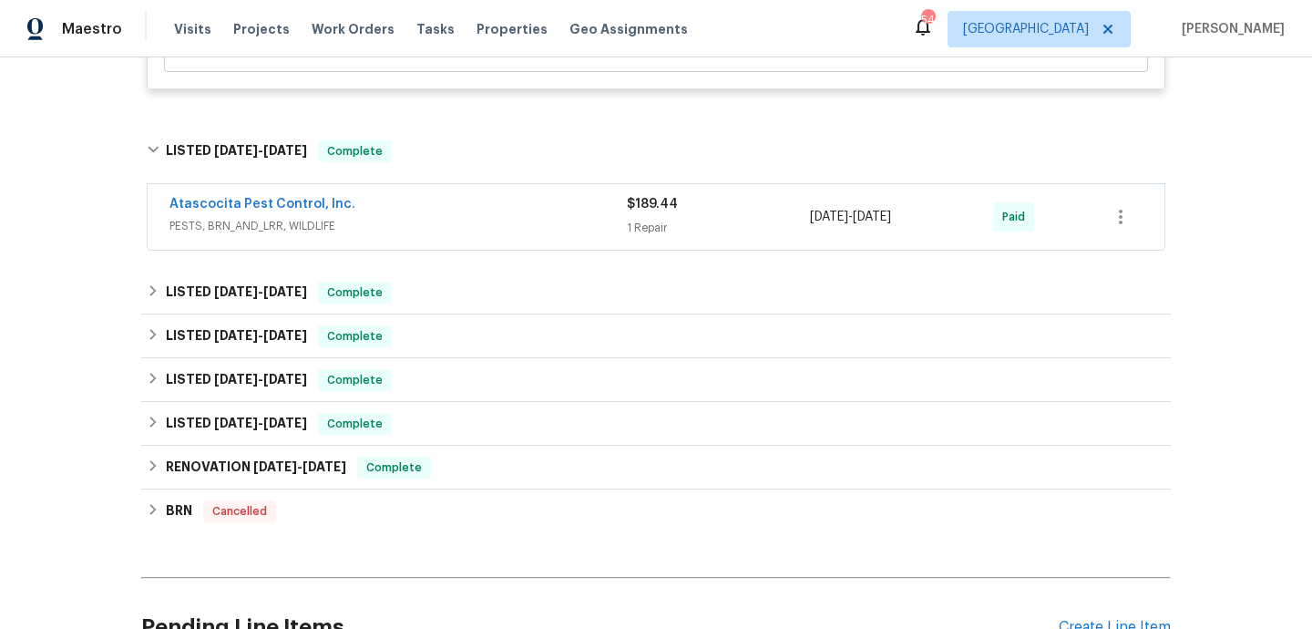
click at [472, 239] on div "Atascocita Pest Control, Inc. PESTS, BRN_AND_LRR, WILDLIFE" at bounding box center [397, 217] width 457 height 44
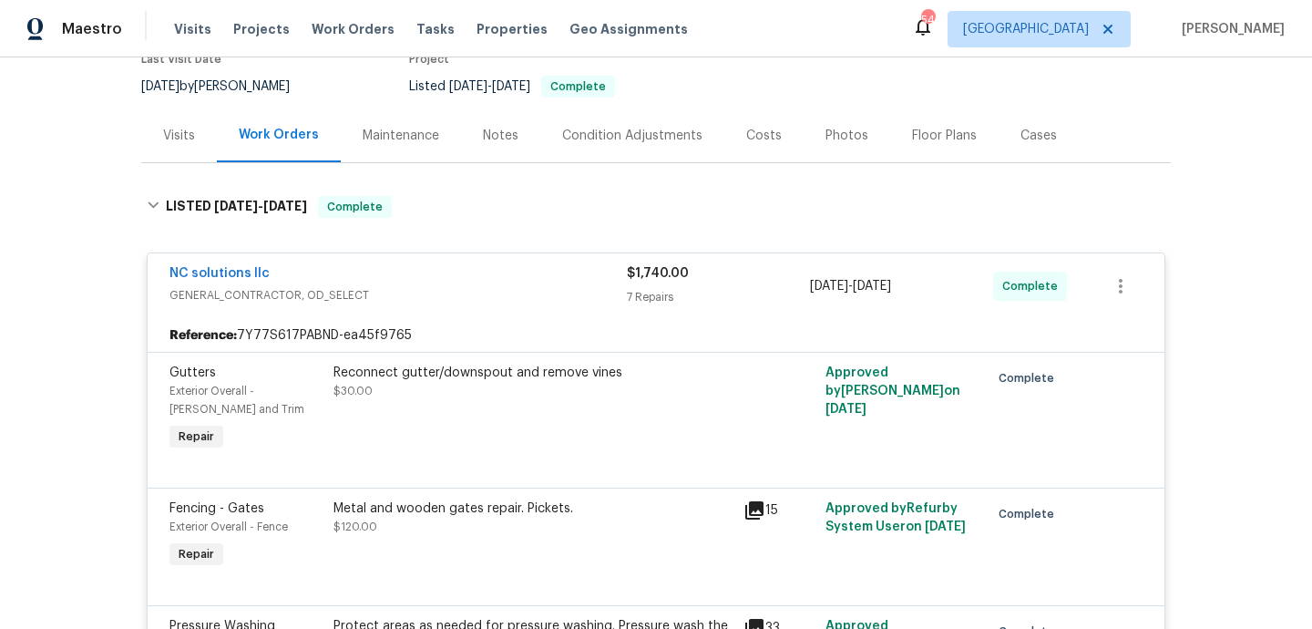
scroll to position [0, 0]
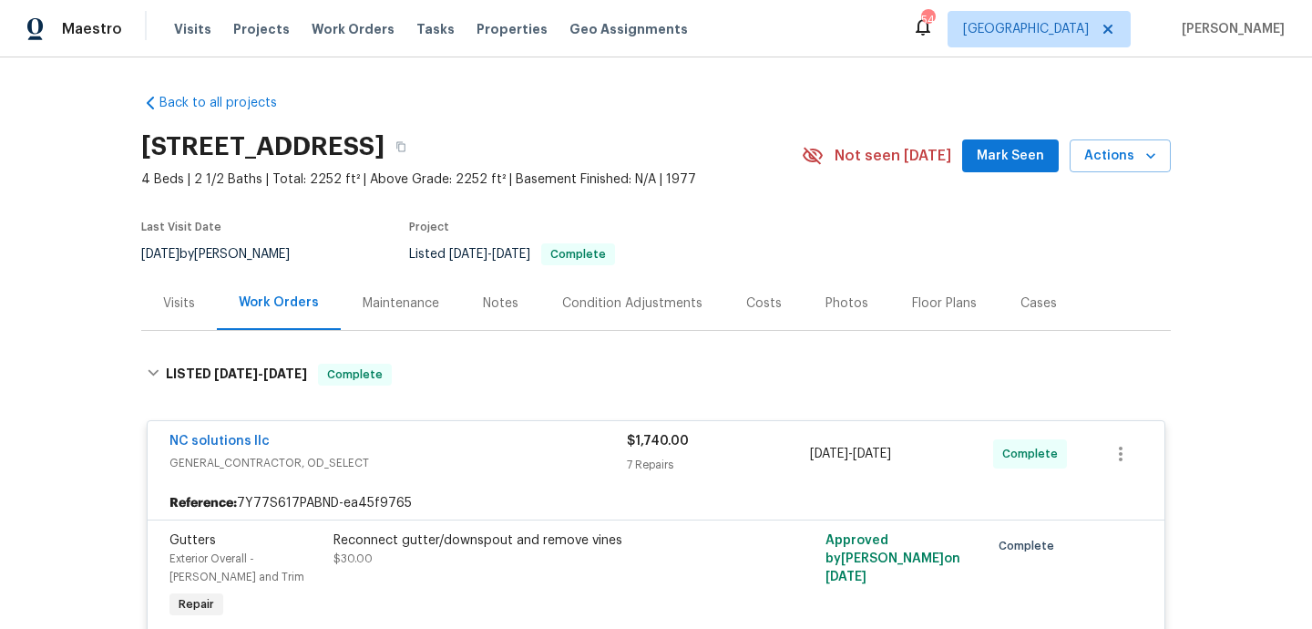
click at [178, 313] on div "Visits" at bounding box center [179, 303] width 76 height 54
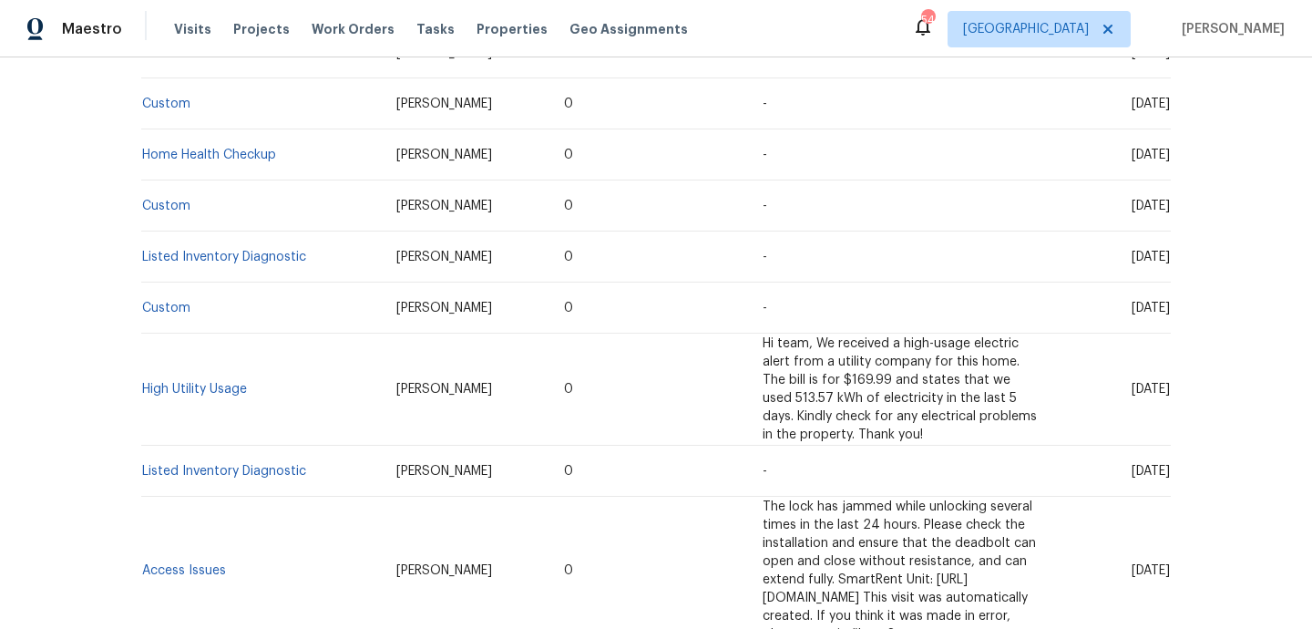
scroll to position [615, 0]
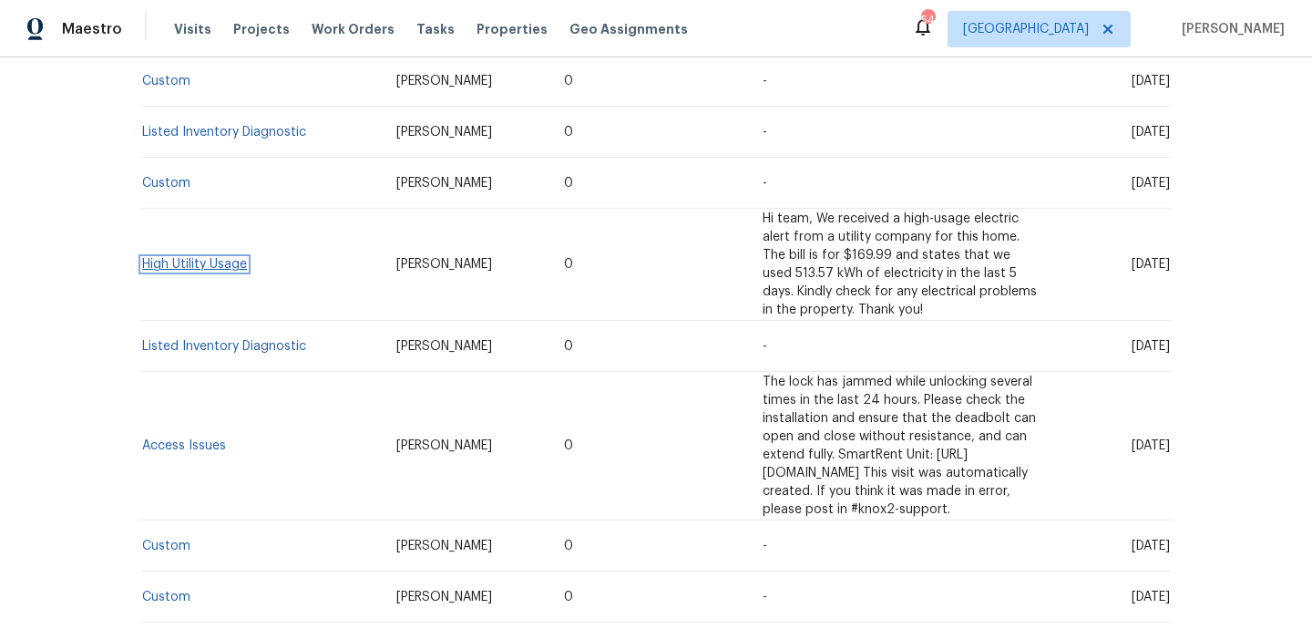
click at [221, 258] on link "High Utility Usage" at bounding box center [194, 264] width 105 height 13
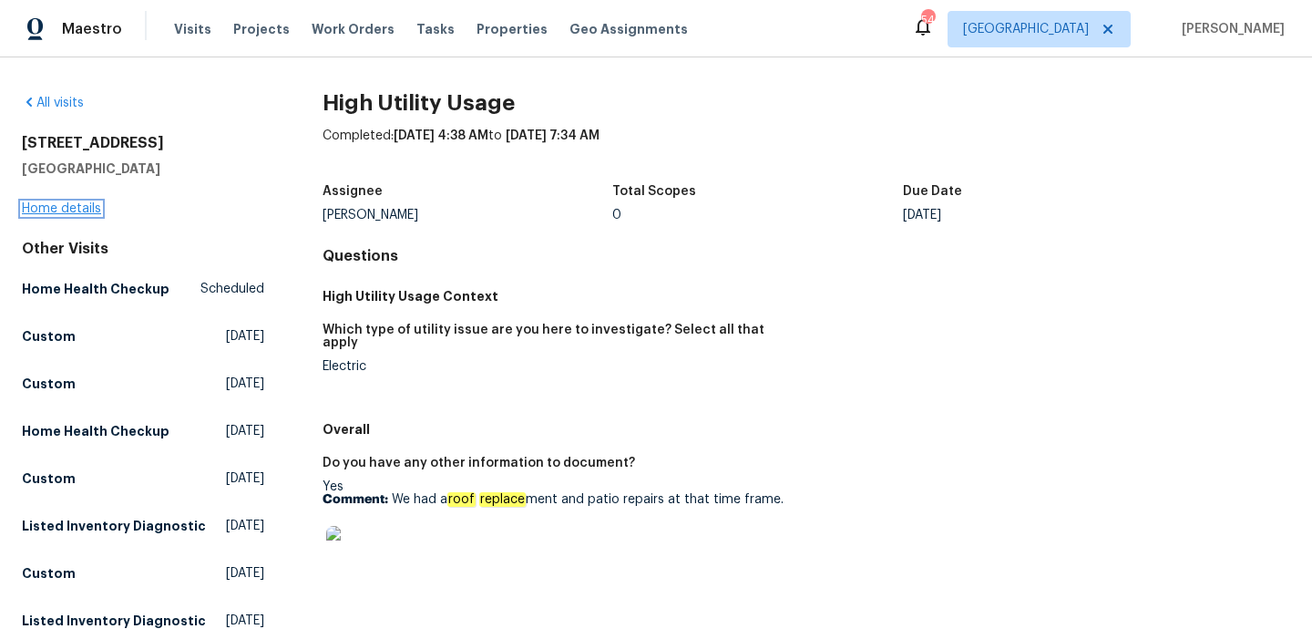
click at [75, 203] on link "Home details" at bounding box center [61, 208] width 79 height 13
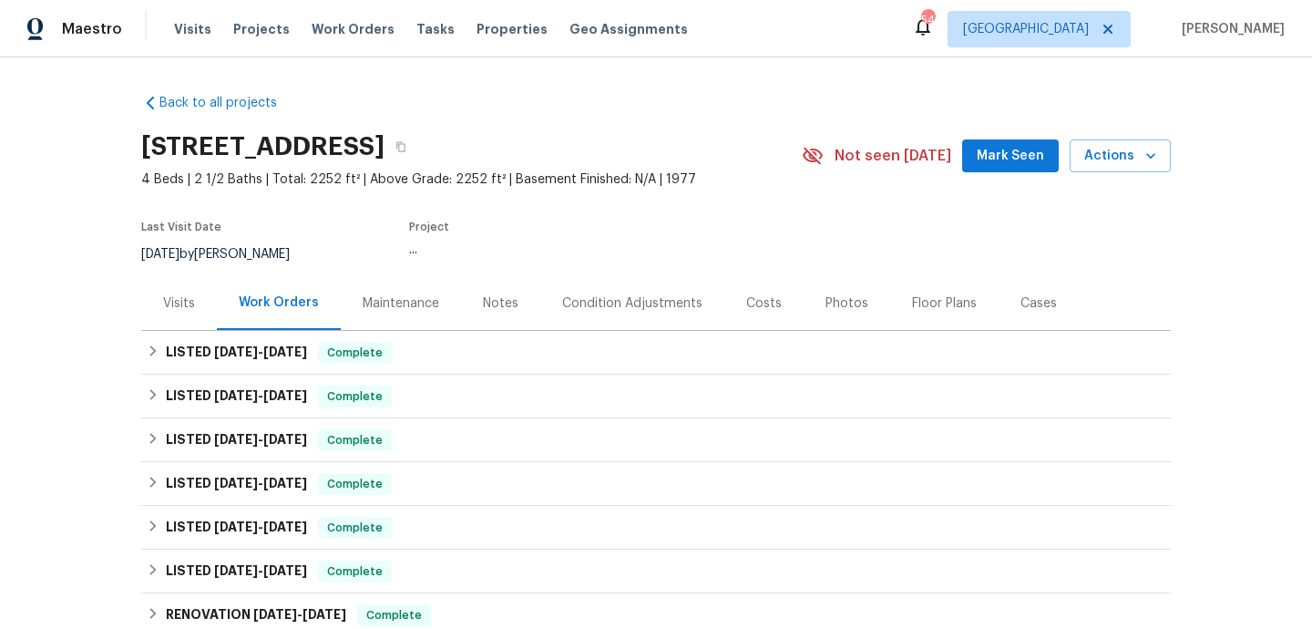
click at [163, 298] on div "Visits" at bounding box center [179, 303] width 32 height 18
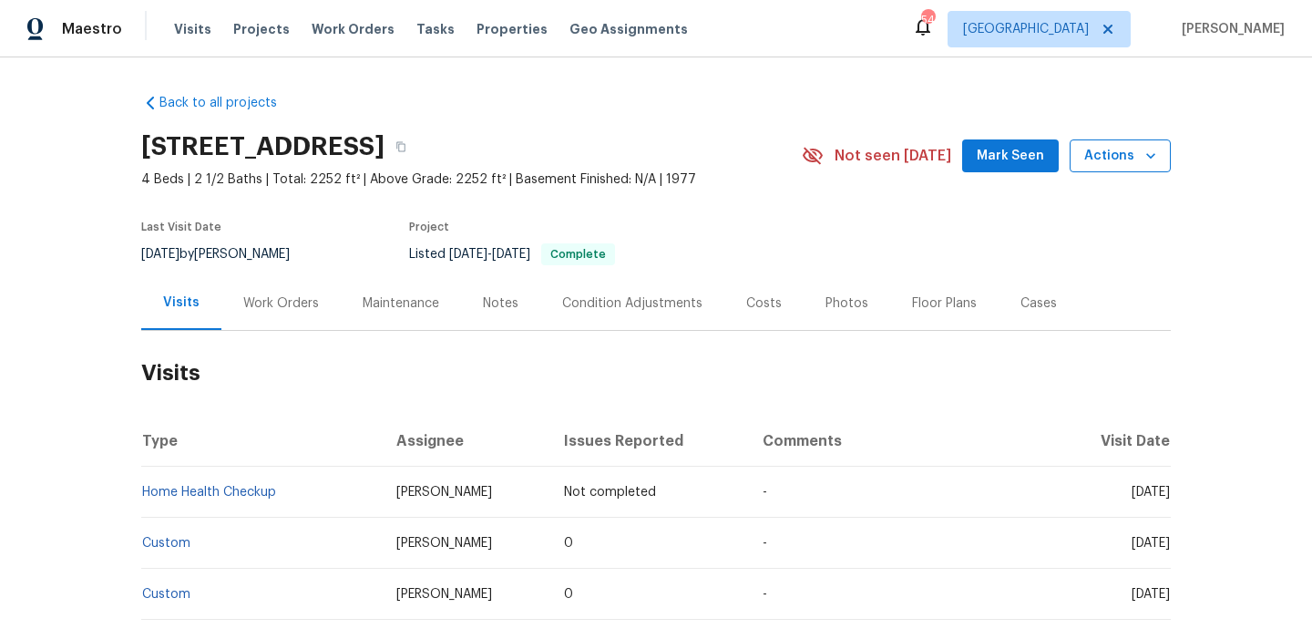
click at [1113, 154] on span "Actions" at bounding box center [1120, 156] width 72 height 23
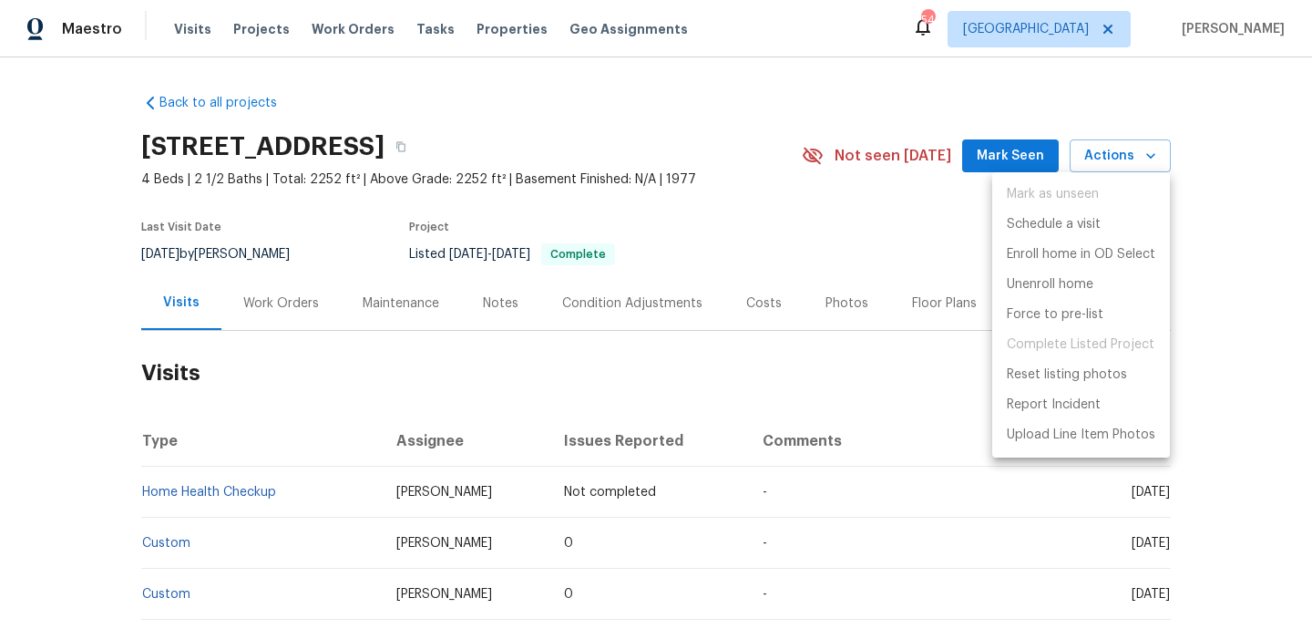
click at [1076, 206] on ul "Mark as unseen Schedule a visit Enroll home in OD Select Unenroll home Force to…" at bounding box center [1081, 314] width 178 height 285
click at [1076, 220] on p "Schedule a visit" at bounding box center [1054, 224] width 94 height 19
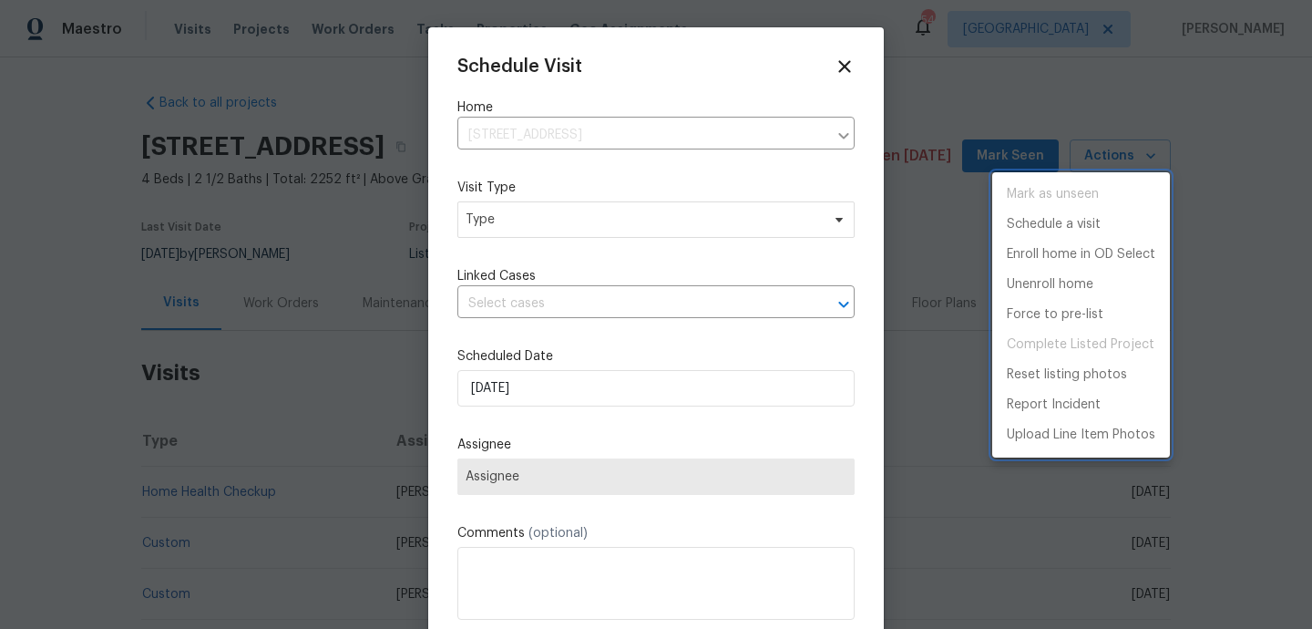
click at [592, 229] on div at bounding box center [656, 314] width 1312 height 629
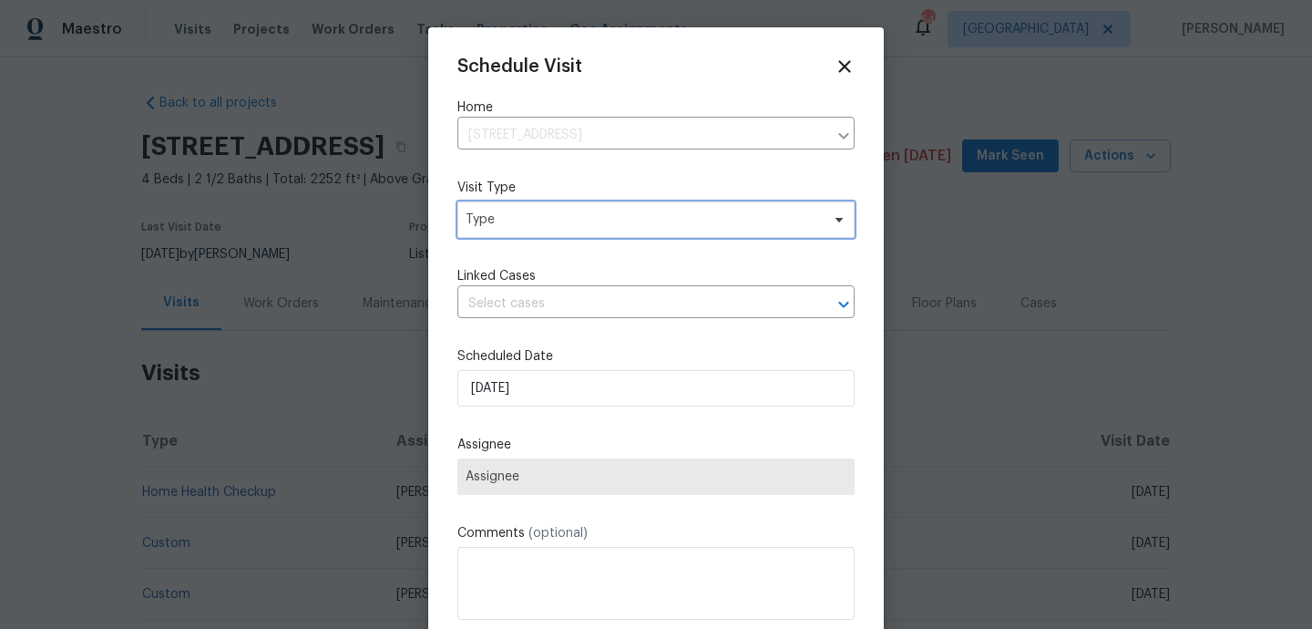
click at [580, 225] on span "Type" at bounding box center [643, 219] width 354 height 18
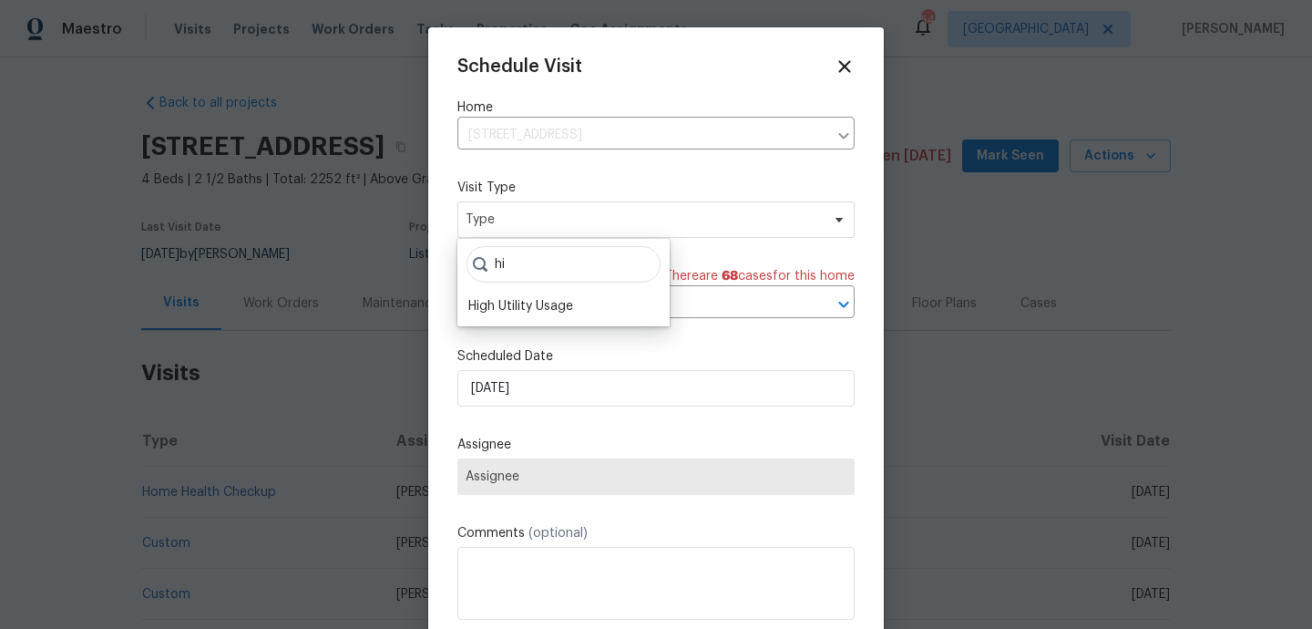
type input "hi"
click at [534, 320] on div "hi High Utility Usage" at bounding box center [563, 282] width 212 height 87
click at [534, 310] on div "High Utility Usage" at bounding box center [520, 306] width 105 height 18
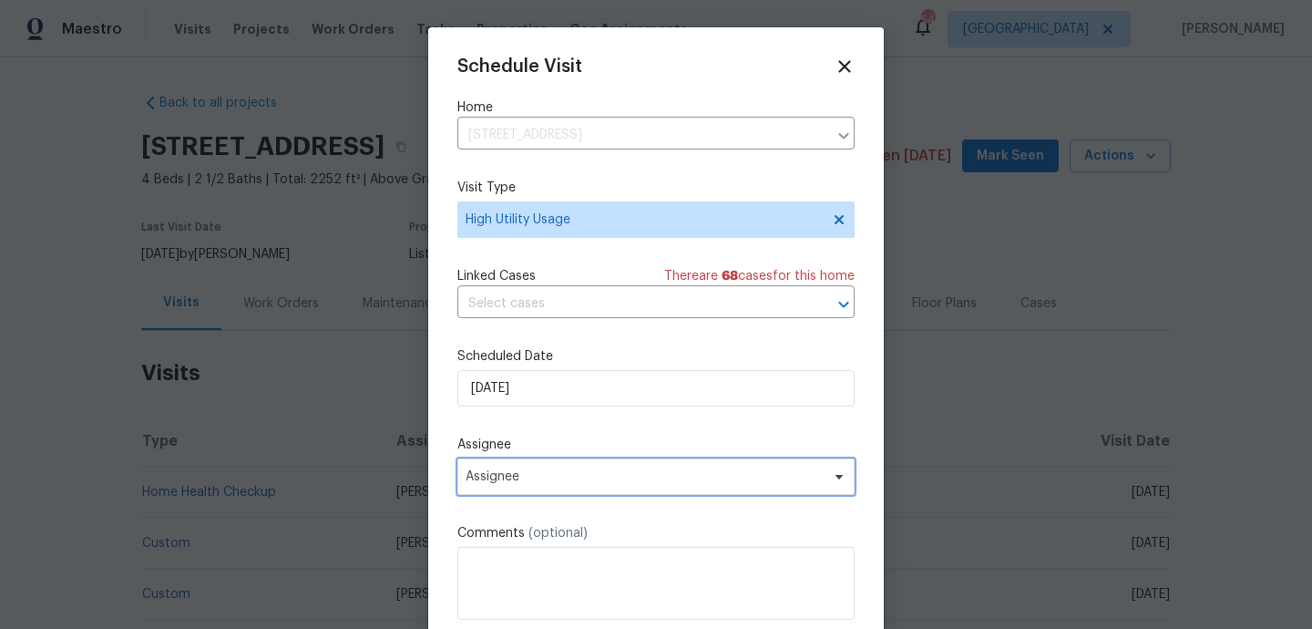
click at [534, 476] on span "Assignee" at bounding box center [644, 476] width 357 height 15
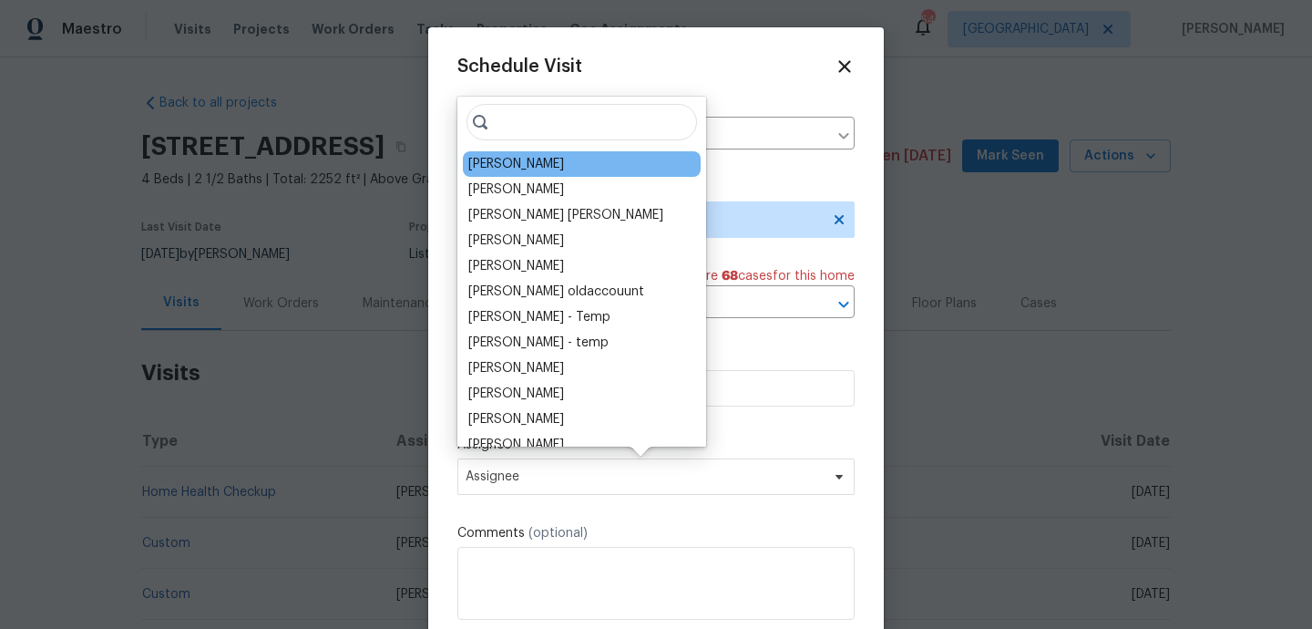
click at [516, 169] on div "Maria Zakharnitskaia" at bounding box center [516, 164] width 96 height 18
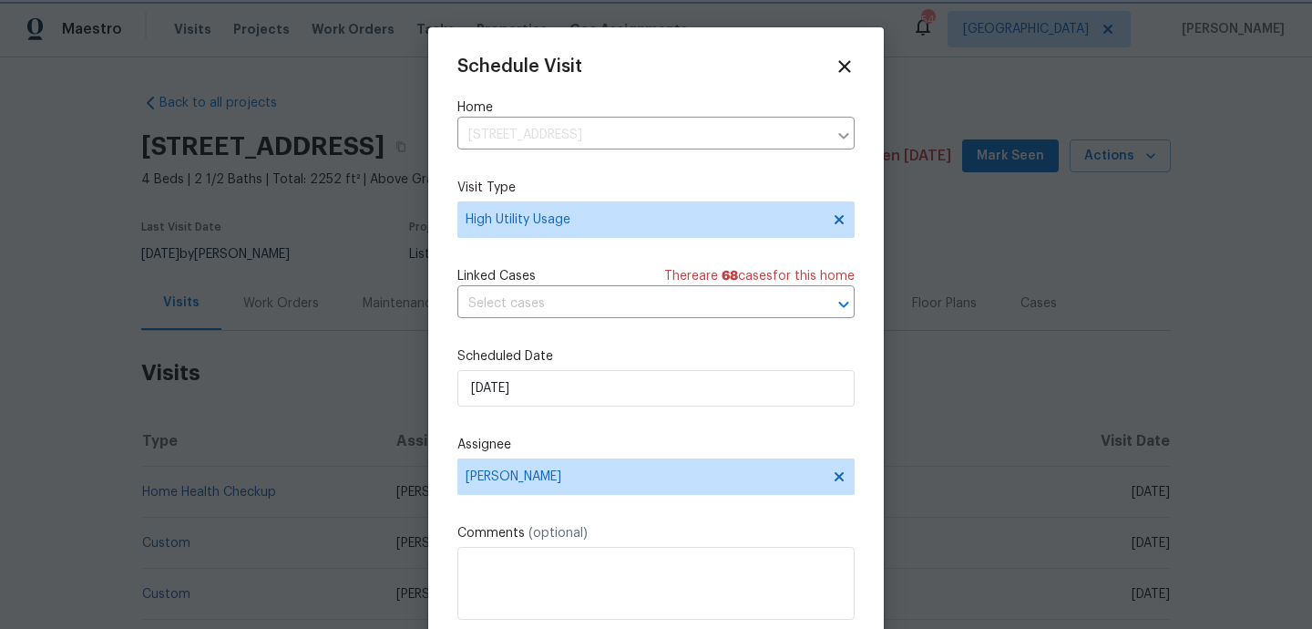
scroll to position [33, 0]
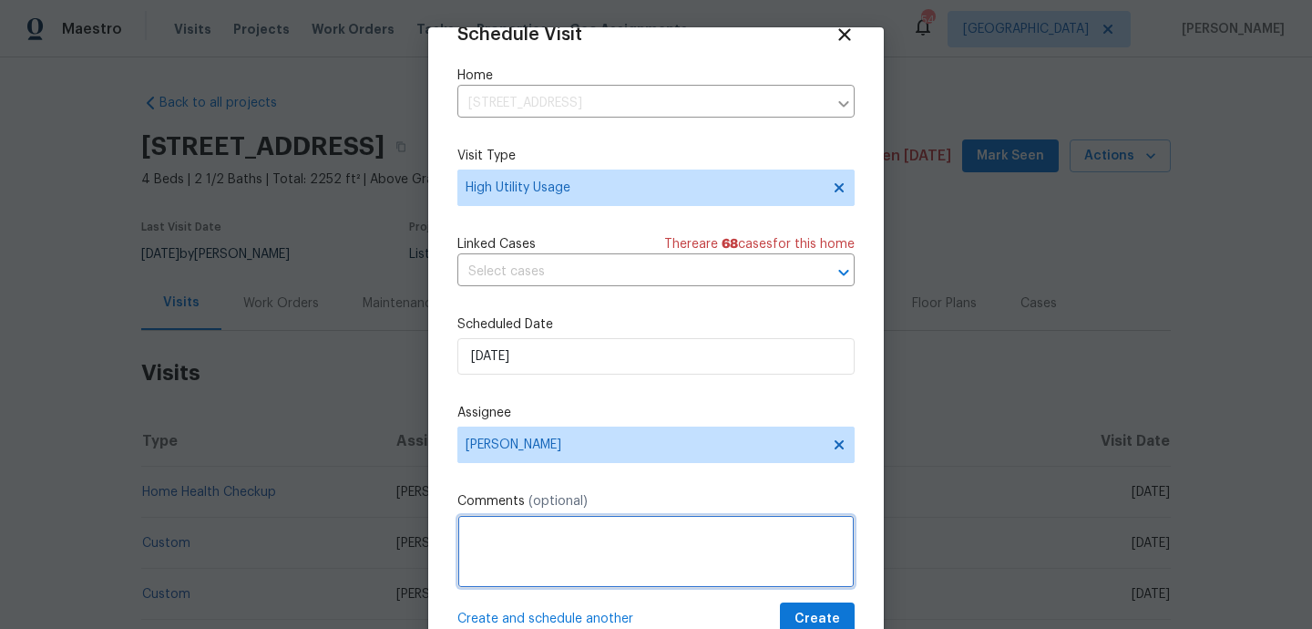
click at [527, 548] on textarea at bounding box center [655, 551] width 397 height 73
paste textarea "Hi team, we received a high-usage electric alert from a utility company for thi…"
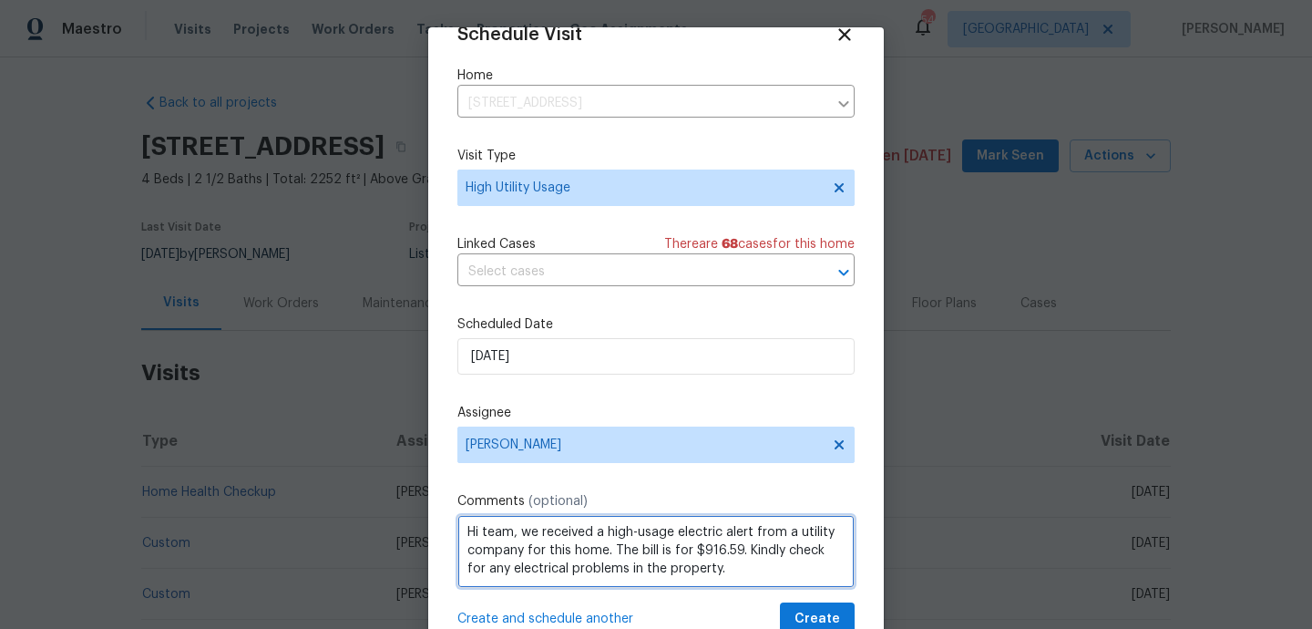
scroll to position [2, 0]
type textarea "Hi team, we received a high-usage electric alert from a utility company for thi…"
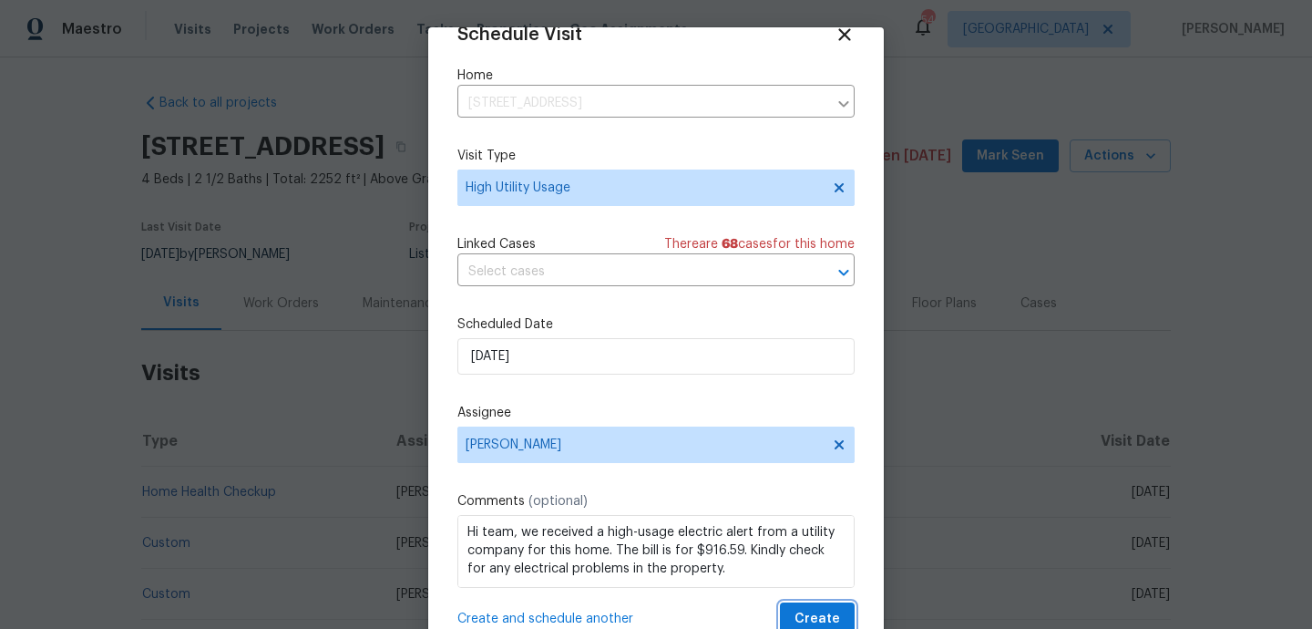
click at [822, 618] on span "Create" at bounding box center [817, 619] width 46 height 23
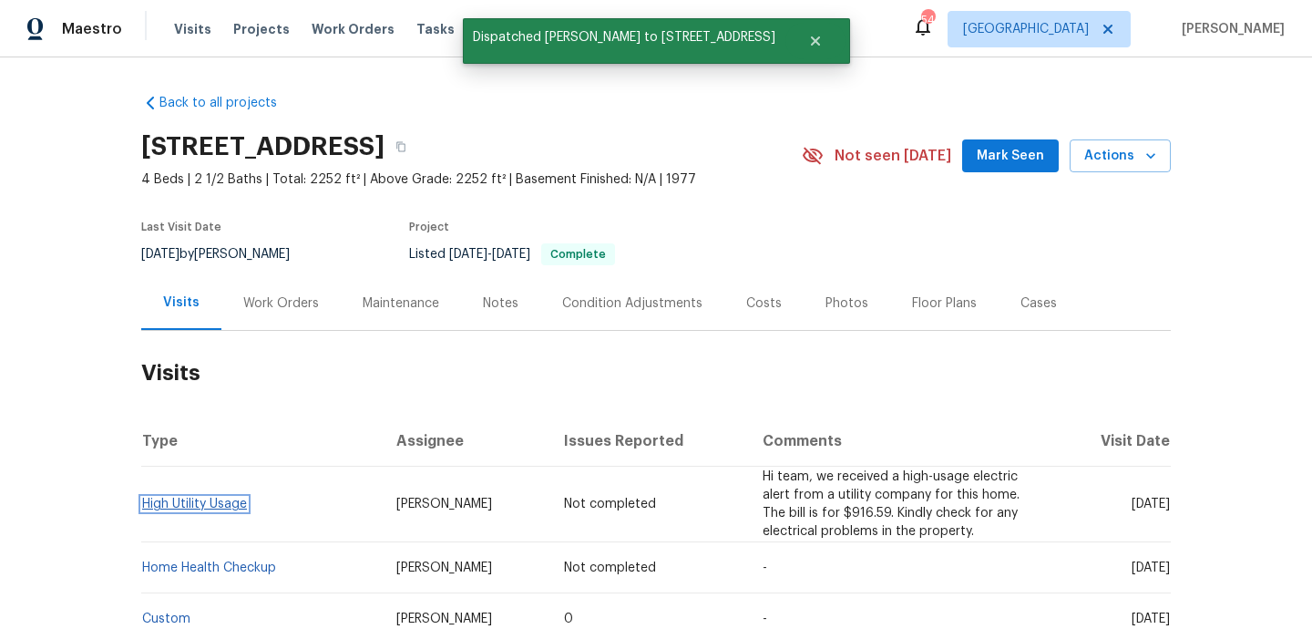
click at [228, 497] on link "High Utility Usage" at bounding box center [194, 503] width 105 height 13
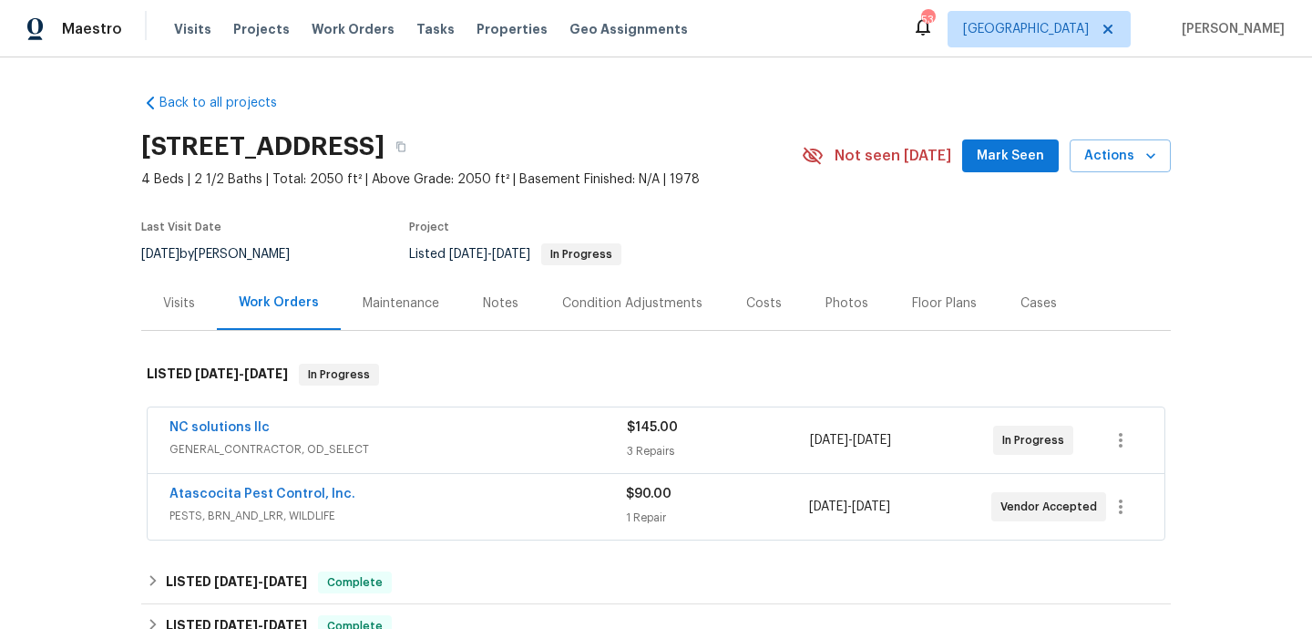
click at [494, 435] on div "NC solutions llc" at bounding box center [397, 429] width 457 height 22
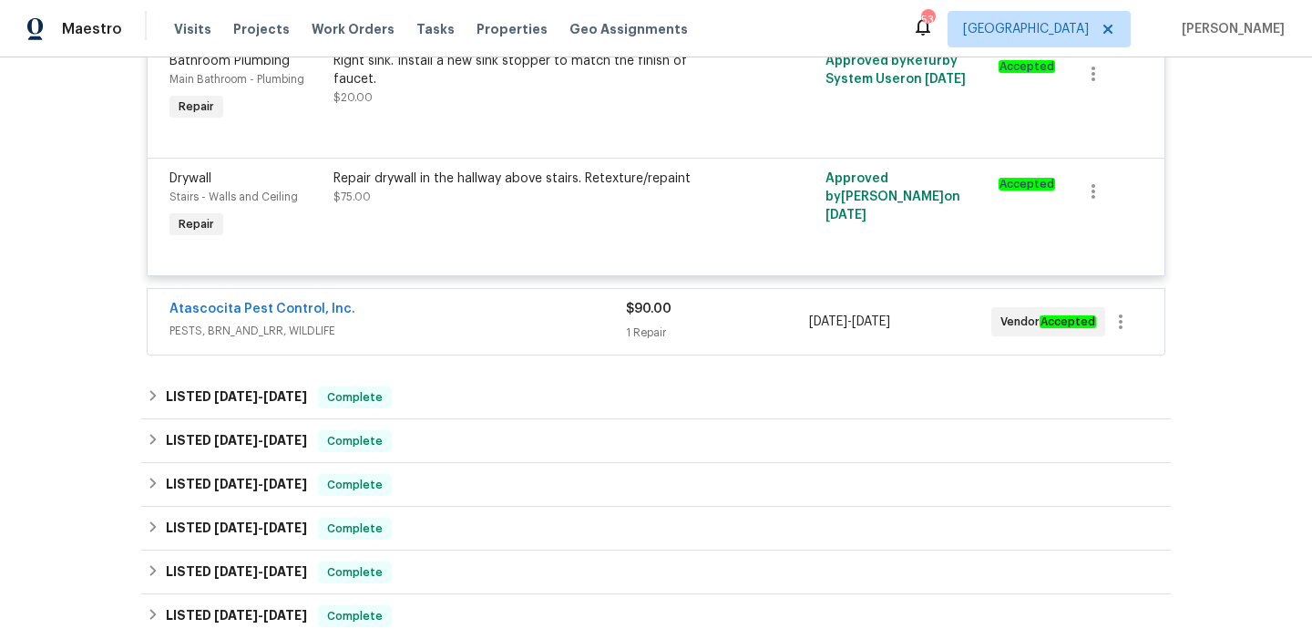
scroll to position [697, 0]
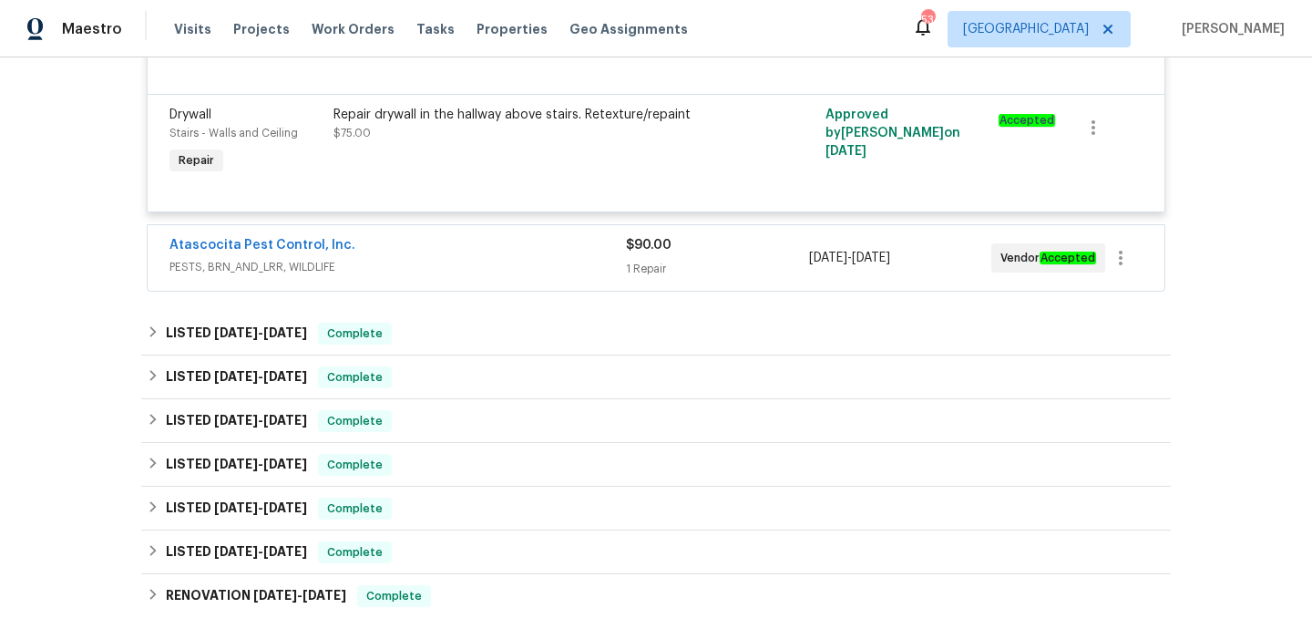
click at [500, 271] on span "PESTS, BRN_AND_LRR, WILDLIFE" at bounding box center [397, 267] width 456 height 18
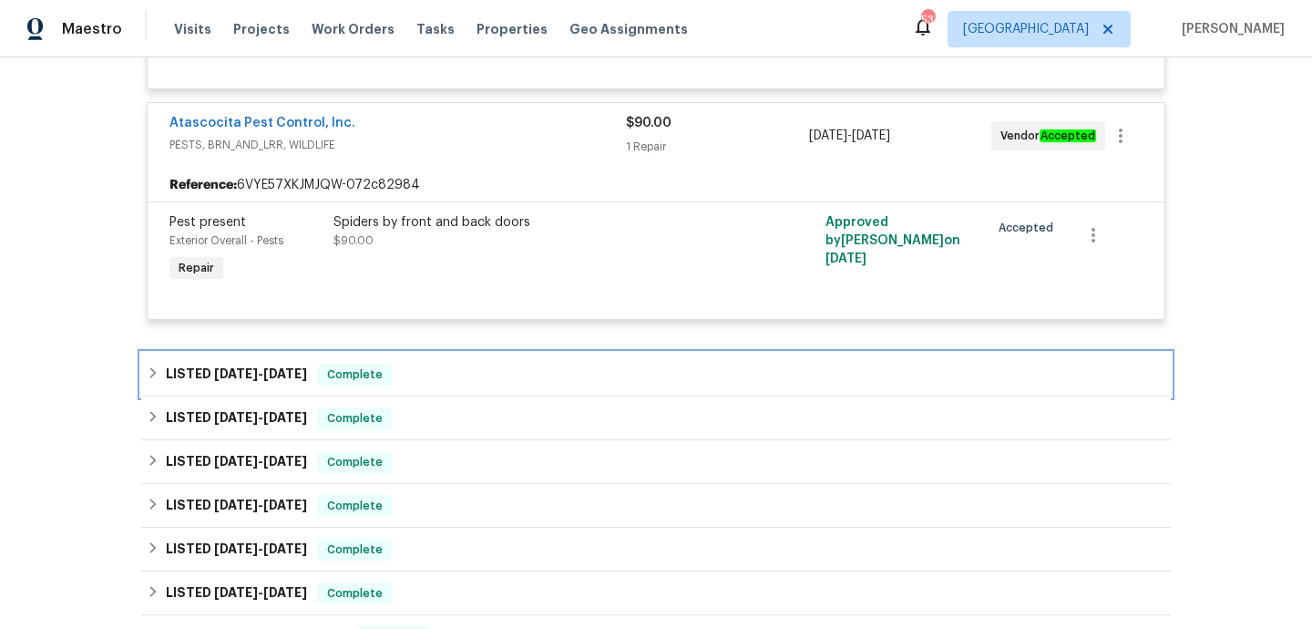
click at [482, 390] on div "LISTED 7/23/25 - 7/26/25 Complete" at bounding box center [656, 375] width 1030 height 44
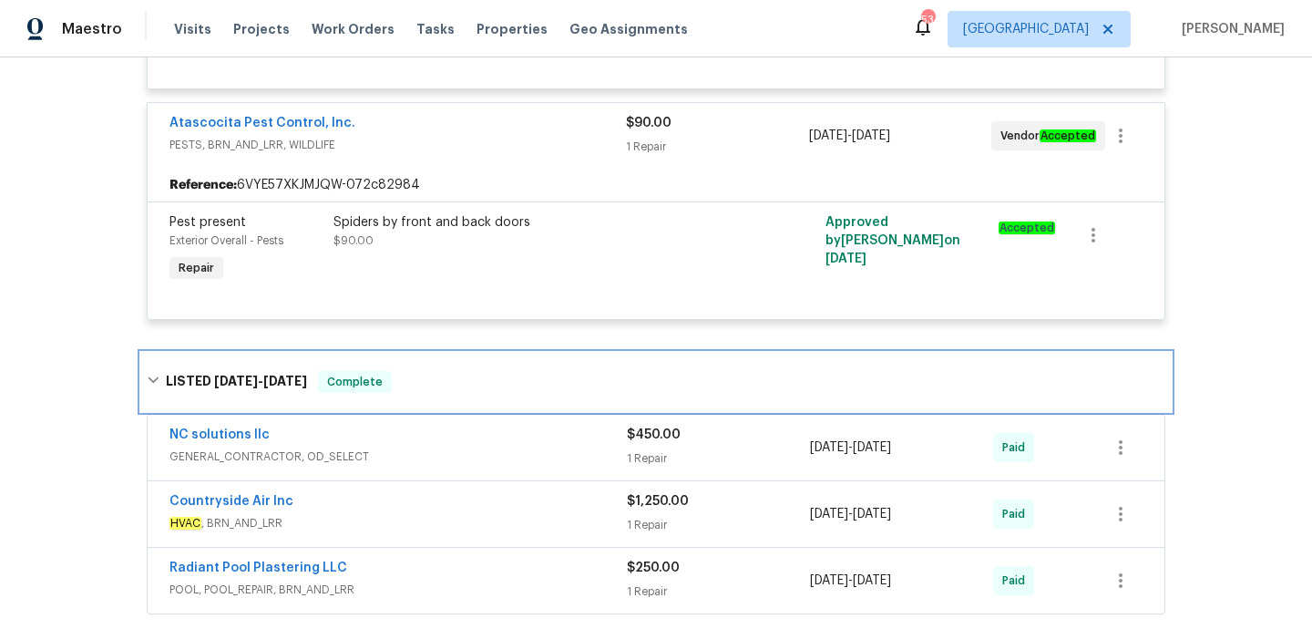
scroll to position [894, 0]
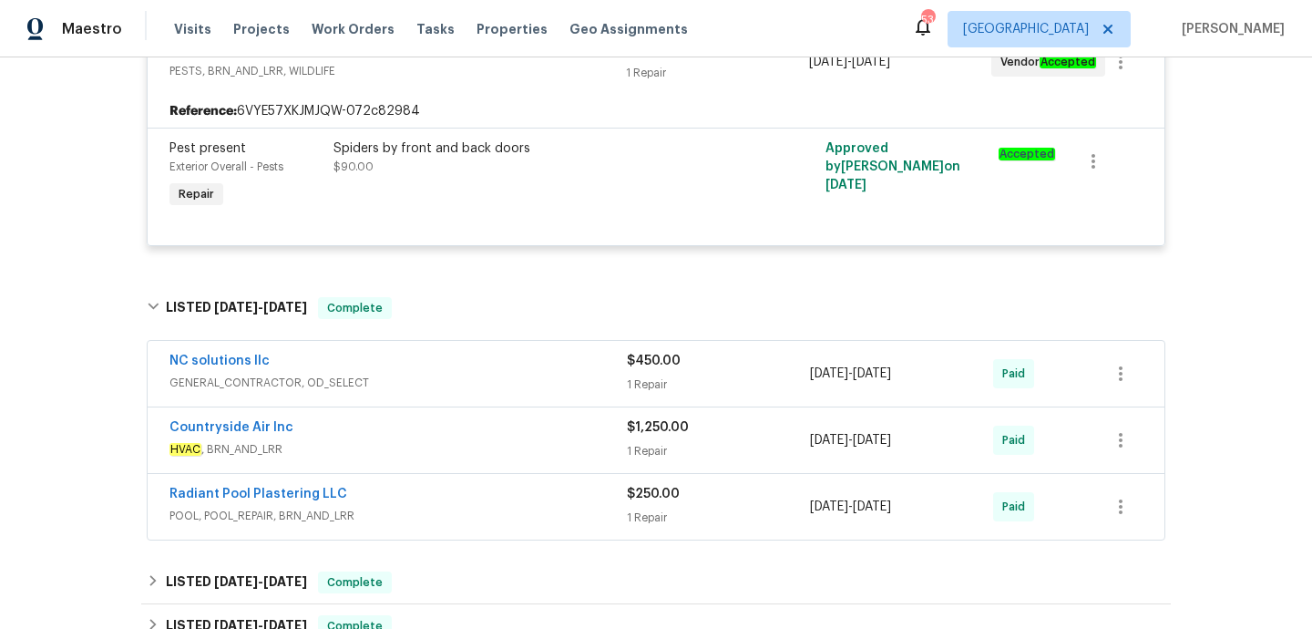
click at [483, 449] on span "HVAC , BRN_AND_LRR" at bounding box center [397, 449] width 457 height 18
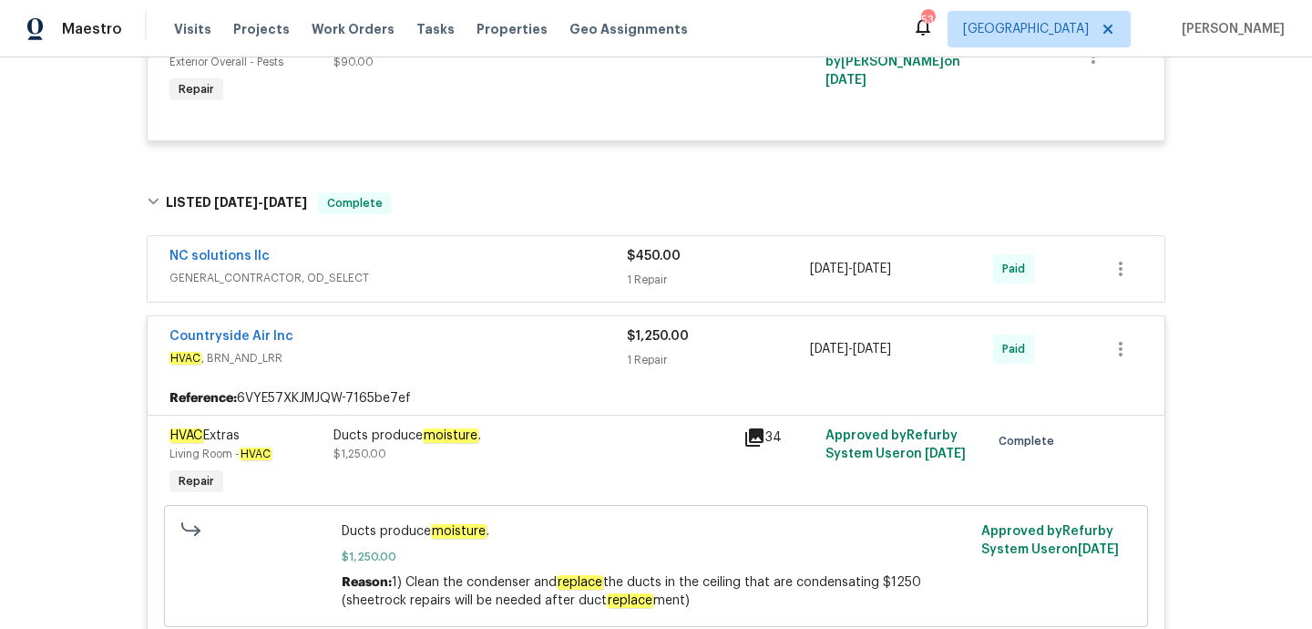
scroll to position [1085, 0]
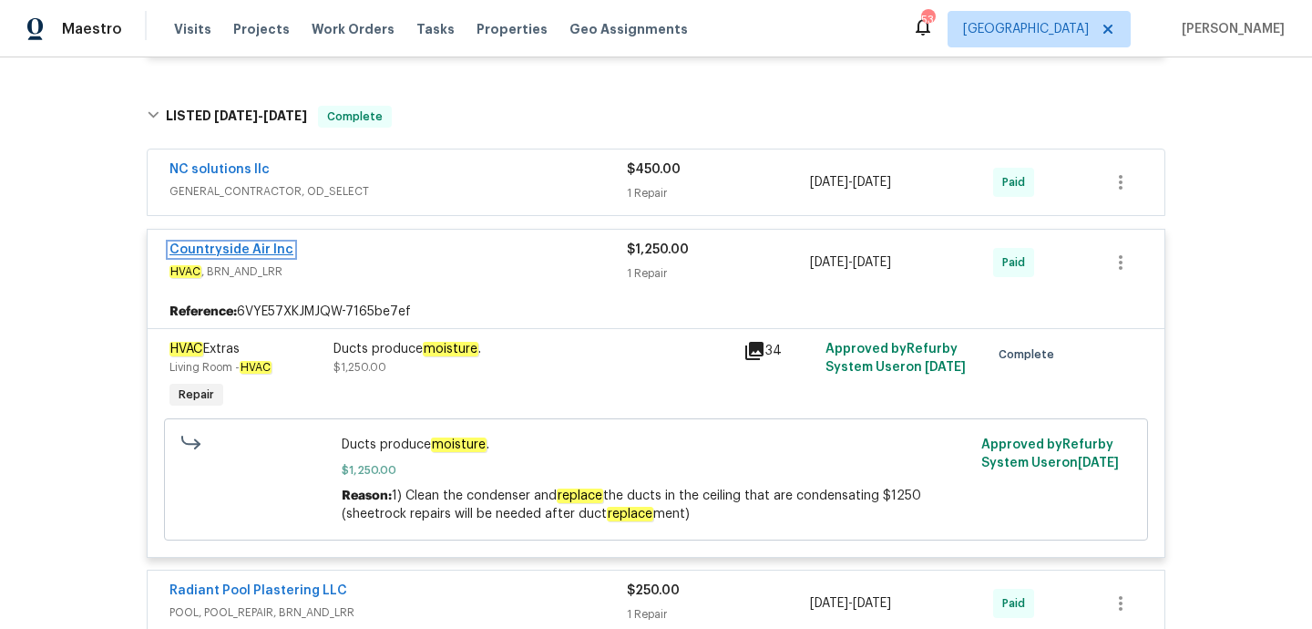
click at [262, 249] on link "Countryside Air Inc" at bounding box center [231, 249] width 124 height 13
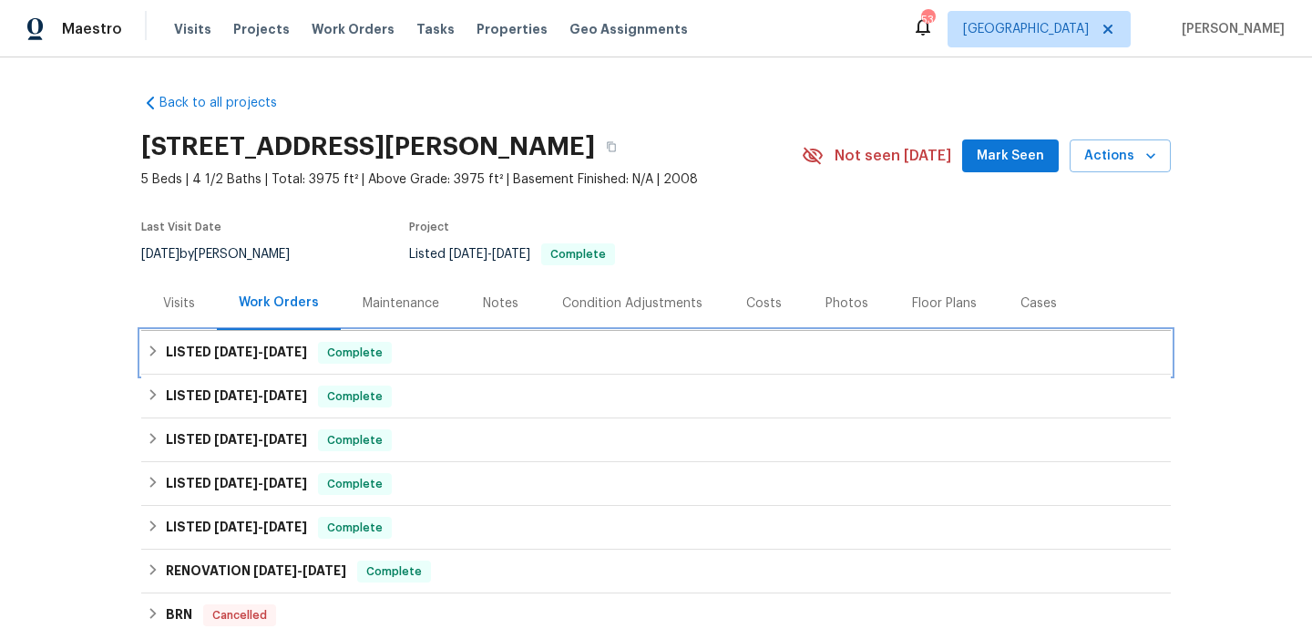
click at [459, 363] on div "LISTED 8/11/25 - 8/20/25 Complete" at bounding box center [656, 353] width 1019 height 22
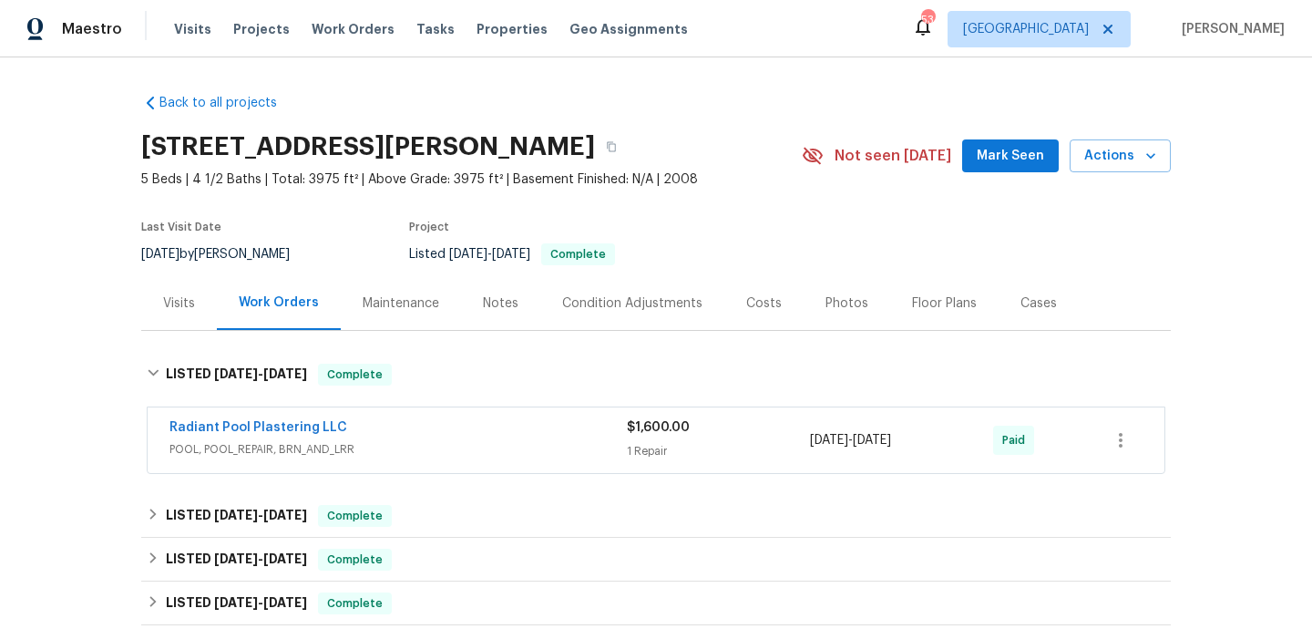
click at [487, 439] on div "Radiant Pool Plastering LLC" at bounding box center [397, 429] width 457 height 22
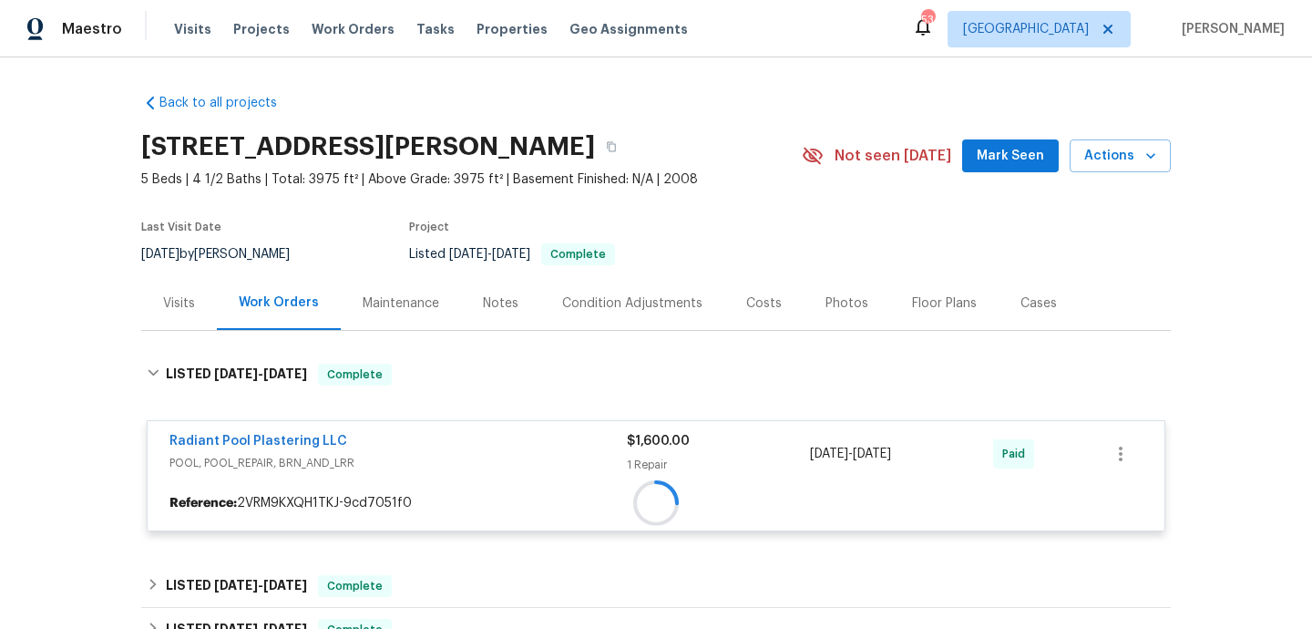
scroll to position [240, 0]
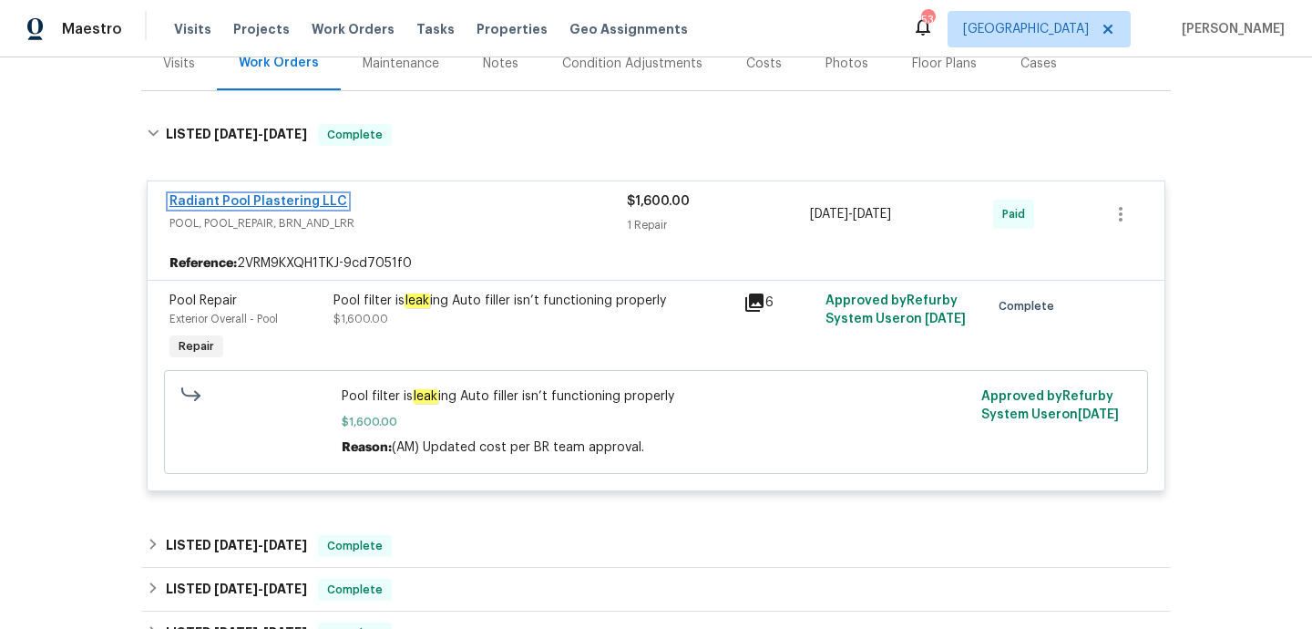
click at [319, 202] on link "Radiant Pool Plastering LLC" at bounding box center [258, 201] width 178 height 13
